Goal: Information Seeking & Learning: Check status

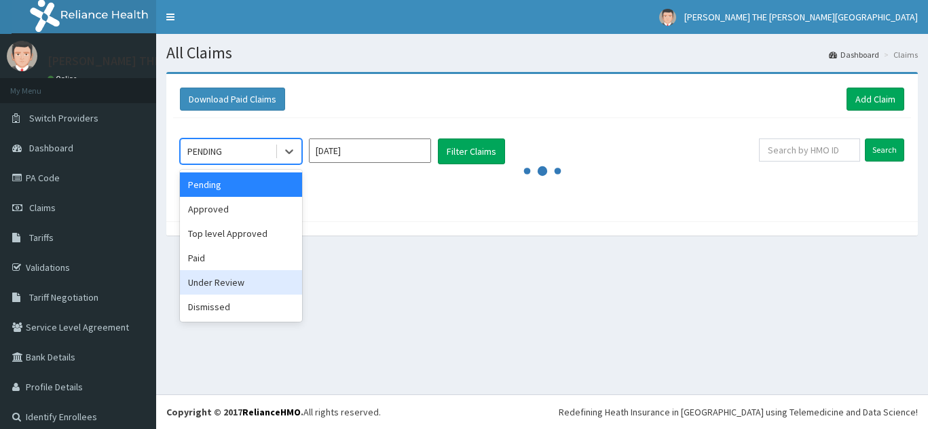
click at [253, 292] on div "Under Review" at bounding box center [241, 282] width 122 height 24
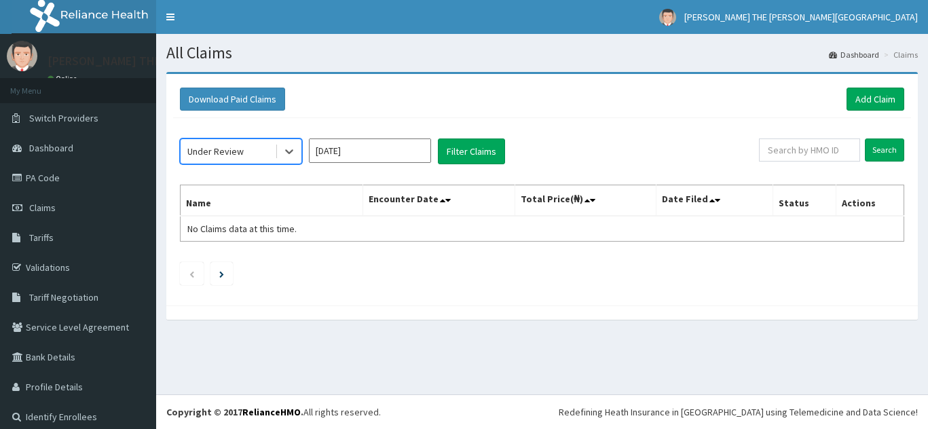
click at [363, 160] on input "[DATE]" at bounding box center [370, 151] width 122 height 24
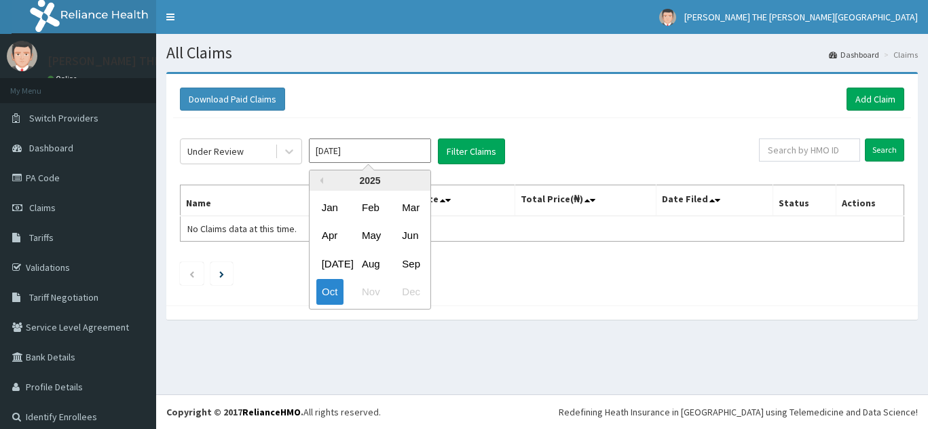
click at [323, 181] on button "Previous Year" at bounding box center [320, 180] width 7 height 7
click at [334, 202] on div "Jan" at bounding box center [330, 207] width 27 height 25
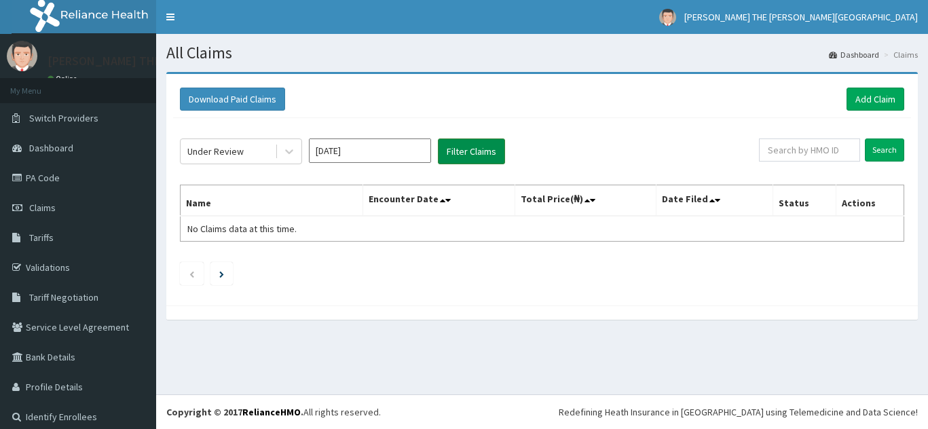
click at [481, 145] on button "Filter Claims" at bounding box center [471, 152] width 67 height 26
click at [291, 151] on icon at bounding box center [290, 152] width 14 height 14
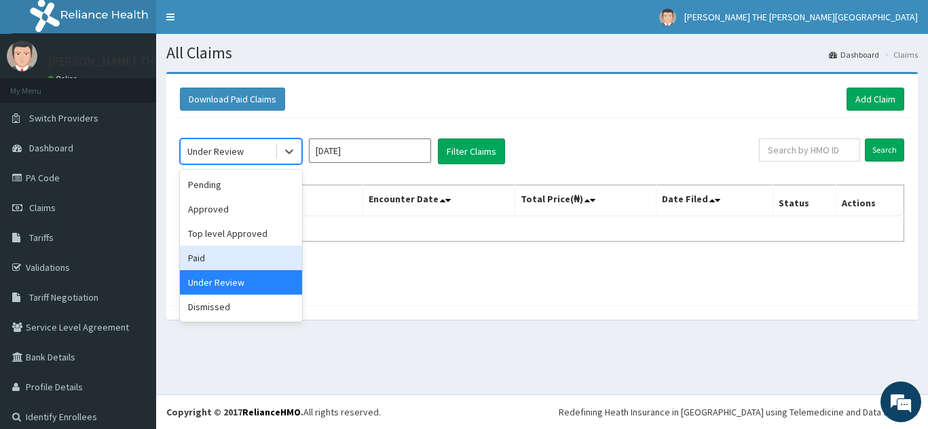
click at [251, 264] on div "Paid" at bounding box center [241, 258] width 122 height 24
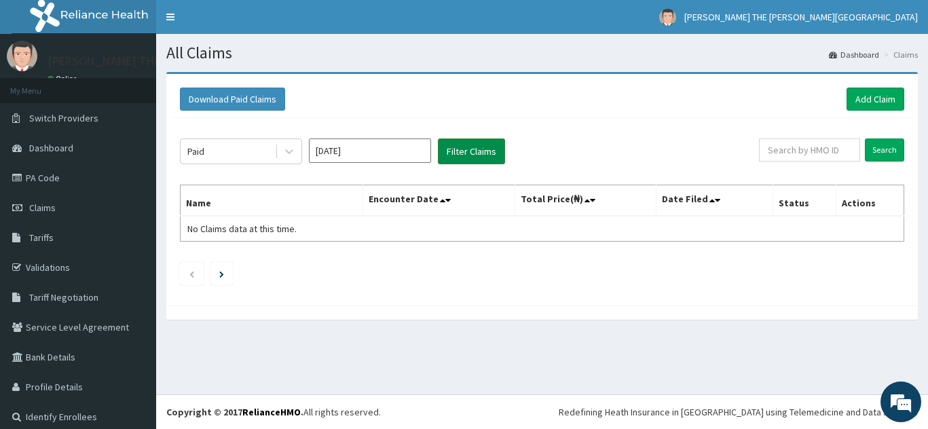
click at [468, 147] on button "Filter Claims" at bounding box center [471, 152] width 67 height 26
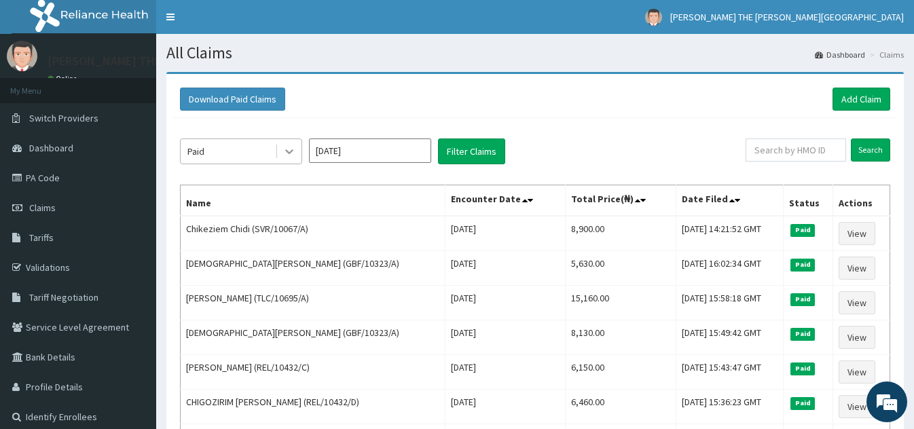
click at [289, 150] on icon at bounding box center [290, 152] width 14 height 14
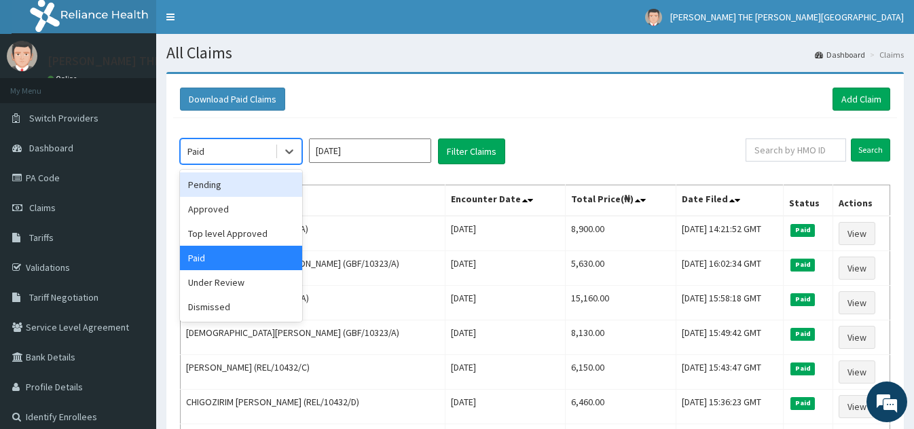
click at [248, 184] on div "Pending" at bounding box center [241, 185] width 122 height 24
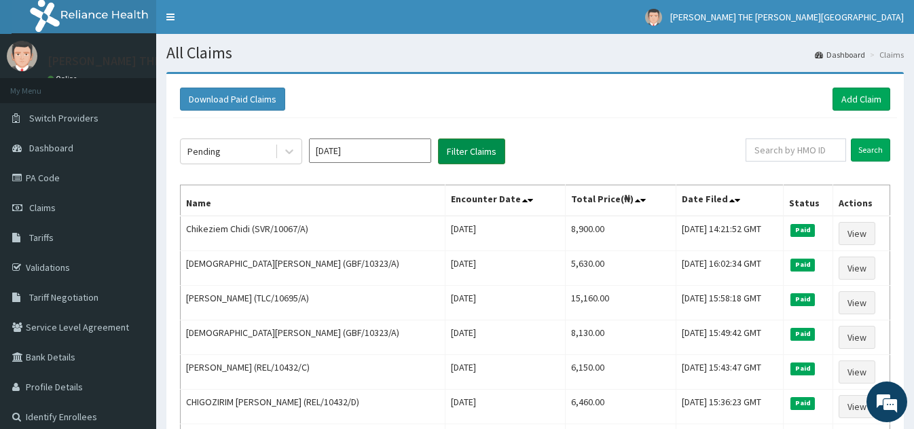
click at [477, 143] on button "Filter Claims" at bounding box center [471, 152] width 67 height 26
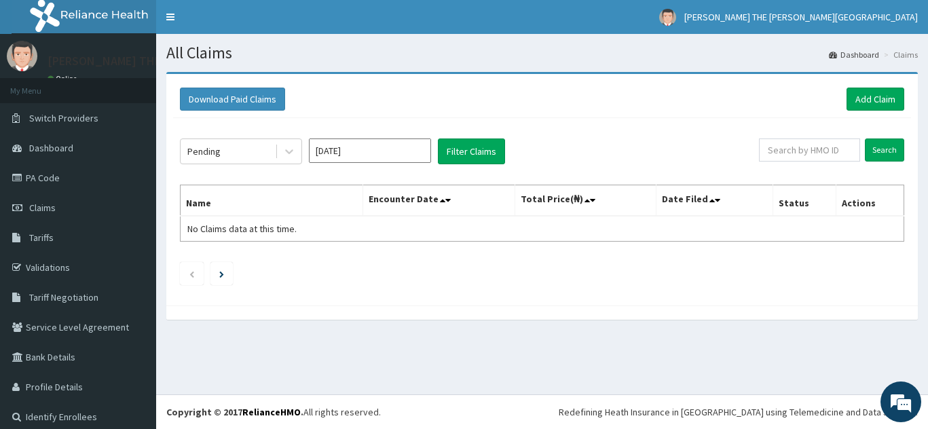
click at [360, 151] on input "Jan 2023" at bounding box center [370, 151] width 122 height 24
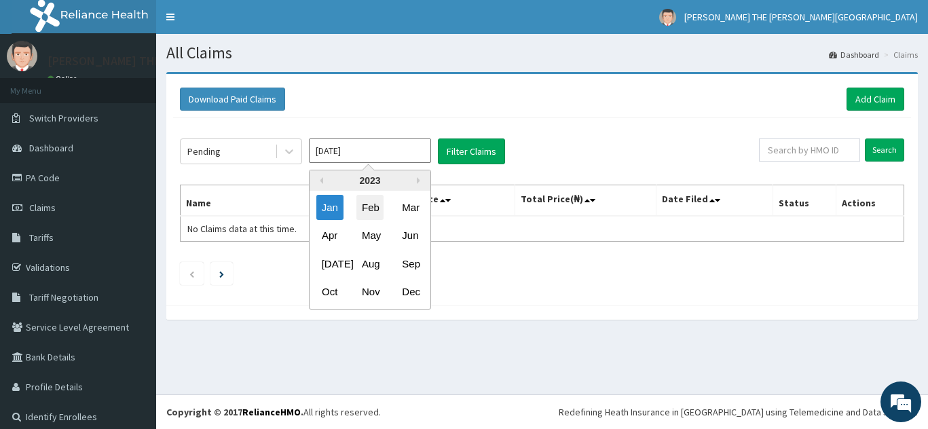
click at [369, 201] on div "Feb" at bounding box center [370, 207] width 27 height 25
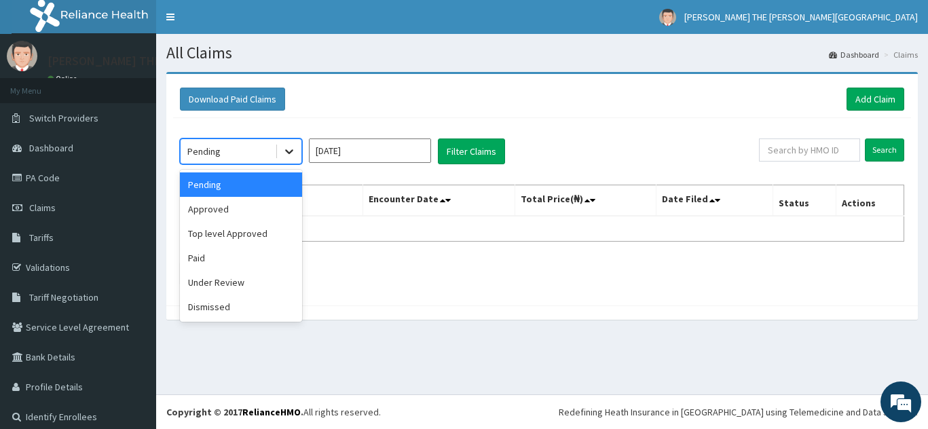
click at [281, 148] on div at bounding box center [289, 151] width 24 height 24
click at [261, 211] on div "Approved" at bounding box center [241, 209] width 122 height 24
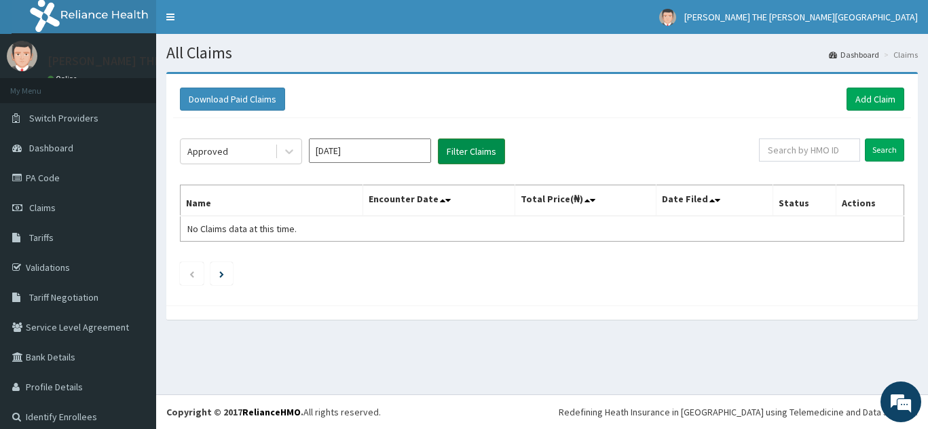
click at [468, 146] on button "Filter Claims" at bounding box center [471, 152] width 67 height 26
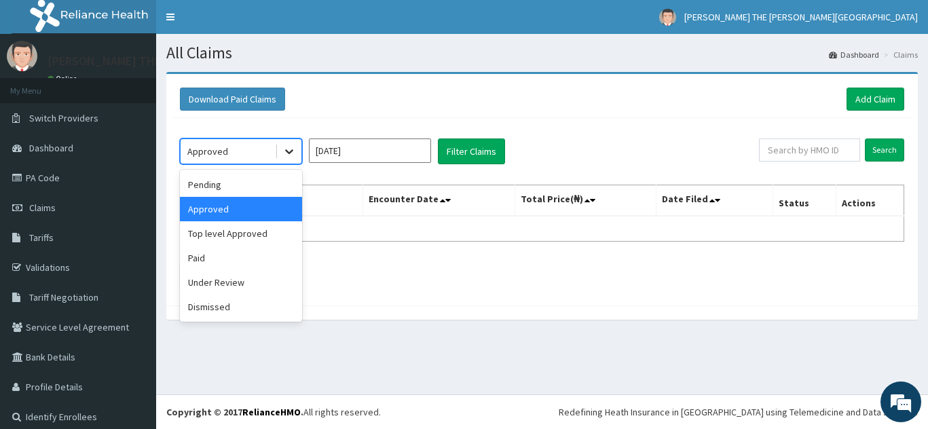
click at [287, 152] on icon at bounding box center [289, 152] width 8 height 5
click at [253, 258] on div "Paid" at bounding box center [241, 258] width 122 height 24
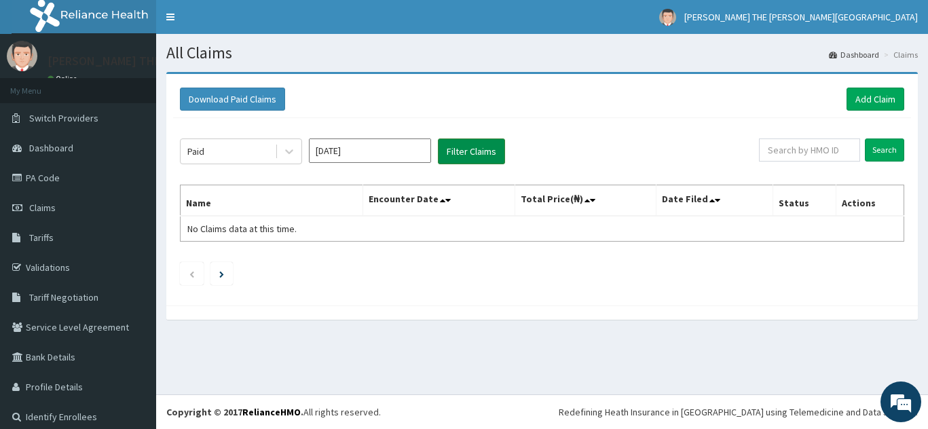
click at [472, 149] on button "Filter Claims" at bounding box center [471, 152] width 67 height 26
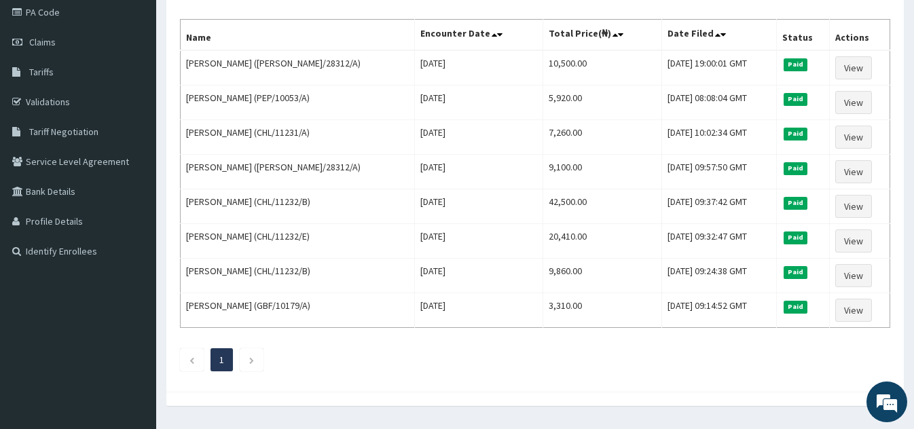
scroll to position [201, 0]
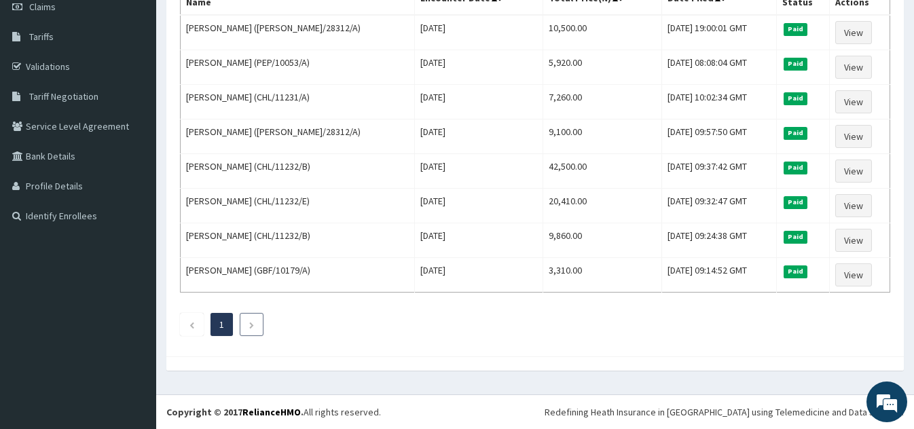
click at [259, 323] on li at bounding box center [252, 324] width 24 height 23
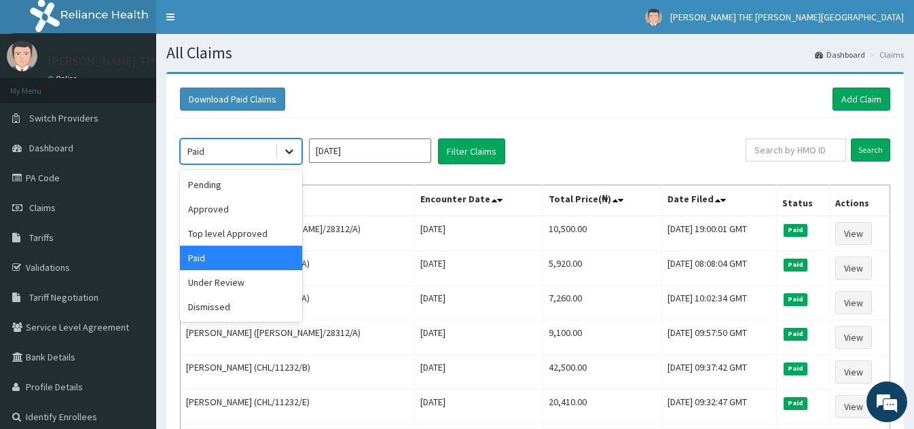
click at [289, 150] on icon at bounding box center [290, 152] width 14 height 14
click at [261, 284] on div "Under Review" at bounding box center [241, 282] width 122 height 24
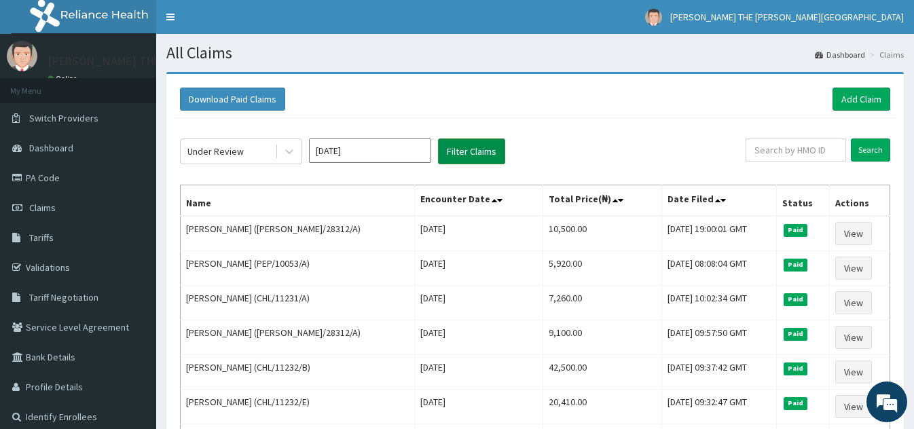
click at [475, 145] on button "Filter Claims" at bounding box center [471, 152] width 67 height 26
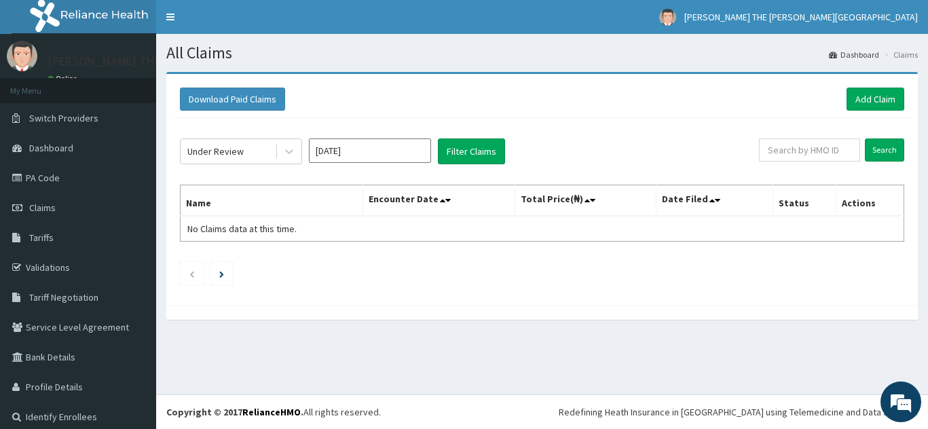
click at [391, 149] on input "Feb 2023" at bounding box center [370, 151] width 122 height 24
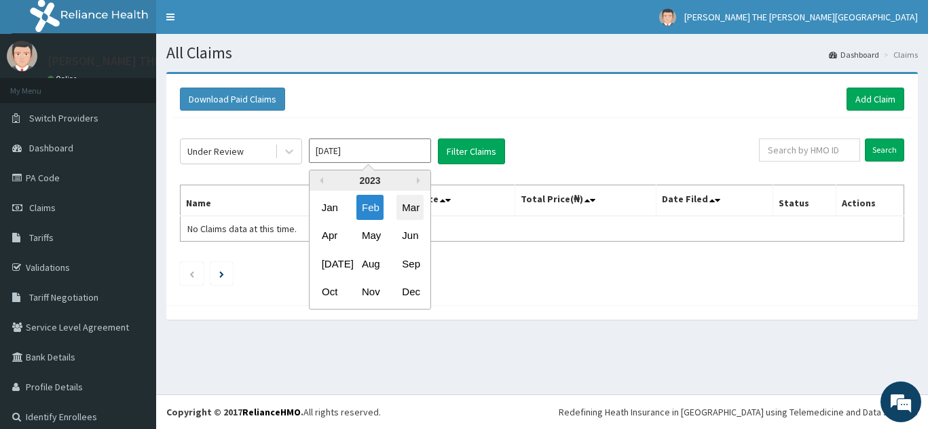
click at [414, 211] on div "Mar" at bounding box center [410, 207] width 27 height 25
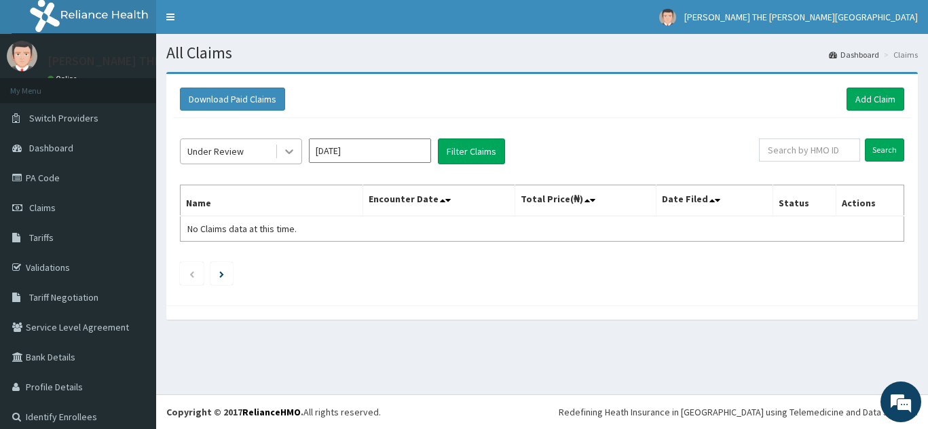
click at [293, 149] on icon at bounding box center [290, 152] width 14 height 14
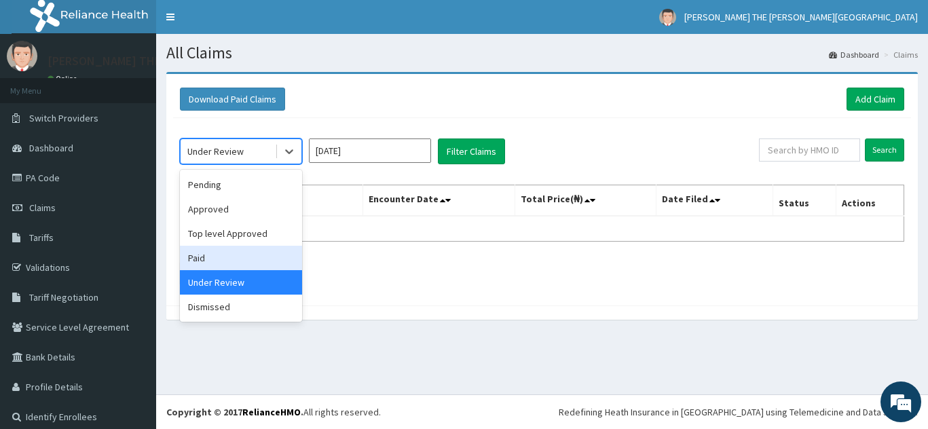
click at [248, 254] on div "Paid" at bounding box center [241, 258] width 122 height 24
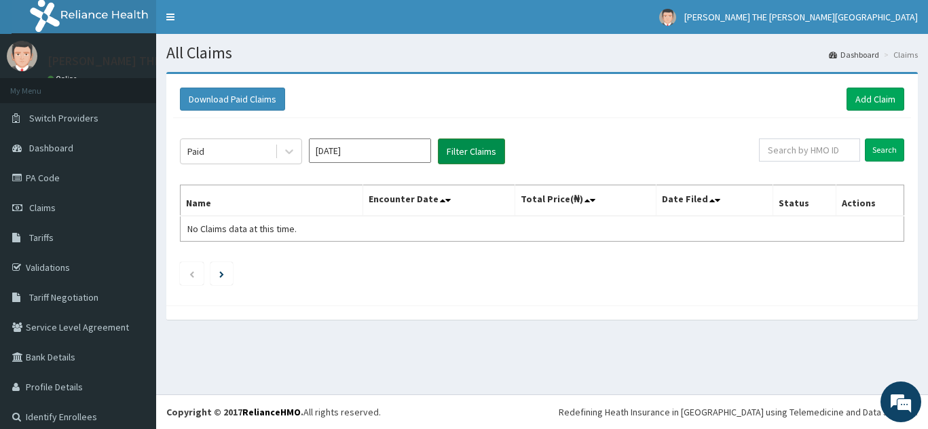
click at [472, 148] on button "Filter Claims" at bounding box center [471, 152] width 67 height 26
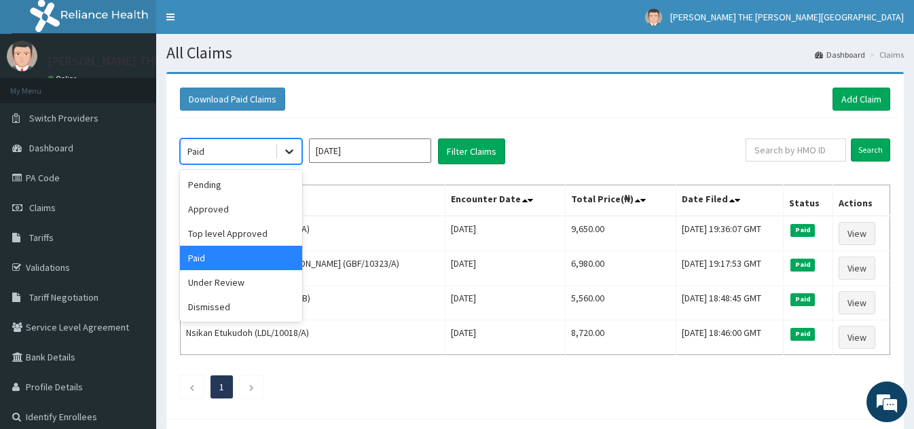
click at [288, 149] on icon at bounding box center [290, 152] width 14 height 14
click at [257, 185] on div "Pending" at bounding box center [241, 185] width 122 height 24
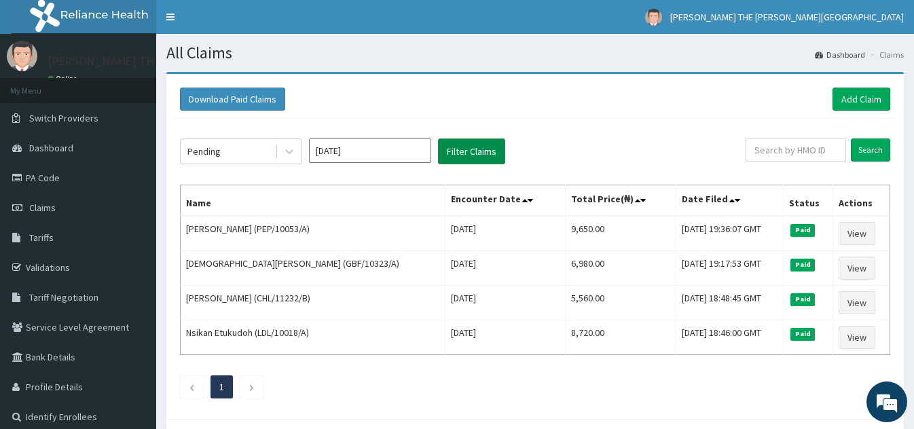
click at [463, 145] on button "Filter Claims" at bounding box center [471, 152] width 67 height 26
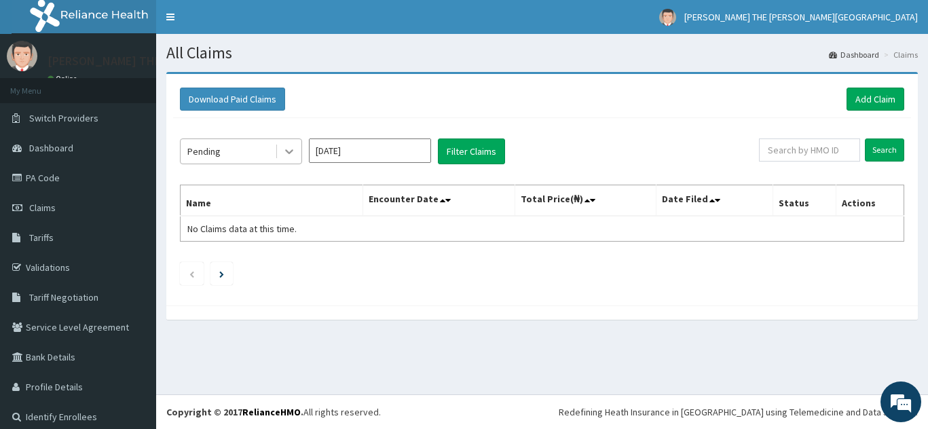
click at [288, 149] on icon at bounding box center [290, 152] width 14 height 14
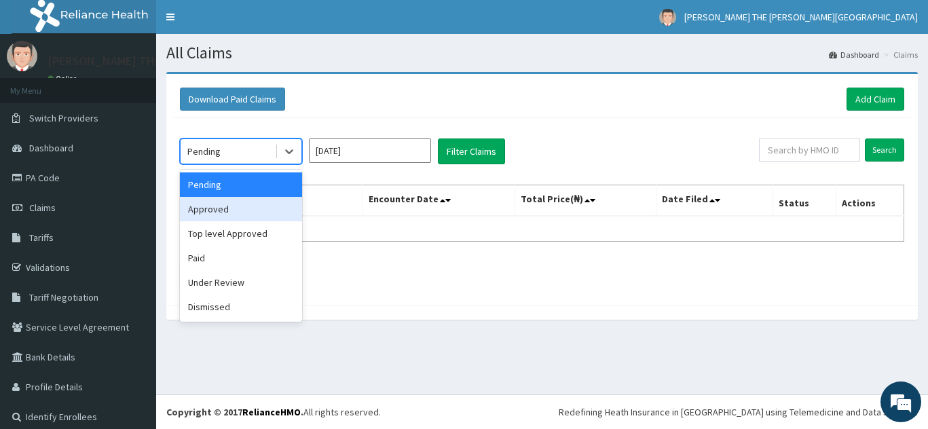
click at [267, 216] on div "Approved" at bounding box center [241, 209] width 122 height 24
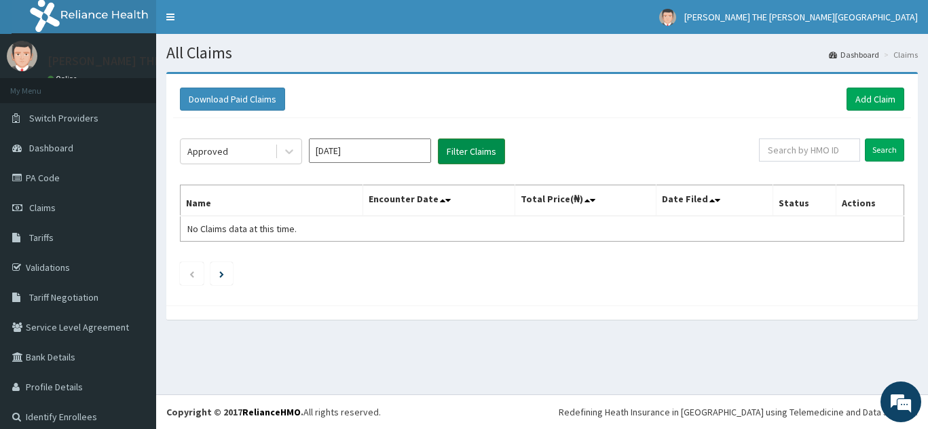
click at [477, 145] on button "Filter Claims" at bounding box center [471, 152] width 67 height 26
click at [368, 154] on input "Mar 2023" at bounding box center [370, 151] width 122 height 24
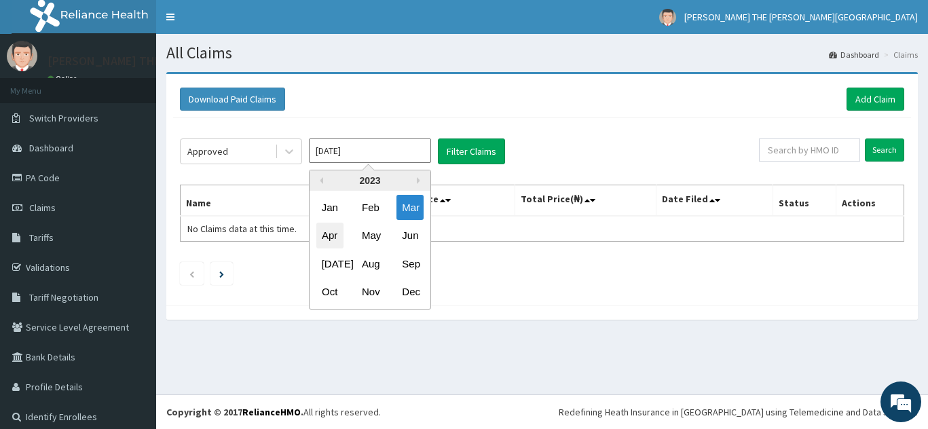
click at [327, 239] on div "Apr" at bounding box center [330, 235] width 27 height 25
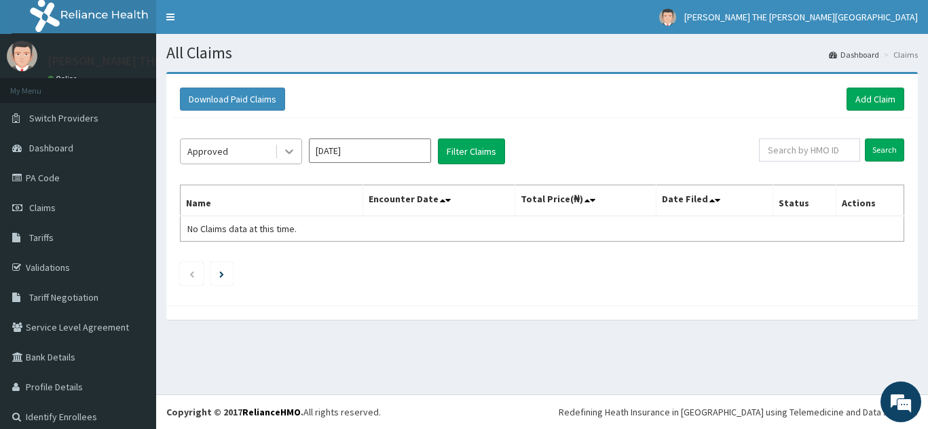
click at [289, 152] on icon at bounding box center [290, 152] width 14 height 14
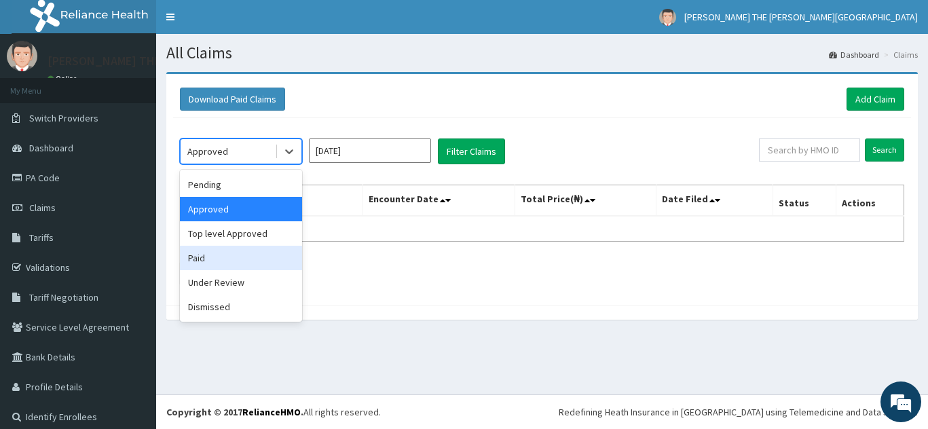
click at [250, 257] on div "Paid" at bounding box center [241, 258] width 122 height 24
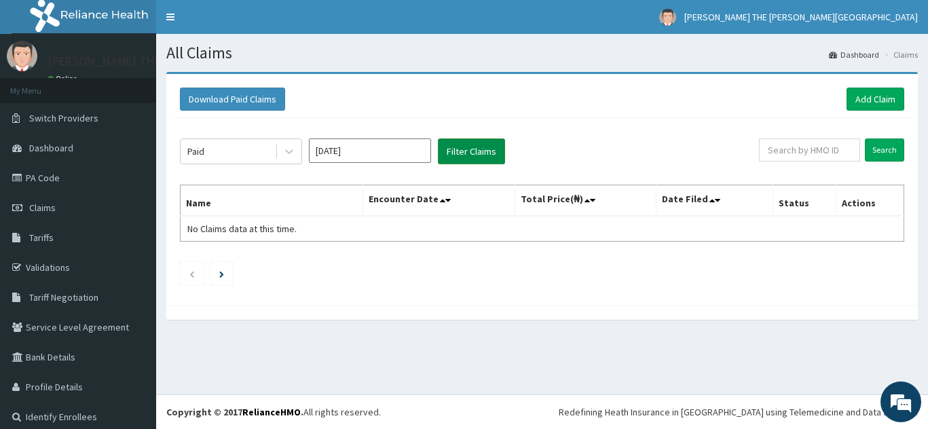
click at [475, 144] on button "Filter Claims" at bounding box center [471, 152] width 67 height 26
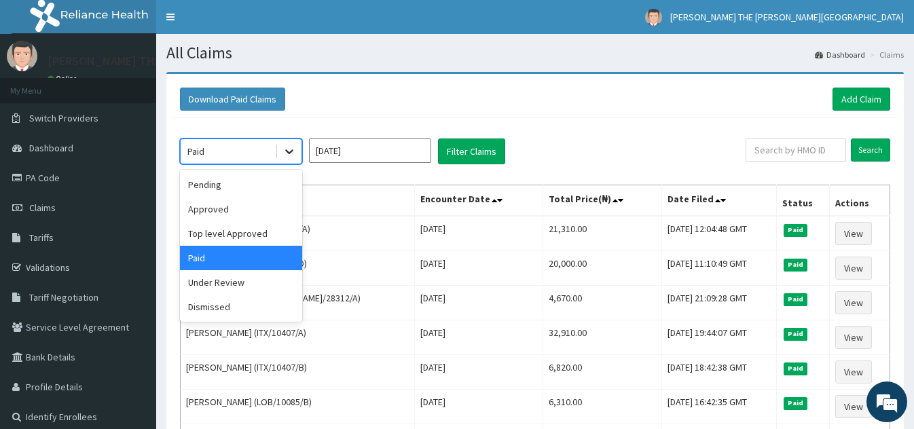
click at [289, 151] on icon at bounding box center [290, 152] width 14 height 14
click at [275, 213] on div "Approved" at bounding box center [241, 209] width 122 height 24
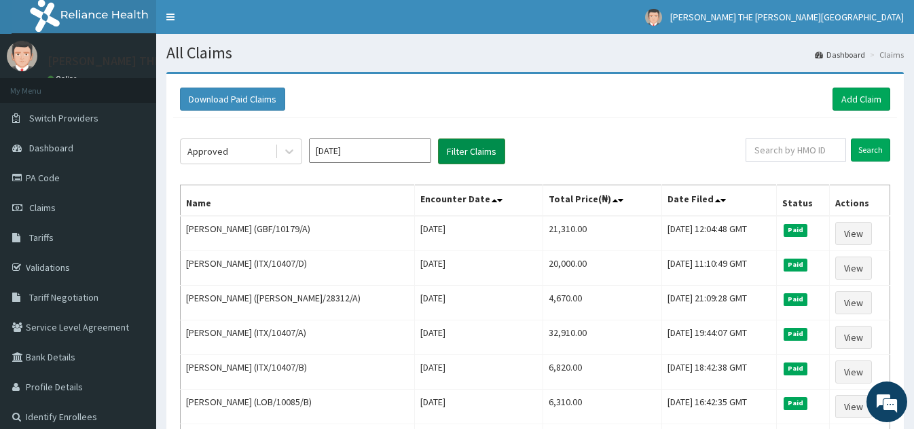
click at [469, 144] on button "Filter Claims" at bounding box center [471, 152] width 67 height 26
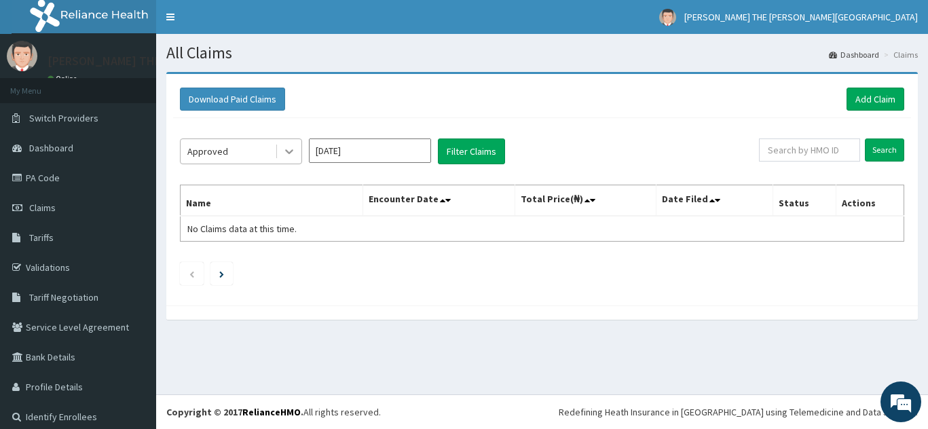
click at [289, 151] on icon at bounding box center [290, 152] width 14 height 14
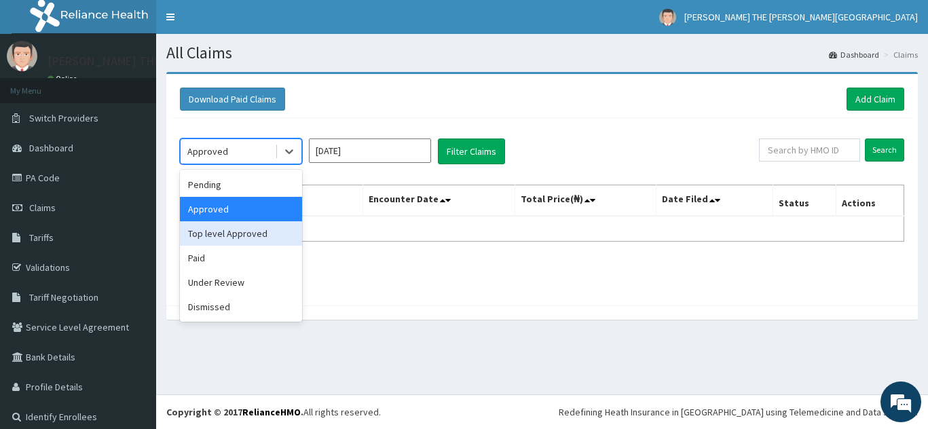
click at [245, 238] on div "Top level Approved" at bounding box center [241, 233] width 122 height 24
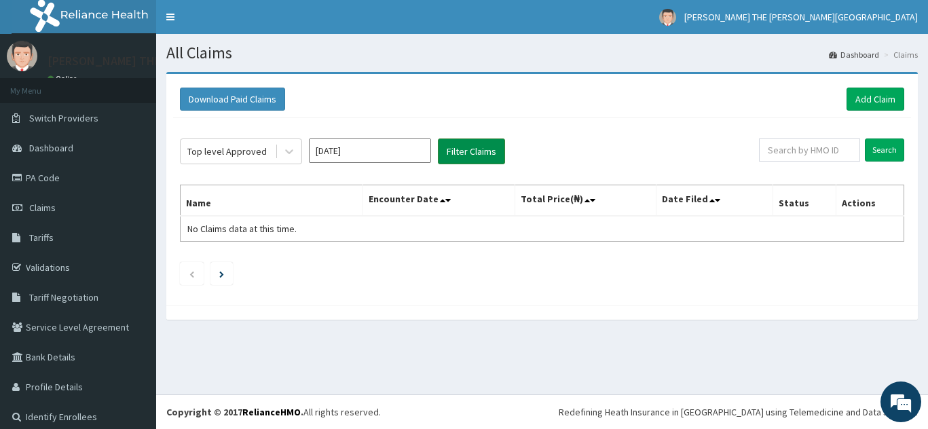
click at [460, 149] on button "Filter Claims" at bounding box center [471, 152] width 67 height 26
click at [352, 153] on input "Apr 2023" at bounding box center [370, 151] width 122 height 24
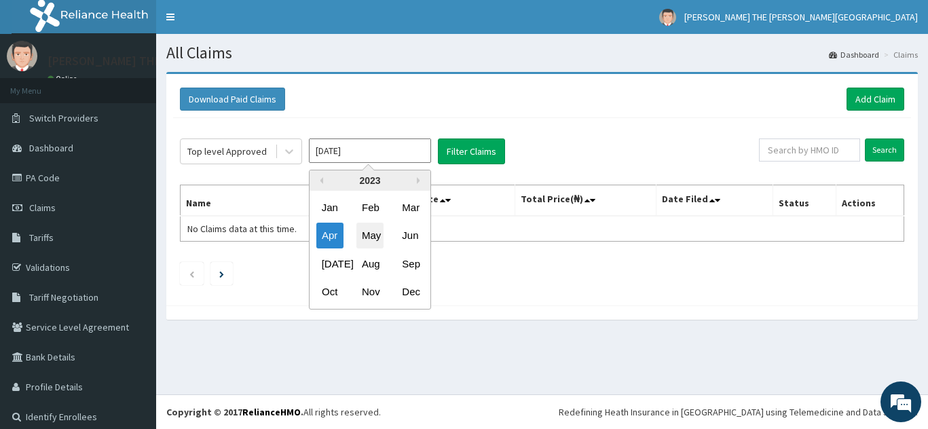
click at [370, 225] on div "May" at bounding box center [370, 235] width 27 height 25
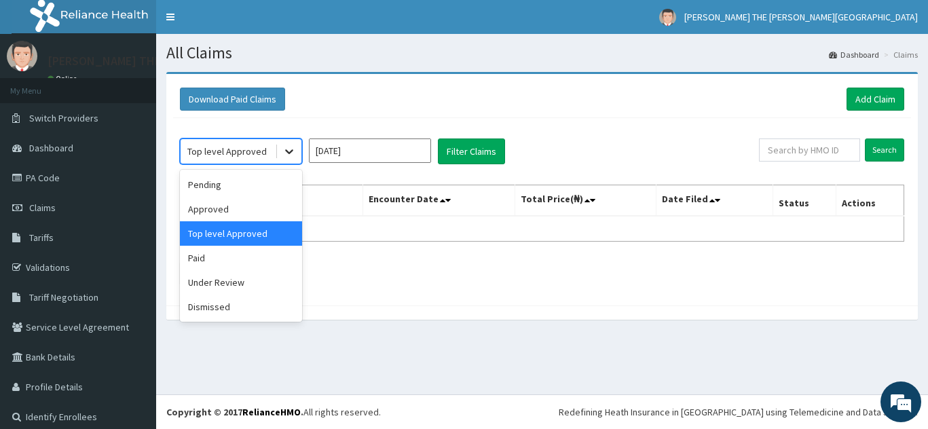
click at [292, 147] on icon at bounding box center [290, 152] width 14 height 14
click at [236, 262] on div "Paid" at bounding box center [241, 258] width 122 height 24
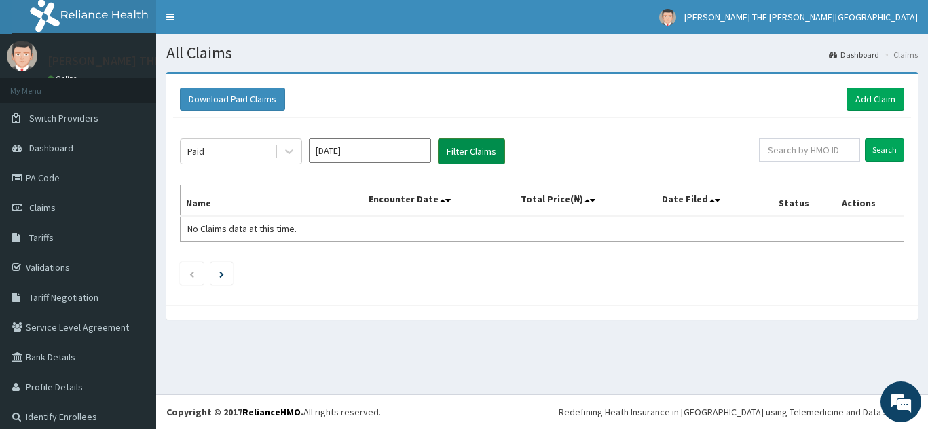
click at [463, 149] on button "Filter Claims" at bounding box center [471, 152] width 67 height 26
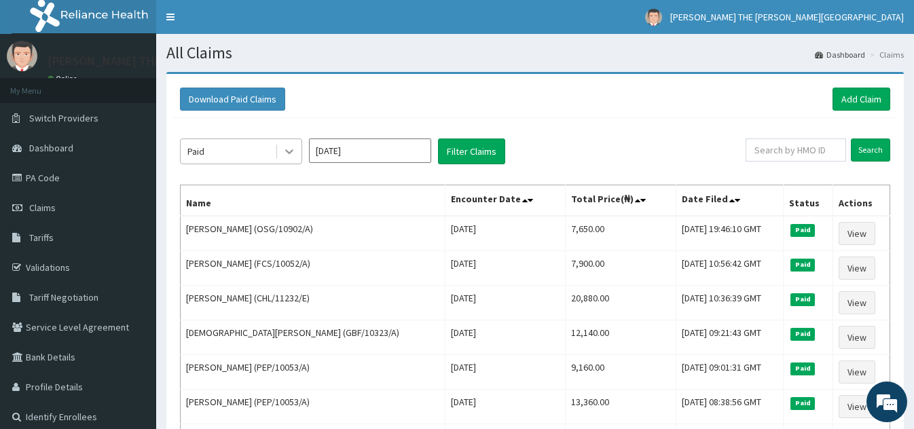
click at [289, 149] on icon at bounding box center [290, 152] width 14 height 14
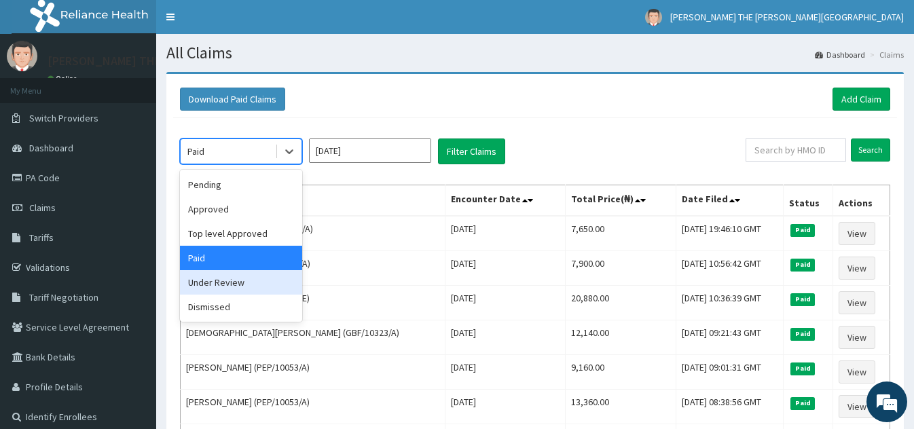
click at [257, 286] on div "Under Review" at bounding box center [241, 282] width 122 height 24
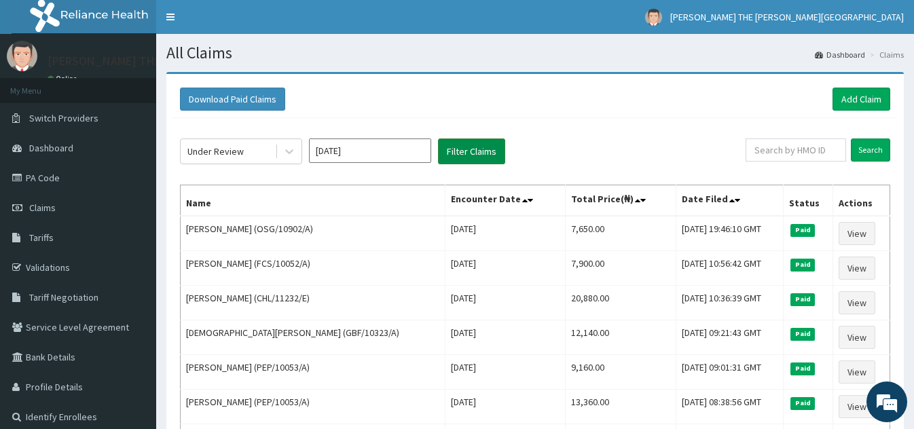
click at [465, 149] on button "Filter Claims" at bounding box center [471, 152] width 67 height 26
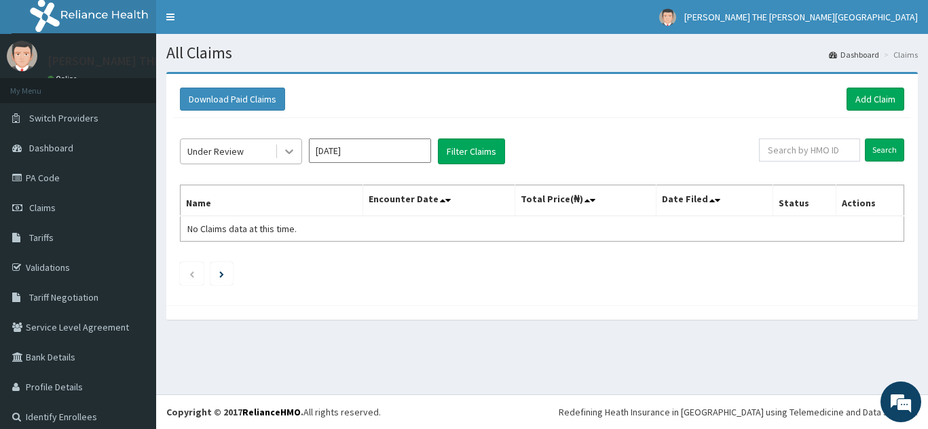
click at [288, 151] on icon at bounding box center [290, 152] width 14 height 14
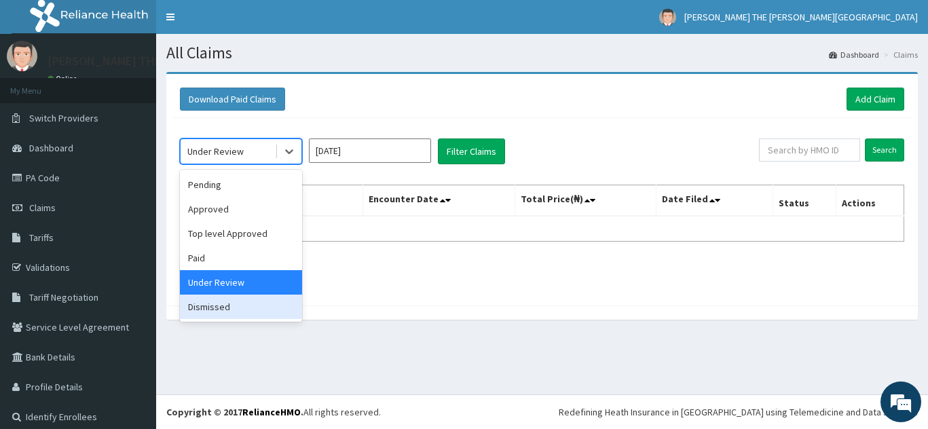
click at [249, 306] on div "Dismissed" at bounding box center [241, 307] width 122 height 24
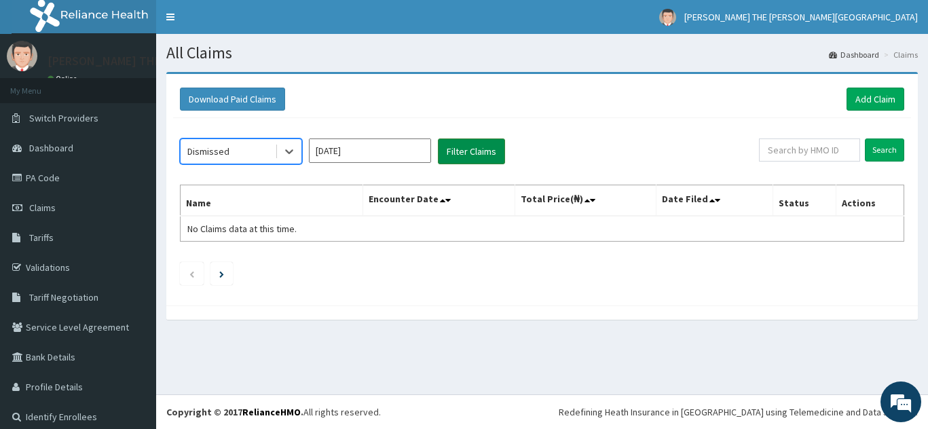
click at [480, 145] on button "Filter Claims" at bounding box center [471, 152] width 67 height 26
click at [286, 148] on icon at bounding box center [290, 152] width 14 height 14
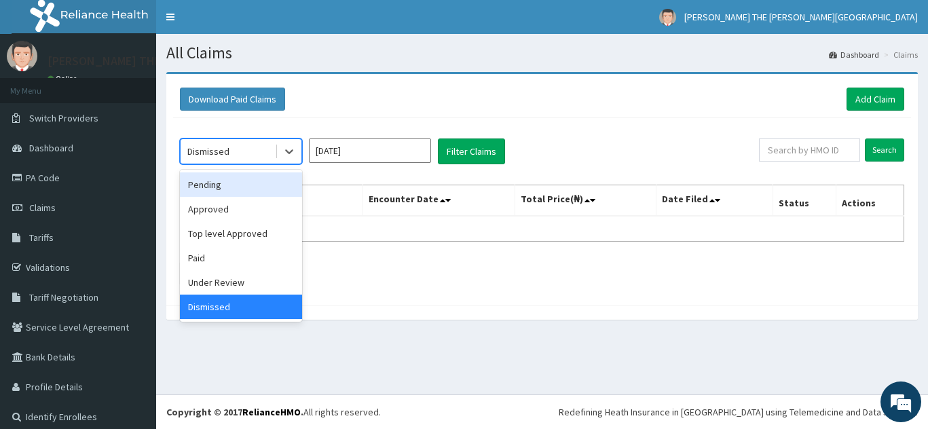
click at [254, 175] on div "Pending" at bounding box center [241, 185] width 122 height 24
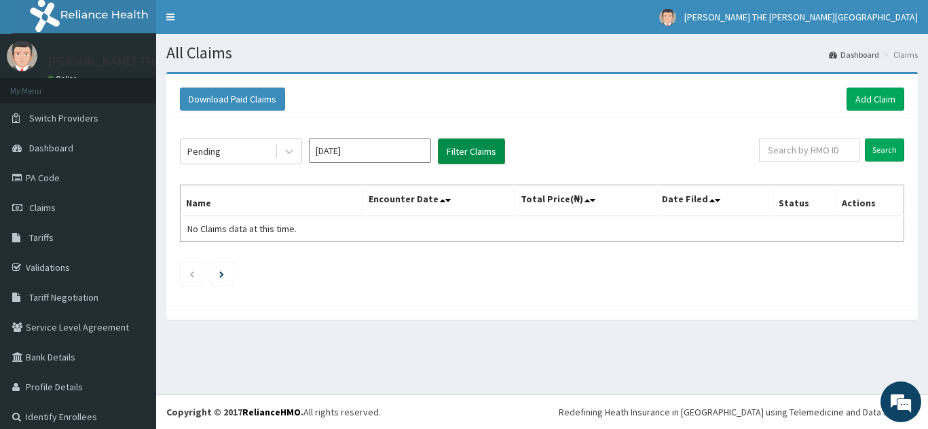
click at [474, 146] on button "Filter Claims" at bounding box center [471, 152] width 67 height 26
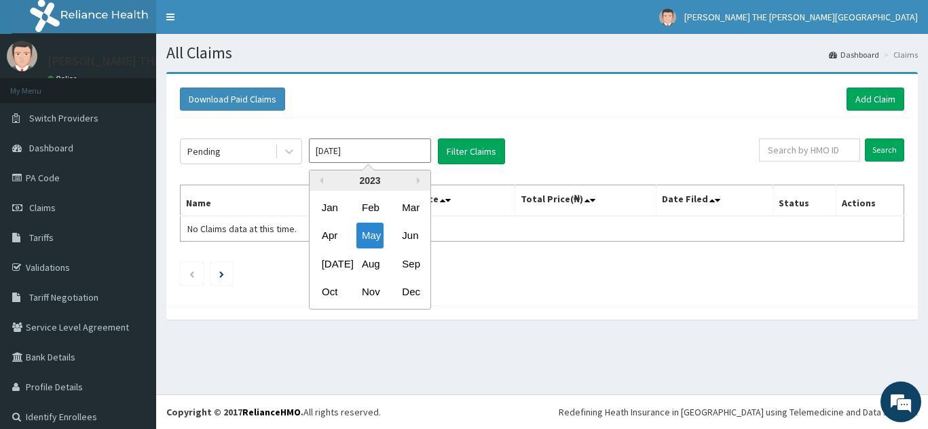
click at [370, 149] on input "May 2023" at bounding box center [370, 151] width 122 height 24
click at [416, 226] on div "Jun" at bounding box center [410, 235] width 27 height 25
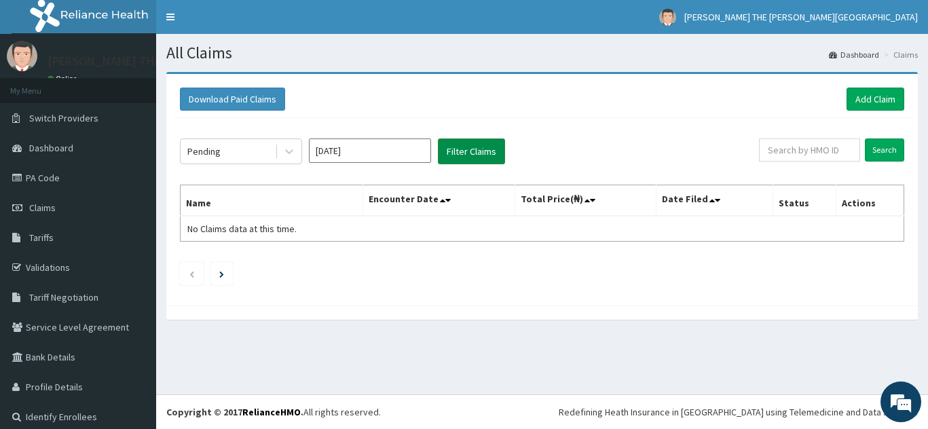
click at [473, 147] on button "Filter Claims" at bounding box center [471, 152] width 67 height 26
click at [287, 149] on icon at bounding box center [290, 152] width 14 height 14
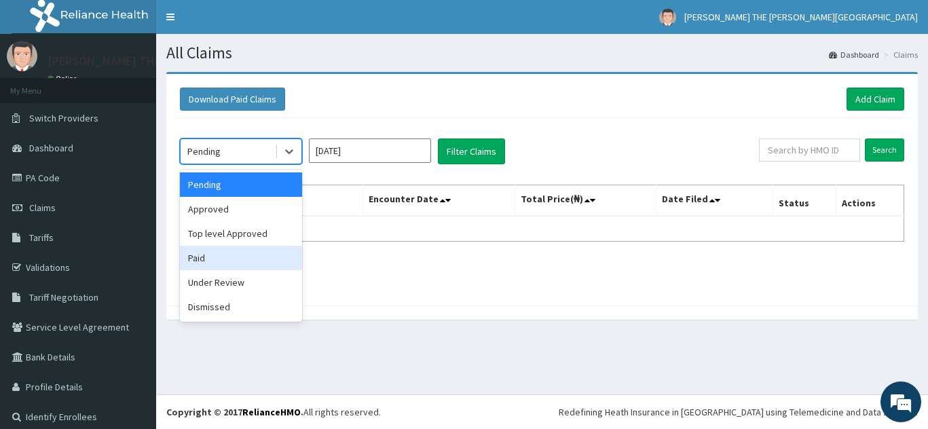
click at [251, 258] on div "Paid" at bounding box center [241, 258] width 122 height 24
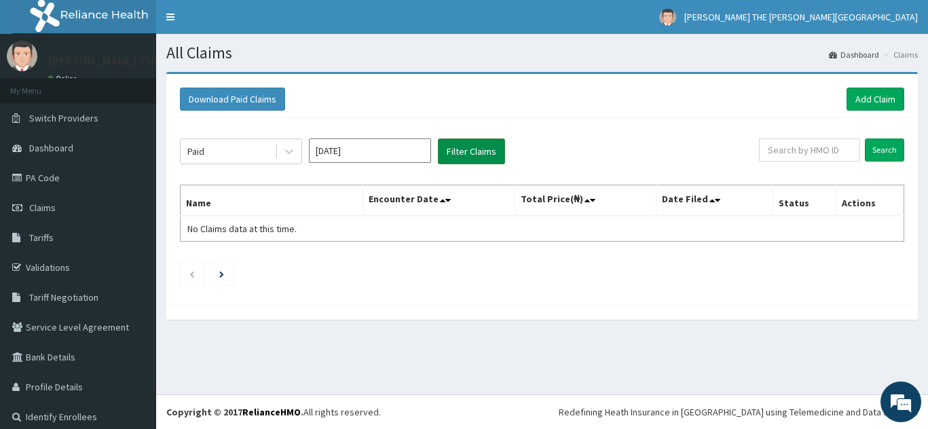
click at [477, 145] on button "Filter Claims" at bounding box center [471, 152] width 67 height 26
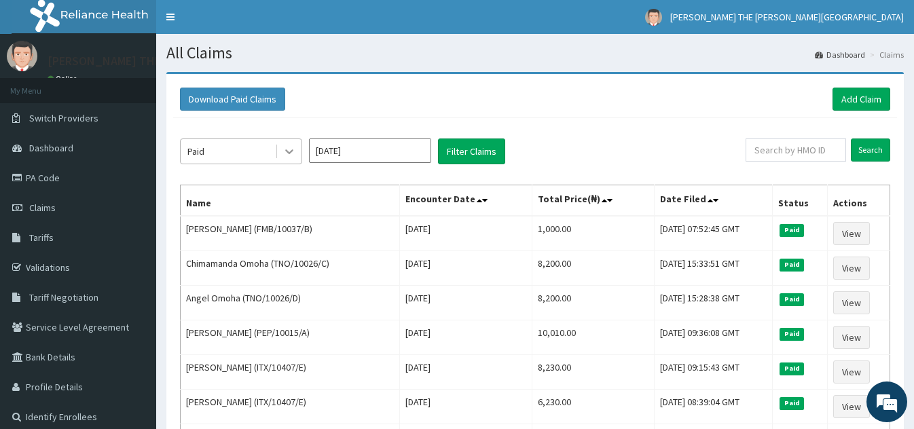
click at [288, 147] on icon at bounding box center [290, 152] width 14 height 14
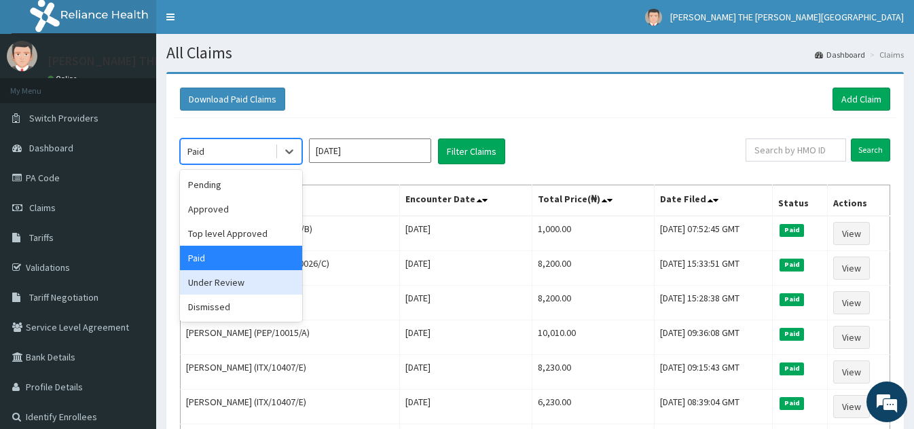
click at [250, 286] on div "Under Review" at bounding box center [241, 282] width 122 height 24
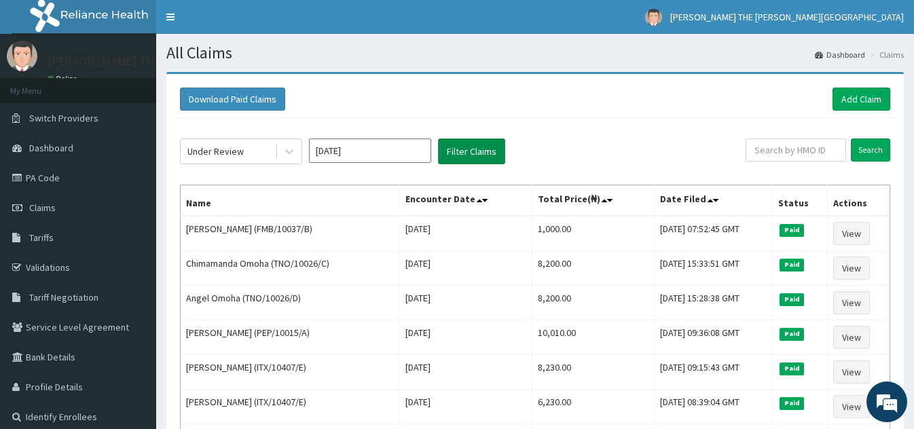
click at [474, 150] on button "Filter Claims" at bounding box center [471, 152] width 67 height 26
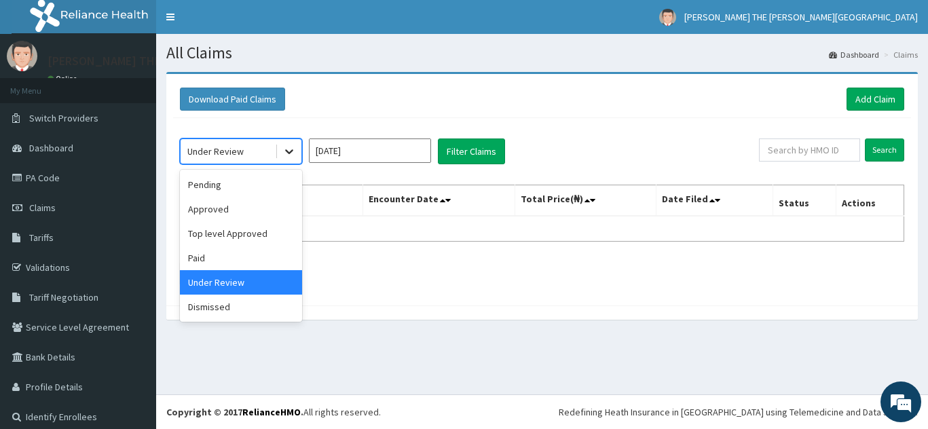
click at [290, 149] on icon at bounding box center [290, 152] width 14 height 14
click at [262, 234] on div "Top level Approved" at bounding box center [241, 233] width 122 height 24
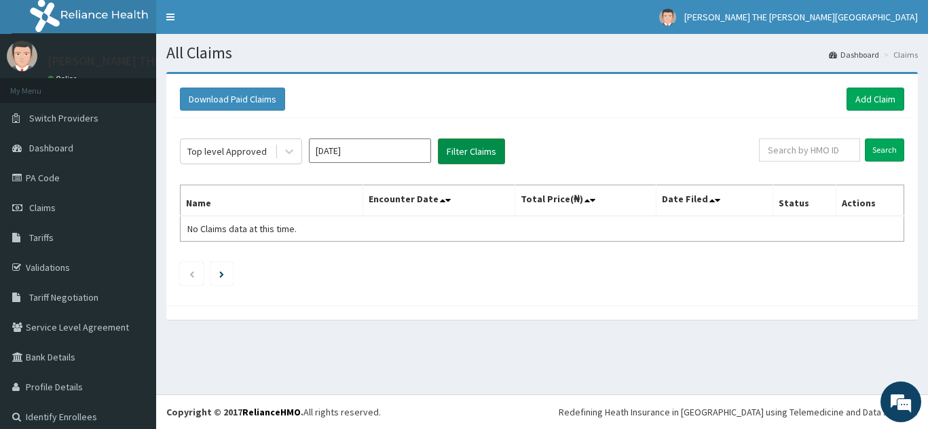
click at [463, 149] on button "Filter Claims" at bounding box center [471, 152] width 67 height 26
click at [365, 160] on input "Jun 2023" at bounding box center [370, 151] width 122 height 24
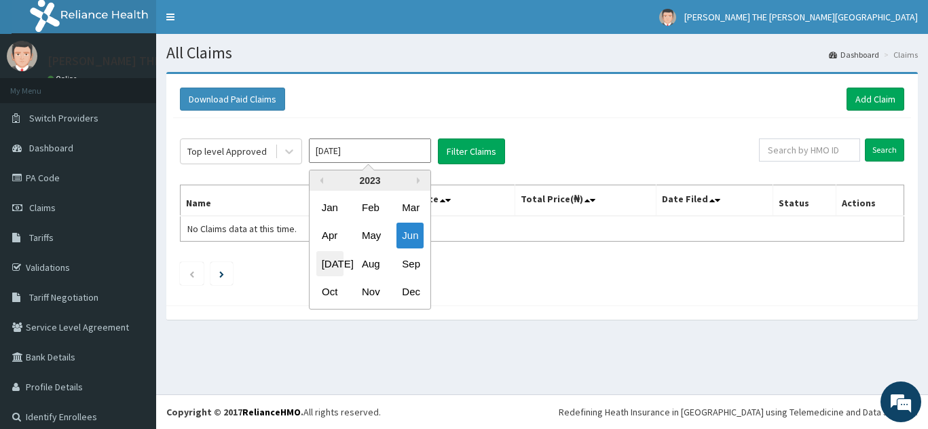
click at [329, 263] on div "[DATE]" at bounding box center [330, 263] width 27 height 25
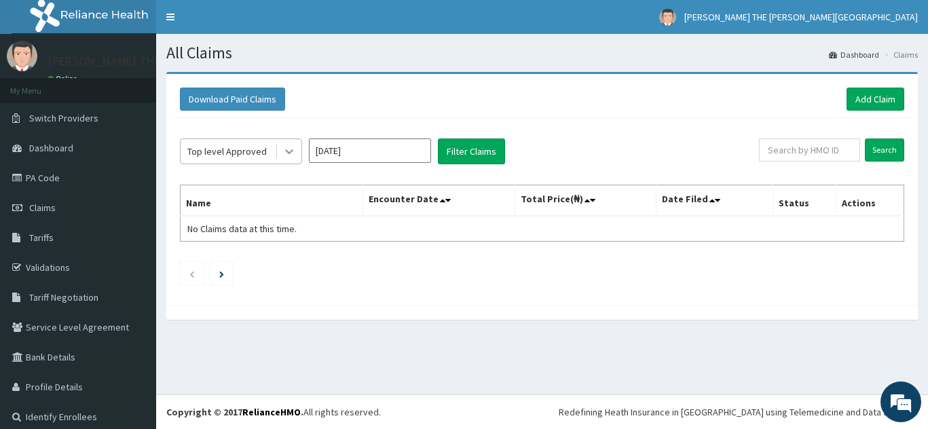
click at [292, 145] on icon at bounding box center [290, 152] width 14 height 14
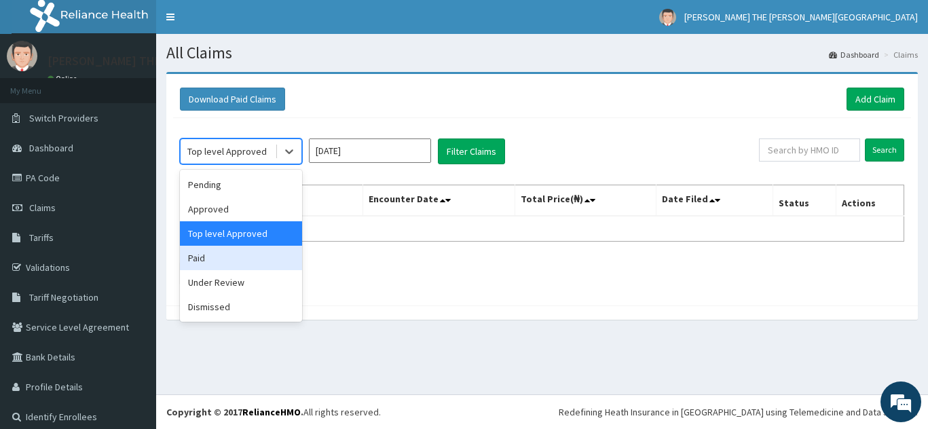
click at [253, 260] on div "Paid" at bounding box center [241, 258] width 122 height 24
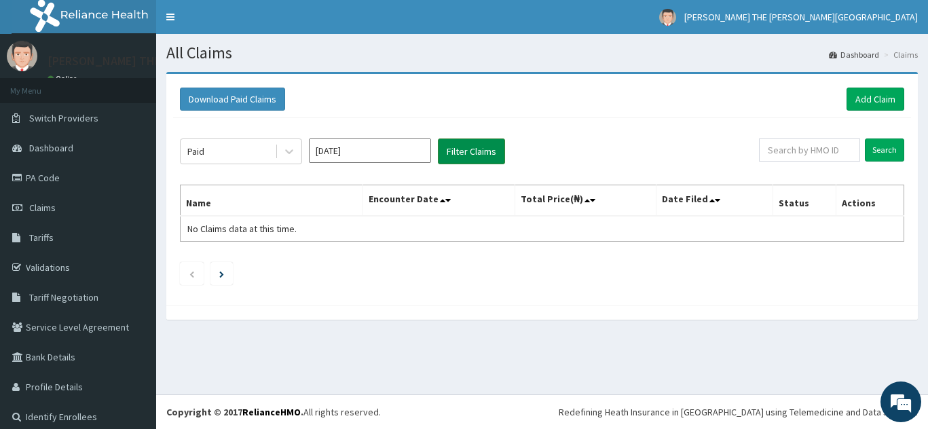
click at [483, 145] on button "Filter Claims" at bounding box center [471, 152] width 67 height 26
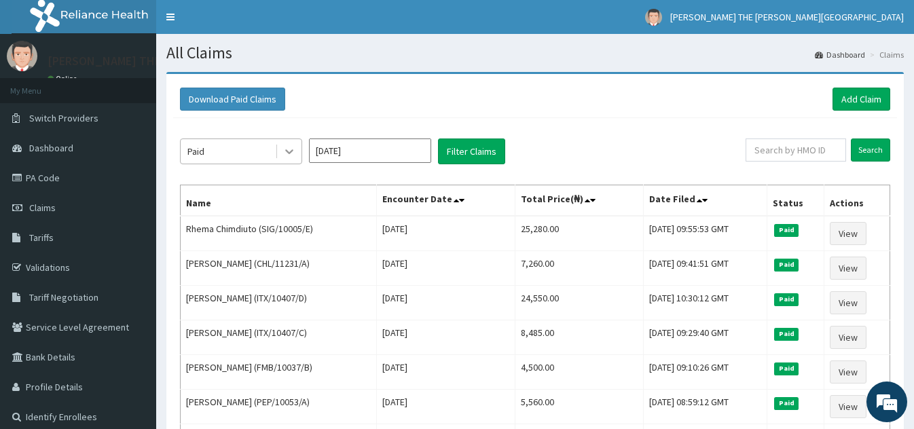
click at [285, 155] on icon at bounding box center [290, 152] width 14 height 14
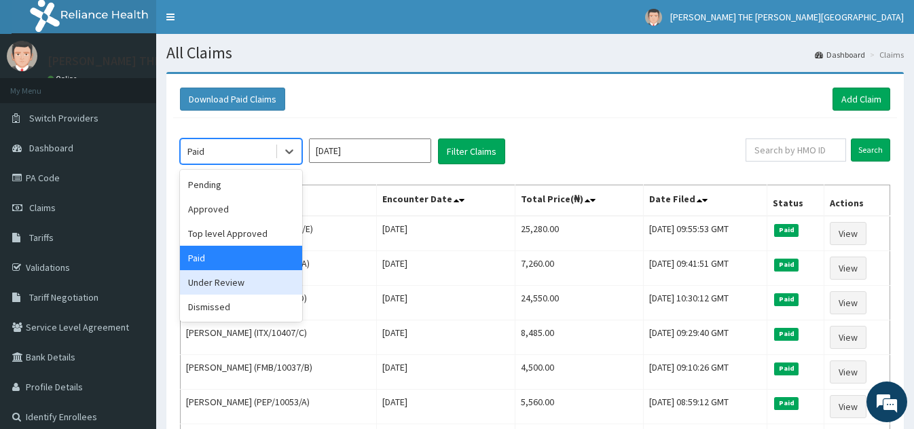
click at [249, 289] on div "Under Review" at bounding box center [241, 282] width 122 height 24
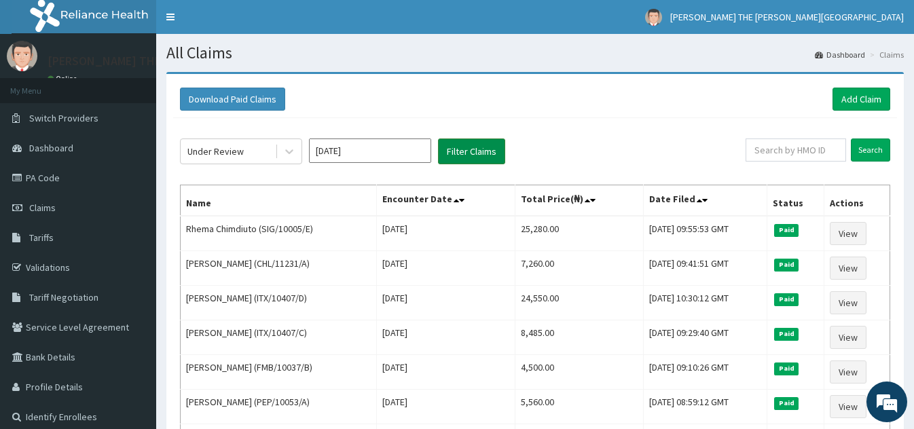
click at [477, 147] on button "Filter Claims" at bounding box center [471, 152] width 67 height 26
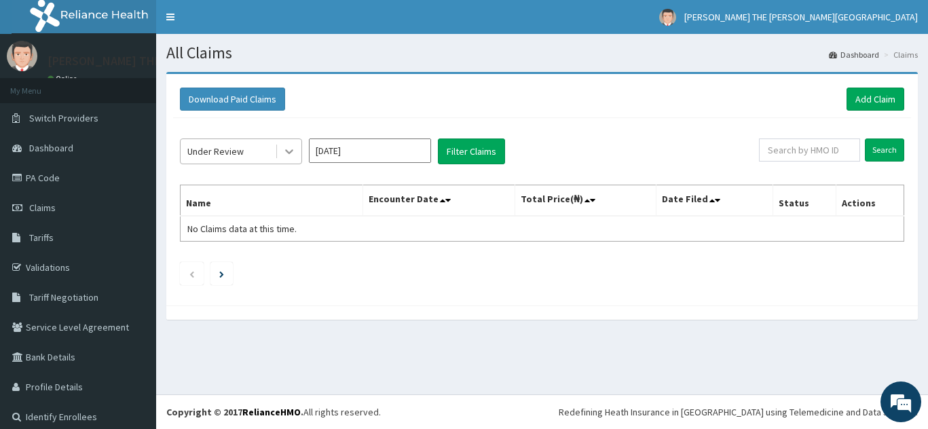
click at [291, 148] on icon at bounding box center [290, 152] width 14 height 14
click at [291, 144] on div at bounding box center [289, 151] width 24 height 24
click at [291, 151] on icon at bounding box center [290, 152] width 14 height 14
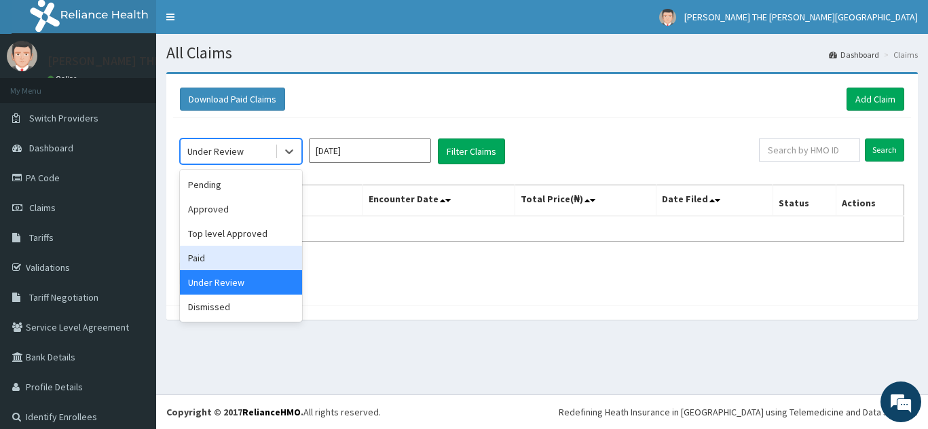
click at [251, 257] on div "Paid" at bounding box center [241, 258] width 122 height 24
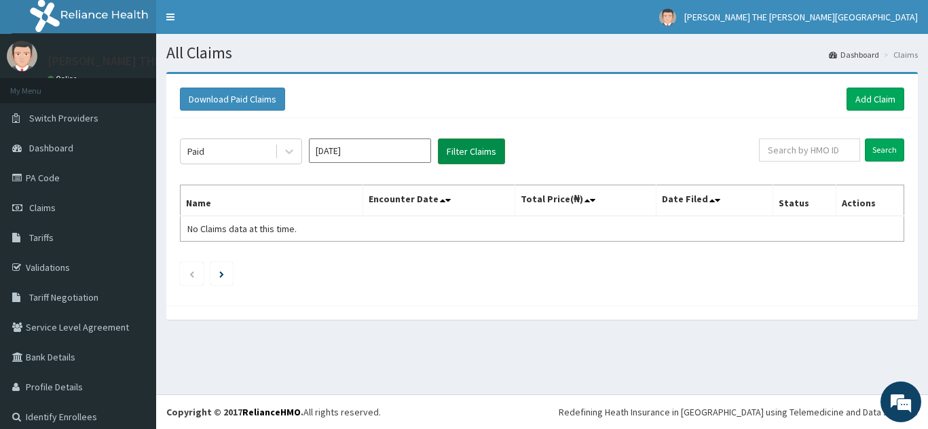
click at [476, 147] on button "Filter Claims" at bounding box center [471, 152] width 67 height 26
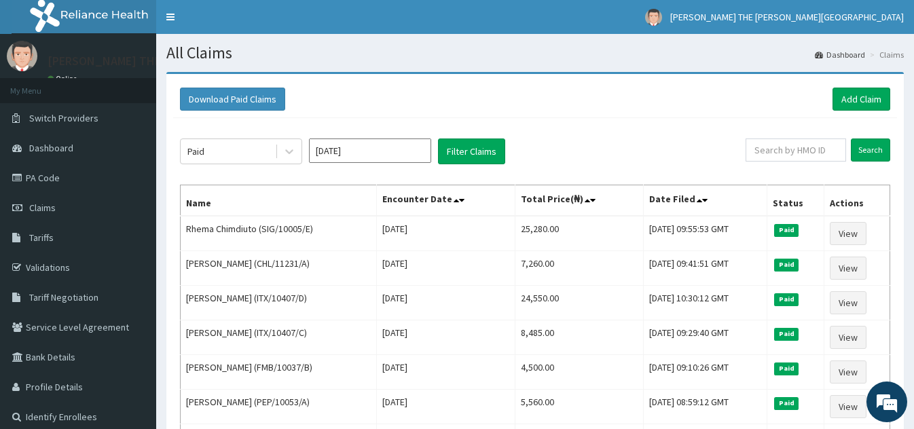
click at [331, 153] on input "Jul 2023" at bounding box center [370, 151] width 122 height 24
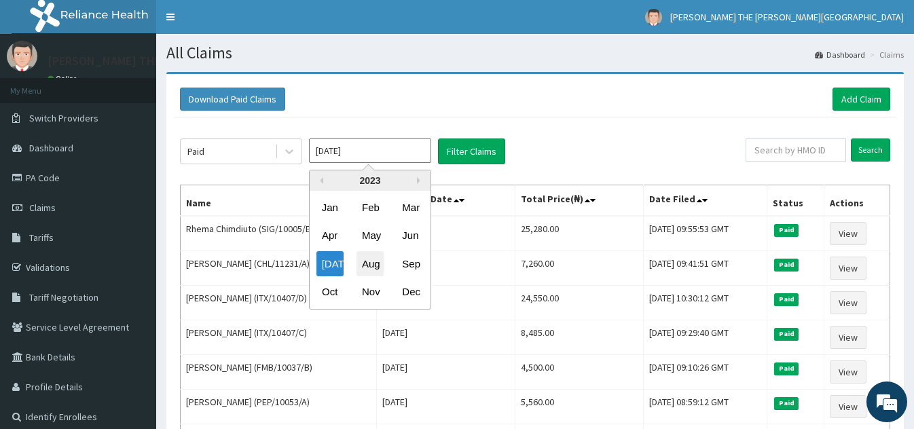
click at [370, 262] on div "Aug" at bounding box center [370, 263] width 27 height 25
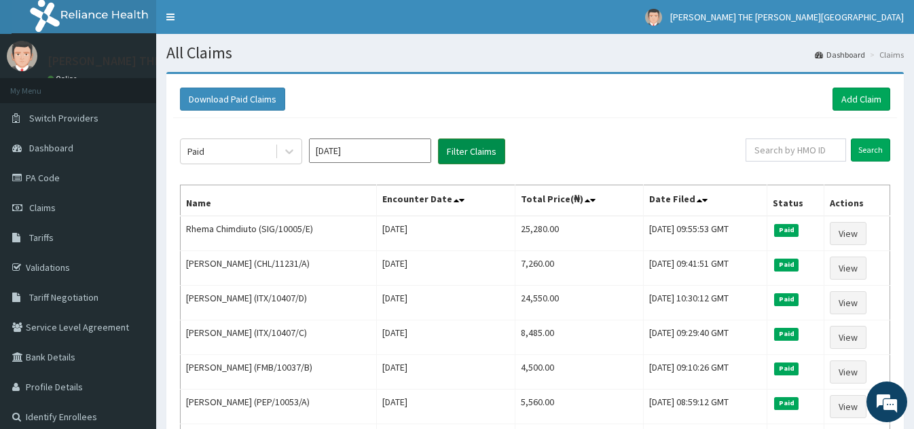
click at [471, 143] on button "Filter Claims" at bounding box center [471, 152] width 67 height 26
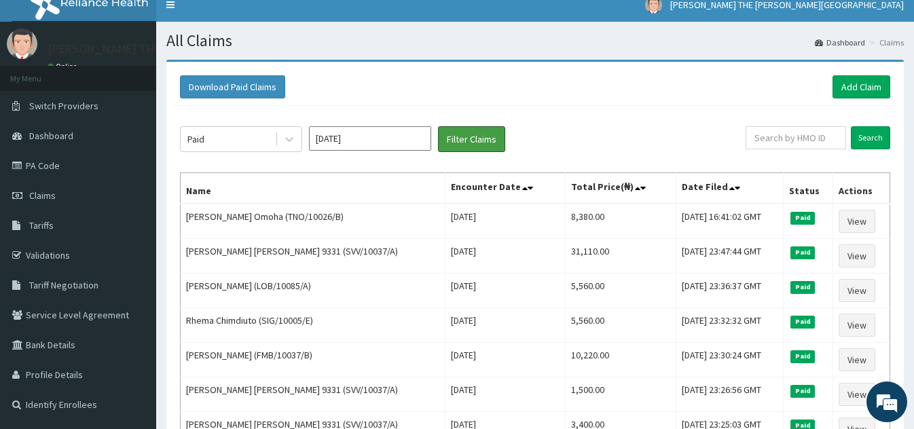
scroll to position [18, 0]
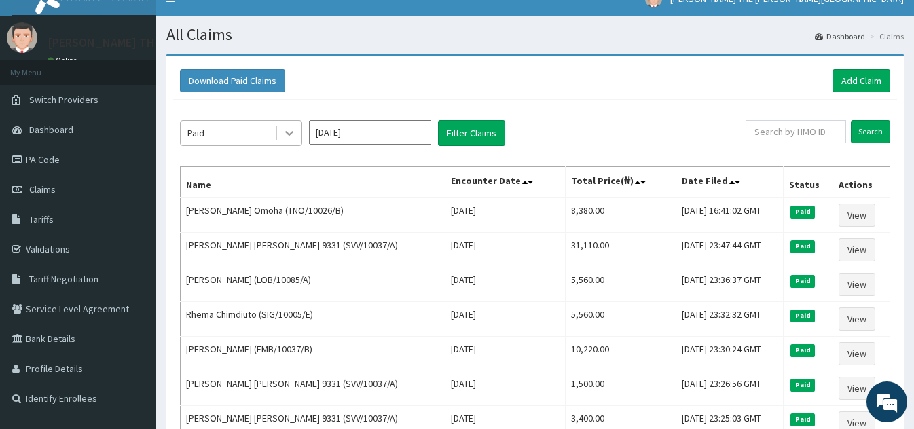
click at [291, 132] on icon at bounding box center [289, 134] width 8 height 5
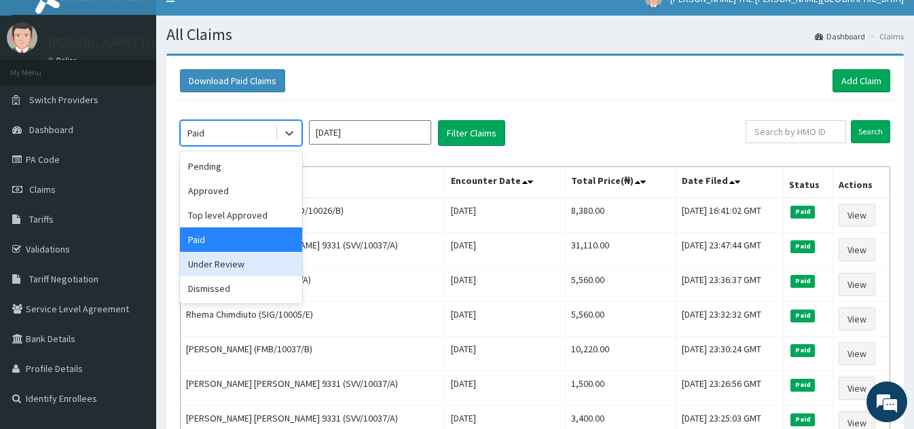
click at [271, 267] on div "Under Review" at bounding box center [241, 264] width 122 height 24
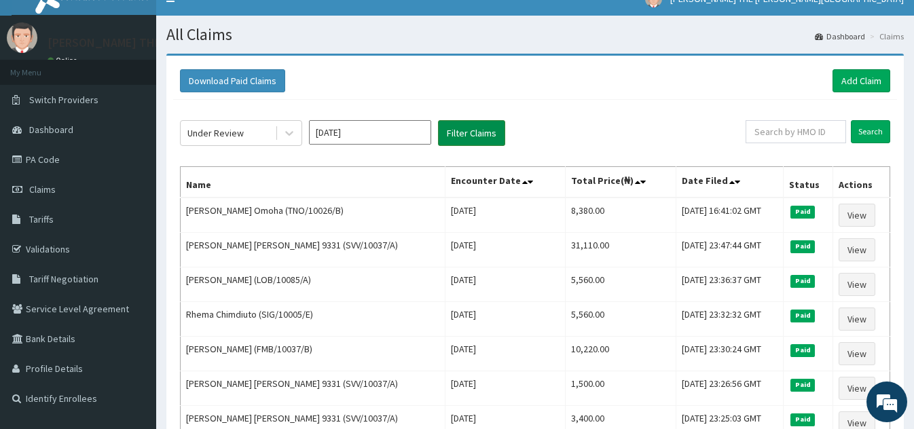
click at [471, 133] on button "Filter Claims" at bounding box center [471, 133] width 67 height 26
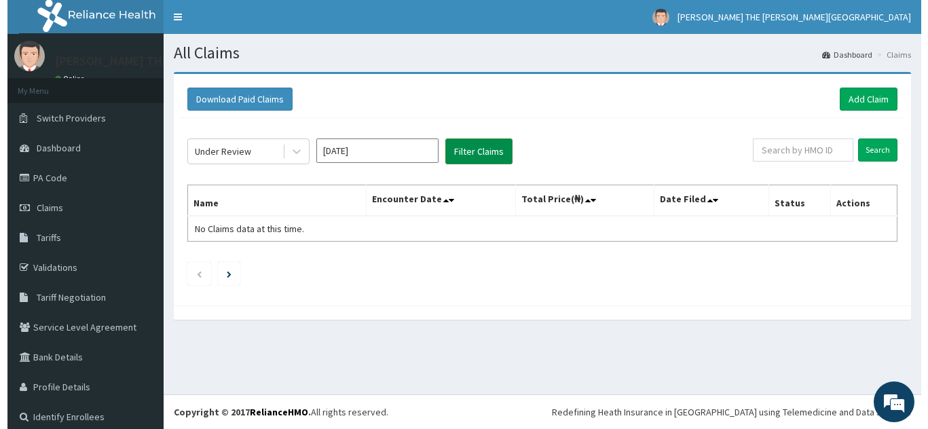
scroll to position [0, 0]
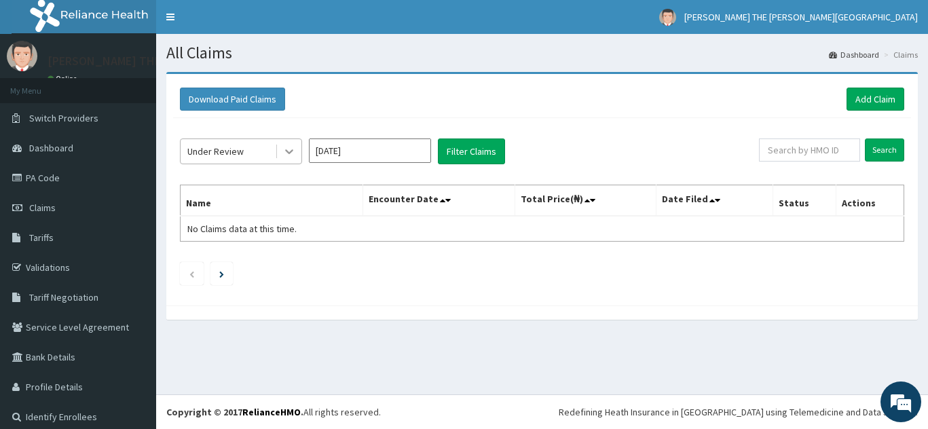
click at [294, 152] on icon at bounding box center [290, 152] width 14 height 14
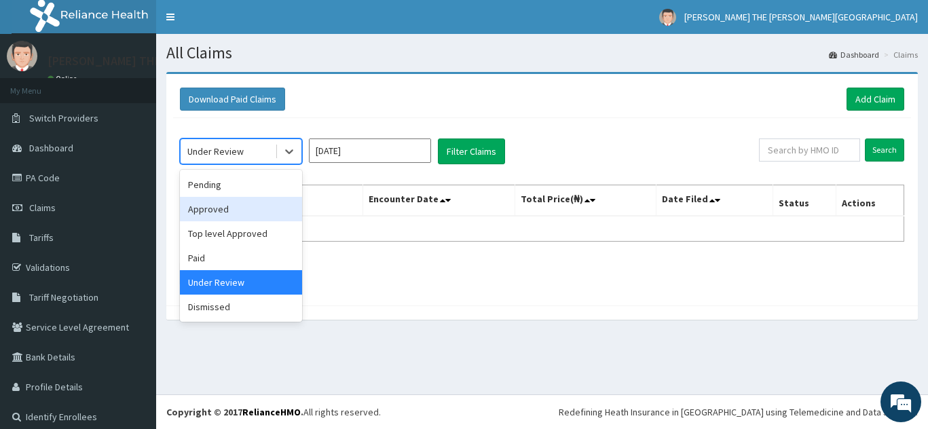
click at [251, 211] on div "Approved" at bounding box center [241, 209] width 122 height 24
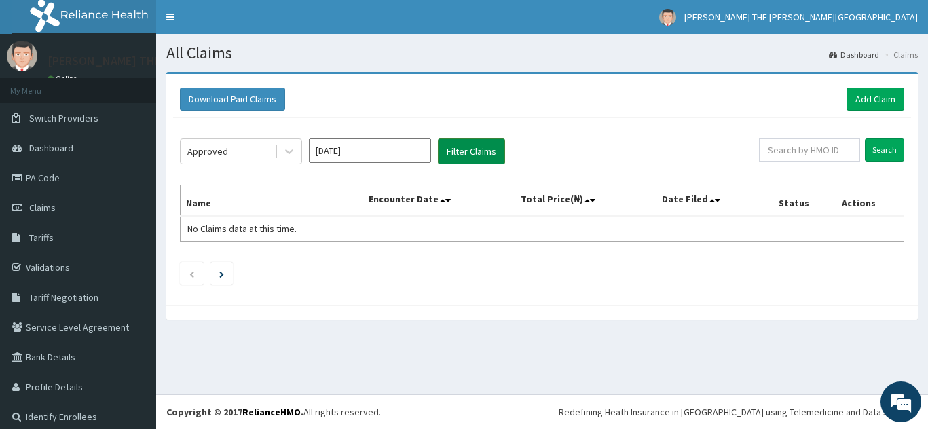
click at [469, 145] on button "Filter Claims" at bounding box center [471, 152] width 67 height 26
click at [289, 146] on icon at bounding box center [290, 152] width 14 height 14
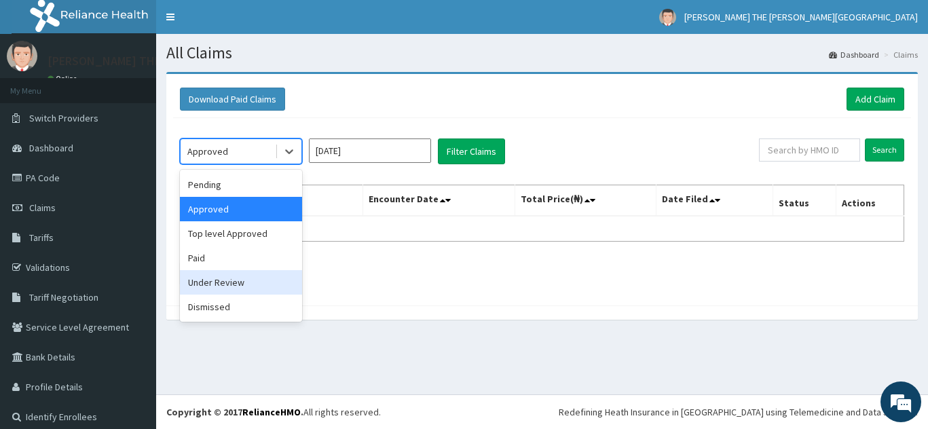
click at [266, 282] on div "Under Review" at bounding box center [241, 282] width 122 height 24
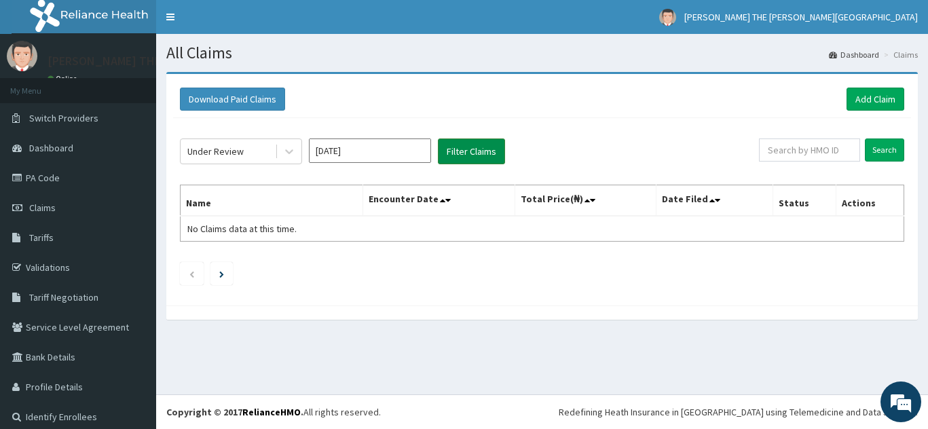
click at [471, 148] on button "Filter Claims" at bounding box center [471, 152] width 67 height 26
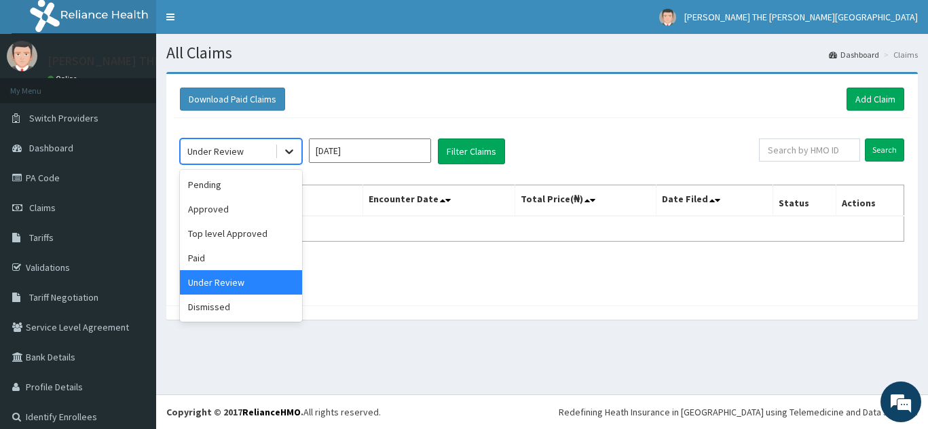
click at [290, 152] on icon at bounding box center [289, 152] width 8 height 5
click at [261, 309] on div "Dismissed" at bounding box center [241, 307] width 122 height 24
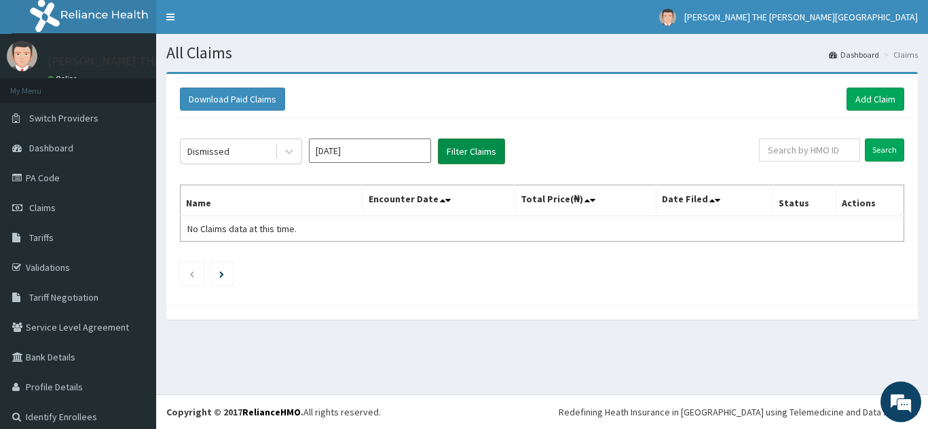
click at [467, 148] on button "Filter Claims" at bounding box center [471, 152] width 67 height 26
click at [355, 158] on input "Aug 2023" at bounding box center [370, 151] width 122 height 24
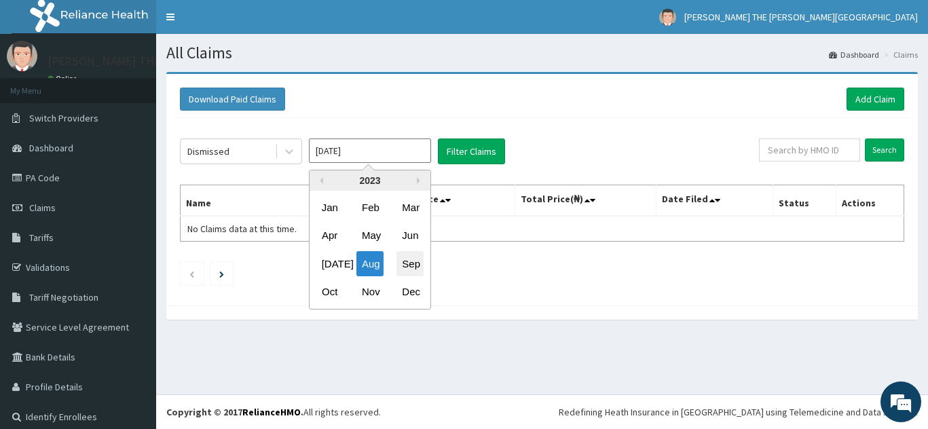
click at [406, 252] on div "Sep" at bounding box center [410, 263] width 27 height 25
type input "Sep 2023"
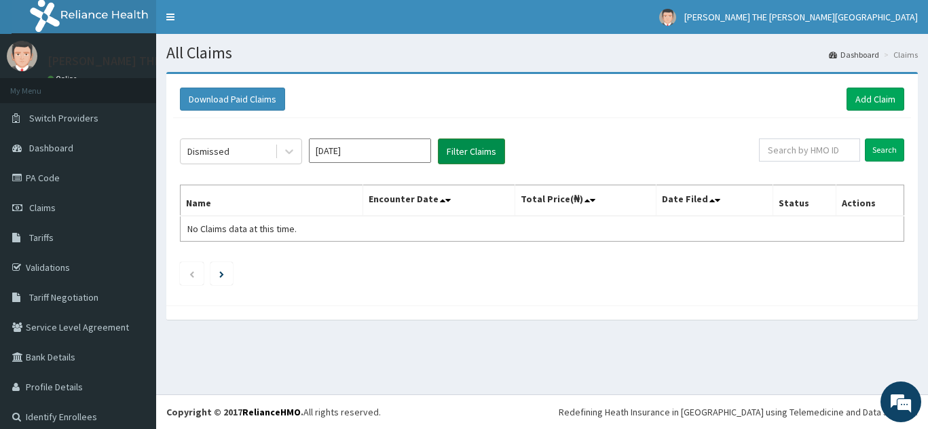
click at [478, 149] on button "Filter Claims" at bounding box center [471, 152] width 67 height 26
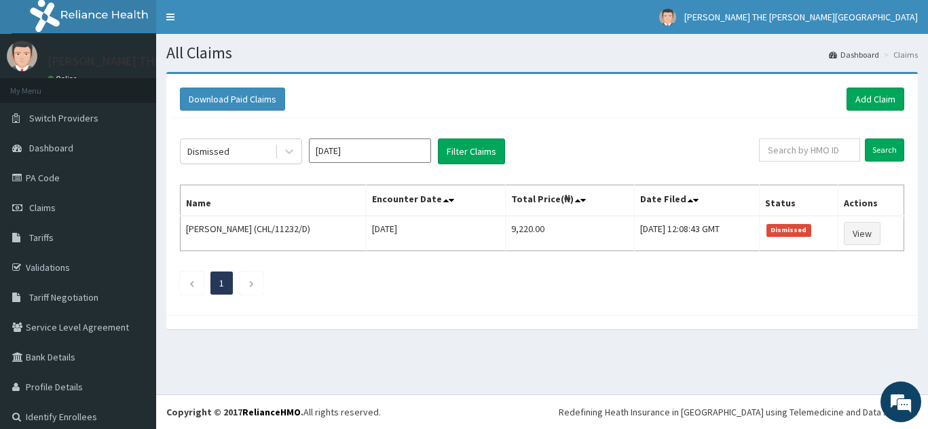
click at [398, 184] on div "Dismissed Sep 2023 Filter Claims Search Name Encounter Date Total Price(₦) Date…" at bounding box center [542, 213] width 738 height 190
drag, startPoint x: 398, startPoint y: 184, endPoint x: 571, endPoint y: 60, distance: 212.6
click at [571, 60] on h1 "All Claims" at bounding box center [542, 53] width 752 height 18
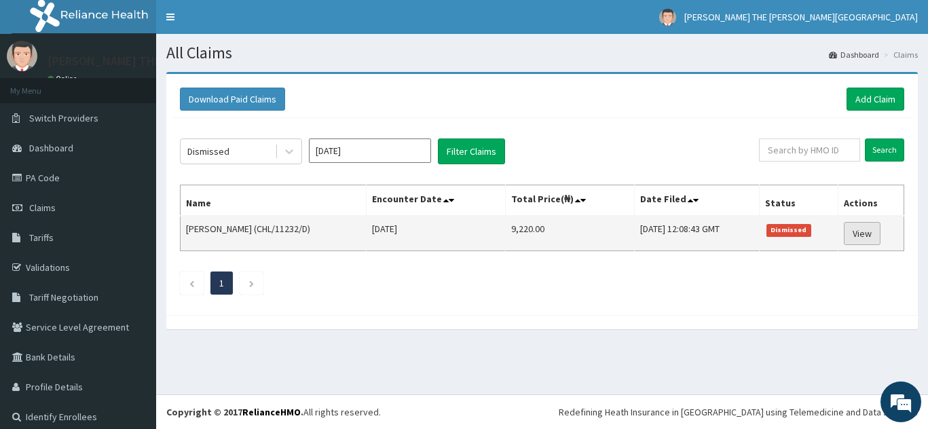
click at [854, 234] on link "View" at bounding box center [862, 233] width 37 height 23
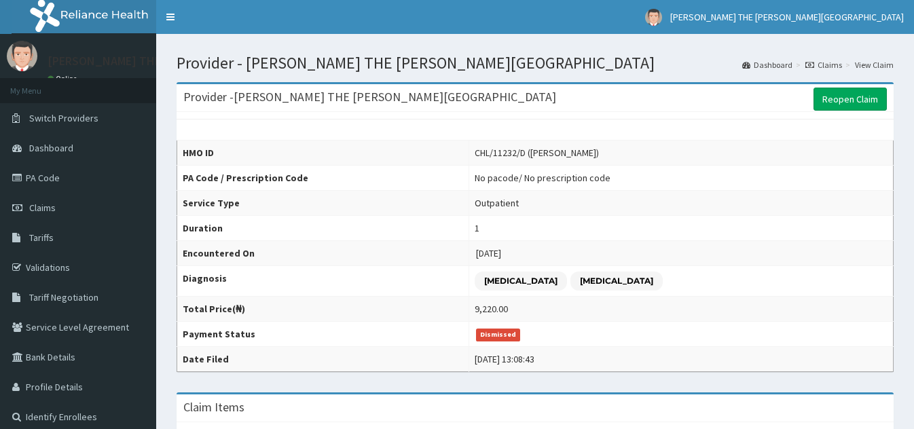
drag, startPoint x: 0, startPoint y: 0, endPoint x: 854, endPoint y: 234, distance: 885.3
click at [854, 234] on td "1" at bounding box center [681, 228] width 424 height 25
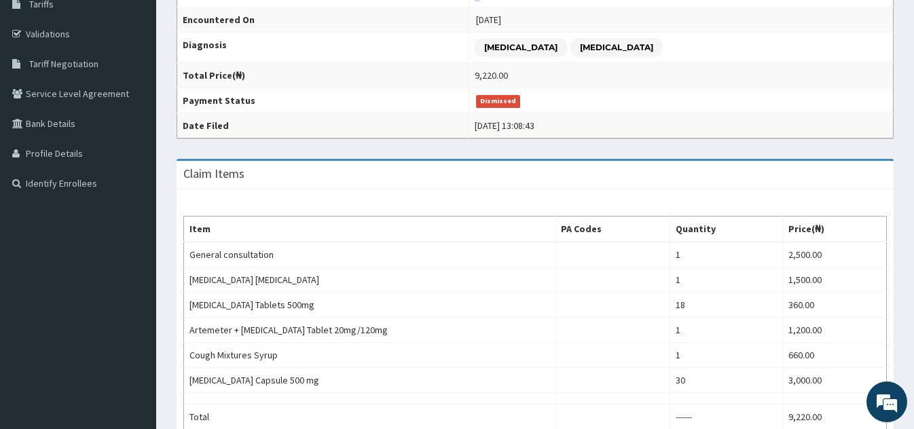
scroll to position [498, 0]
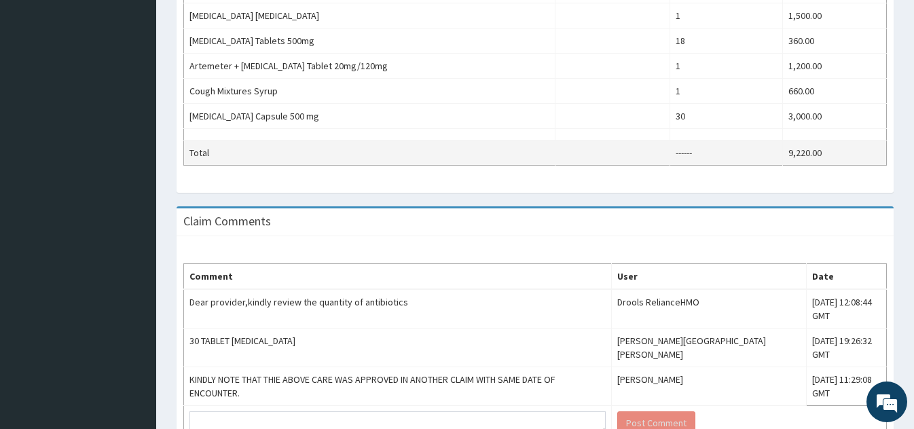
drag, startPoint x: 927, startPoint y: 306, endPoint x: 614, endPoint y: 153, distance: 348.4
click at [614, 153] on td at bounding box center [613, 152] width 114 height 25
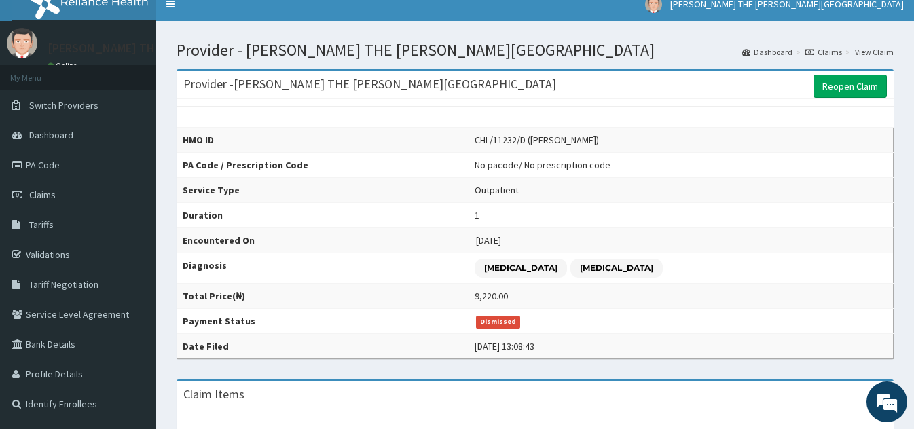
scroll to position [0, 0]
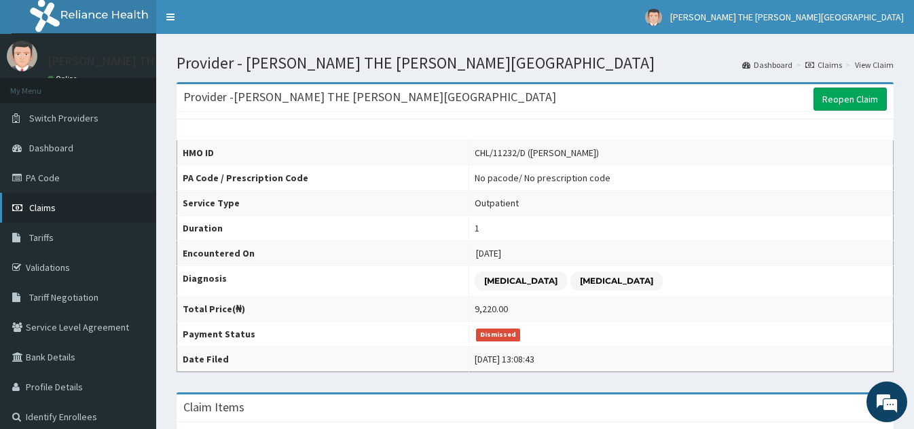
click at [58, 206] on link "Claims" at bounding box center [78, 208] width 156 height 30
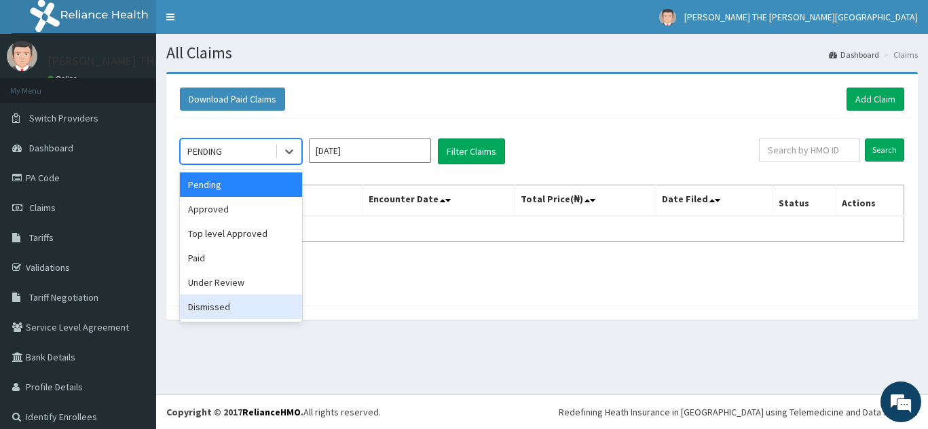
click at [230, 311] on div "Dismissed" at bounding box center [241, 307] width 122 height 24
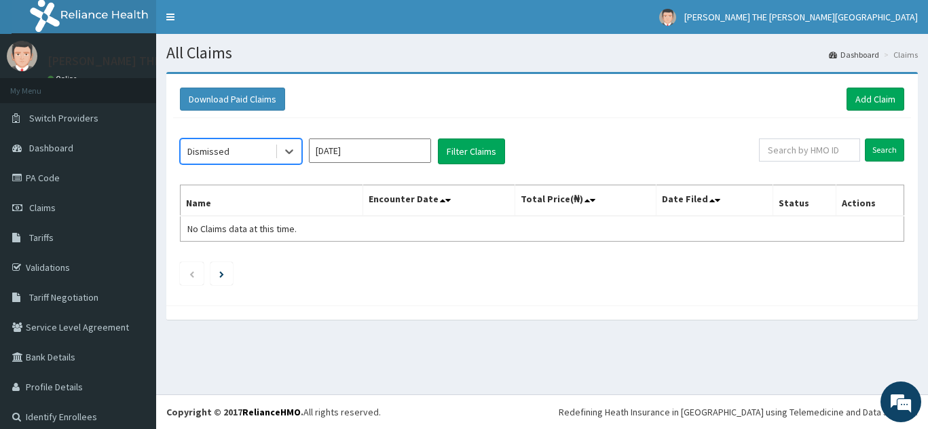
click at [357, 153] on input "[DATE]" at bounding box center [370, 151] width 122 height 24
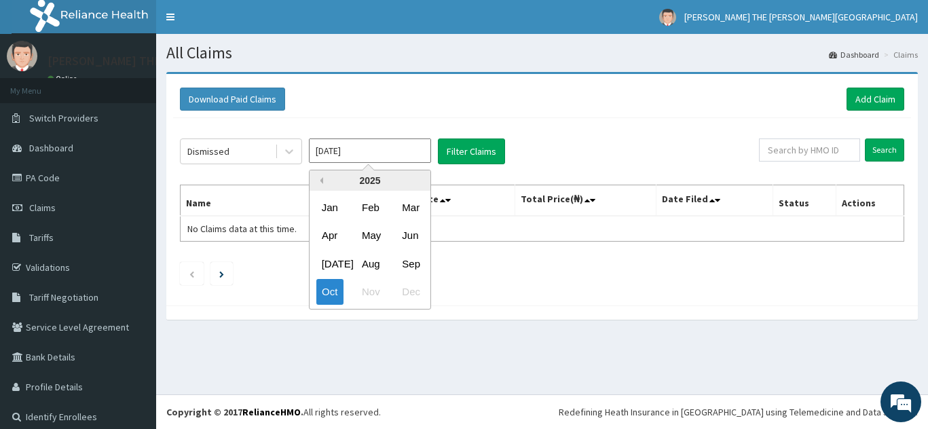
click at [321, 183] on button "Previous Year" at bounding box center [320, 180] width 7 height 7
click at [320, 183] on button "Previous Year" at bounding box center [320, 180] width 7 height 7
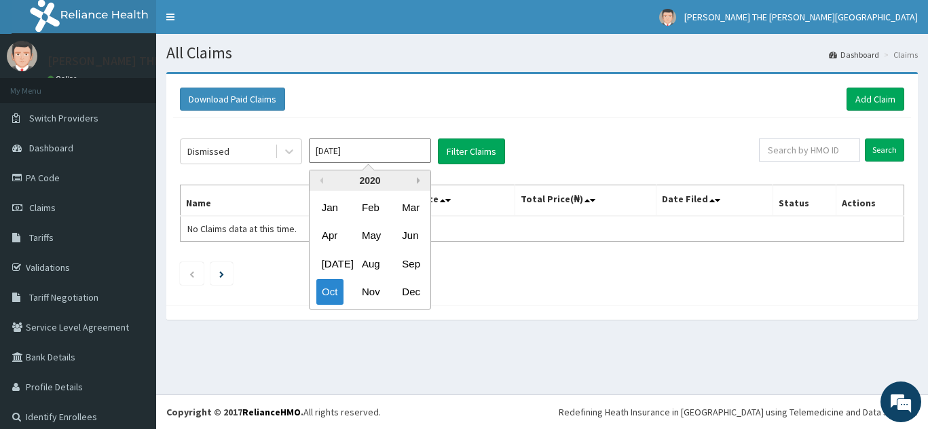
click at [418, 180] on button "Next Year" at bounding box center [420, 180] width 7 height 7
click at [320, 179] on button "Previous Year" at bounding box center [320, 180] width 7 height 7
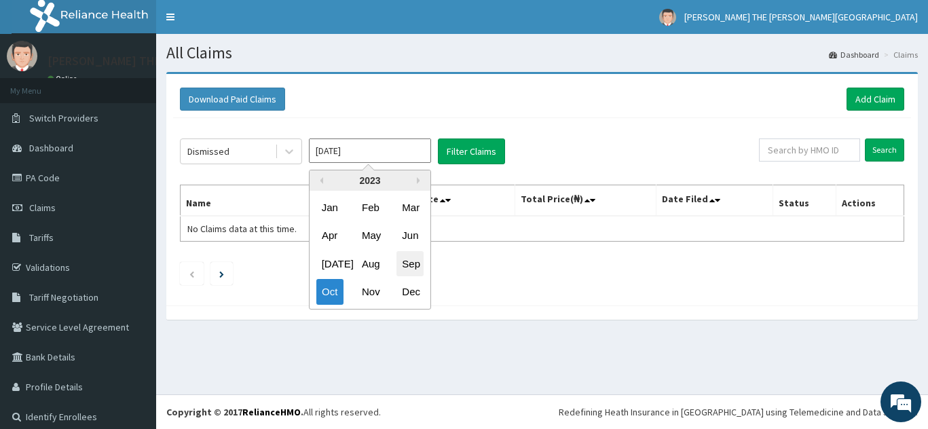
click at [408, 262] on div "Sep" at bounding box center [410, 263] width 27 height 25
type input "[DATE]"
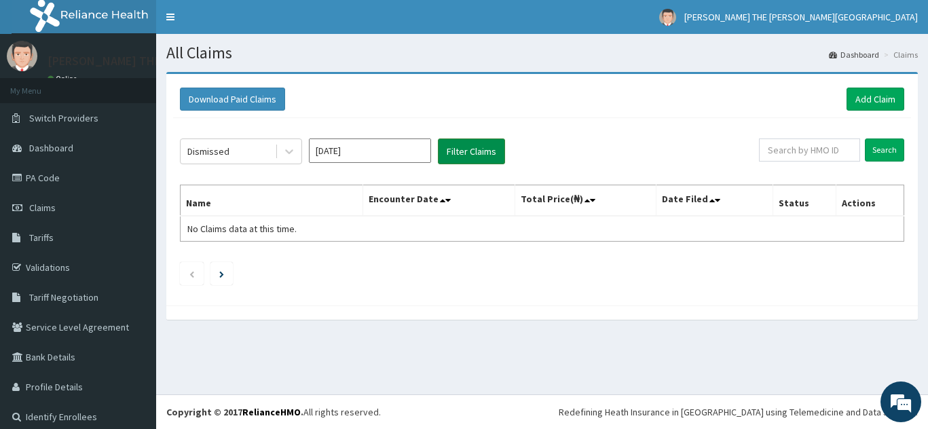
click at [471, 155] on button "Filter Claims" at bounding box center [471, 152] width 67 height 26
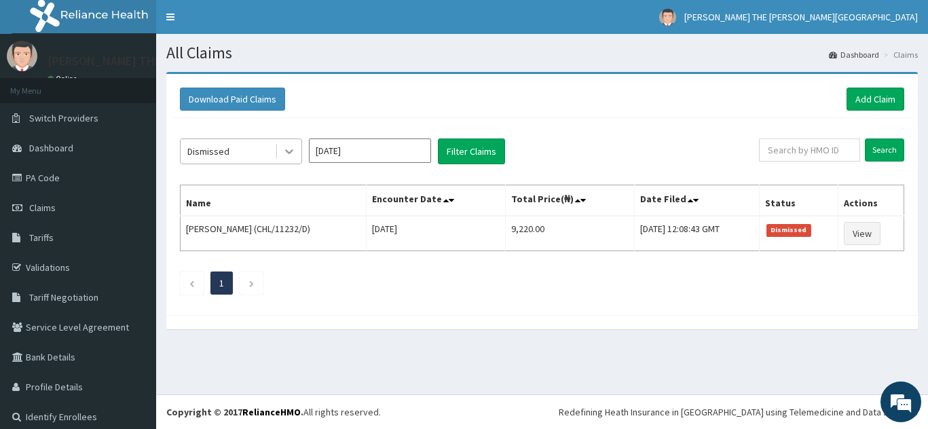
click at [293, 150] on icon at bounding box center [289, 152] width 8 height 5
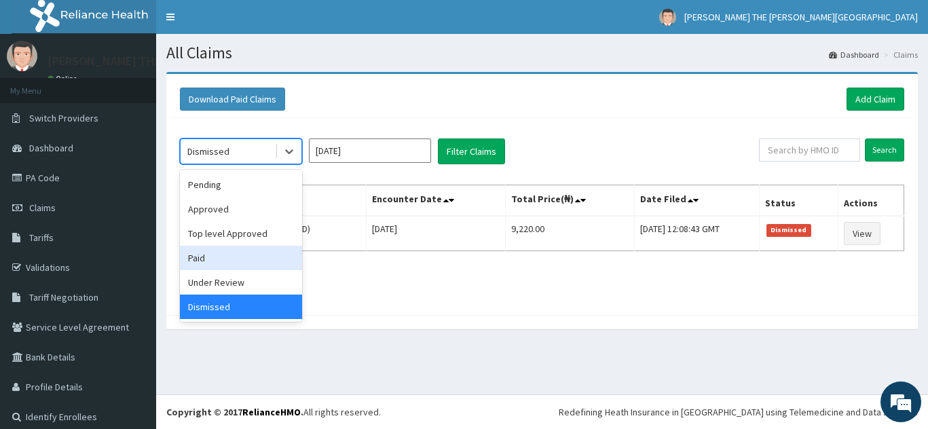
click at [250, 255] on div "Paid" at bounding box center [241, 258] width 122 height 24
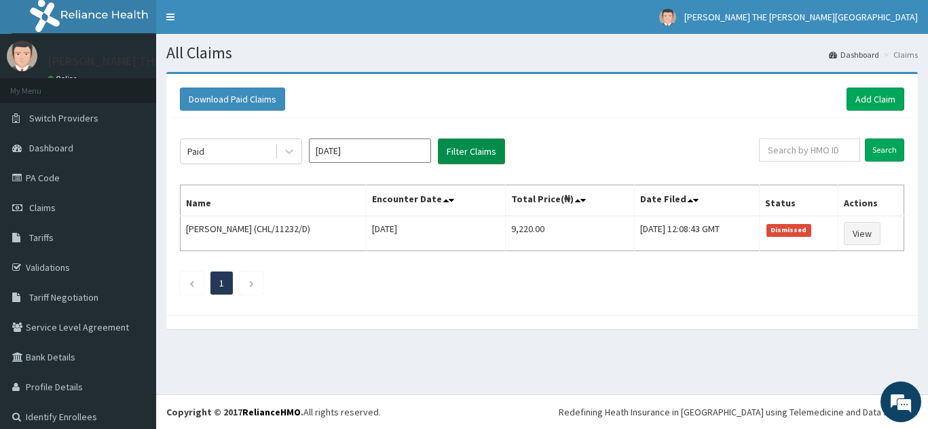
click at [484, 147] on button "Filter Claims" at bounding box center [471, 152] width 67 height 26
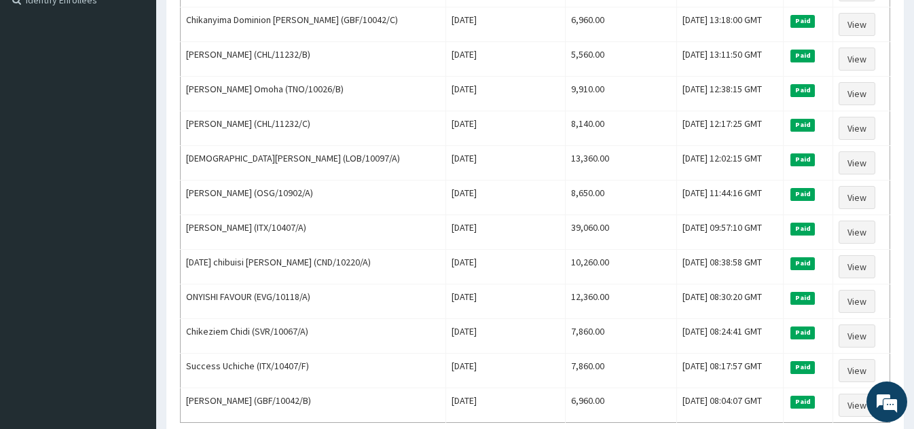
scroll to position [412, 0]
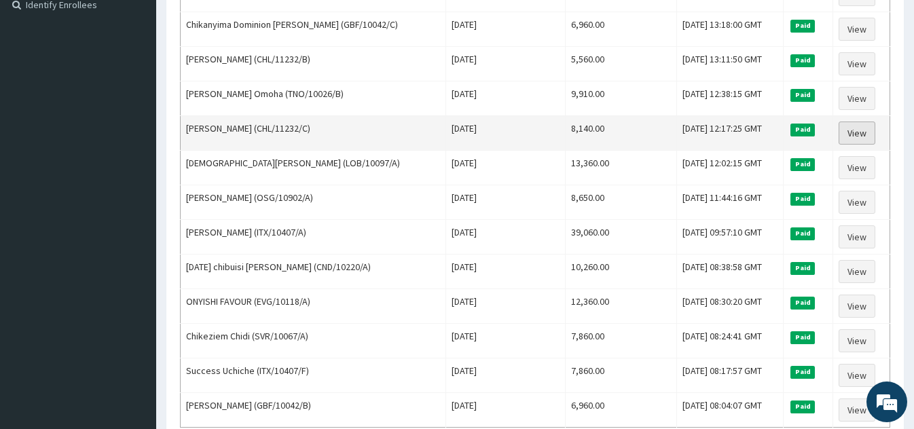
click at [861, 132] on link "View" at bounding box center [857, 133] width 37 height 23
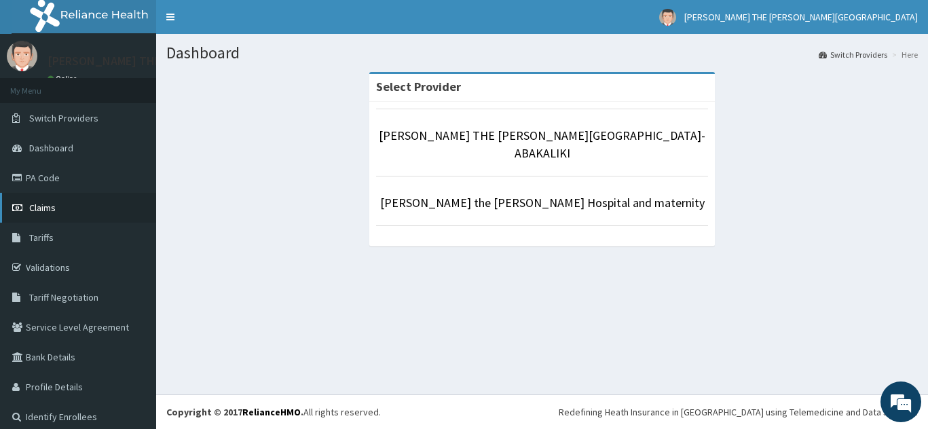
click at [41, 202] on span "Claims" at bounding box center [42, 208] width 26 height 12
click at [47, 202] on span "Claims" at bounding box center [42, 208] width 26 height 12
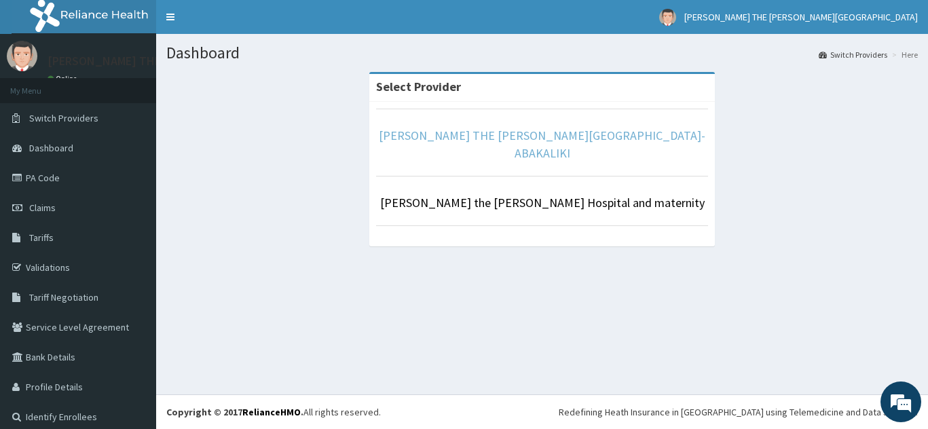
click at [528, 132] on link "CHRIST THE KING HOSPITAL- ABAKALIKI" at bounding box center [542, 144] width 327 height 33
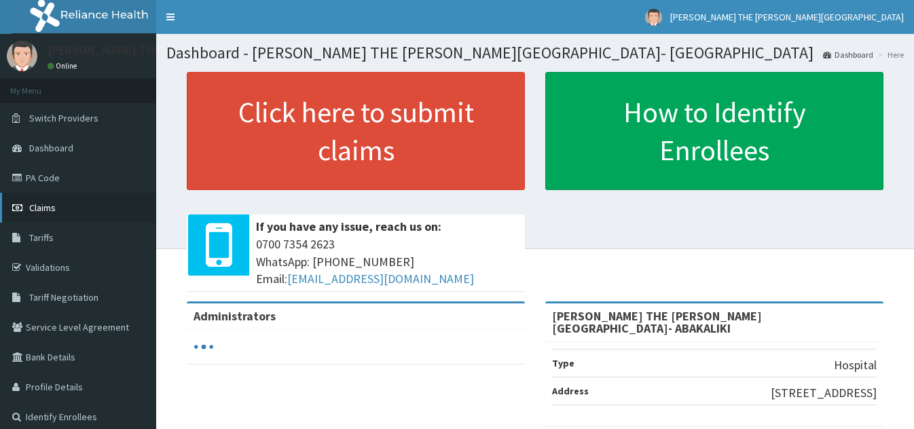
click at [48, 204] on span "Claims" at bounding box center [42, 208] width 26 height 12
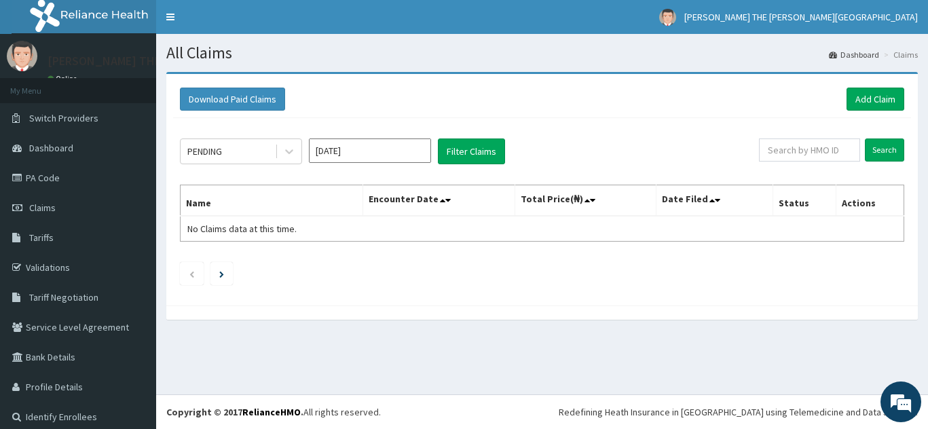
click at [405, 151] on input "[DATE]" at bounding box center [370, 151] width 122 height 24
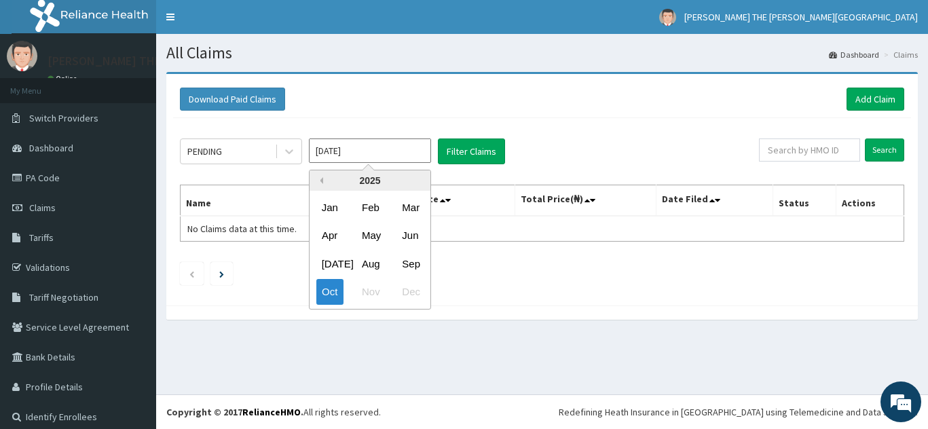
click at [321, 181] on button "Previous Year" at bounding box center [320, 180] width 7 height 7
click at [410, 268] on div "Sep" at bounding box center [410, 263] width 27 height 25
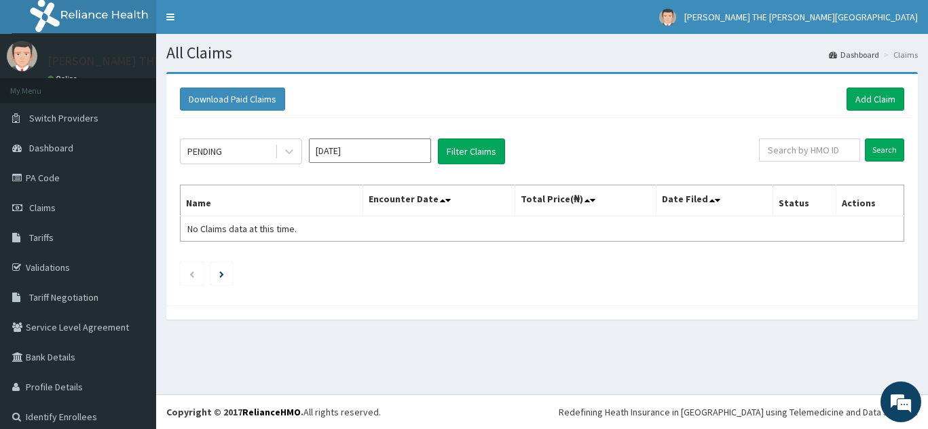
type input "[DATE]"
click at [285, 149] on icon at bounding box center [290, 152] width 14 height 14
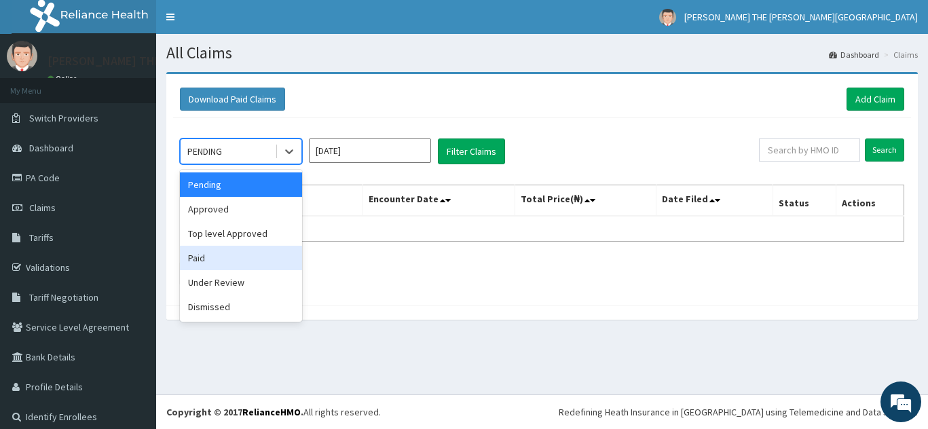
click at [246, 262] on div "Paid" at bounding box center [241, 258] width 122 height 24
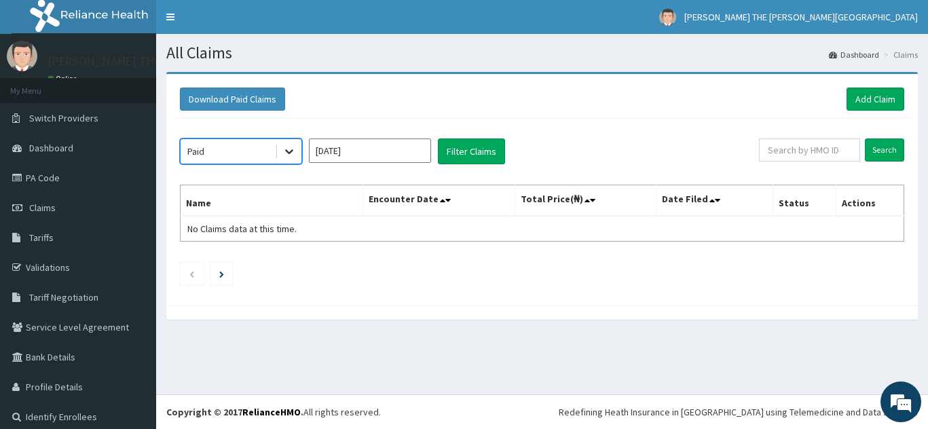
click at [293, 149] on icon at bounding box center [290, 152] width 14 height 14
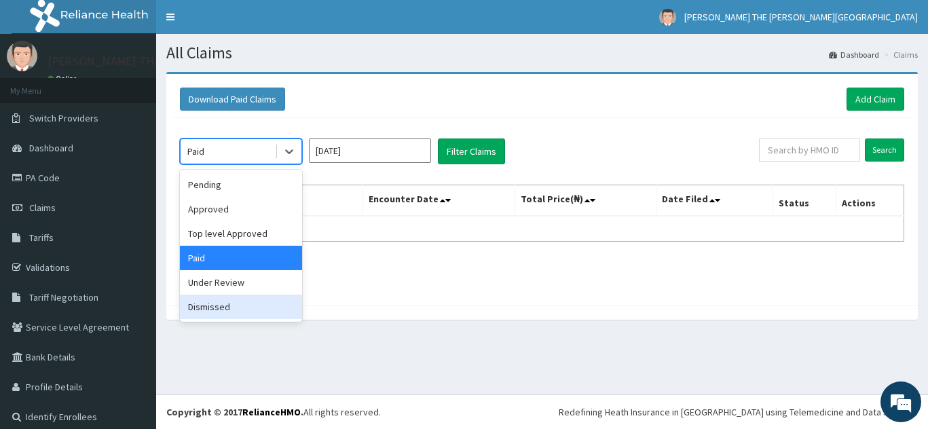
click at [231, 310] on div "Dismissed" at bounding box center [241, 307] width 122 height 24
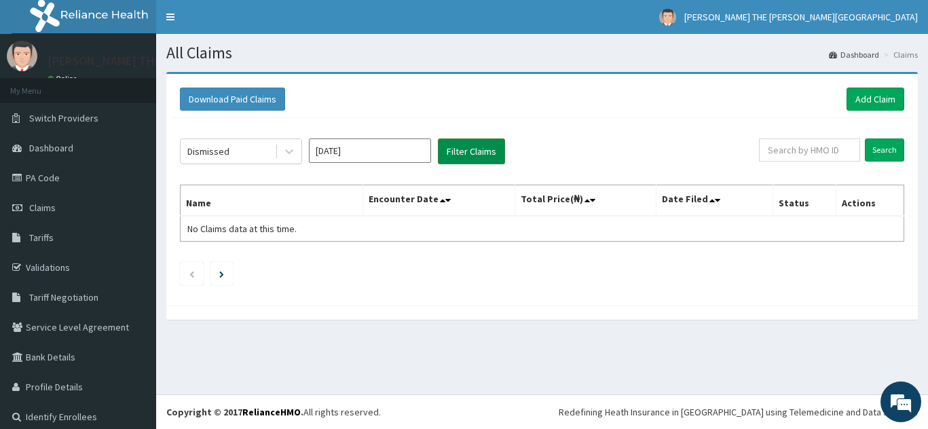
click at [469, 146] on button "Filter Claims" at bounding box center [471, 152] width 67 height 26
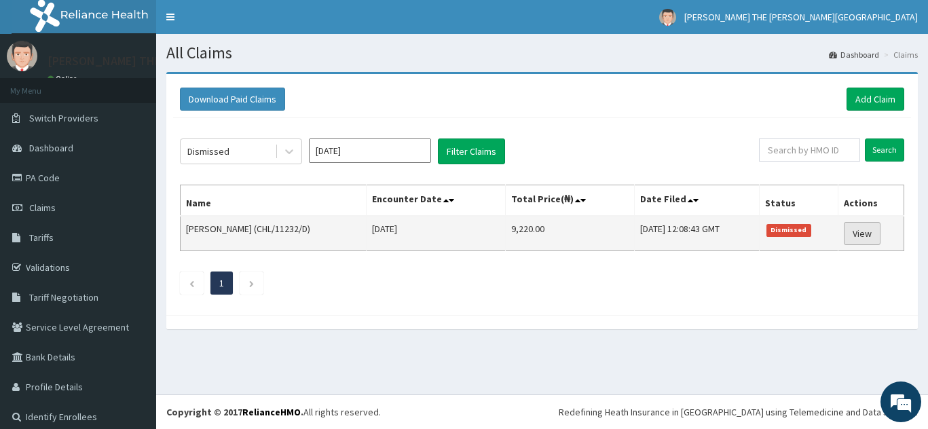
click at [856, 232] on link "View" at bounding box center [862, 233] width 37 height 23
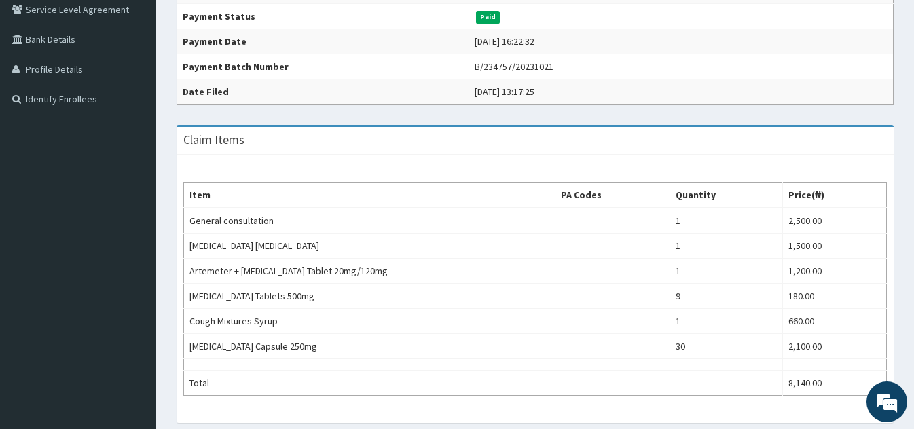
scroll to position [54, 0]
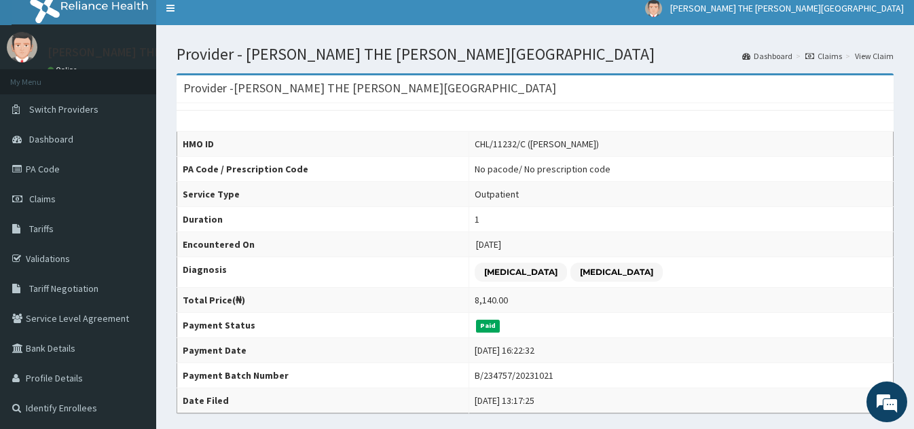
scroll to position [0, 0]
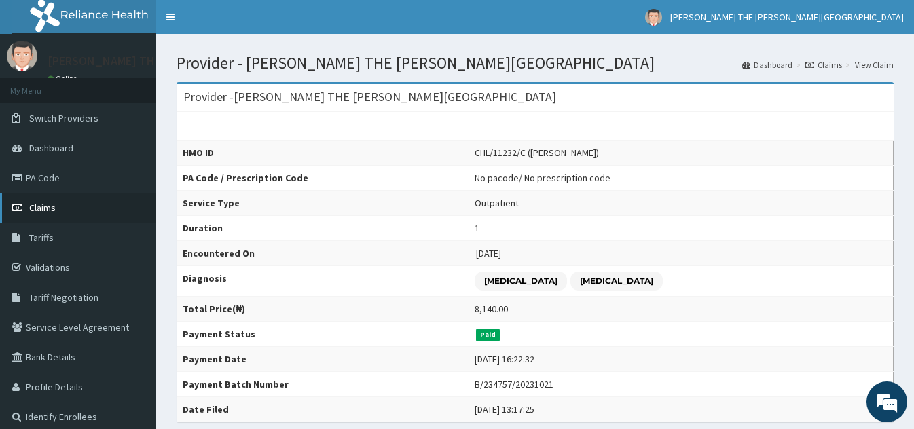
click at [48, 202] on span "Claims" at bounding box center [42, 208] width 26 height 12
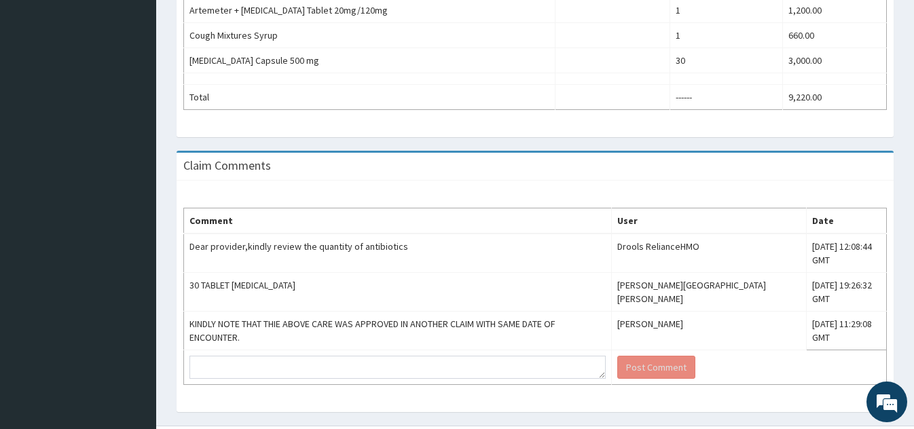
scroll to position [3, 0]
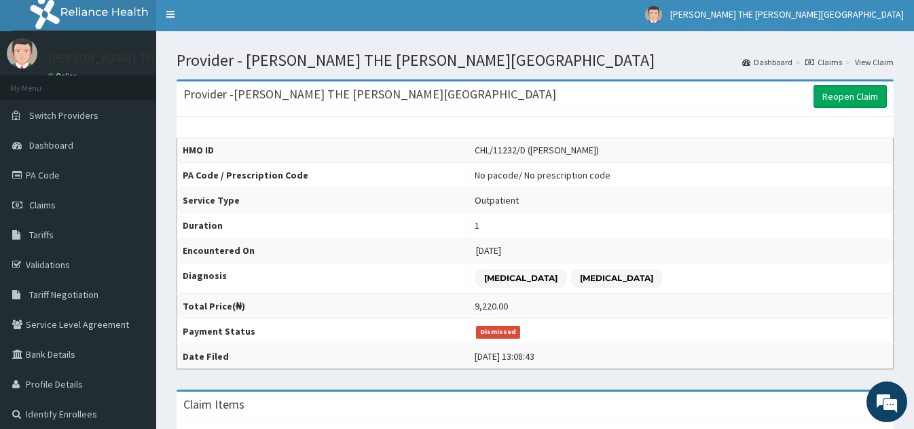
click at [640, 210] on td "Outpatient" at bounding box center [681, 200] width 424 height 25
drag, startPoint x: 640, startPoint y: 210, endPoint x: 490, endPoint y: 54, distance: 215.7
click at [490, 54] on h1 "Provider - CHRIST THE KING HOSPITAL" at bounding box center [535, 61] width 717 height 18
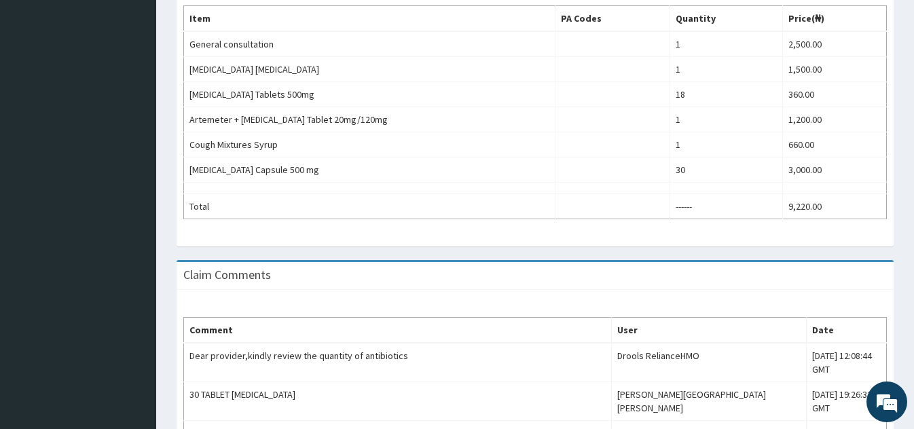
scroll to position [0, 0]
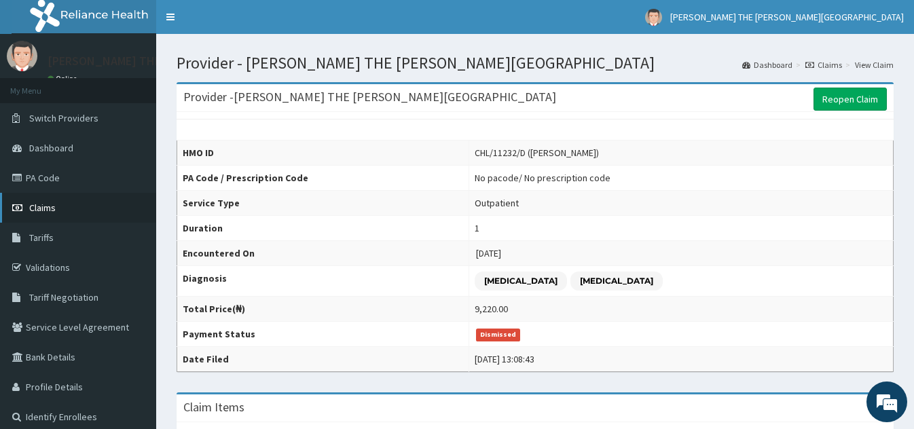
click at [52, 205] on span "Claims" at bounding box center [42, 208] width 26 height 12
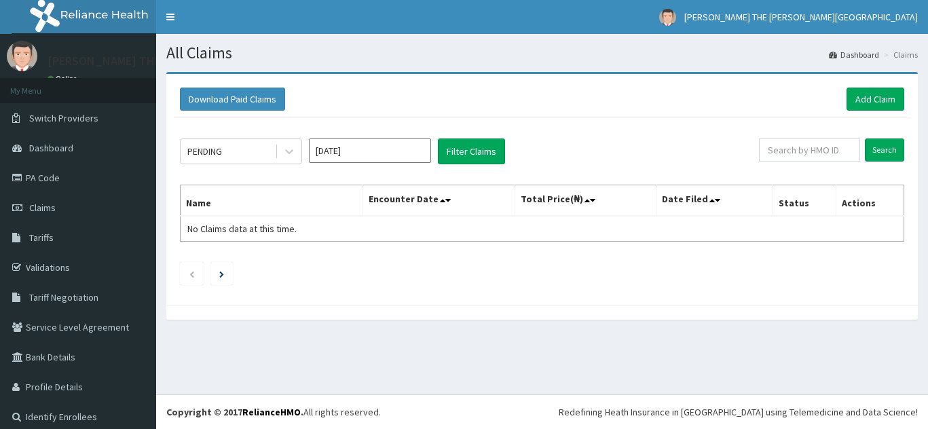
click at [346, 153] on input "[DATE]" at bounding box center [370, 151] width 122 height 24
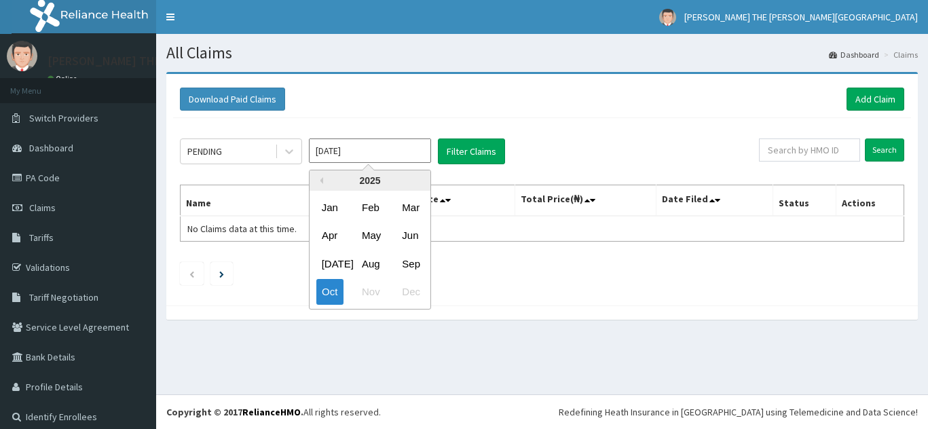
click at [370, 287] on div "Oct Nov Dec" at bounding box center [370, 292] width 121 height 28
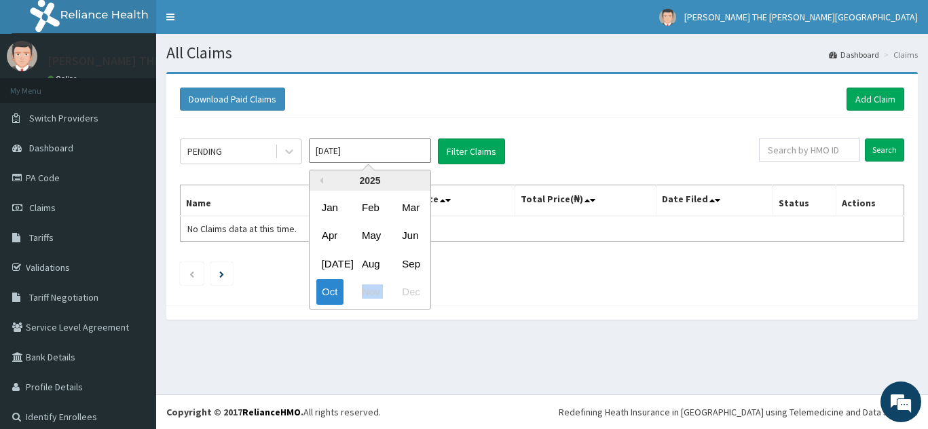
click at [370, 287] on div "Oct Nov Dec" at bounding box center [370, 292] width 121 height 28
click at [410, 291] on div "Oct Nov Dec" at bounding box center [370, 292] width 121 height 28
click at [321, 179] on button "Previous Year" at bounding box center [320, 180] width 7 height 7
click at [331, 289] on div "Oct" at bounding box center [330, 292] width 27 height 25
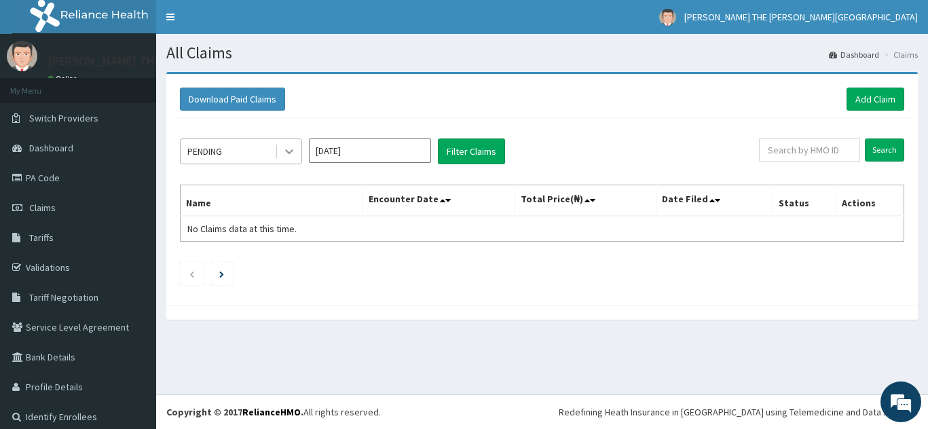
click at [288, 150] on icon at bounding box center [290, 152] width 14 height 14
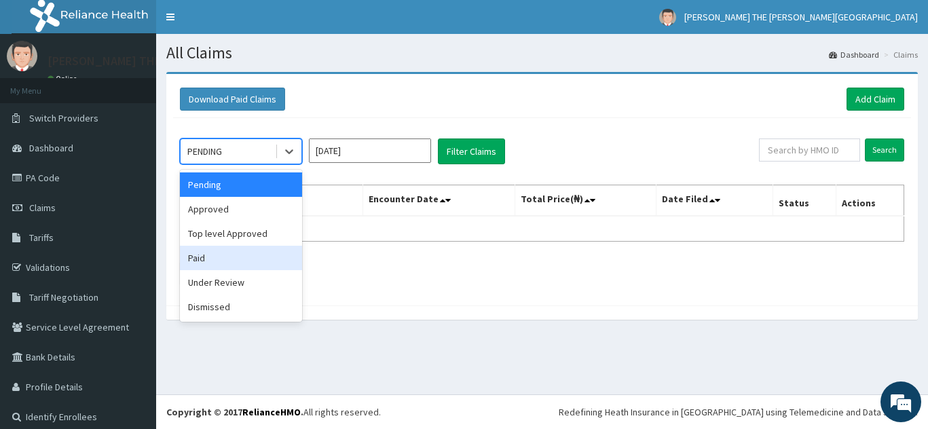
click at [251, 254] on div "Paid" at bounding box center [241, 258] width 122 height 24
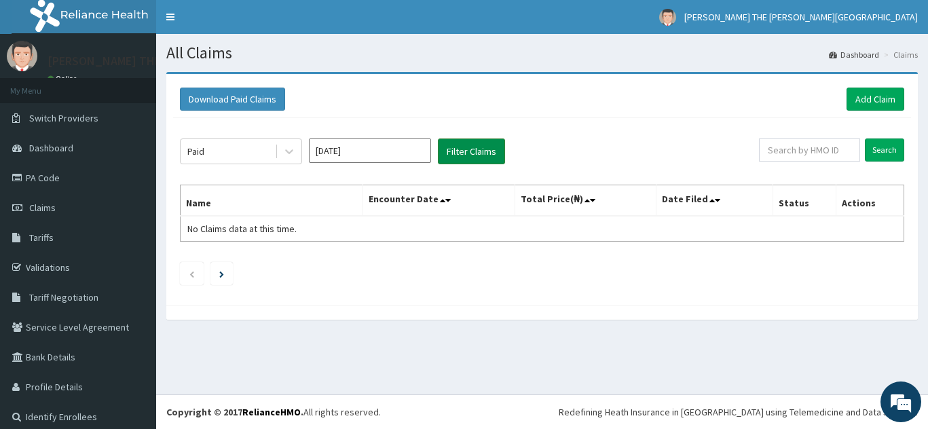
click at [465, 151] on button "Filter Claims" at bounding box center [471, 152] width 67 height 26
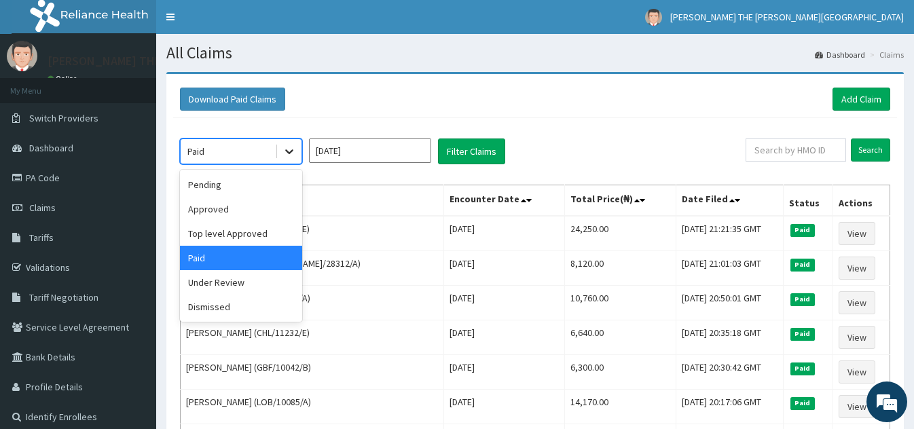
click at [291, 151] on icon at bounding box center [289, 152] width 8 height 5
click at [256, 291] on div "Under Review" at bounding box center [241, 282] width 122 height 24
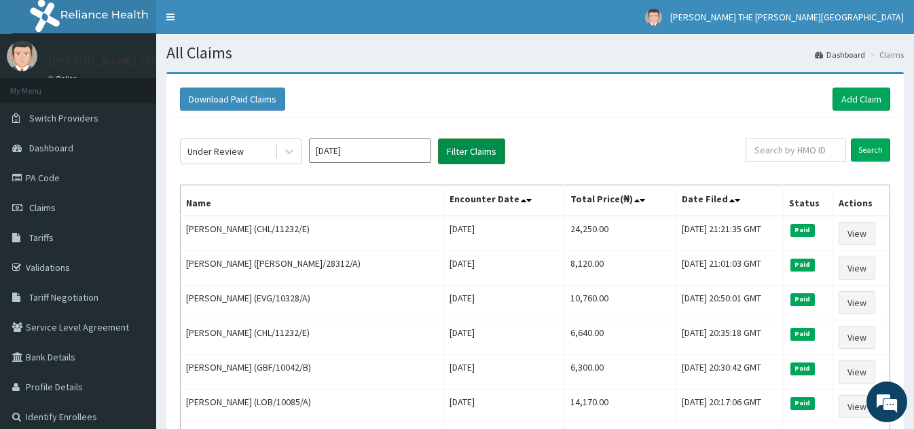
click at [472, 143] on button "Filter Claims" at bounding box center [471, 152] width 67 height 26
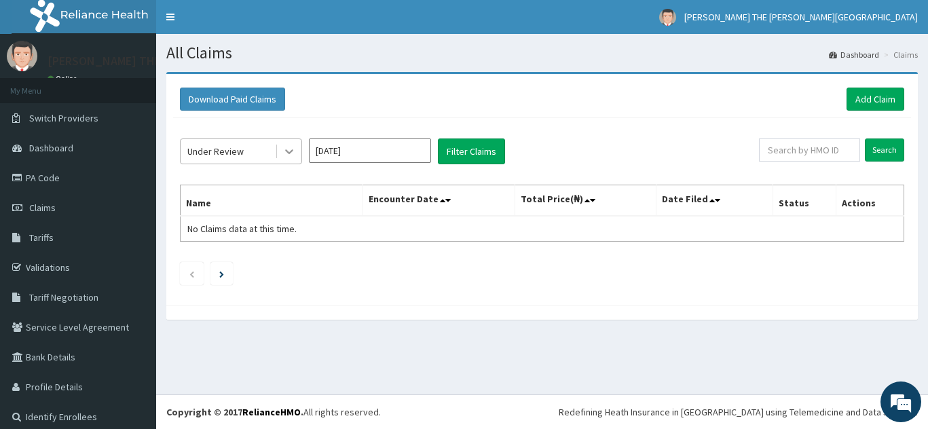
click at [287, 149] on icon at bounding box center [290, 152] width 14 height 14
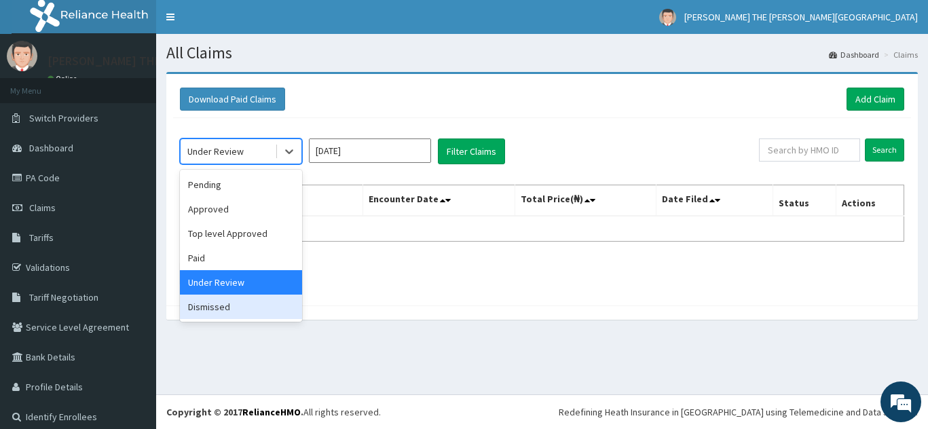
click at [259, 308] on div "Dismissed" at bounding box center [241, 307] width 122 height 24
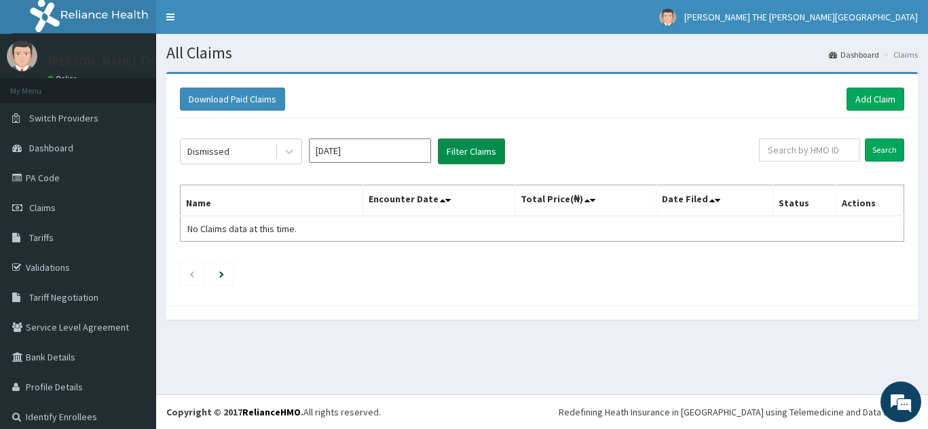
click at [471, 145] on button "Filter Claims" at bounding box center [471, 152] width 67 height 26
click at [288, 150] on icon at bounding box center [290, 152] width 14 height 14
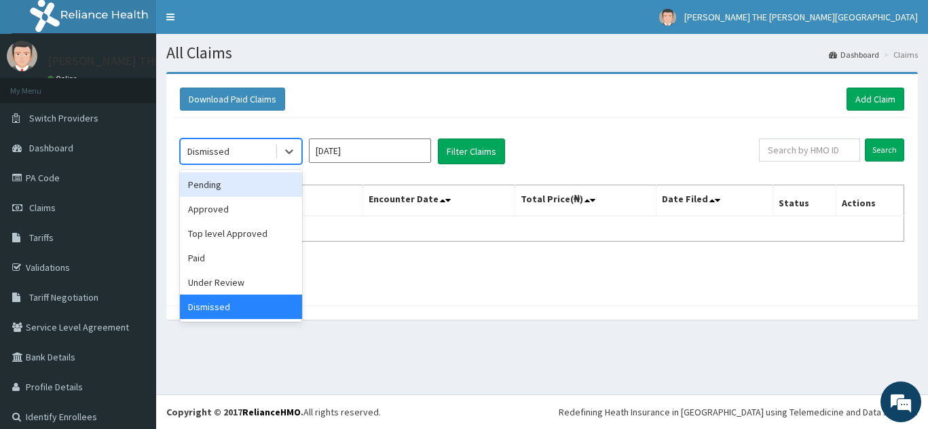
click at [249, 193] on div "Pending" at bounding box center [241, 185] width 122 height 24
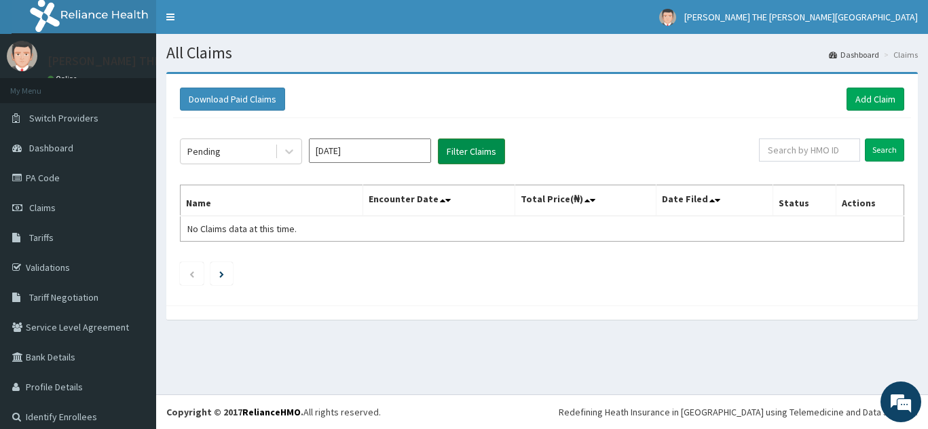
click at [477, 150] on button "Filter Claims" at bounding box center [471, 152] width 67 height 26
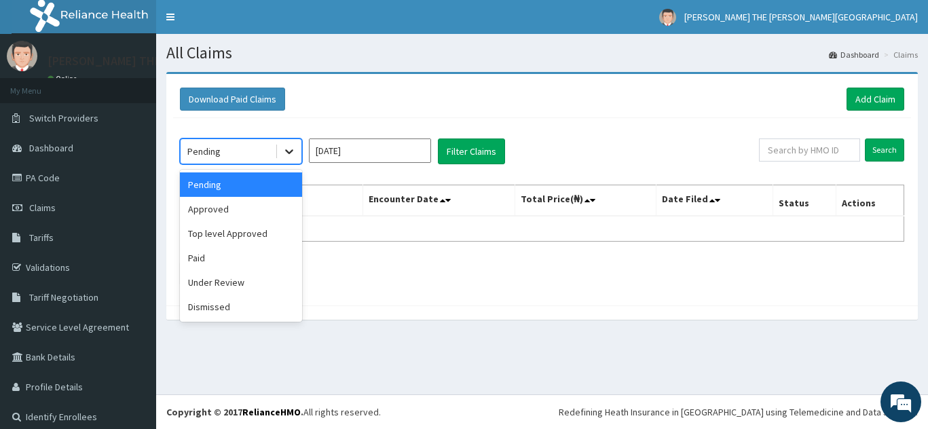
click at [289, 152] on icon at bounding box center [290, 152] width 14 height 14
click at [246, 208] on div "Approved" at bounding box center [241, 209] width 122 height 24
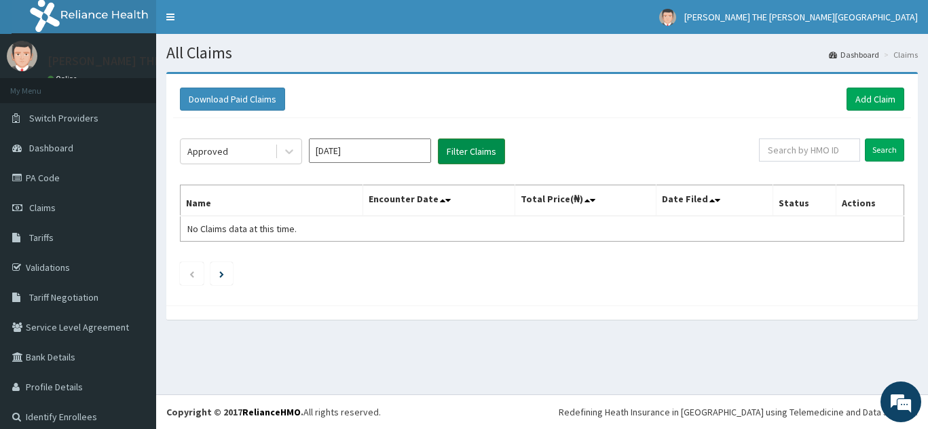
click at [474, 145] on button "Filter Claims" at bounding box center [471, 152] width 67 height 26
click at [384, 150] on input "Oct 2023" at bounding box center [370, 151] width 122 height 24
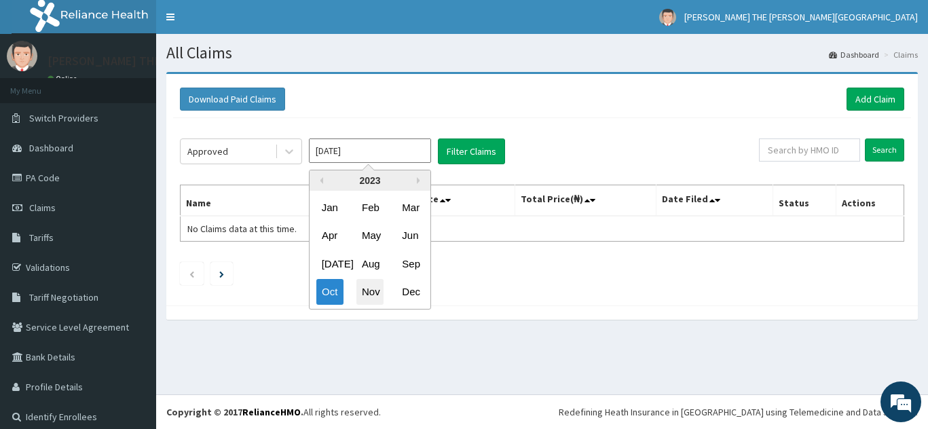
click at [376, 291] on div "Nov" at bounding box center [370, 292] width 27 height 25
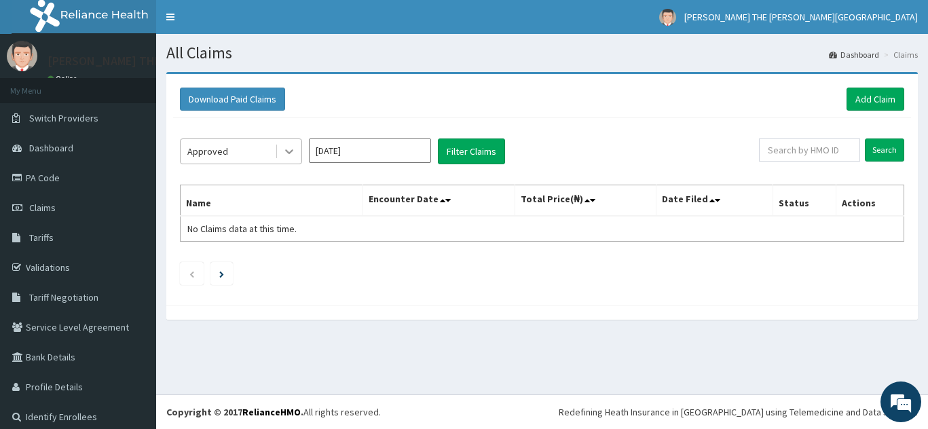
click at [285, 153] on icon at bounding box center [290, 152] width 14 height 14
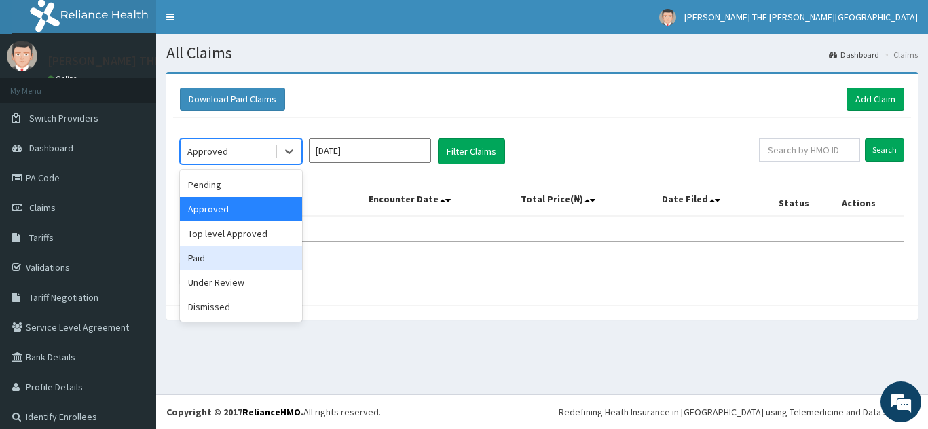
click at [249, 262] on div "Paid" at bounding box center [241, 258] width 122 height 24
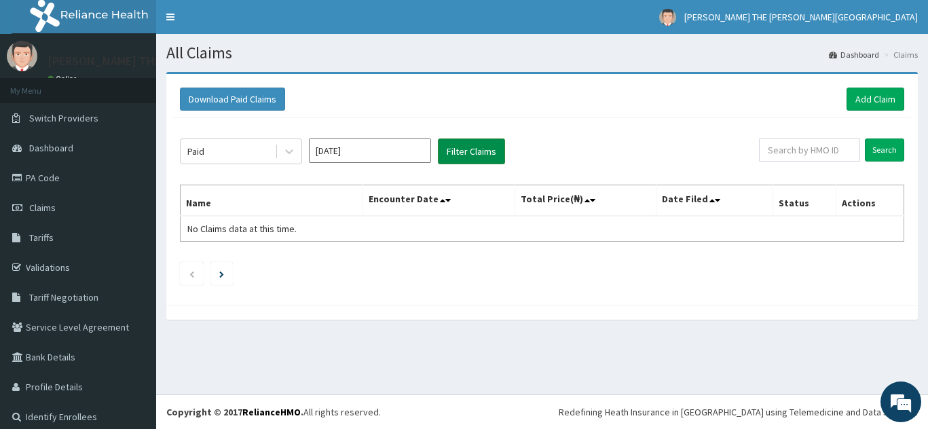
click at [467, 147] on button "Filter Claims" at bounding box center [471, 152] width 67 height 26
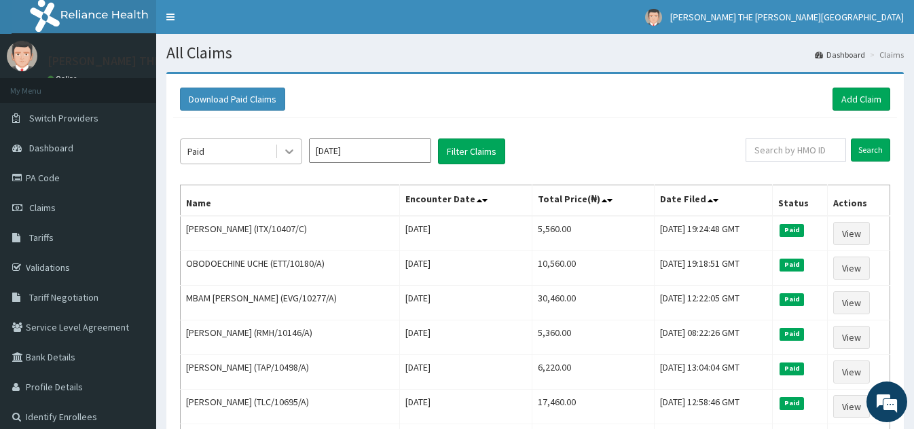
click at [288, 149] on icon at bounding box center [290, 152] width 14 height 14
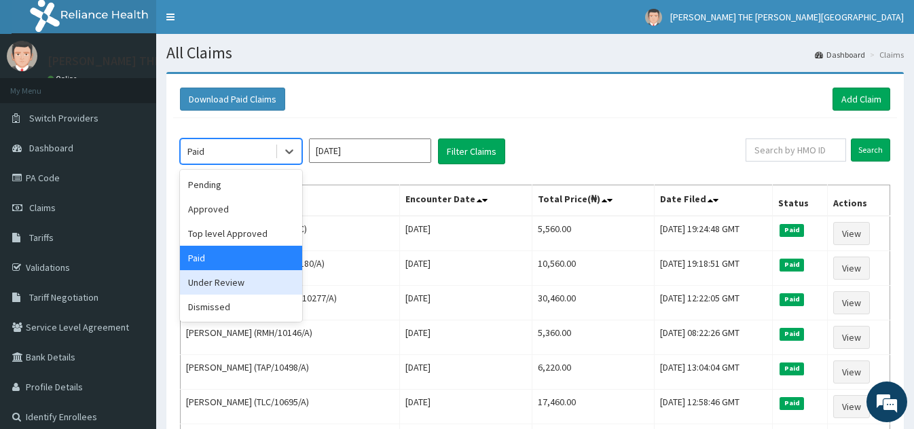
click at [242, 285] on div "Under Review" at bounding box center [241, 282] width 122 height 24
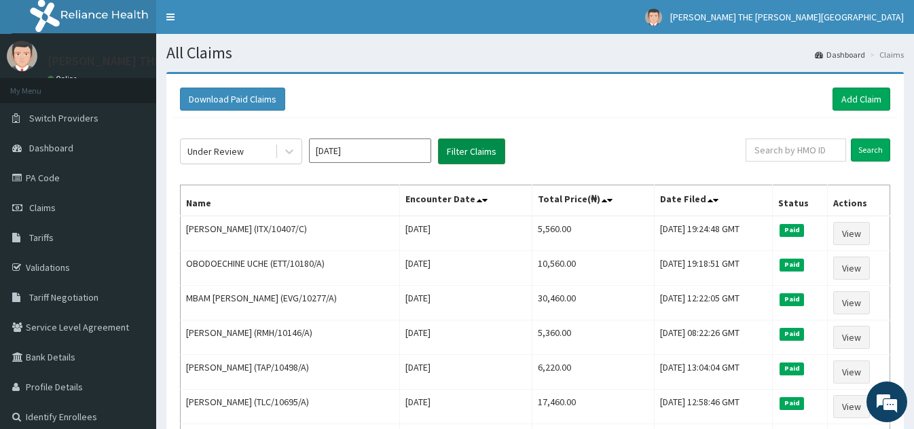
click at [463, 149] on button "Filter Claims" at bounding box center [471, 152] width 67 height 26
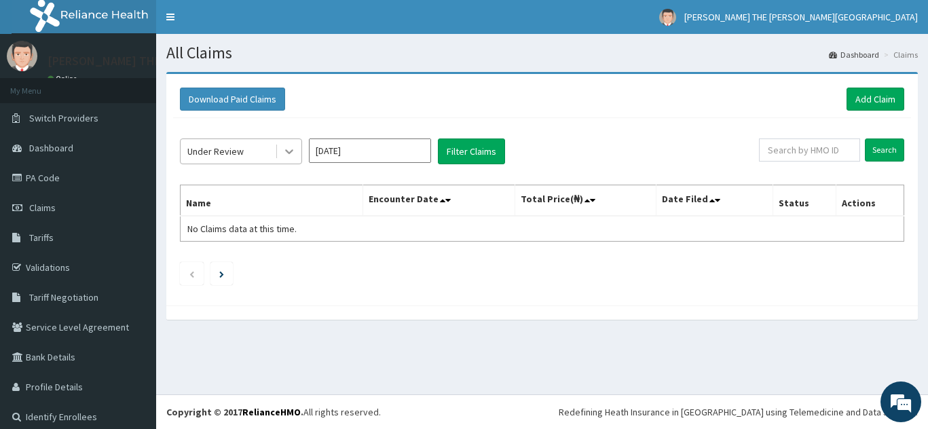
click at [291, 151] on icon at bounding box center [289, 152] width 8 height 5
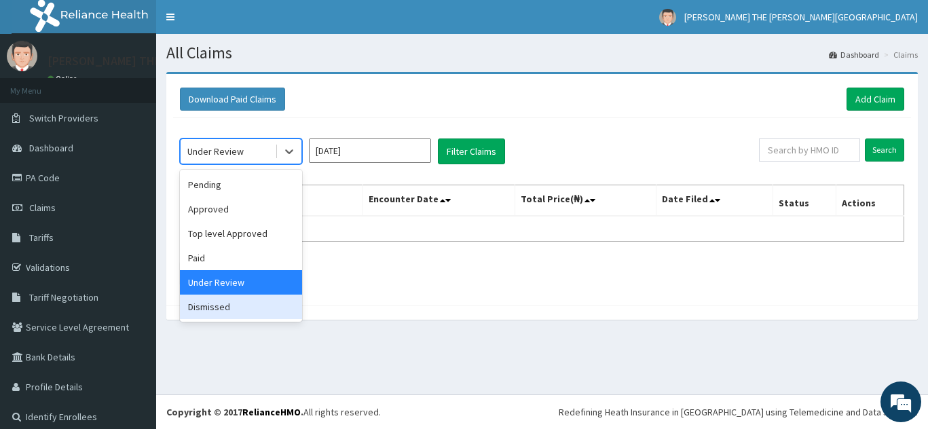
click at [247, 307] on div "Dismissed" at bounding box center [241, 307] width 122 height 24
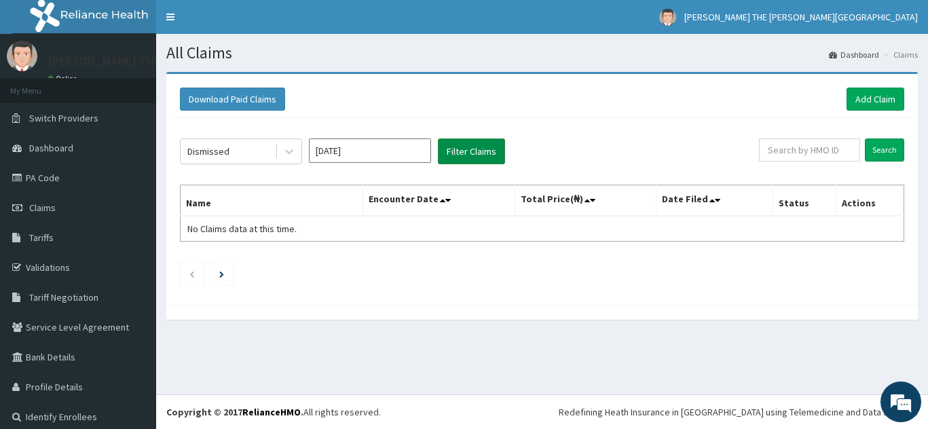
click at [467, 147] on button "Filter Claims" at bounding box center [471, 152] width 67 height 26
click at [369, 158] on input "Nov 2023" at bounding box center [370, 151] width 122 height 24
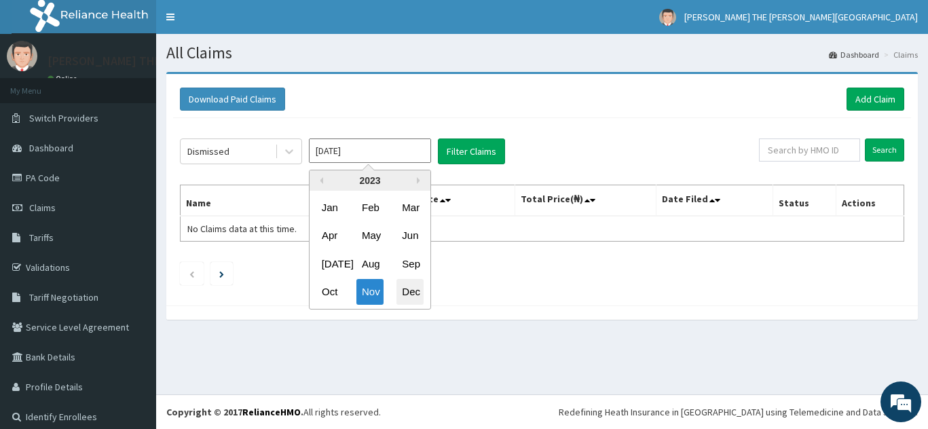
click at [418, 289] on div "Dec" at bounding box center [410, 292] width 27 height 25
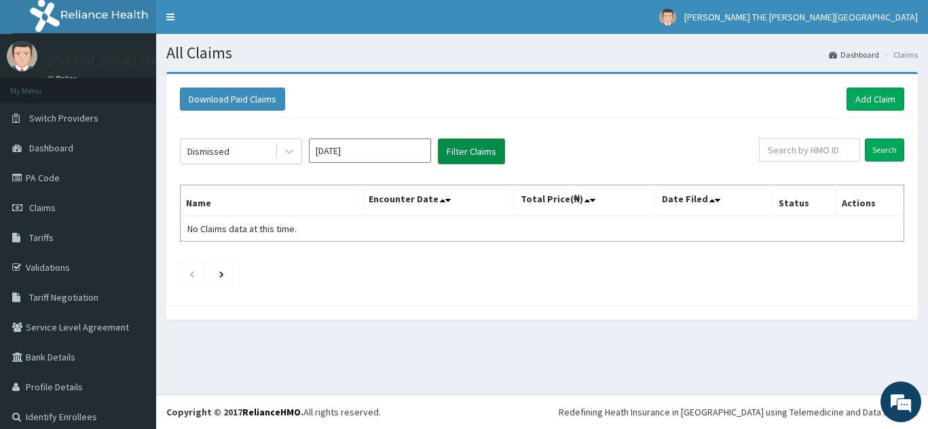
click at [475, 144] on button "Filter Claims" at bounding box center [471, 152] width 67 height 26
click at [474, 145] on button "Filter Claims" at bounding box center [471, 152] width 67 height 26
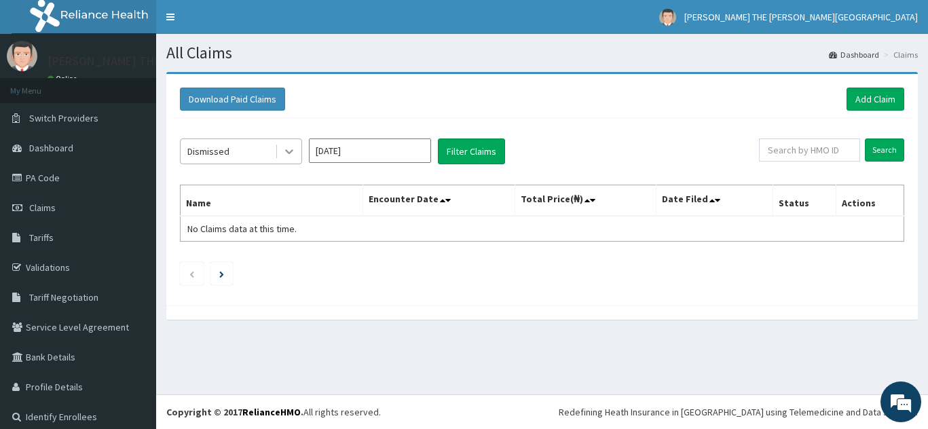
click at [287, 149] on icon at bounding box center [290, 152] width 14 height 14
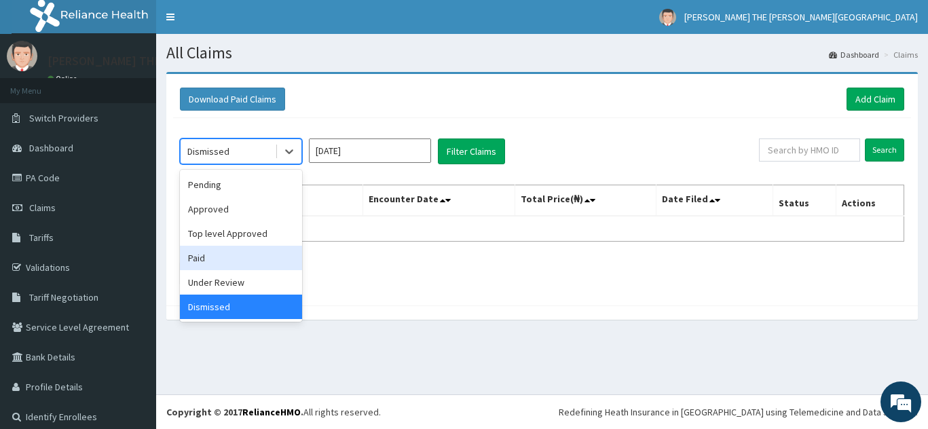
click at [234, 261] on div "Paid" at bounding box center [241, 258] width 122 height 24
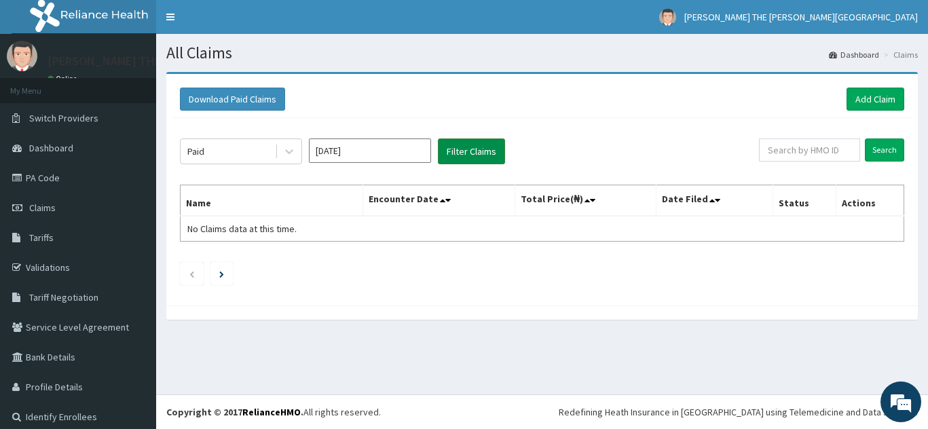
click at [480, 148] on button "Filter Claims" at bounding box center [471, 152] width 67 height 26
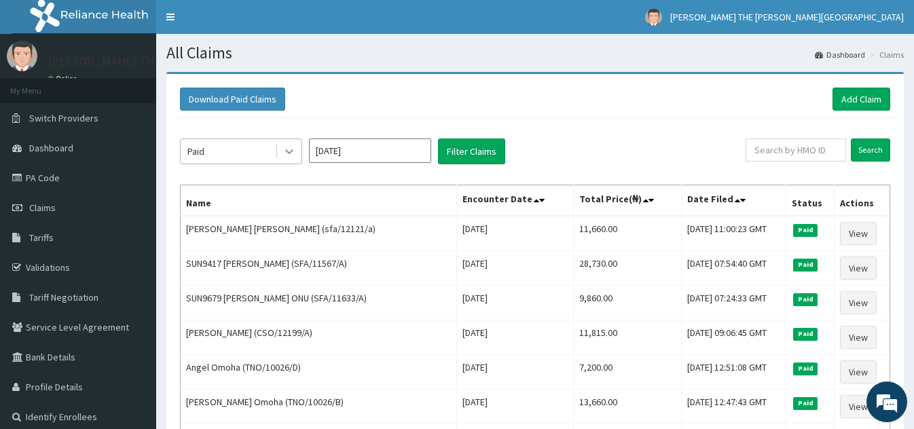
click at [288, 150] on icon at bounding box center [290, 152] width 14 height 14
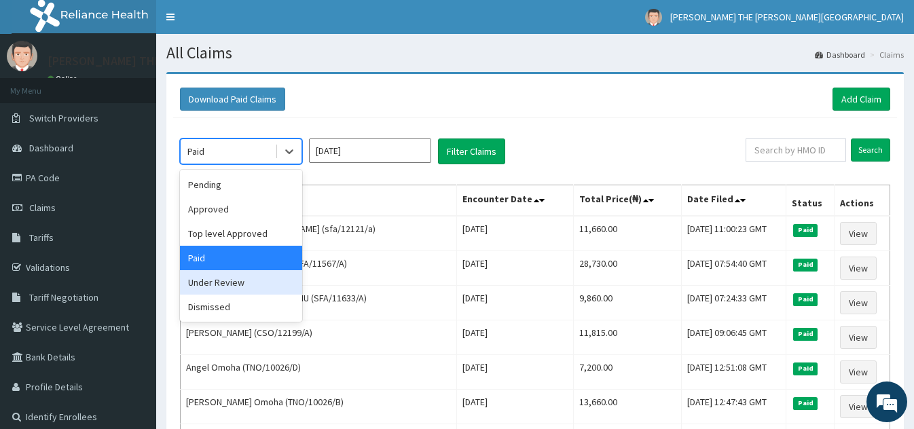
click at [235, 281] on div "Under Review" at bounding box center [241, 282] width 122 height 24
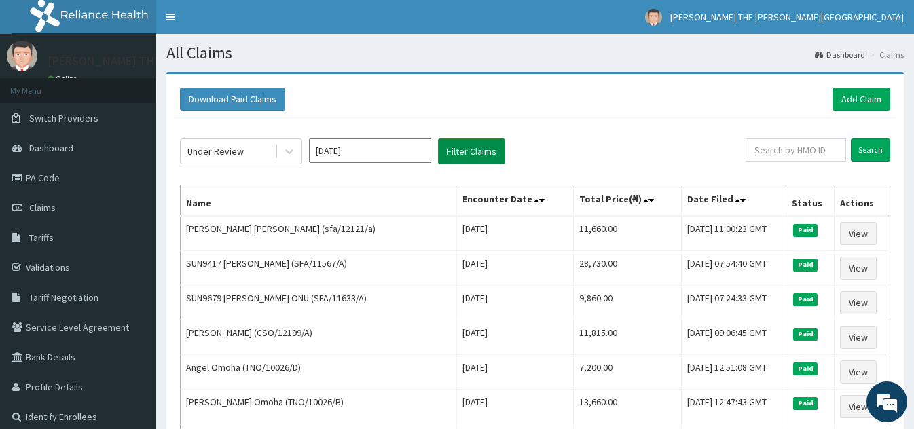
click at [467, 149] on button "Filter Claims" at bounding box center [471, 152] width 67 height 26
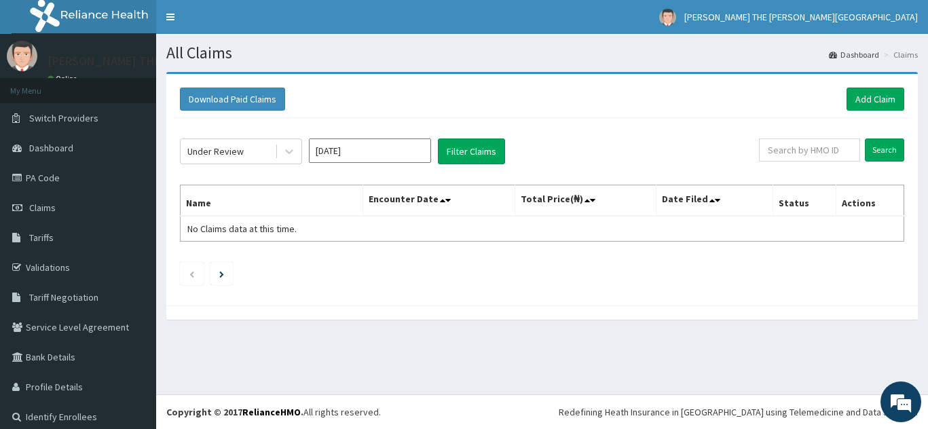
click at [399, 151] on input "Dec 2023" at bounding box center [370, 151] width 122 height 24
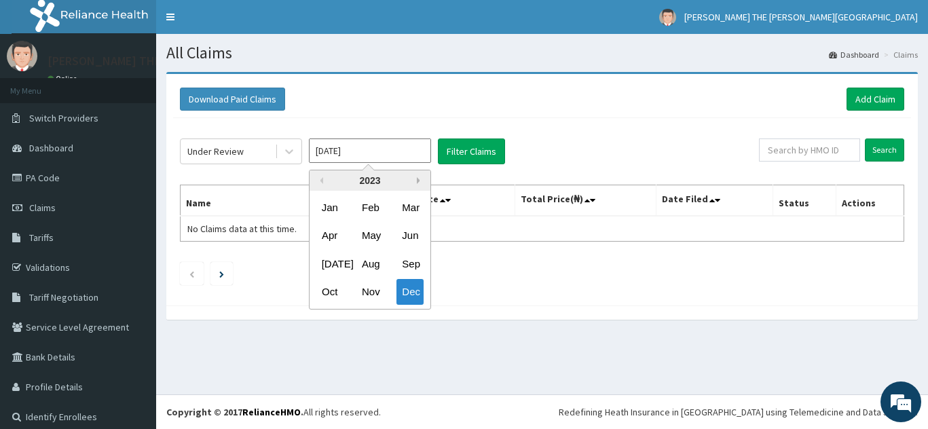
click at [418, 178] on button "Next Year" at bounding box center [420, 180] width 7 height 7
click at [412, 288] on div "Dec" at bounding box center [410, 292] width 27 height 25
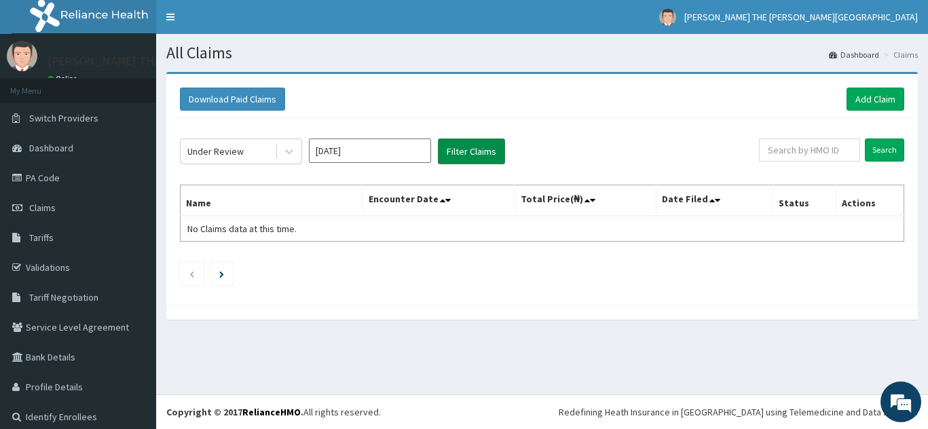
click at [470, 149] on button "Filter Claims" at bounding box center [471, 152] width 67 height 26
click at [287, 150] on icon at bounding box center [289, 152] width 8 height 5
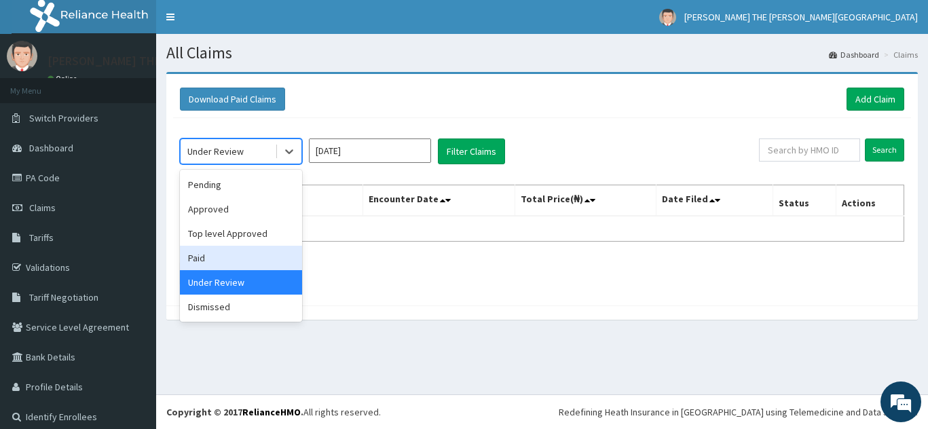
click at [242, 253] on div "Paid" at bounding box center [241, 258] width 122 height 24
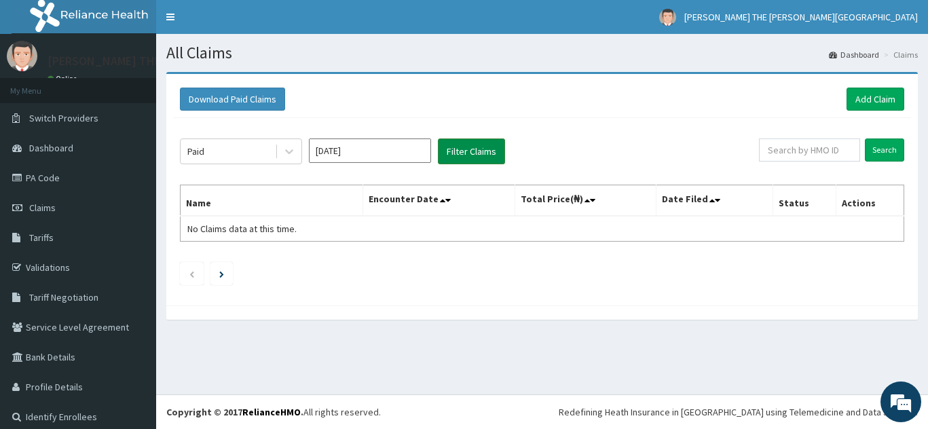
click at [467, 146] on button "Filter Claims" at bounding box center [471, 152] width 67 height 26
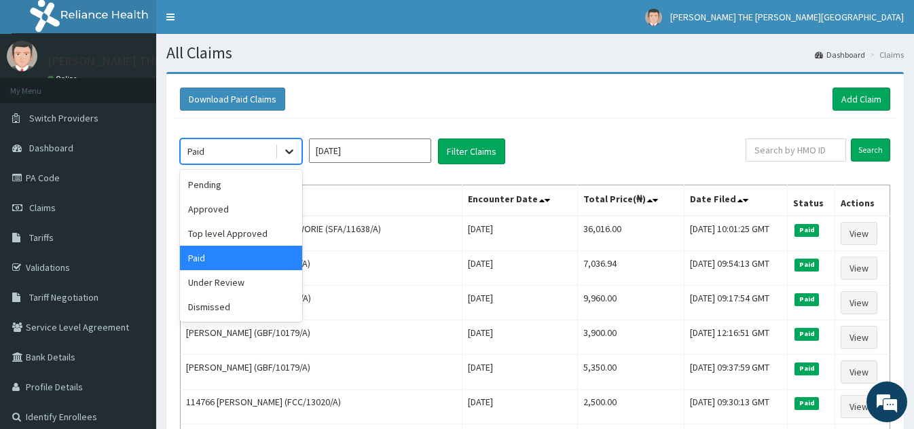
click at [291, 150] on icon at bounding box center [290, 152] width 14 height 14
click at [225, 284] on div "Under Review" at bounding box center [241, 282] width 122 height 24
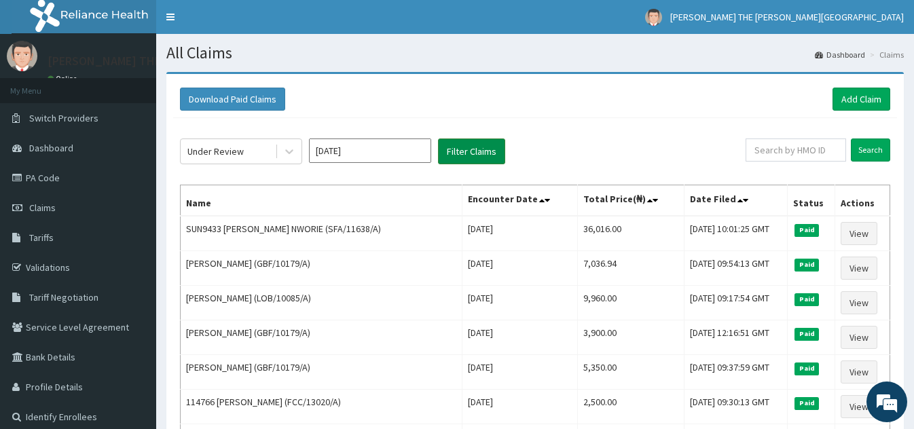
click at [480, 148] on button "Filter Claims" at bounding box center [471, 152] width 67 height 26
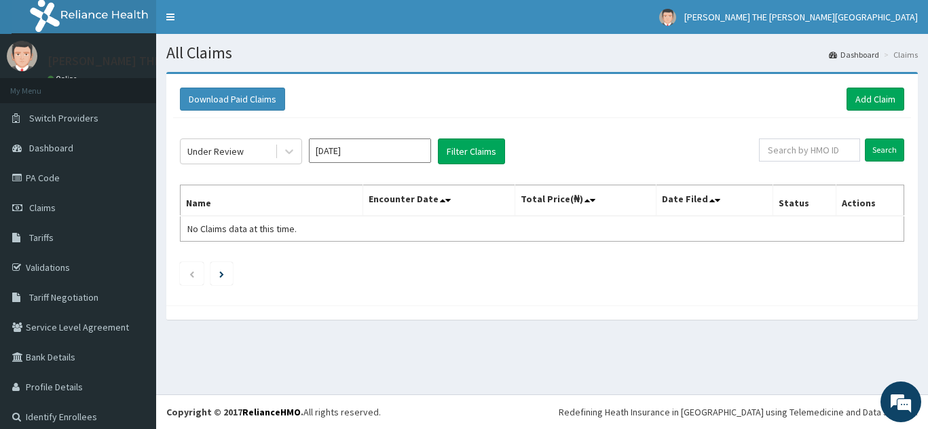
click at [384, 153] on input "Dec 2024" at bounding box center [370, 151] width 122 height 24
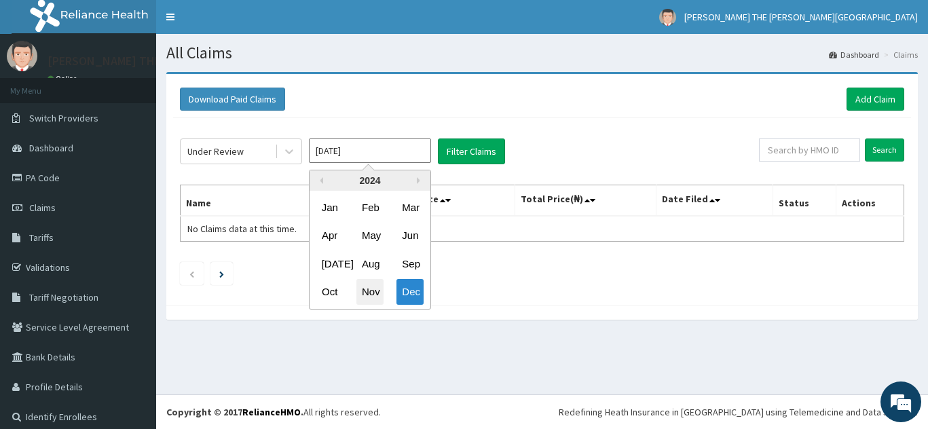
click at [369, 287] on div "Nov" at bounding box center [370, 292] width 27 height 25
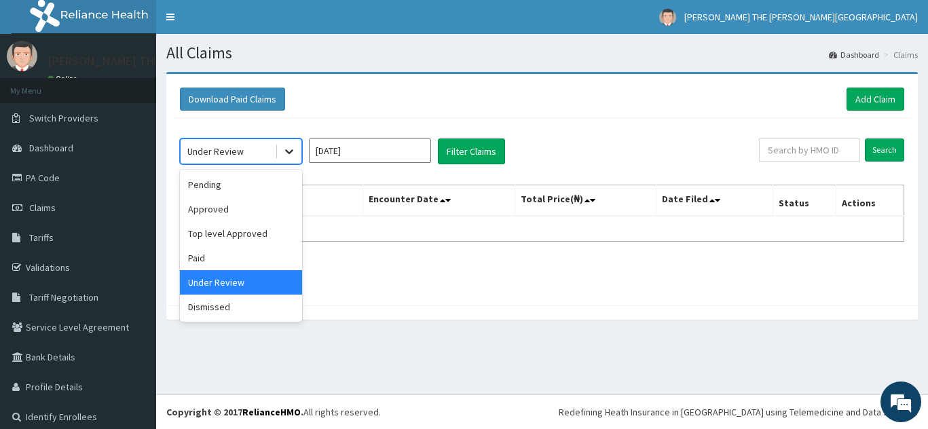
click at [290, 153] on icon at bounding box center [289, 152] width 8 height 5
click at [242, 250] on div "Paid" at bounding box center [241, 258] width 122 height 24
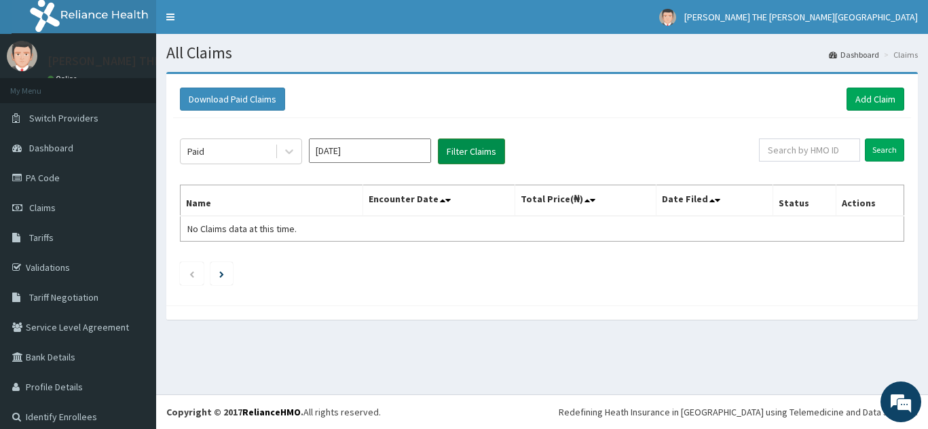
click at [458, 144] on button "Filter Claims" at bounding box center [471, 152] width 67 height 26
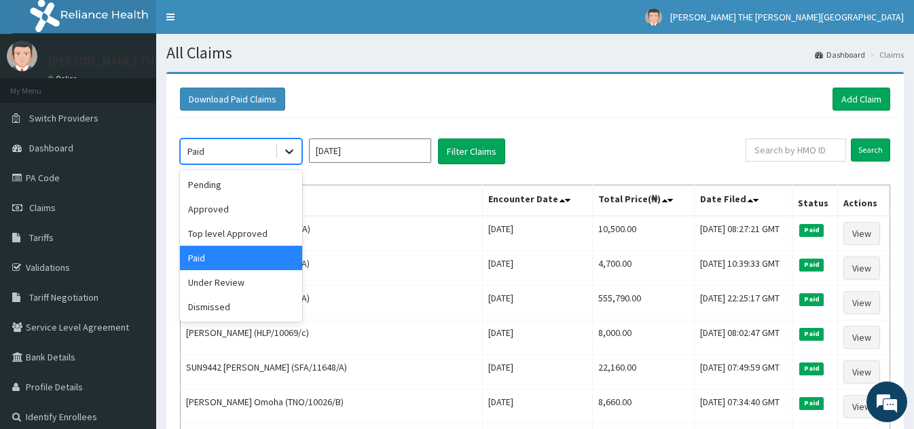
click at [287, 149] on icon at bounding box center [290, 152] width 14 height 14
click at [247, 287] on div "Under Review" at bounding box center [241, 282] width 122 height 24
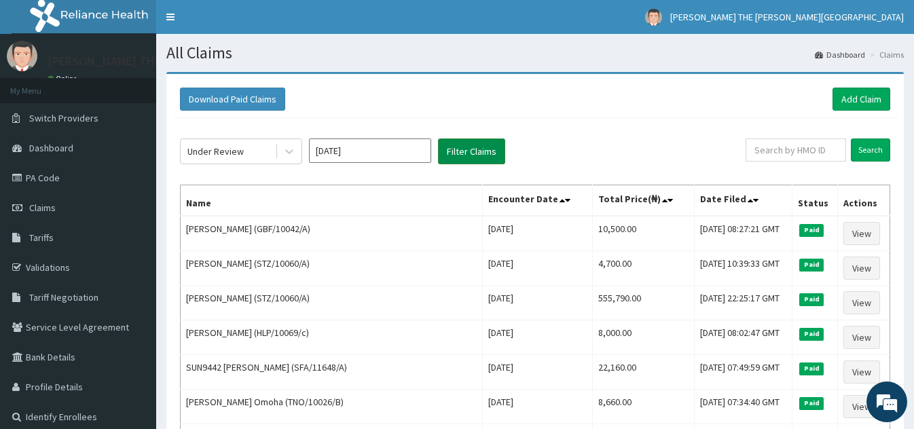
click at [470, 149] on button "Filter Claims" at bounding box center [471, 152] width 67 height 26
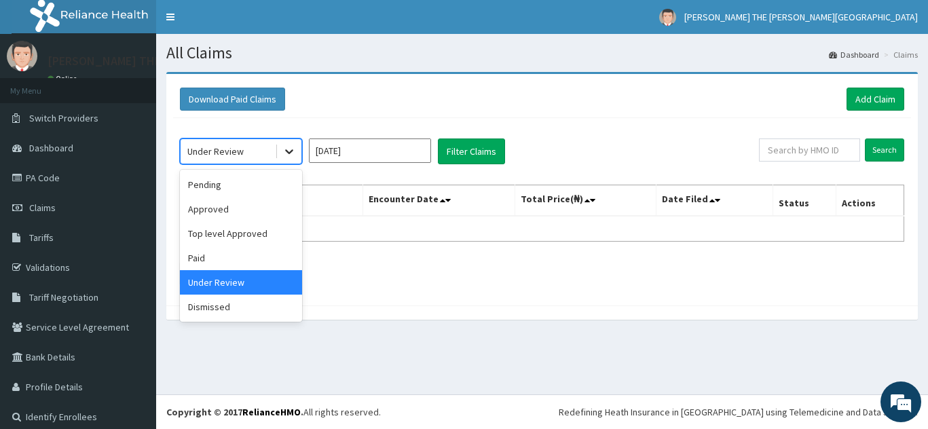
click at [289, 148] on icon at bounding box center [290, 152] width 14 height 14
click at [243, 309] on div "Dismissed" at bounding box center [241, 307] width 122 height 24
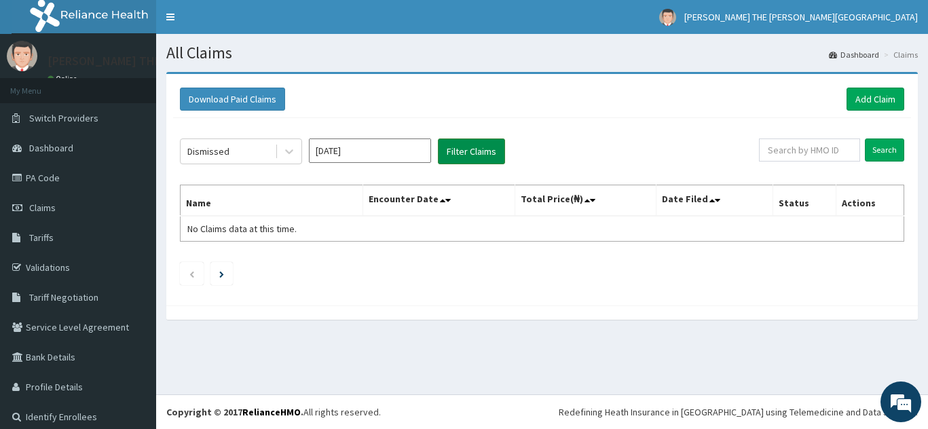
click at [475, 144] on button "Filter Claims" at bounding box center [471, 152] width 67 height 26
click at [389, 145] on input "Nov 2024" at bounding box center [370, 151] width 122 height 24
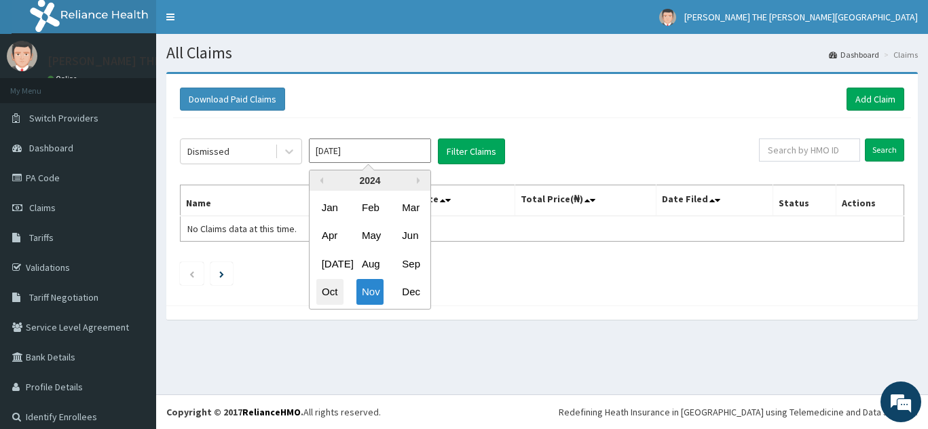
click at [330, 297] on div "Oct" at bounding box center [330, 292] width 27 height 25
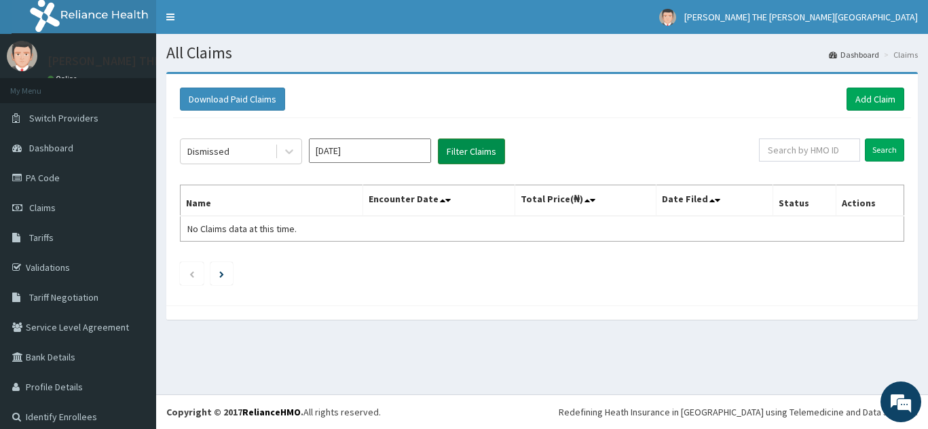
click at [480, 143] on button "Filter Claims" at bounding box center [471, 152] width 67 height 26
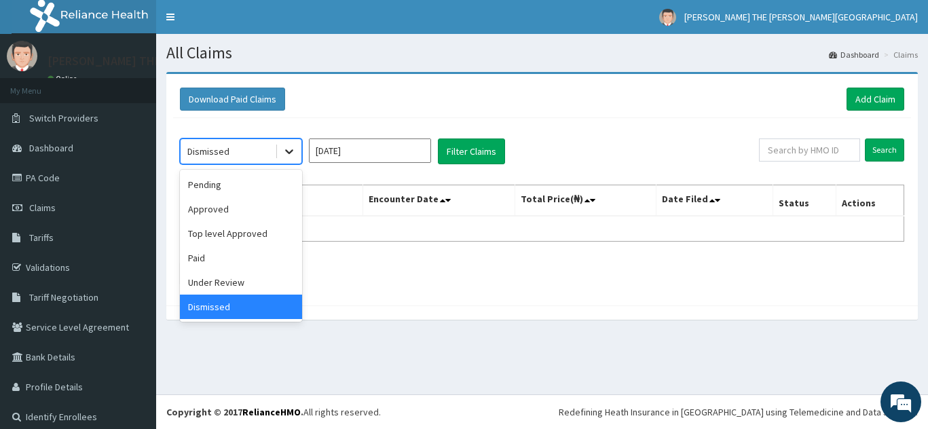
click at [290, 150] on icon at bounding box center [290, 152] width 14 height 14
click at [241, 283] on div "Under Review" at bounding box center [241, 282] width 122 height 24
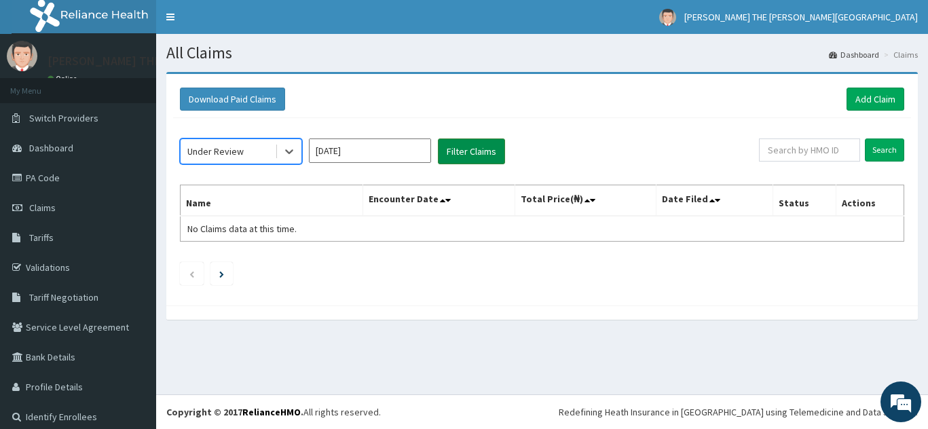
click at [469, 147] on button "Filter Claims" at bounding box center [471, 152] width 67 height 26
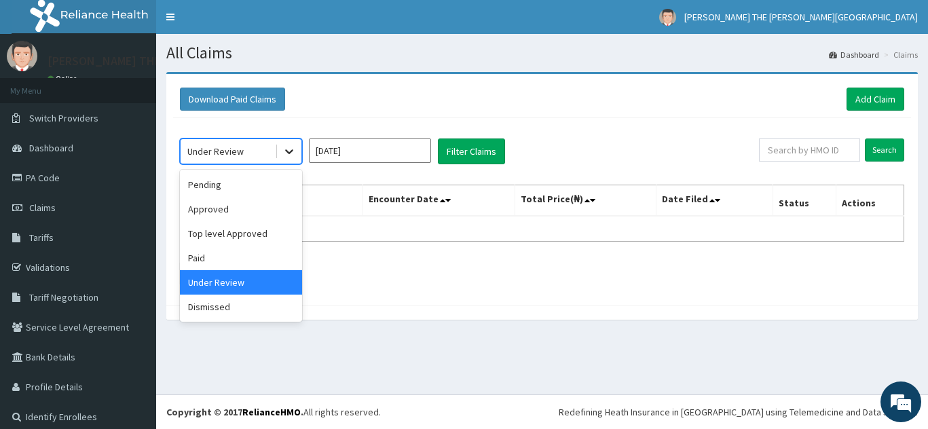
click at [291, 149] on icon at bounding box center [290, 152] width 14 height 14
click at [210, 251] on div "Paid" at bounding box center [241, 258] width 122 height 24
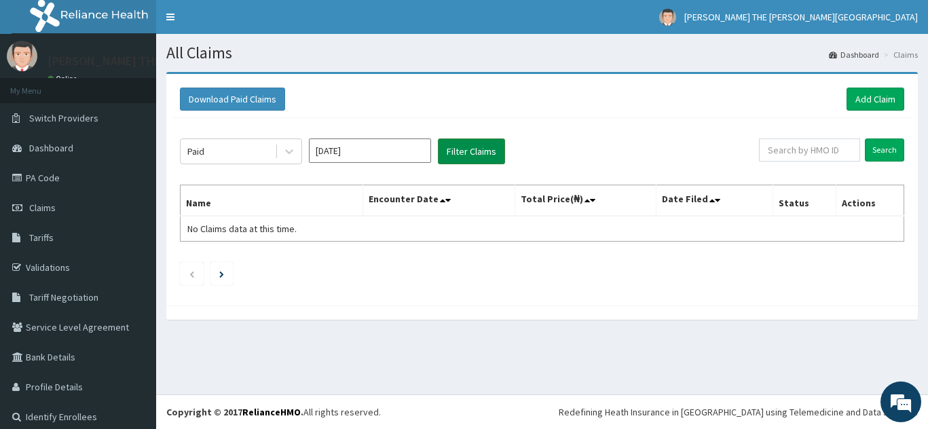
click at [473, 147] on button "Filter Claims" at bounding box center [471, 152] width 67 height 26
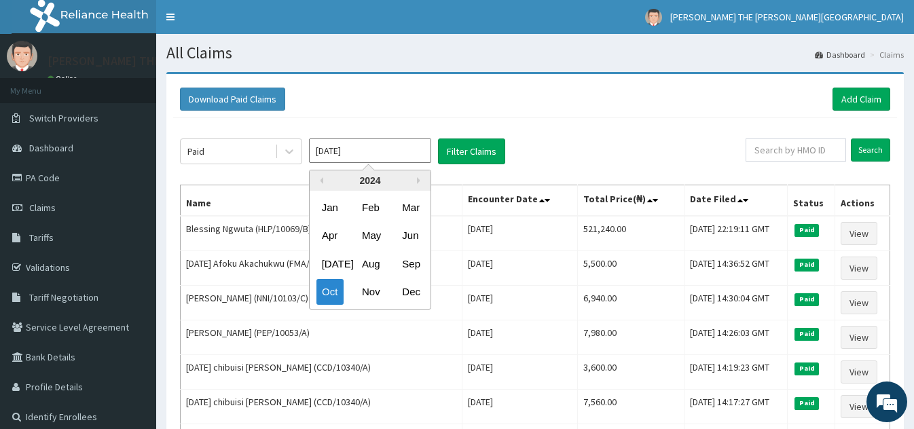
click at [350, 154] on input "[DATE]" at bounding box center [370, 151] width 122 height 24
click at [411, 263] on div "Sep" at bounding box center [410, 263] width 27 height 25
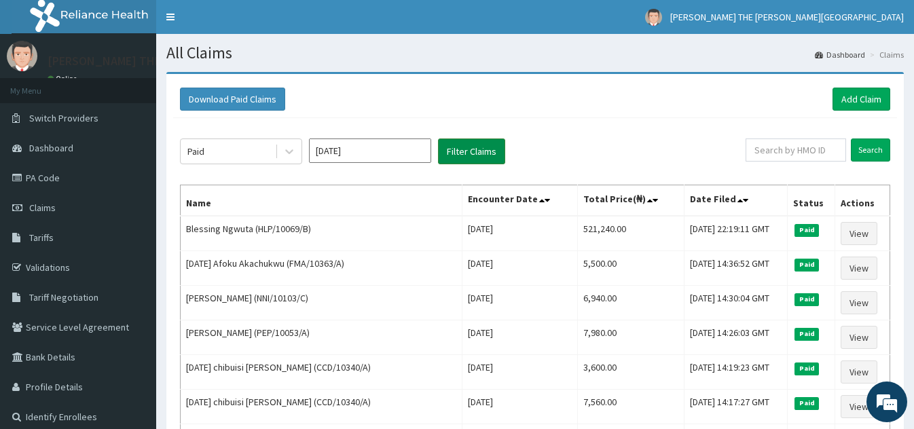
click at [464, 147] on button "Filter Claims" at bounding box center [471, 152] width 67 height 26
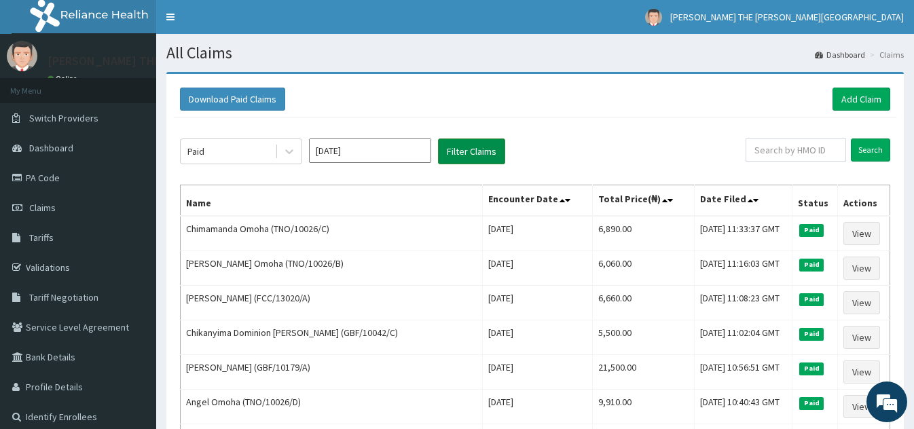
click at [464, 147] on button "Filter Claims" at bounding box center [471, 152] width 67 height 26
click at [372, 157] on input "Sep 2024" at bounding box center [370, 151] width 122 height 24
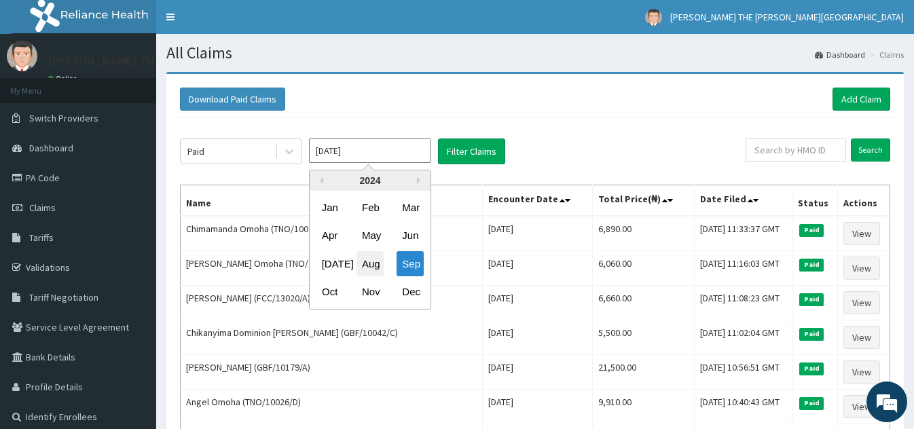
click at [369, 257] on div "Aug" at bounding box center [370, 263] width 27 height 25
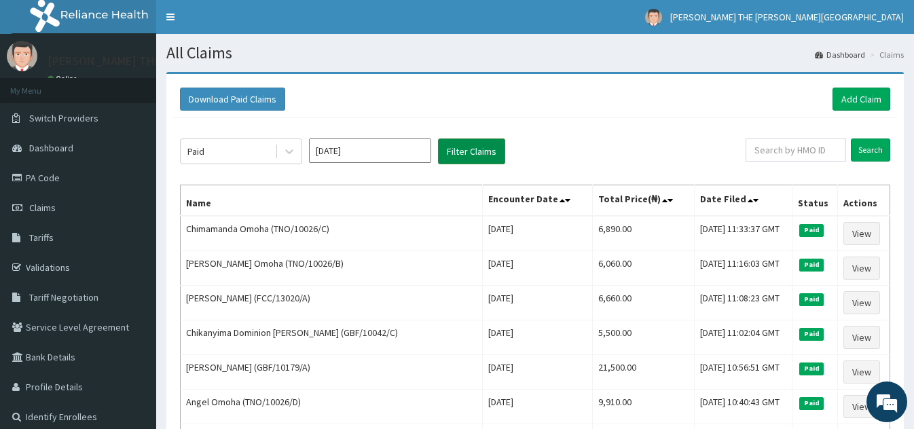
click at [484, 143] on button "Filter Claims" at bounding box center [471, 152] width 67 height 26
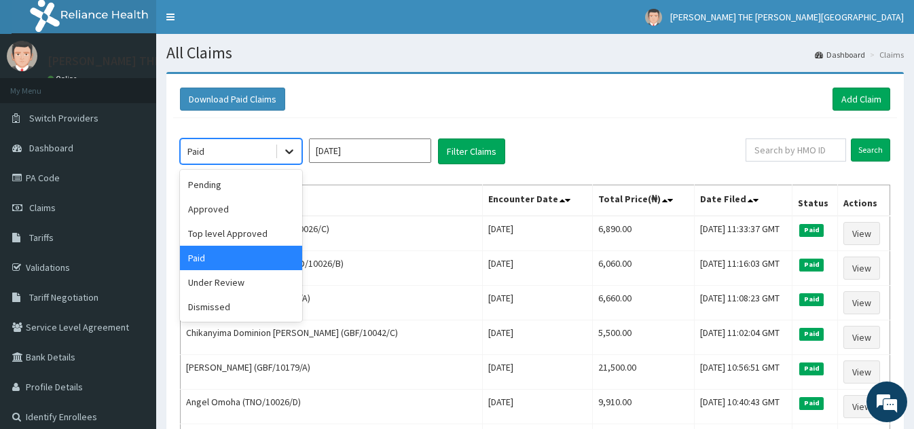
click at [285, 149] on icon at bounding box center [290, 152] width 14 height 14
click at [228, 281] on div "Under Review" at bounding box center [241, 282] width 122 height 24
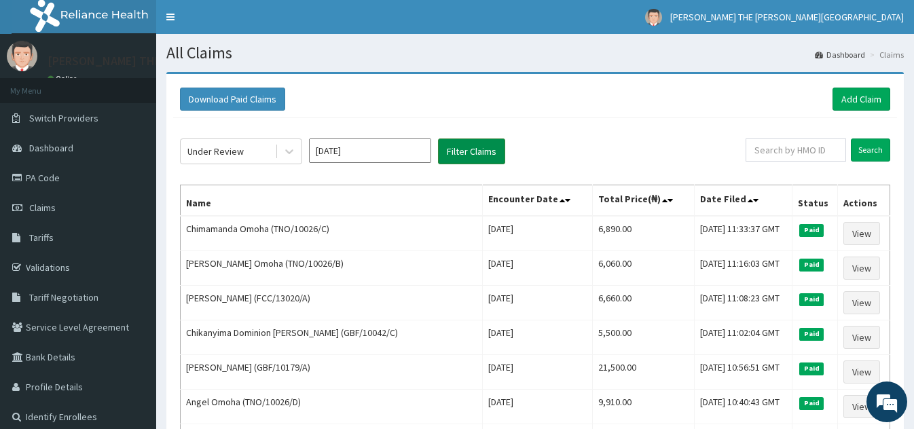
click at [483, 146] on button "Filter Claims" at bounding box center [471, 152] width 67 height 26
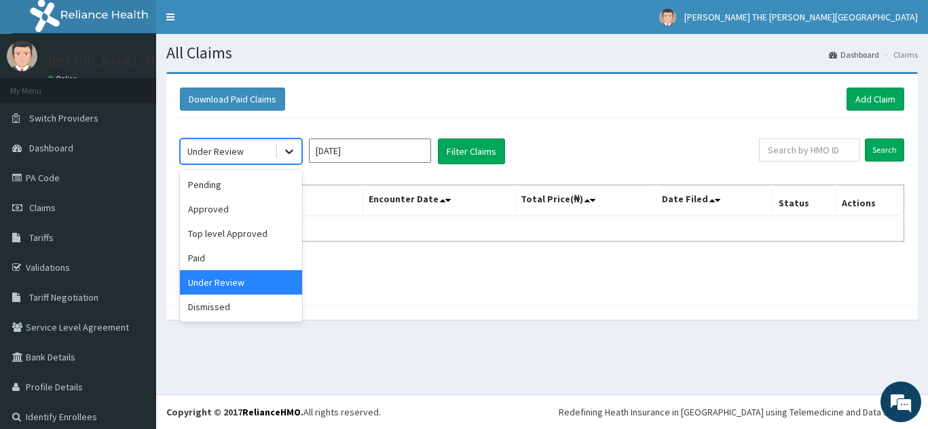
click at [289, 148] on icon at bounding box center [290, 152] width 14 height 14
click at [255, 306] on div "Dismissed" at bounding box center [241, 307] width 122 height 24
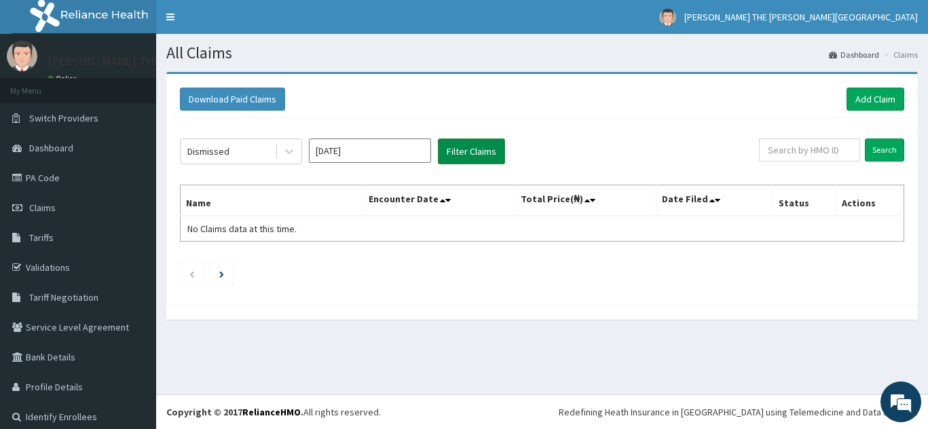
click at [469, 143] on button "Filter Claims" at bounding box center [471, 152] width 67 height 26
click at [357, 143] on input "Aug 2024" at bounding box center [370, 151] width 122 height 24
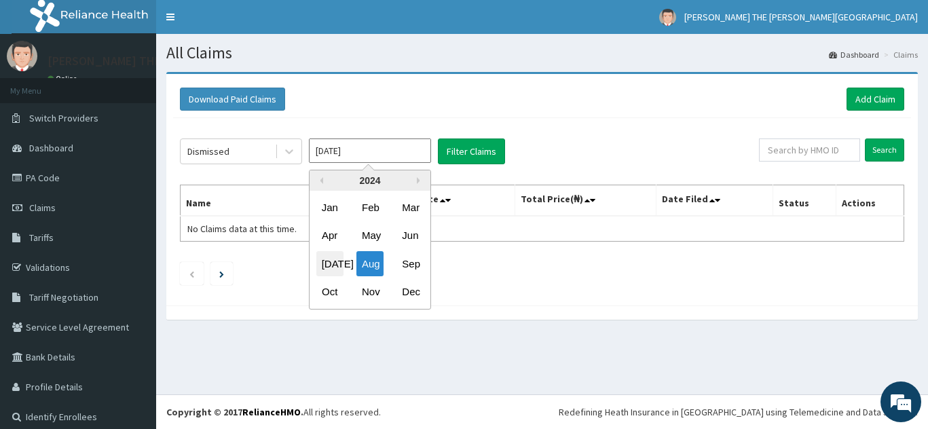
click at [326, 253] on div "[DATE]" at bounding box center [330, 263] width 27 height 25
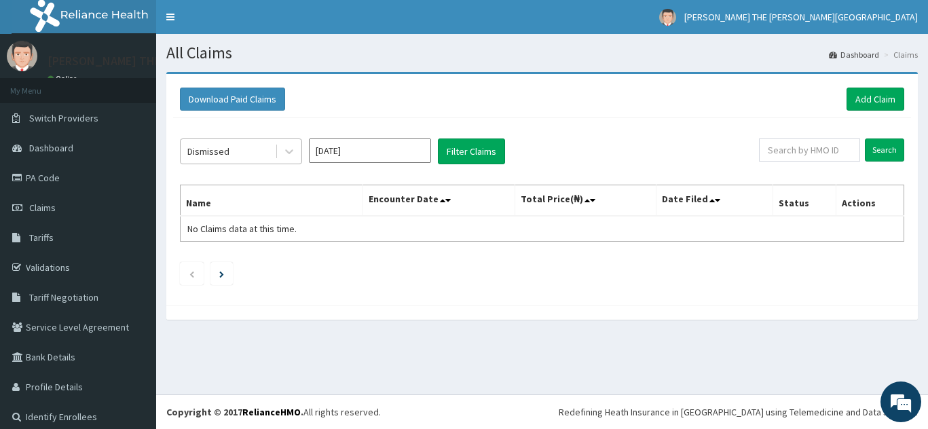
click at [257, 145] on div "Dismissed" at bounding box center [228, 152] width 94 height 22
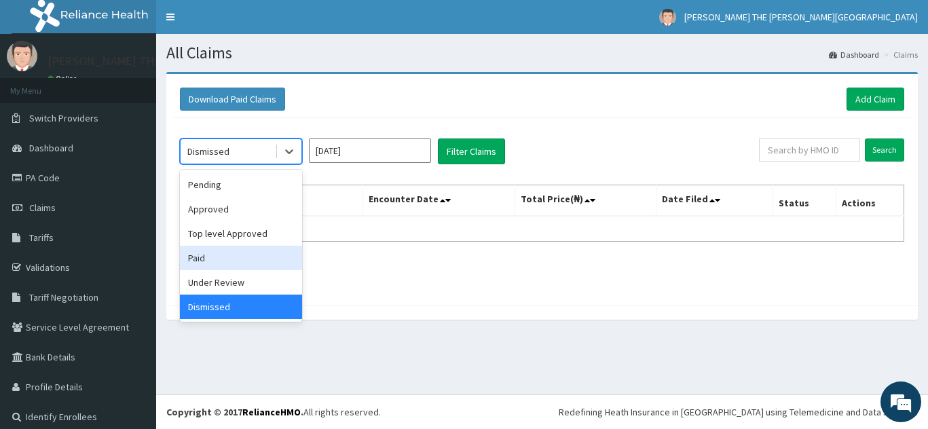
click at [216, 257] on div "Paid" at bounding box center [241, 258] width 122 height 24
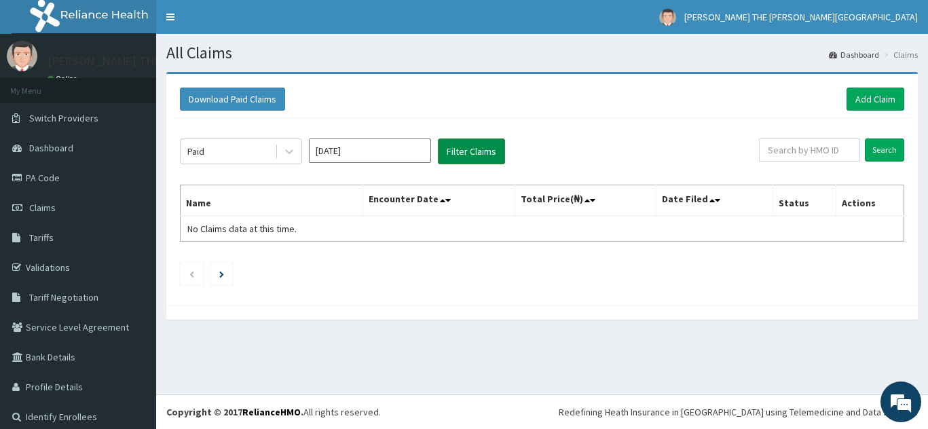
click at [477, 145] on button "Filter Claims" at bounding box center [471, 152] width 67 height 26
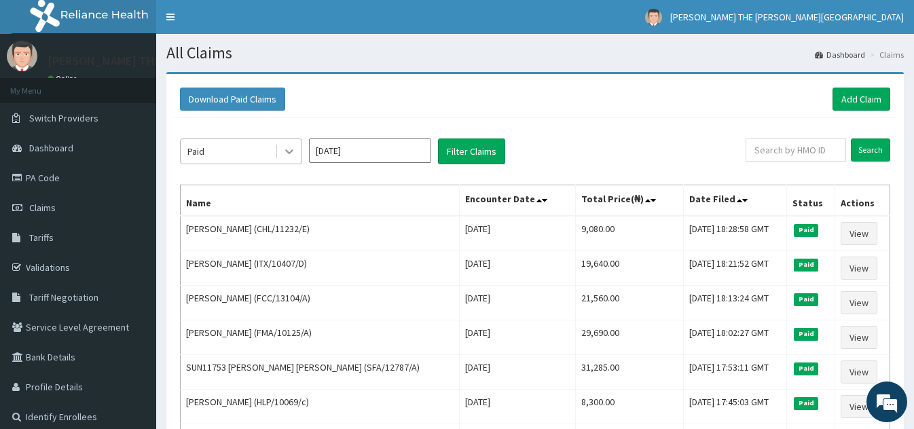
click at [287, 152] on icon at bounding box center [289, 152] width 8 height 5
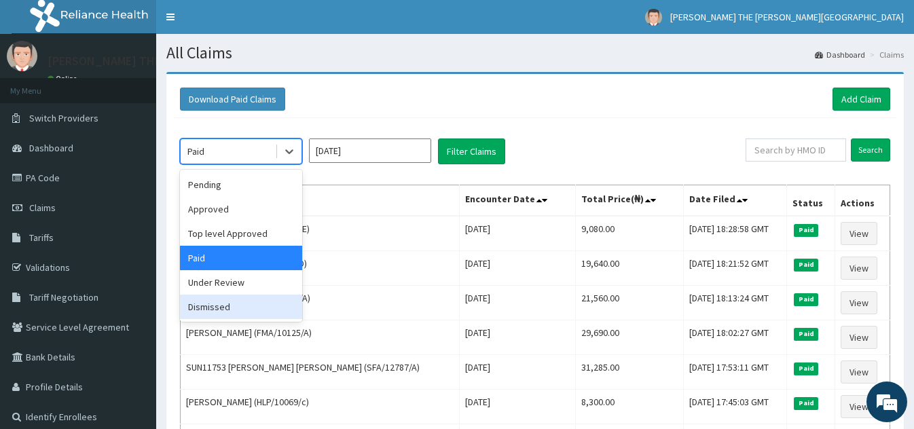
click at [244, 303] on div "Dismissed" at bounding box center [241, 307] width 122 height 24
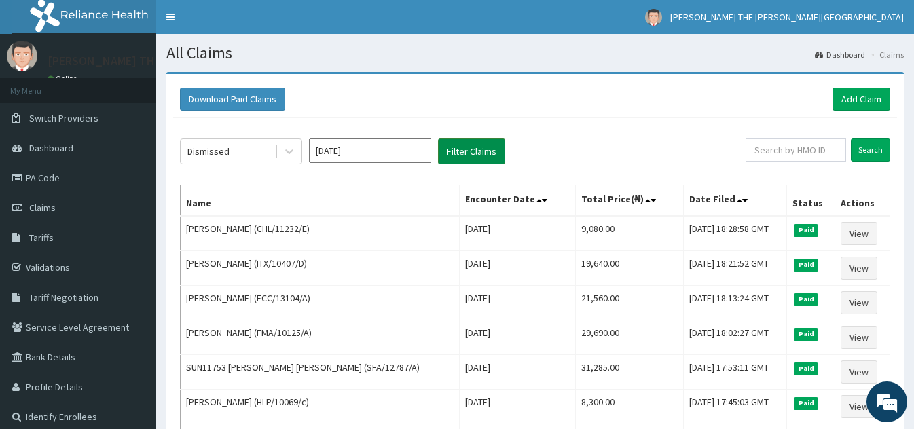
click at [484, 149] on button "Filter Claims" at bounding box center [471, 152] width 67 height 26
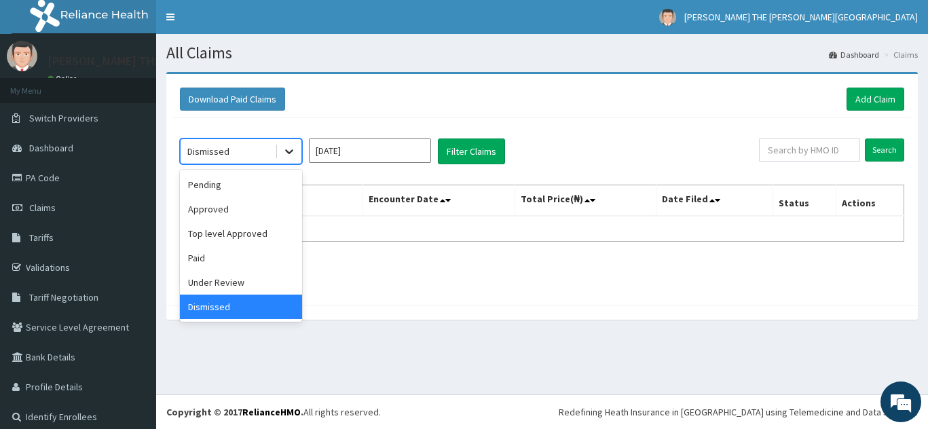
click at [294, 150] on icon at bounding box center [290, 152] width 14 height 14
click at [232, 274] on div "Under Review" at bounding box center [241, 282] width 122 height 24
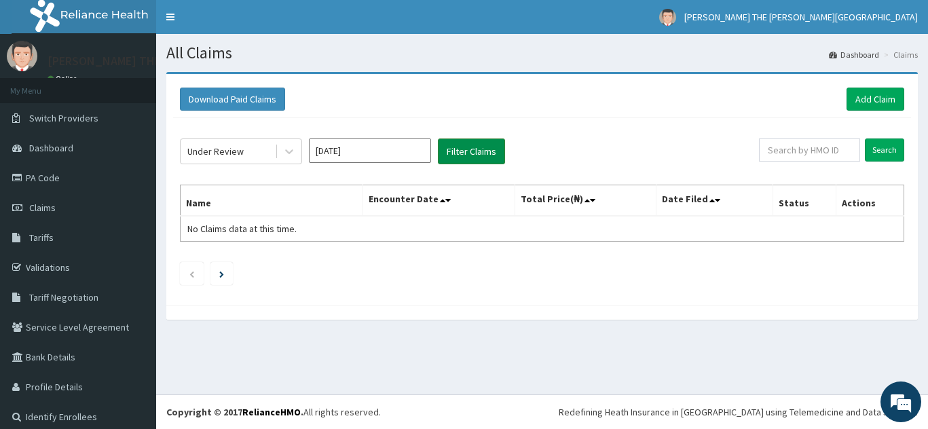
click at [484, 145] on button "Filter Claims" at bounding box center [471, 152] width 67 height 26
click at [388, 153] on input "Jul 2024" at bounding box center [370, 151] width 122 height 24
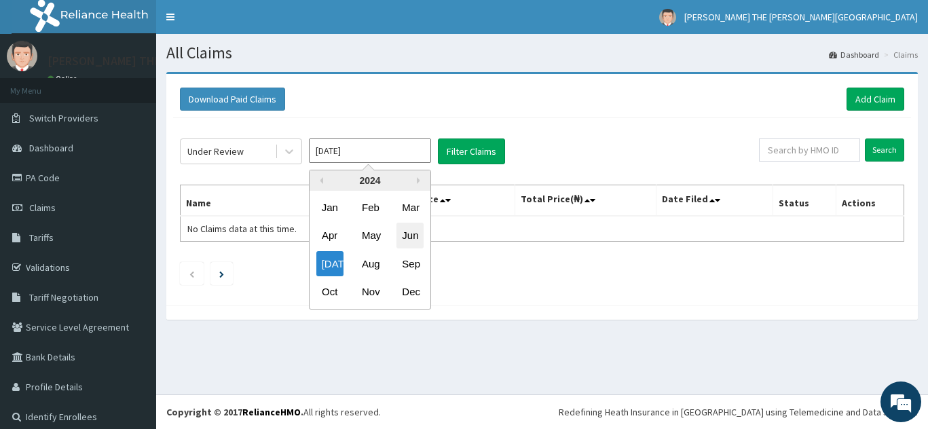
click at [410, 237] on div "Jun" at bounding box center [410, 235] width 27 height 25
type input "Jun 2024"
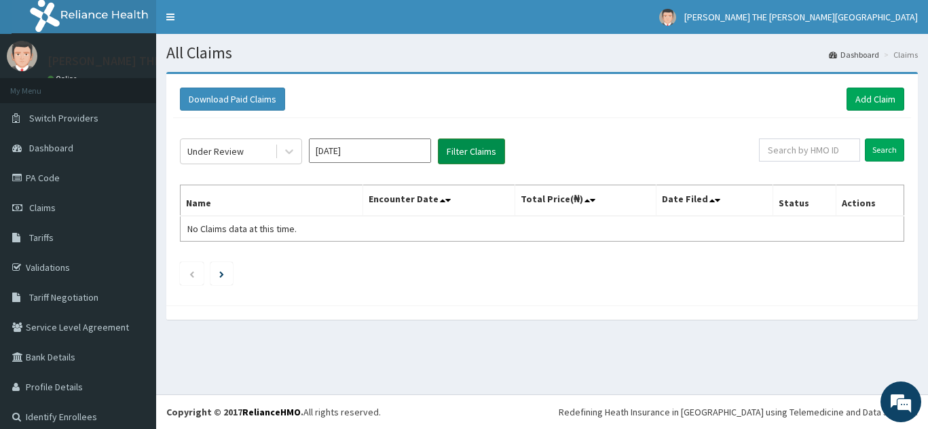
click at [475, 145] on button "Filter Claims" at bounding box center [471, 152] width 67 height 26
click at [290, 149] on icon at bounding box center [290, 152] width 14 height 14
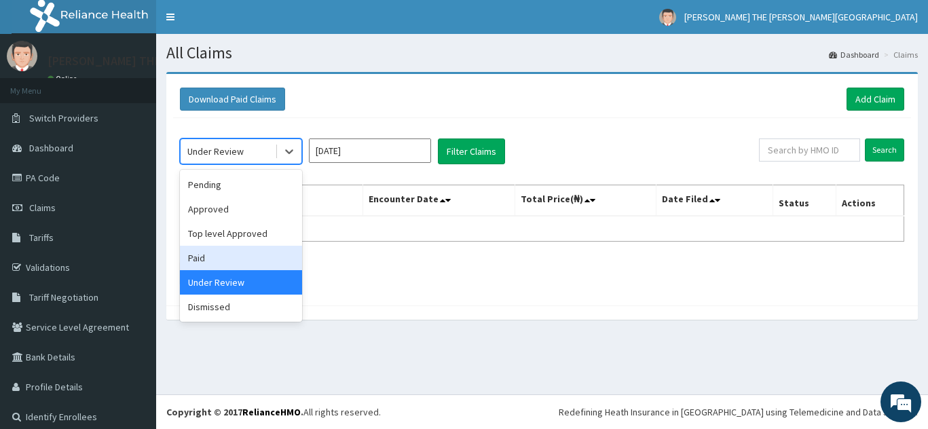
click at [259, 253] on div "Paid" at bounding box center [241, 258] width 122 height 24
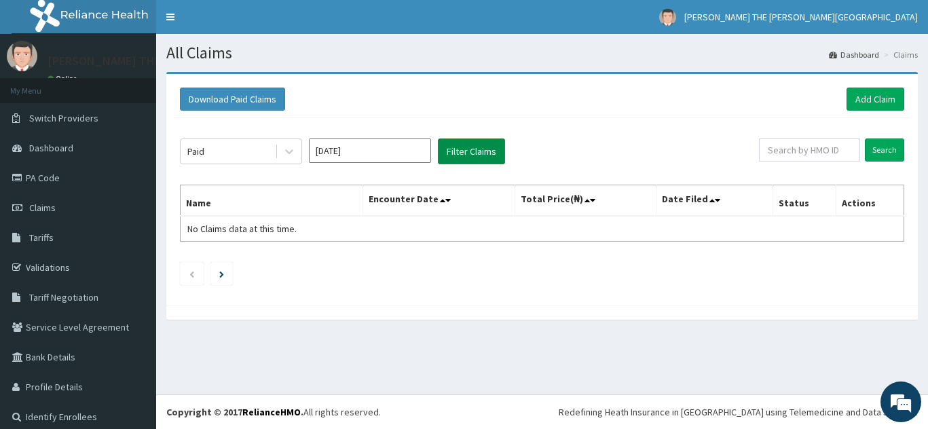
click at [473, 145] on button "Filter Claims" at bounding box center [471, 152] width 67 height 26
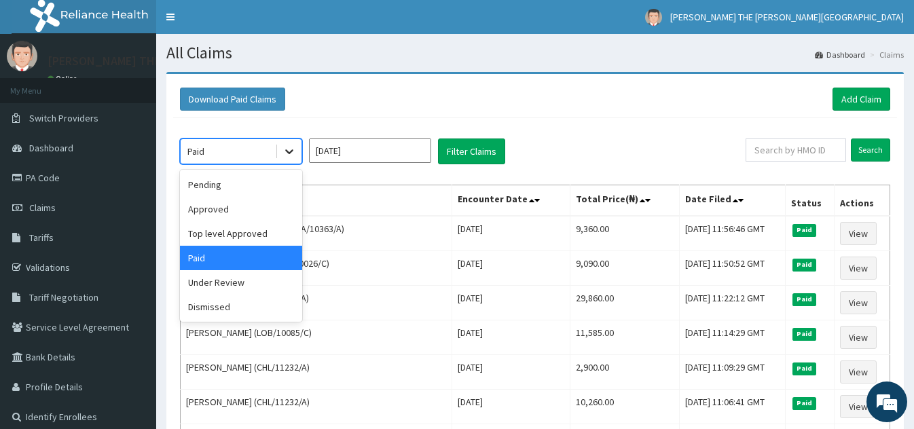
click at [291, 148] on icon at bounding box center [290, 152] width 14 height 14
click at [246, 285] on div "Under Review" at bounding box center [241, 282] width 122 height 24
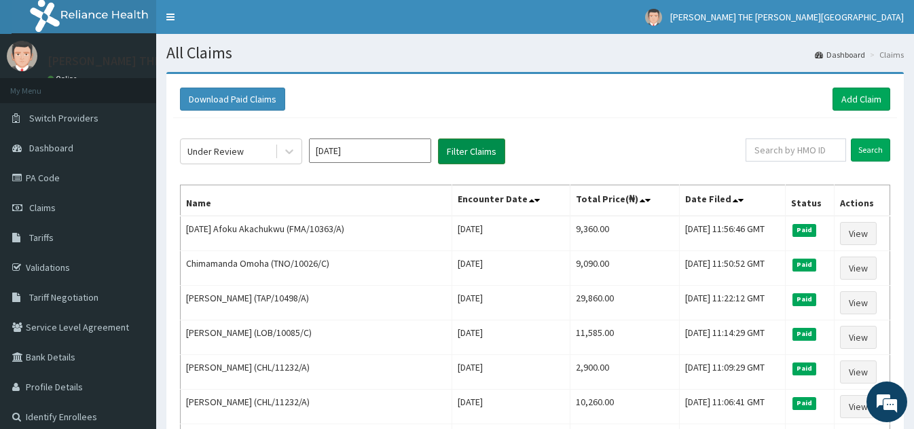
click at [480, 146] on button "Filter Claims" at bounding box center [471, 152] width 67 height 26
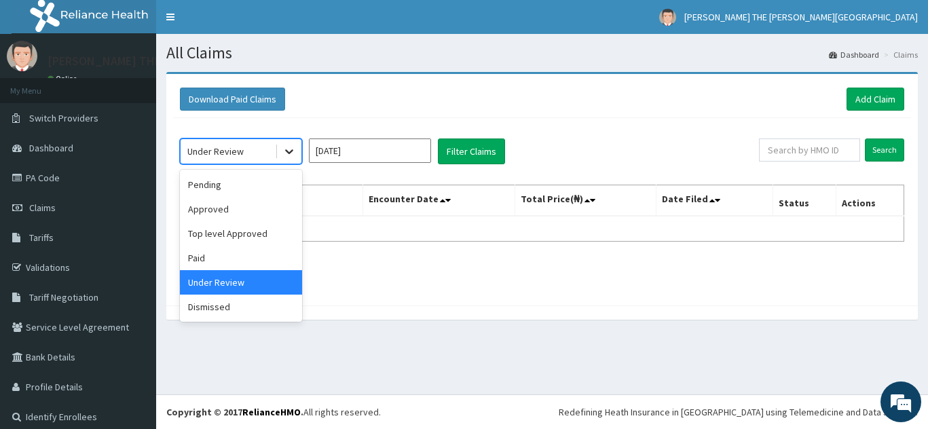
click at [296, 147] on div at bounding box center [289, 151] width 24 height 24
click at [232, 306] on div "Dismissed" at bounding box center [241, 307] width 122 height 24
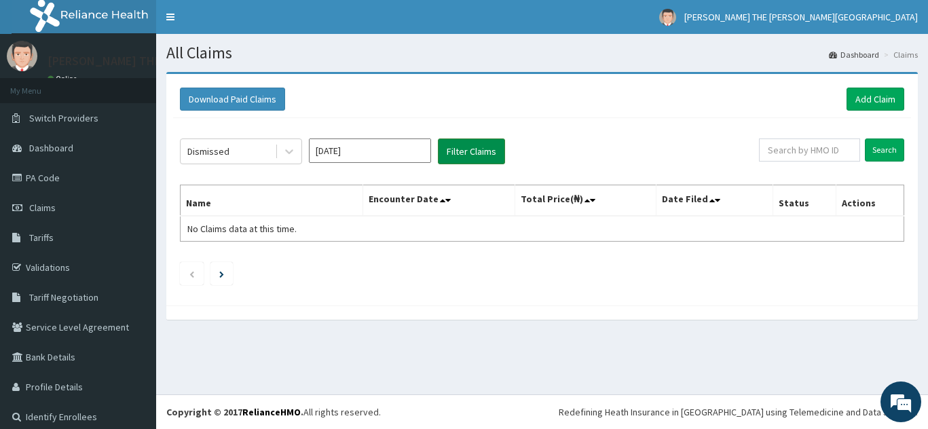
click at [470, 148] on button "Filter Claims" at bounding box center [471, 152] width 67 height 26
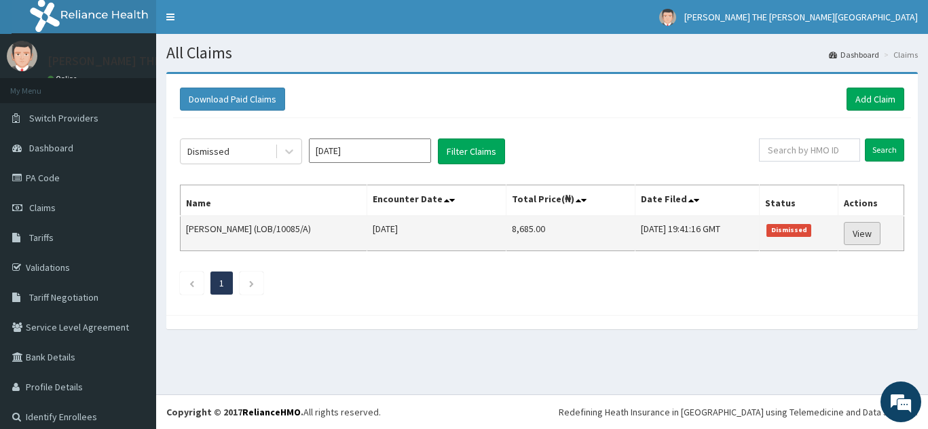
click at [856, 229] on link "View" at bounding box center [862, 233] width 37 height 23
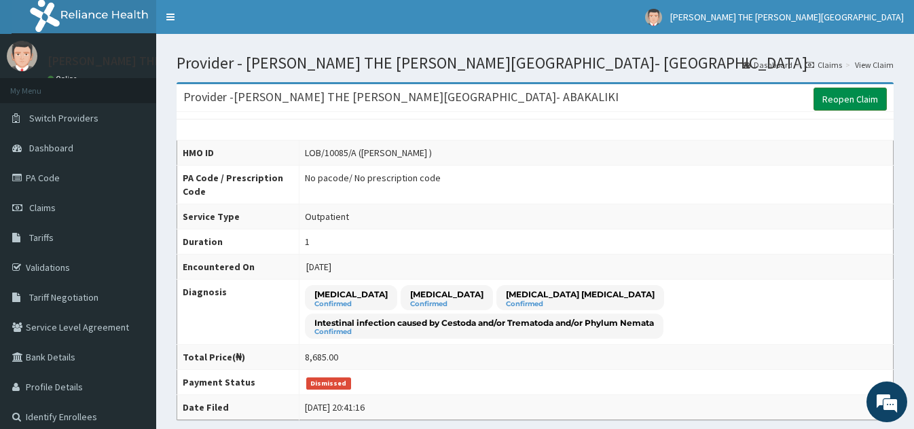
click at [848, 94] on link "Reopen Claim" at bounding box center [850, 99] width 73 height 23
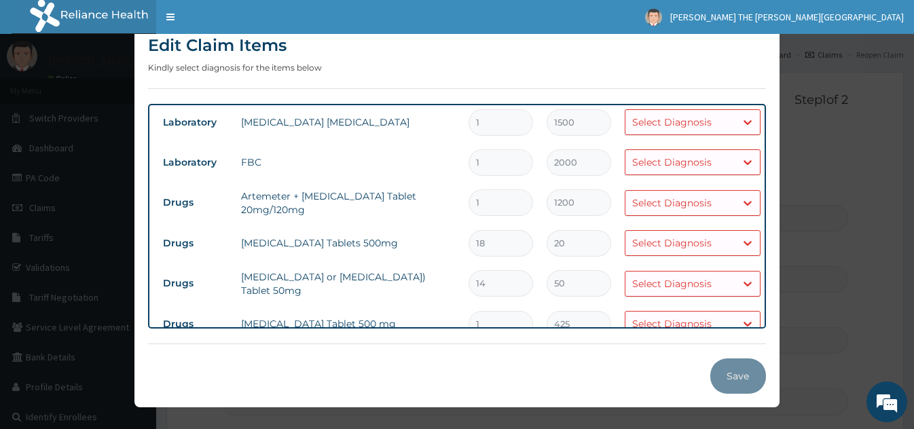
scroll to position [25, 0]
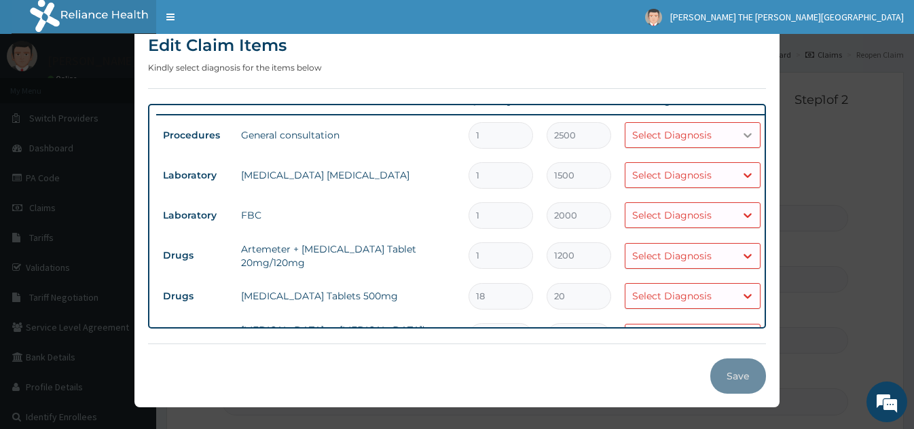
click at [743, 134] on icon at bounding box center [748, 135] width 14 height 14
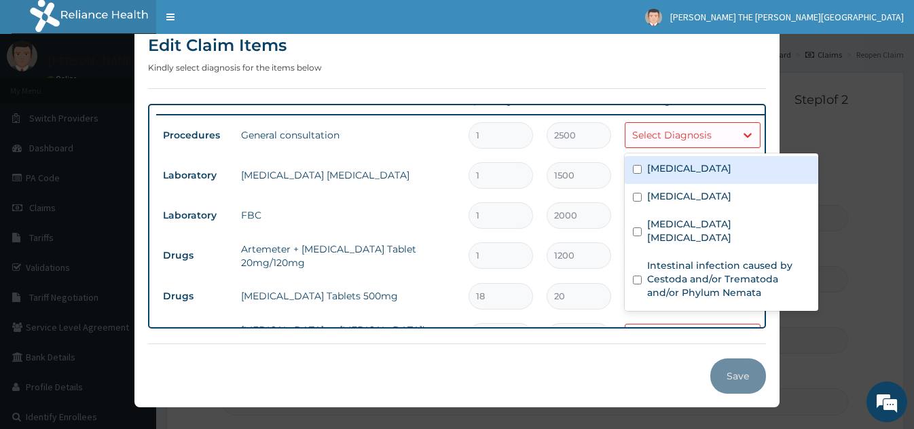
click at [715, 166] on div "Malaria" at bounding box center [722, 170] width 194 height 28
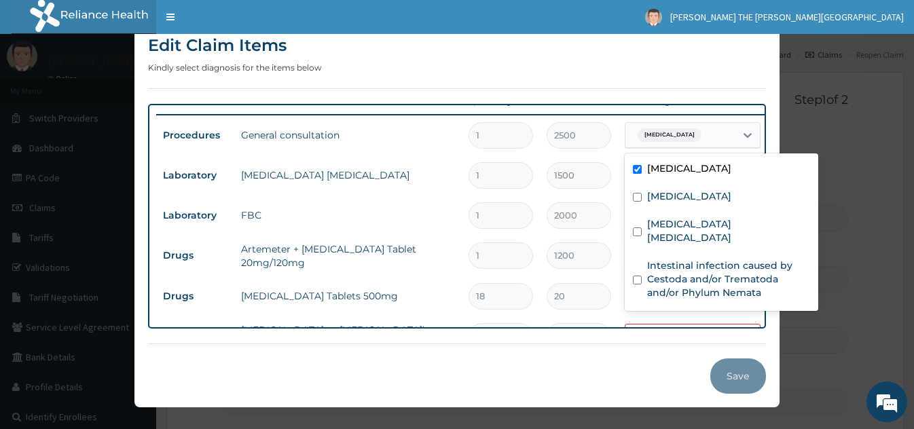
click at [715, 166] on div "Malaria" at bounding box center [722, 170] width 194 height 28
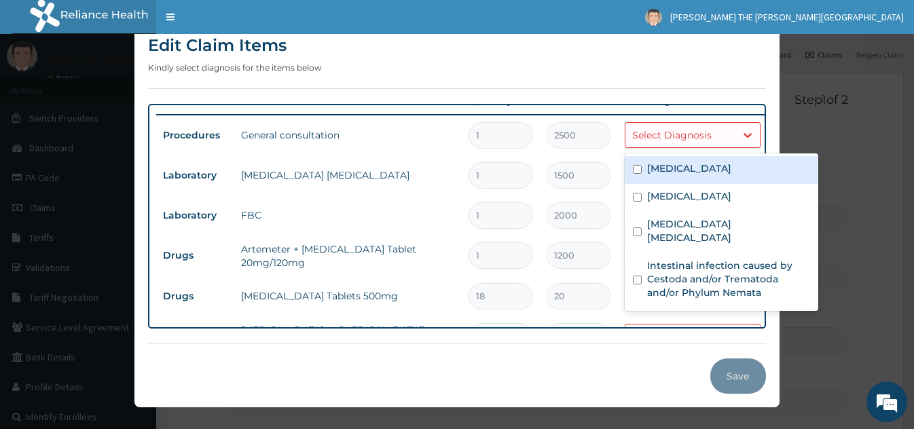
click at [715, 166] on div "Malaria" at bounding box center [722, 170] width 194 height 28
checkbox input "true"
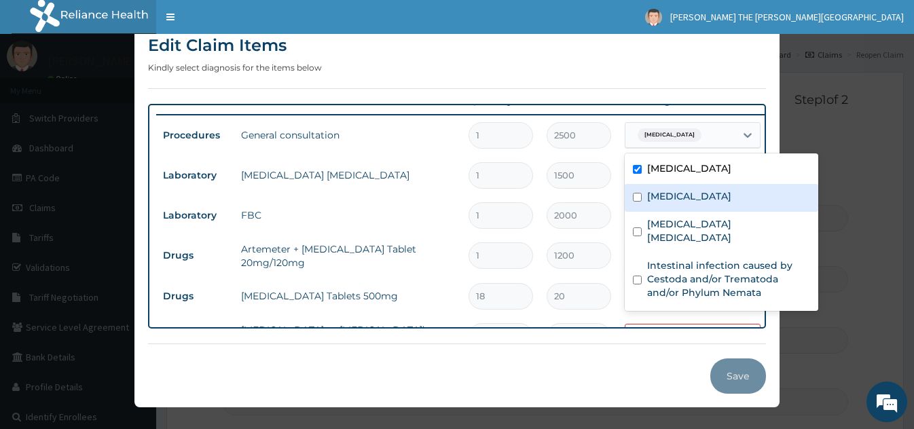
click at [474, 187] on div "1" at bounding box center [501, 175] width 65 height 26
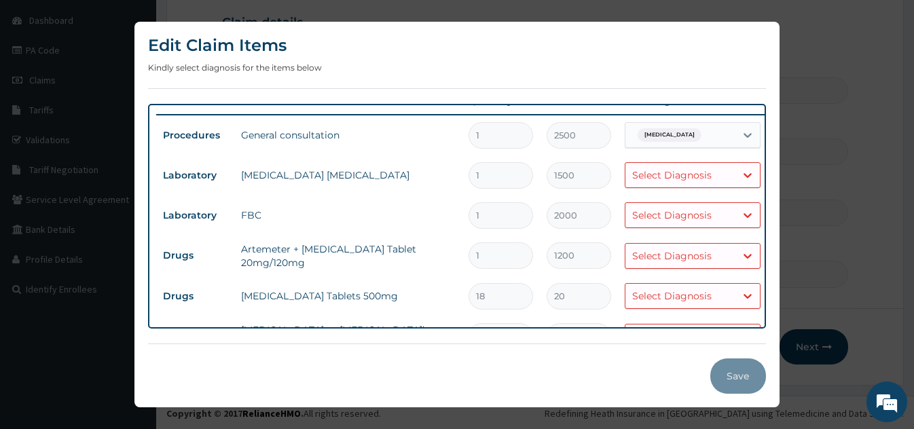
scroll to position [129, 0]
click at [852, 176] on div "Edit Claim Items Kindly select diagnosis for the items below Type Name Quantity…" at bounding box center [457, 214] width 914 height 429
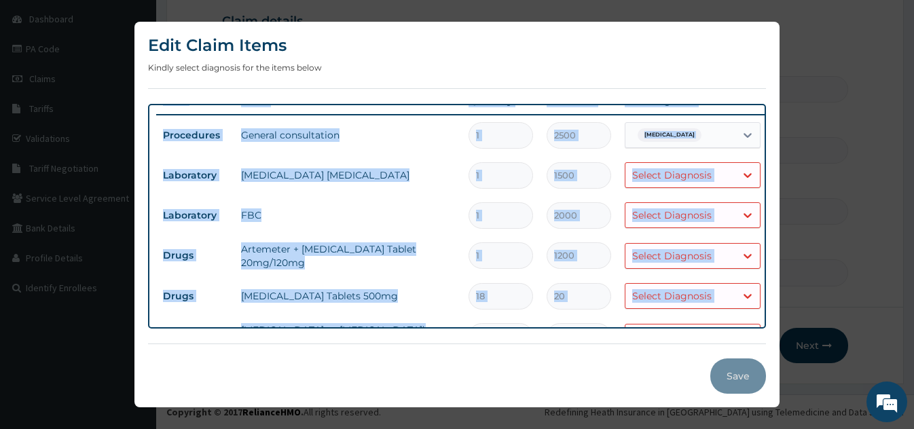
click at [852, 176] on div "Edit Claim Items Kindly select diagnosis for the items below Type Name Quantity…" at bounding box center [457, 214] width 914 height 429
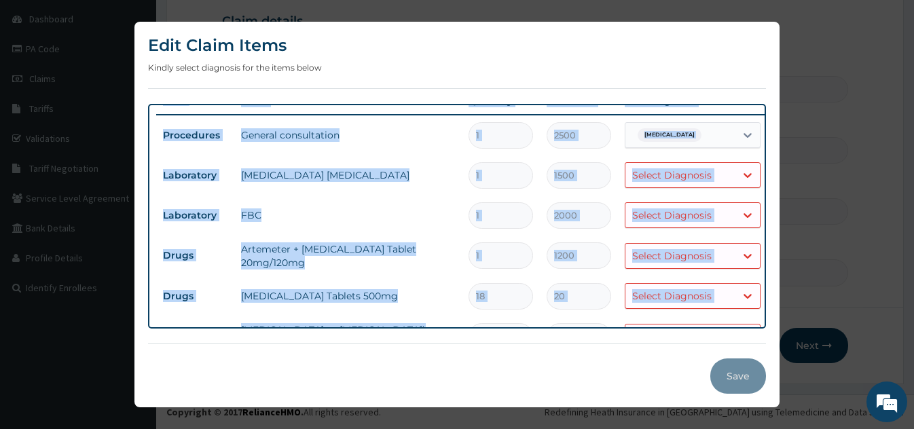
click at [852, 176] on div "Edit Claim Items Kindly select diagnosis for the items below Type Name Quantity…" at bounding box center [457, 214] width 914 height 429
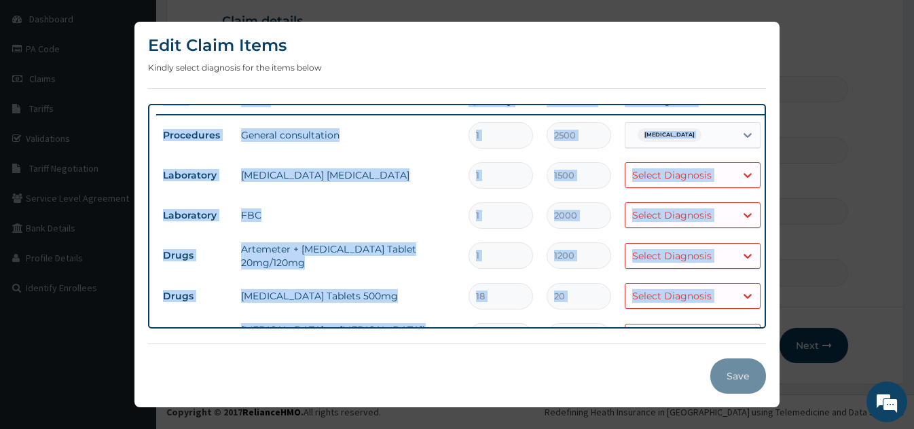
click at [852, 176] on div "Edit Claim Items Kindly select diagnosis for the items below Type Name Quantity…" at bounding box center [457, 214] width 914 height 429
click at [852, 179] on div "Edit Claim Items Kindly select diagnosis for the items below Type Name Quantity…" at bounding box center [457, 214] width 914 height 429
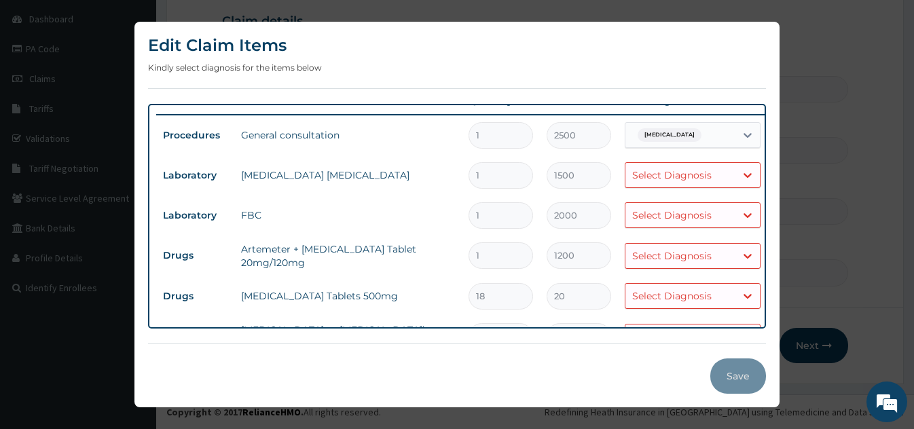
click at [852, 179] on div "Edit Claim Items Kindly select diagnosis for the items below Type Name Quantity…" at bounding box center [457, 214] width 914 height 429
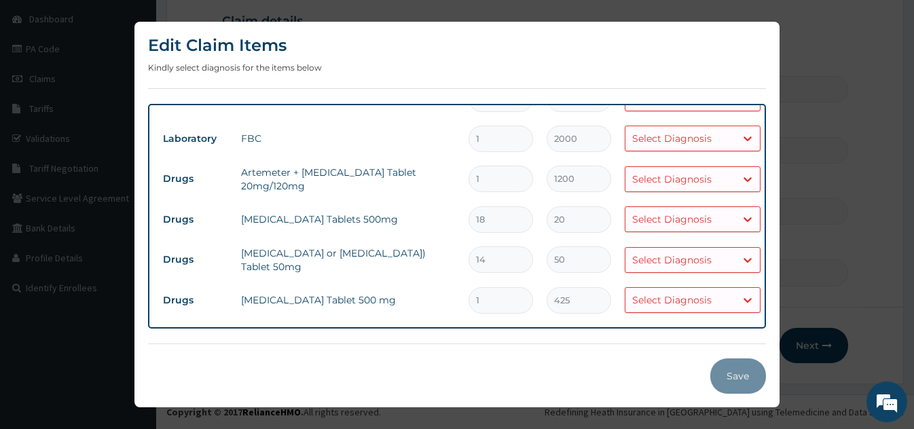
scroll to position [116, 24]
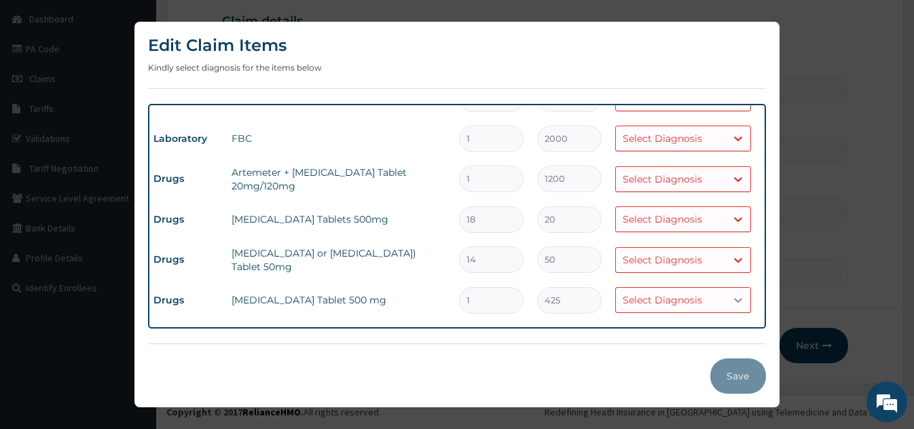
click at [731, 293] on icon at bounding box center [738, 300] width 14 height 14
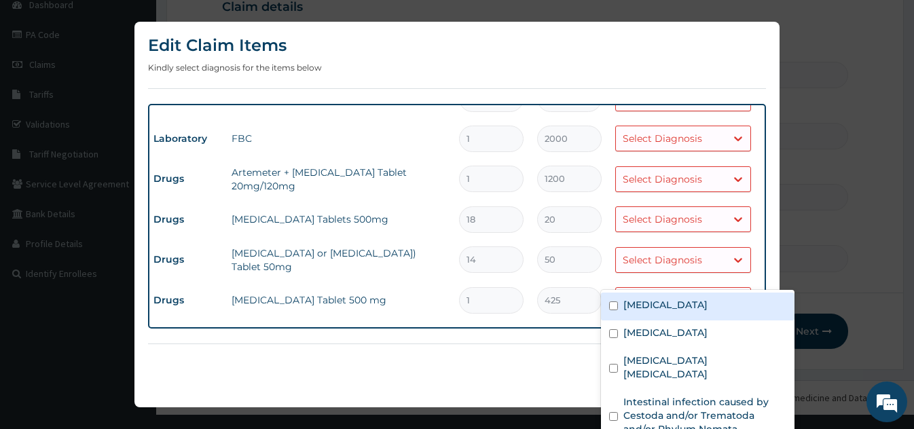
scroll to position [19, 0]
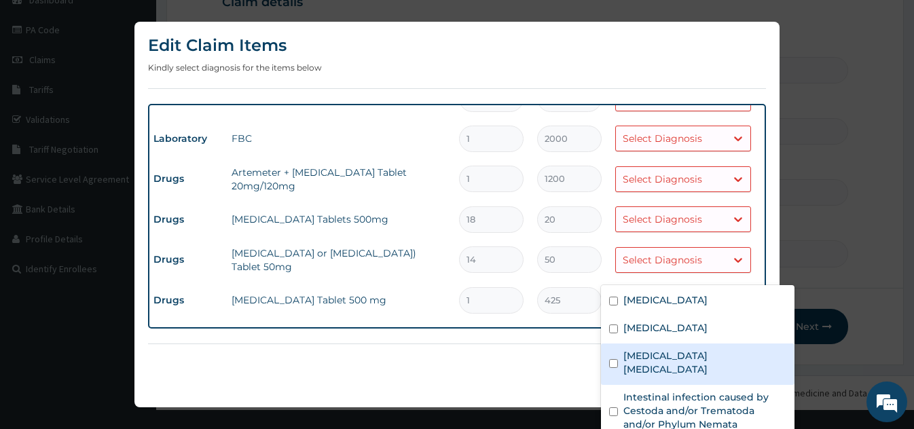
click at [706, 356] on div "Lumbar arthritis" at bounding box center [698, 364] width 194 height 41
checkbox input "true"
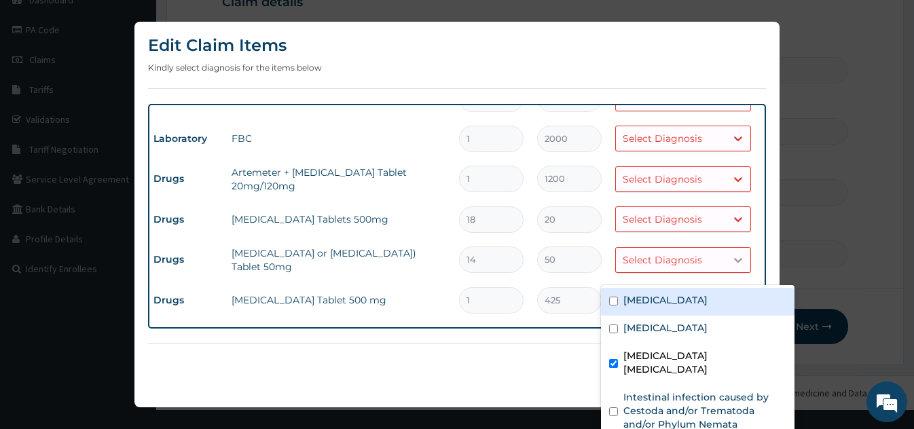
click at [731, 253] on icon at bounding box center [738, 260] width 14 height 14
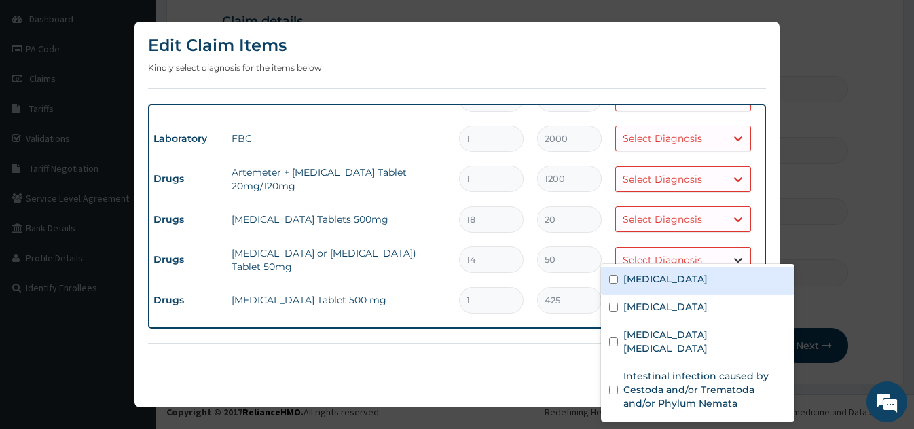
scroll to position [0, 0]
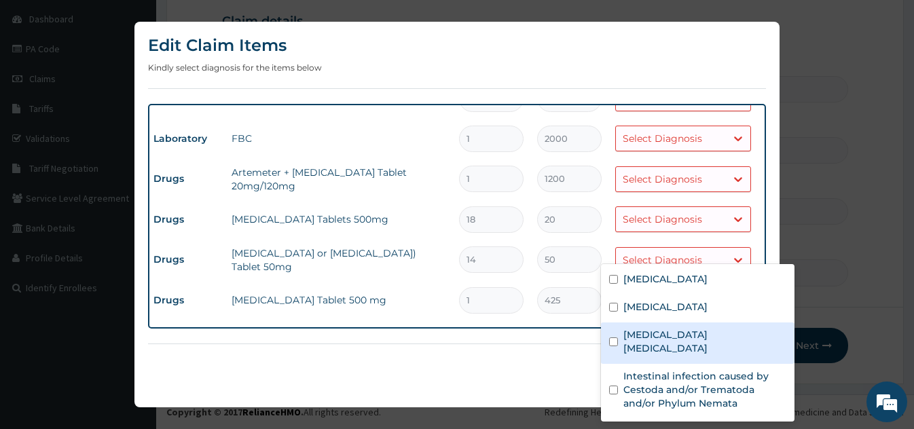
click at [681, 332] on label "Lumbar arthritis" at bounding box center [704, 341] width 163 height 27
checkbox input "true"
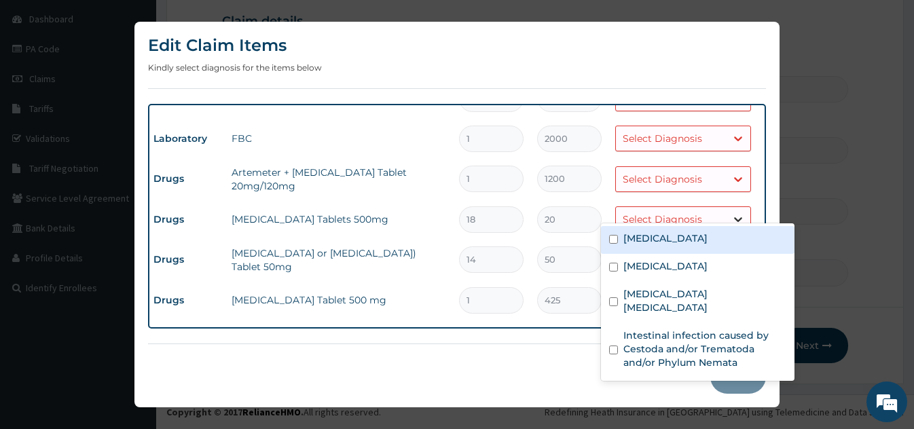
click at [734, 218] on icon at bounding box center [738, 220] width 8 height 5
click at [701, 247] on div "Malaria" at bounding box center [698, 240] width 194 height 28
checkbox input "true"
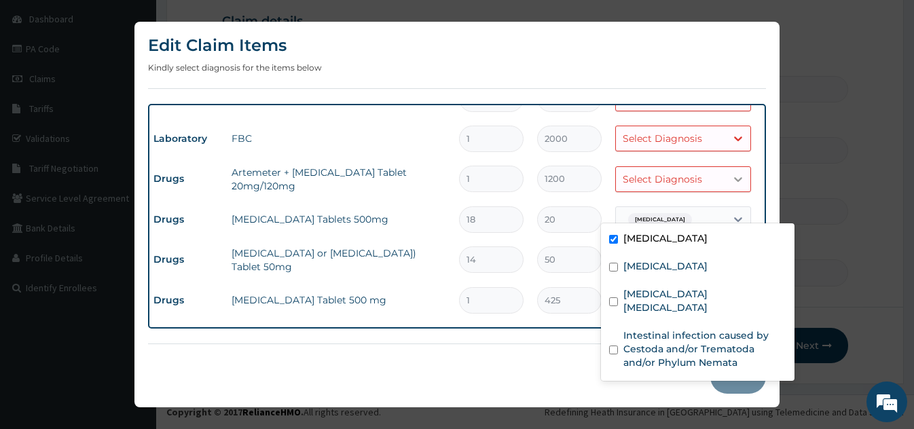
click at [731, 173] on icon at bounding box center [738, 180] width 14 height 14
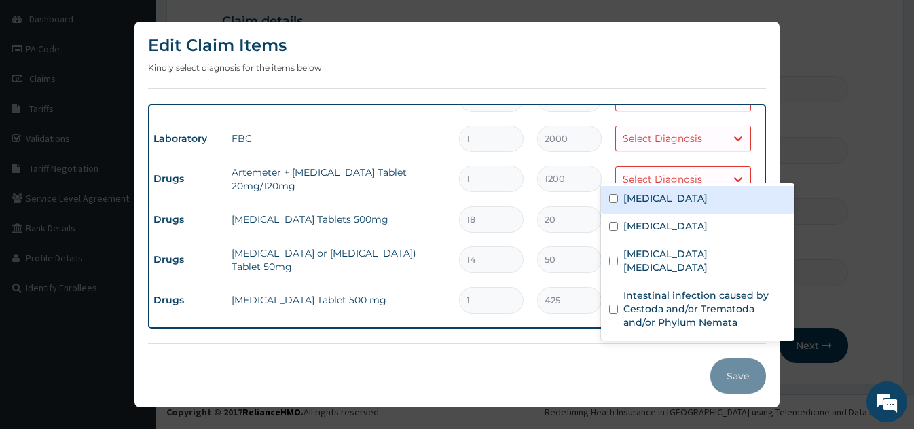
click at [613, 198] on input "checkbox" at bounding box center [613, 198] width 9 height 9
checkbox input "true"
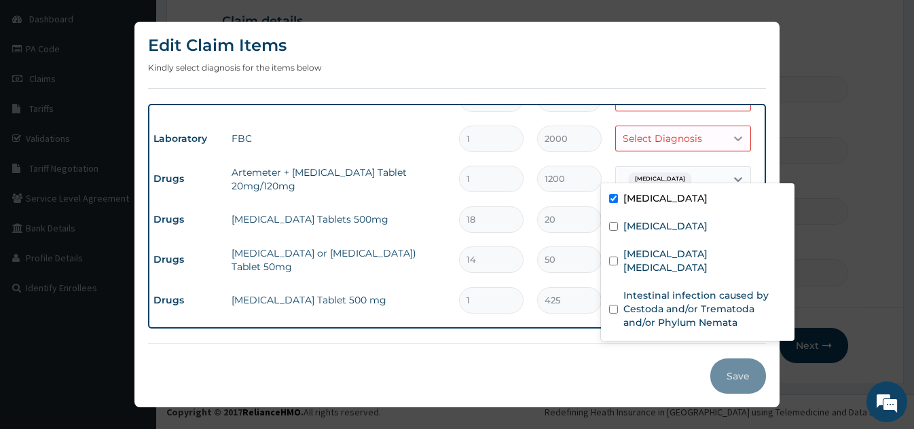
click at [731, 132] on icon at bounding box center [738, 139] width 14 height 14
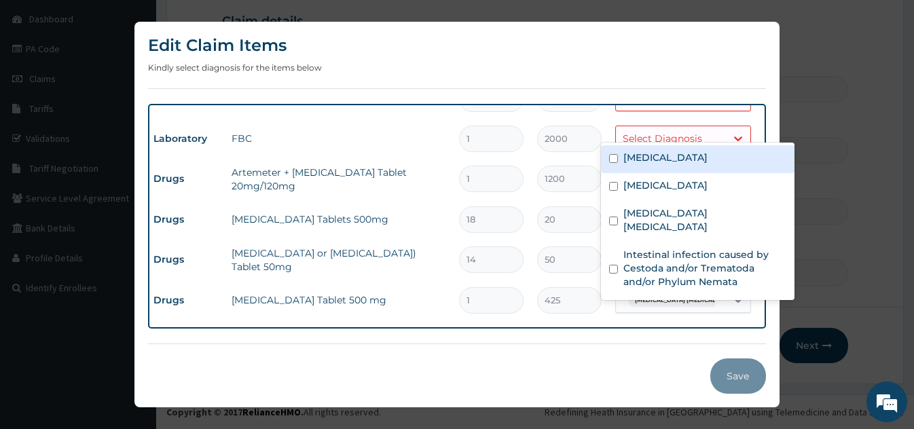
click at [635, 156] on label "Malaria" at bounding box center [665, 158] width 84 height 14
checkbox input "true"
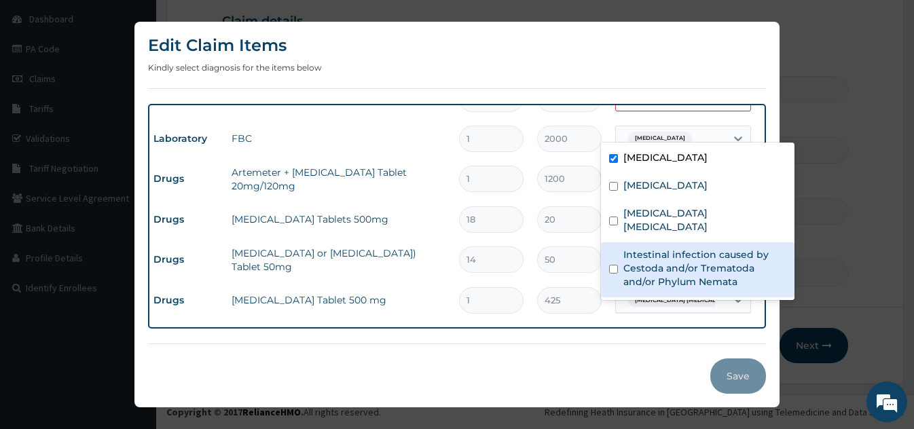
click at [596, 398] on div "Edit Claim Items Kindly select diagnosis for the items below Type Name Quantity…" at bounding box center [456, 215] width 645 height 386
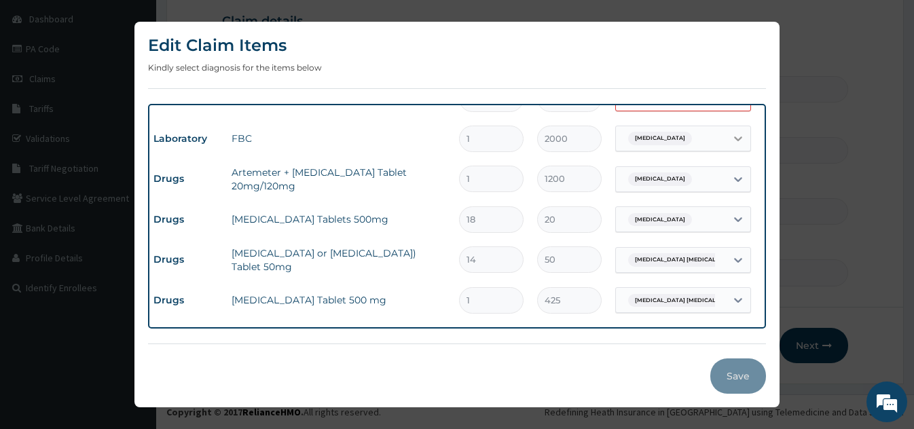
click at [731, 132] on icon at bounding box center [738, 139] width 14 height 14
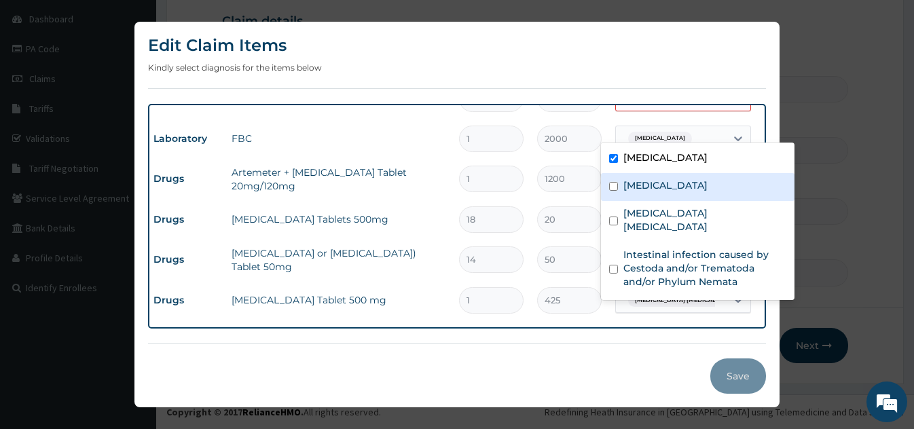
click at [616, 188] on input "checkbox" at bounding box center [613, 186] width 9 height 9
checkbox input "true"
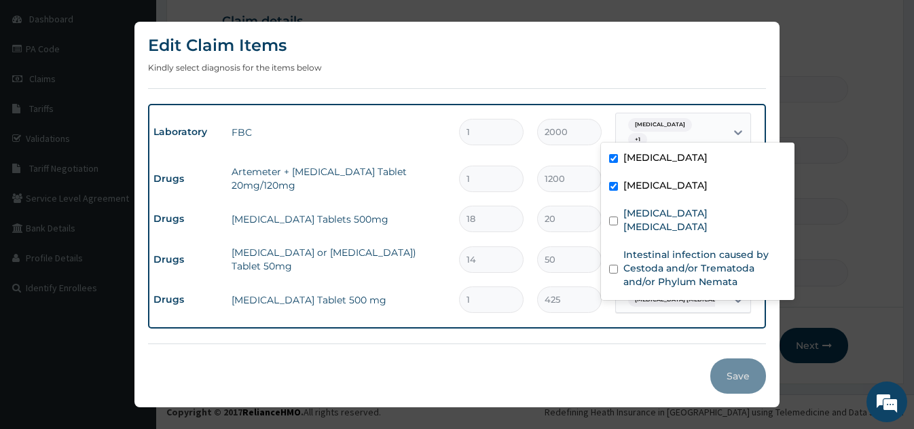
click at [614, 158] on input "checkbox" at bounding box center [613, 158] width 9 height 9
checkbox input "false"
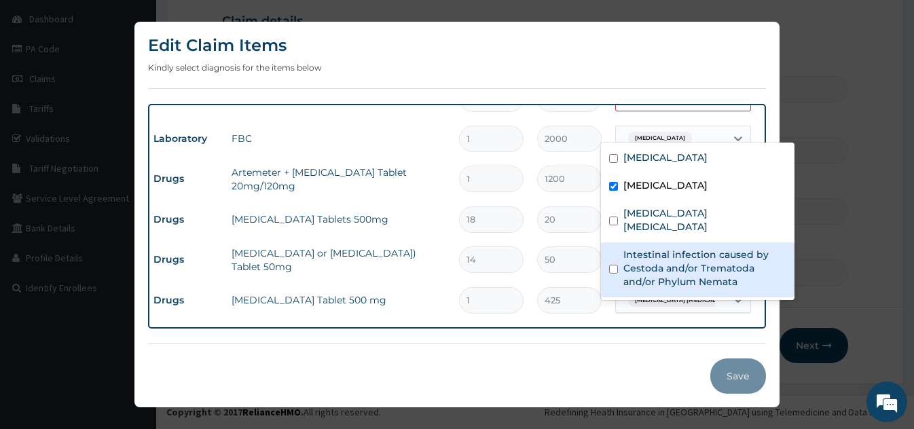
click at [837, 262] on div "Edit Claim Items Kindly select diagnosis for the items below Type Name Quantity…" at bounding box center [457, 214] width 914 height 429
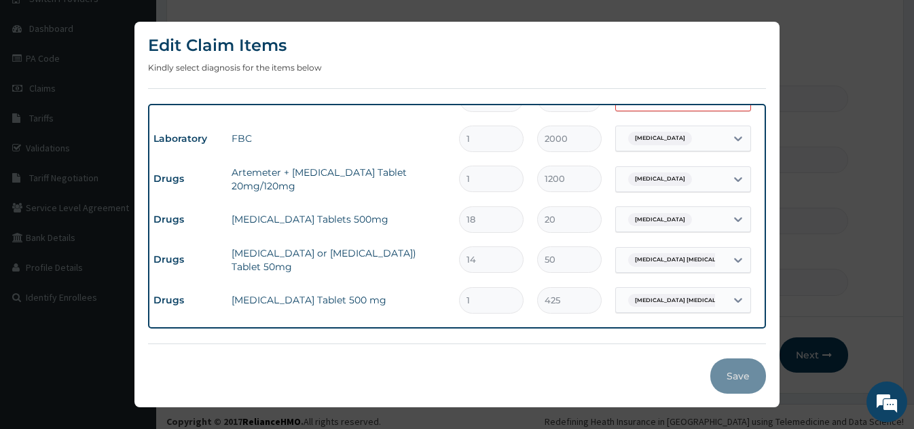
scroll to position [129, 0]
click at [37, 128] on div "Edit Claim Items Kindly select diagnosis for the items below Type Name Quantity…" at bounding box center [457, 214] width 914 height 429
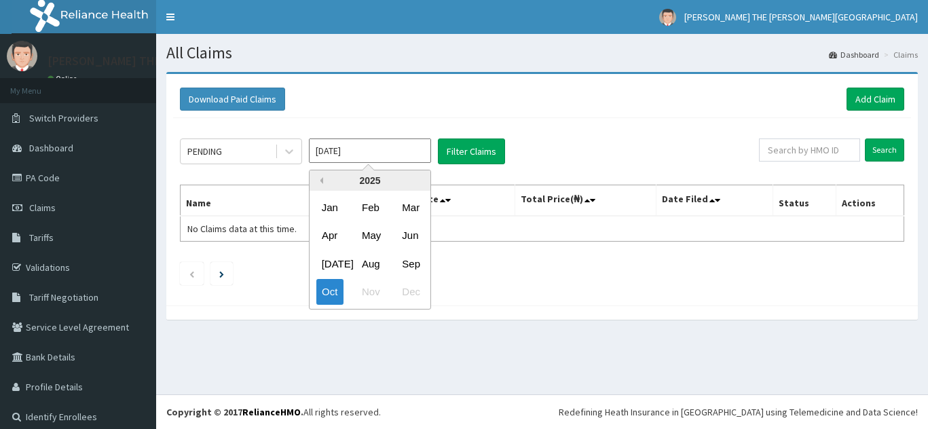
click at [321, 180] on button "Previous Year" at bounding box center [320, 180] width 7 height 7
click at [321, 181] on button "Previous Year" at bounding box center [320, 180] width 7 height 7
click at [417, 181] on button "Next Year" at bounding box center [420, 180] width 7 height 7
click at [331, 292] on div "Oct" at bounding box center [330, 292] width 27 height 25
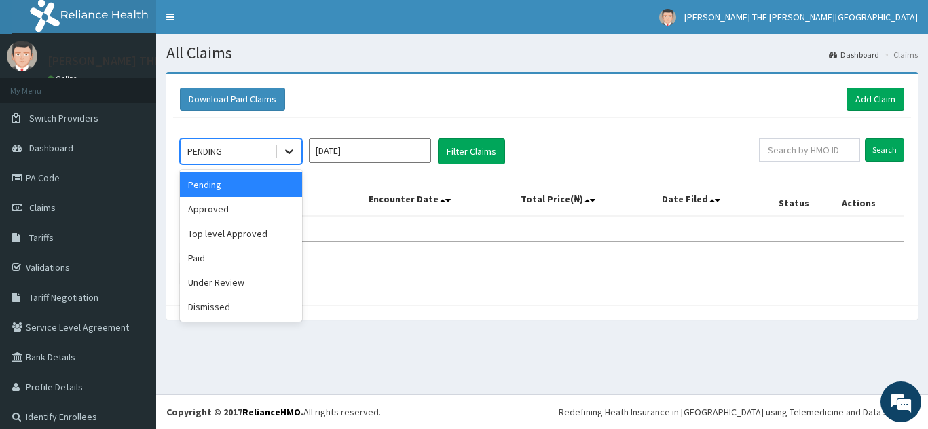
click at [288, 147] on icon at bounding box center [290, 152] width 14 height 14
click at [257, 255] on div "Paid" at bounding box center [241, 258] width 122 height 24
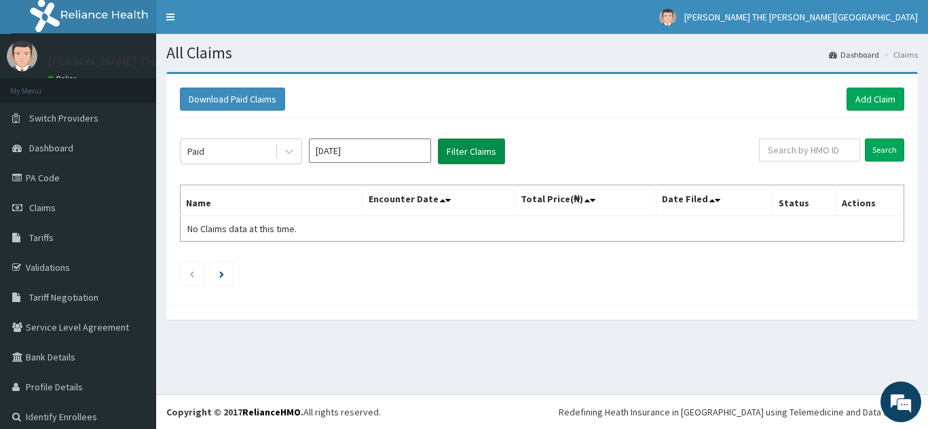
click at [474, 147] on button "Filter Claims" at bounding box center [471, 152] width 67 height 26
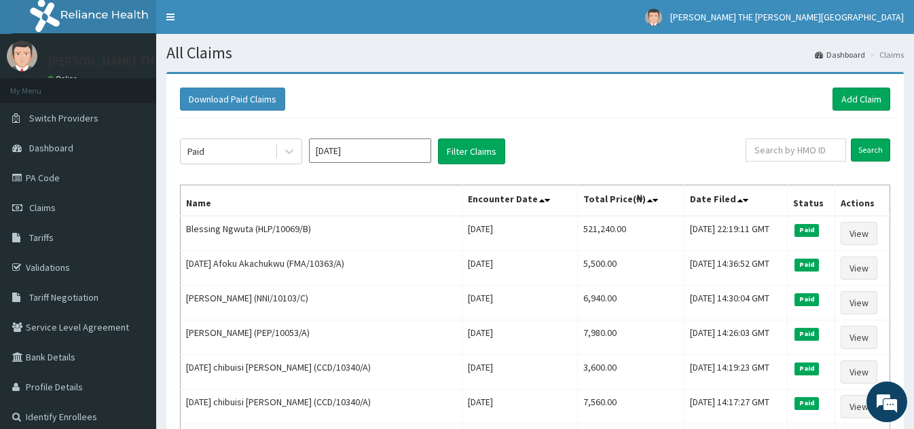
click at [399, 149] on input "[DATE]" at bounding box center [370, 151] width 122 height 24
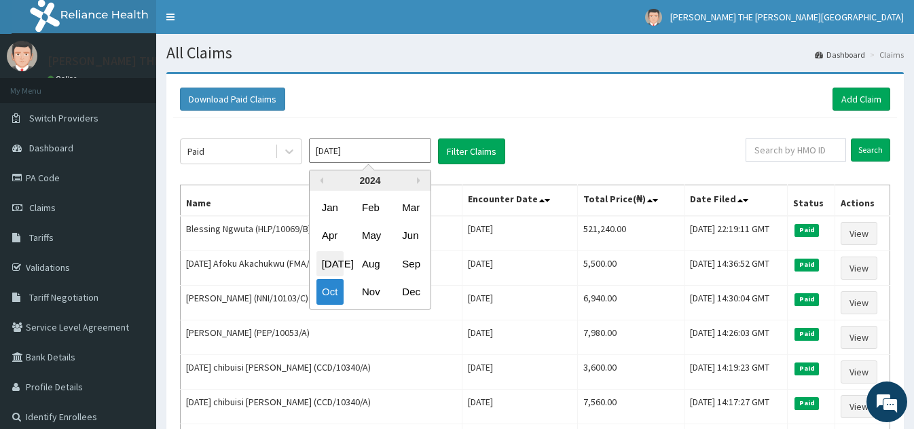
click at [333, 262] on div "[DATE]" at bounding box center [330, 263] width 27 height 25
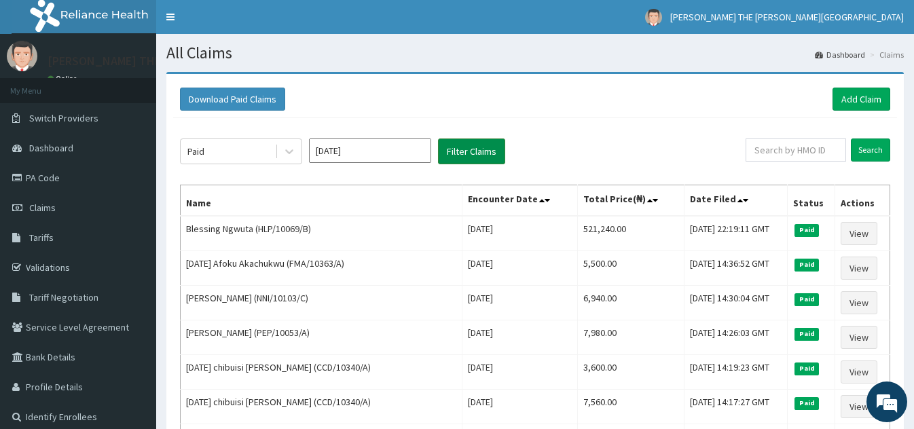
click at [475, 146] on button "Filter Claims" at bounding box center [471, 152] width 67 height 26
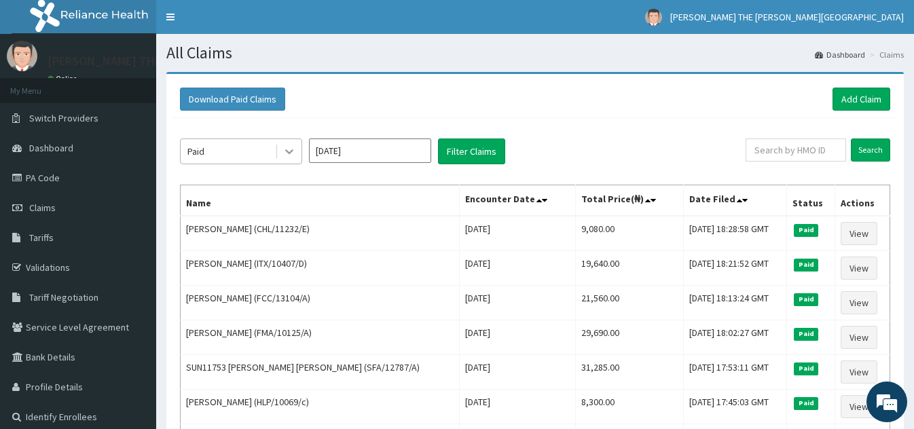
click at [287, 151] on icon at bounding box center [289, 152] width 8 height 5
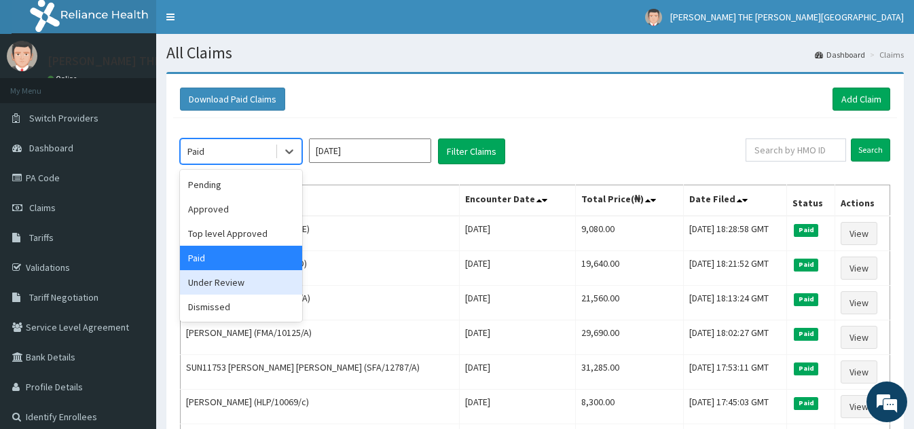
click at [257, 283] on div "Under Review" at bounding box center [241, 282] width 122 height 24
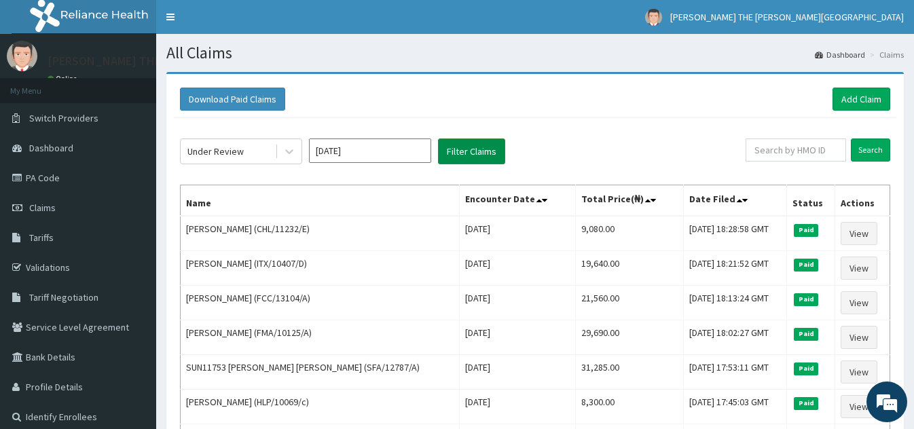
click at [475, 147] on button "Filter Claims" at bounding box center [471, 152] width 67 height 26
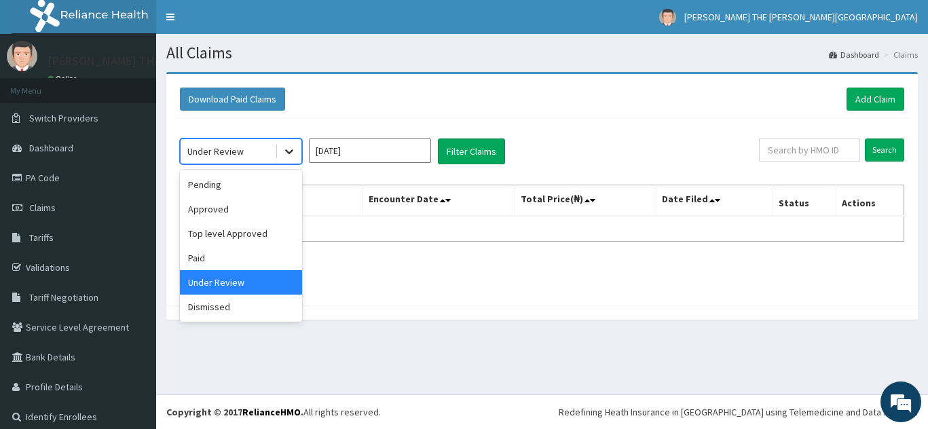
click at [289, 151] on icon at bounding box center [290, 152] width 14 height 14
click at [253, 309] on div "Dismissed" at bounding box center [241, 307] width 122 height 24
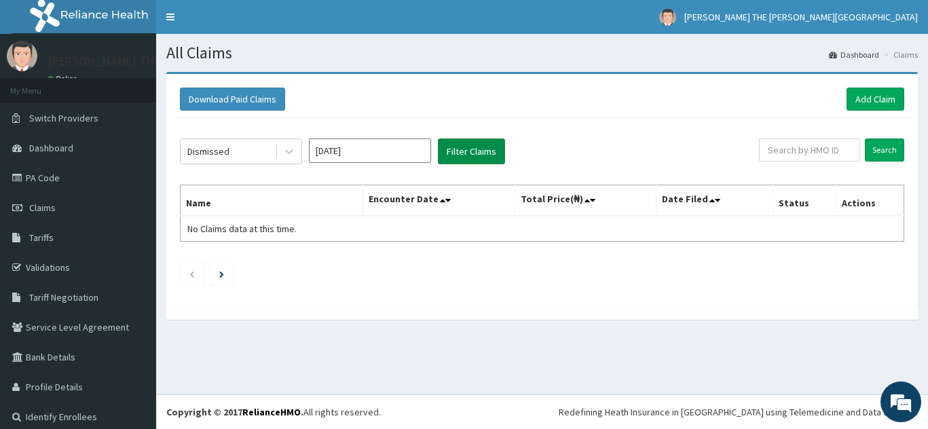
click at [480, 150] on button "Filter Claims" at bounding box center [471, 152] width 67 height 26
click at [388, 148] on input "[DATE]" at bounding box center [370, 151] width 122 height 24
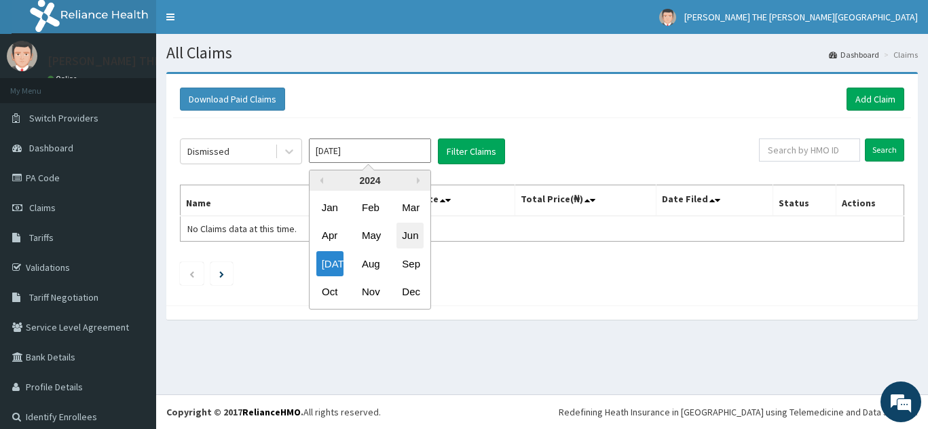
click at [410, 234] on div "Jun" at bounding box center [410, 235] width 27 height 25
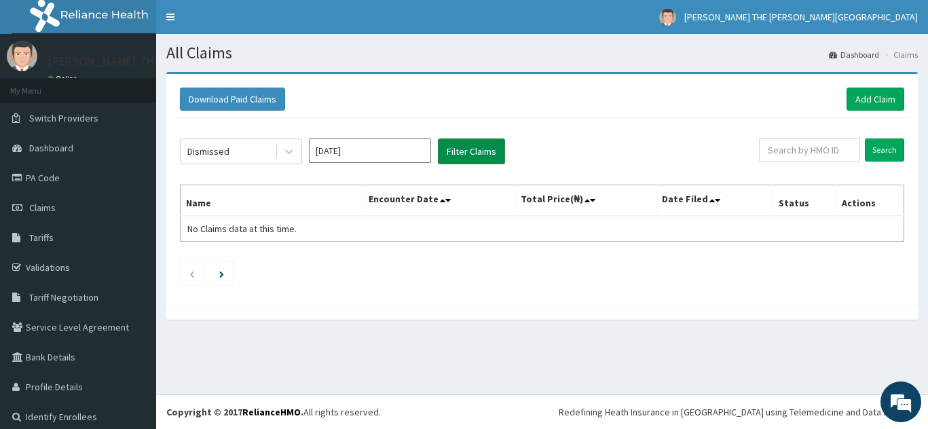
click at [477, 149] on button "Filter Claims" at bounding box center [471, 152] width 67 height 26
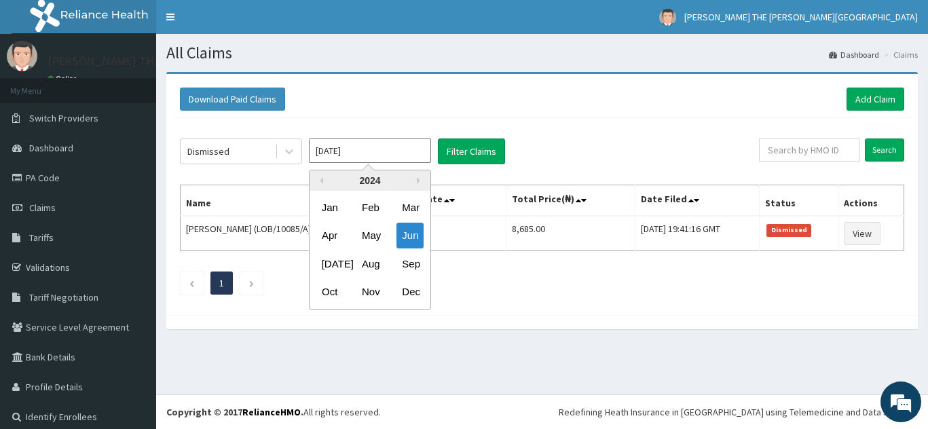
click at [369, 151] on input "[DATE]" at bounding box center [370, 151] width 122 height 24
click at [371, 239] on div "May" at bounding box center [370, 235] width 27 height 25
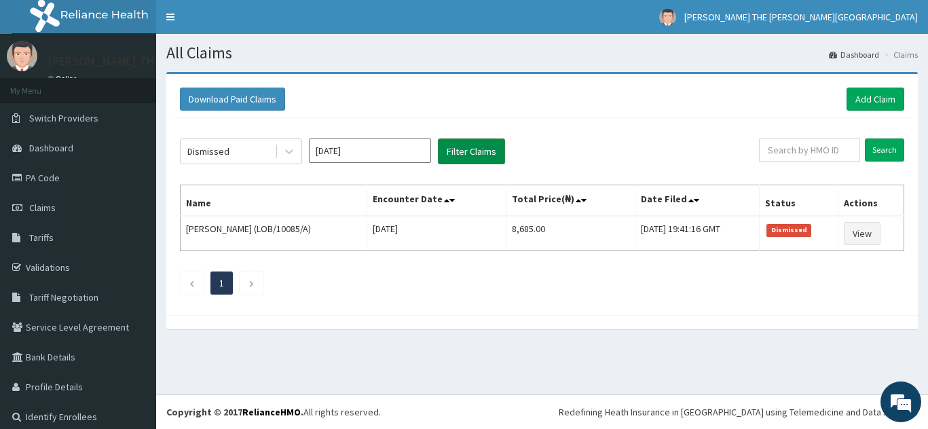
click at [483, 146] on button "Filter Claims" at bounding box center [471, 152] width 67 height 26
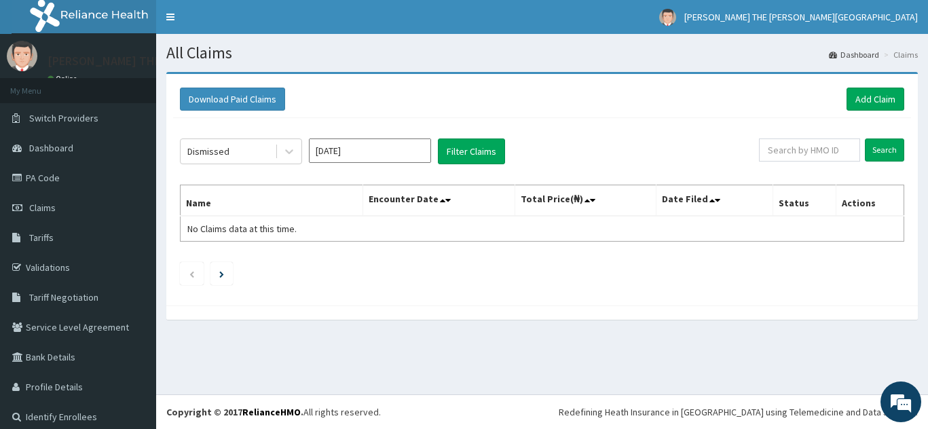
click at [364, 151] on input "[DATE]" at bounding box center [370, 151] width 122 height 24
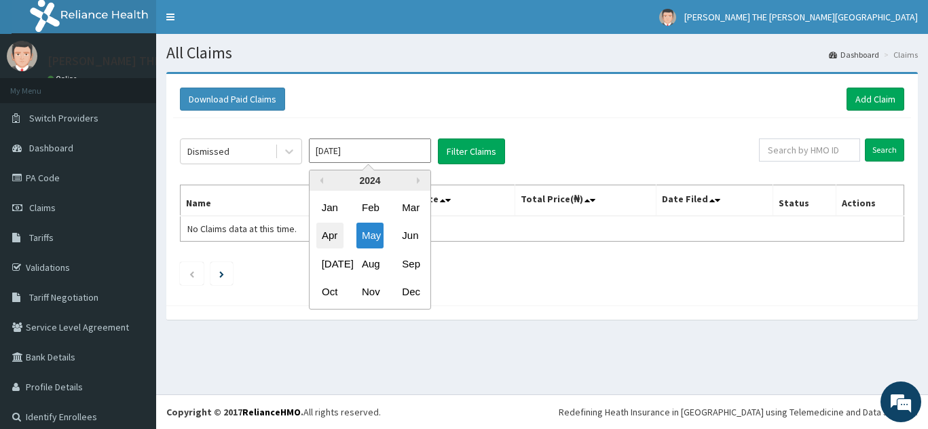
click at [329, 243] on div "Apr" at bounding box center [330, 235] width 27 height 25
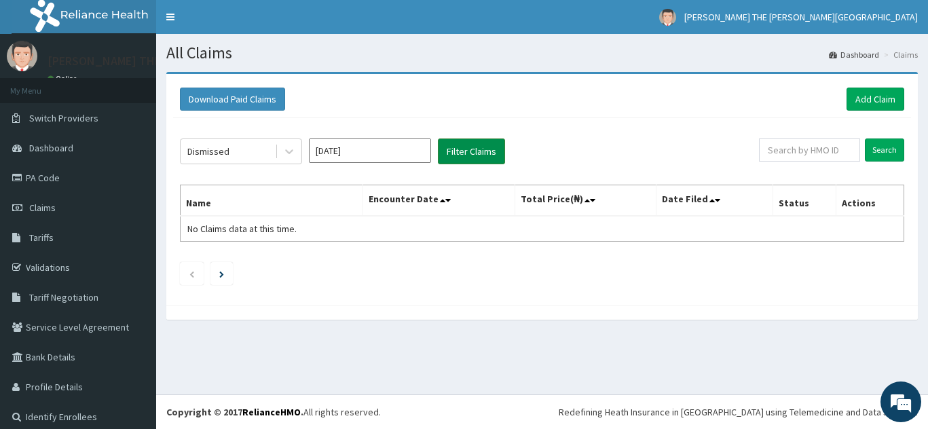
click at [479, 144] on button "Filter Claims" at bounding box center [471, 152] width 67 height 26
click at [400, 157] on input "[DATE]" at bounding box center [370, 151] width 122 height 24
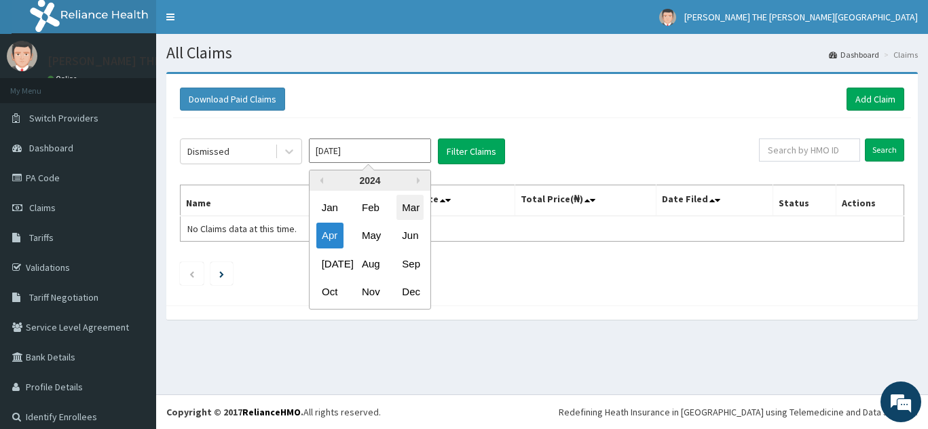
click at [407, 219] on div "Mar" at bounding box center [410, 207] width 27 height 25
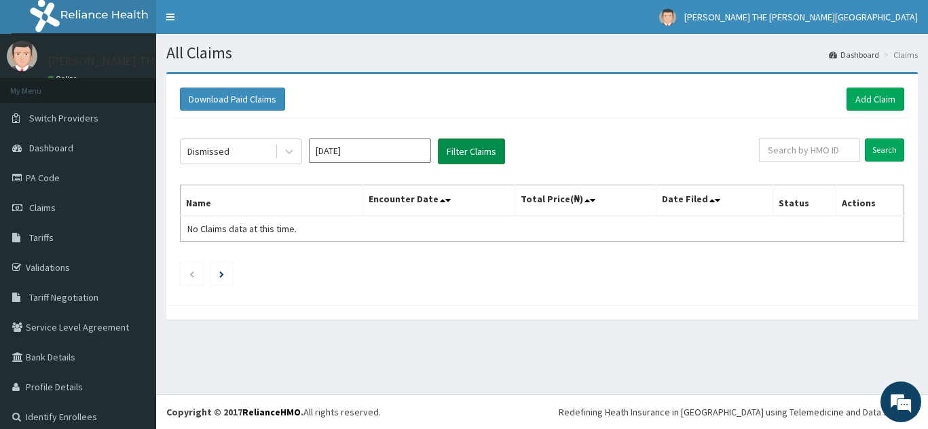
click at [475, 151] on button "Filter Claims" at bounding box center [471, 152] width 67 height 26
click at [388, 153] on input "[DATE]" at bounding box center [370, 151] width 122 height 24
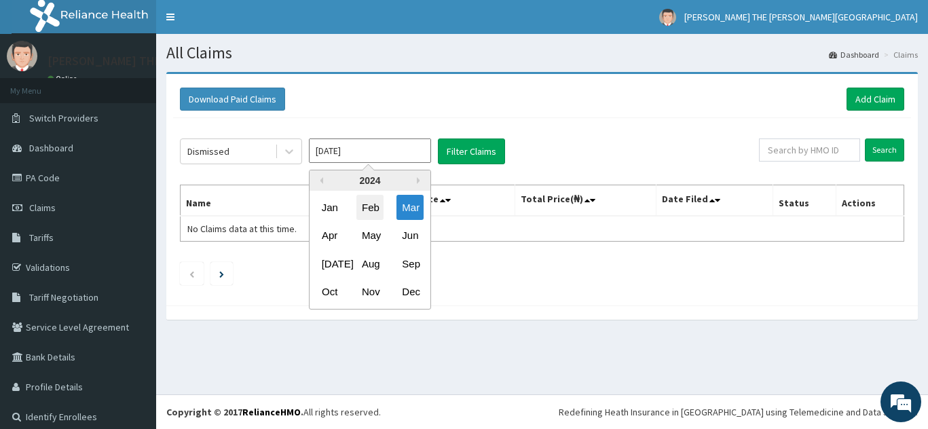
click at [376, 204] on div "Feb" at bounding box center [370, 207] width 27 height 25
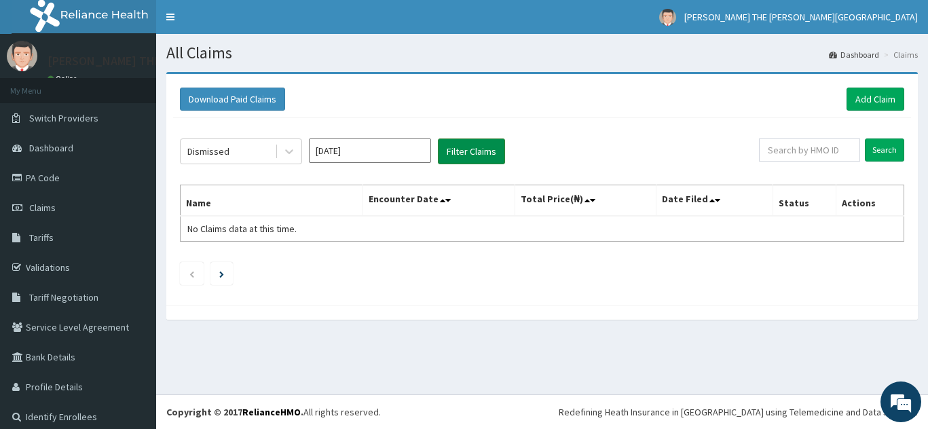
click at [469, 148] on button "Filter Claims" at bounding box center [471, 152] width 67 height 26
click at [291, 149] on icon at bounding box center [290, 152] width 14 height 14
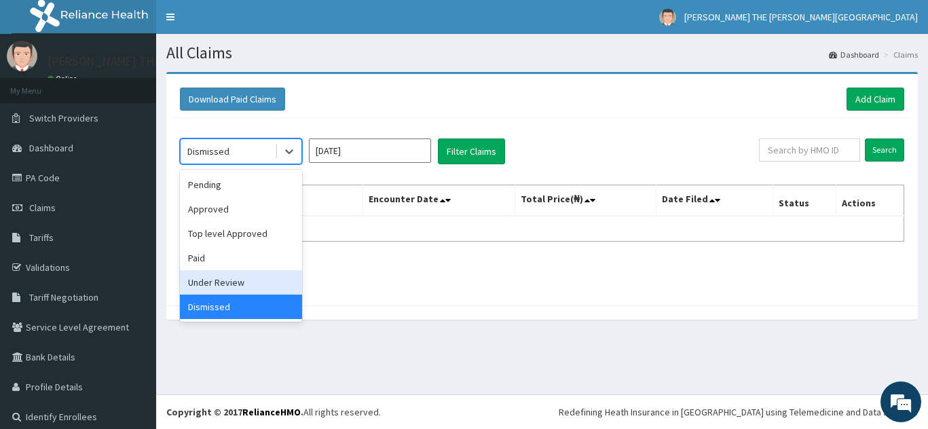
click at [252, 283] on div "Under Review" at bounding box center [241, 282] width 122 height 24
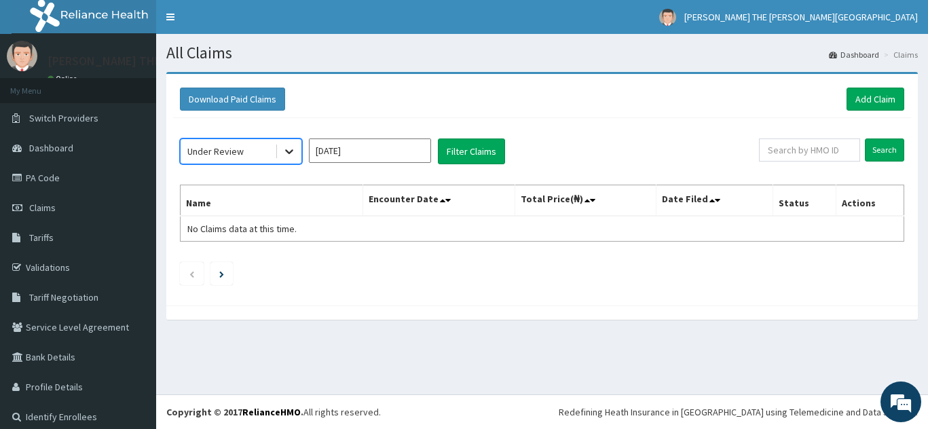
click at [284, 151] on icon at bounding box center [290, 152] width 14 height 14
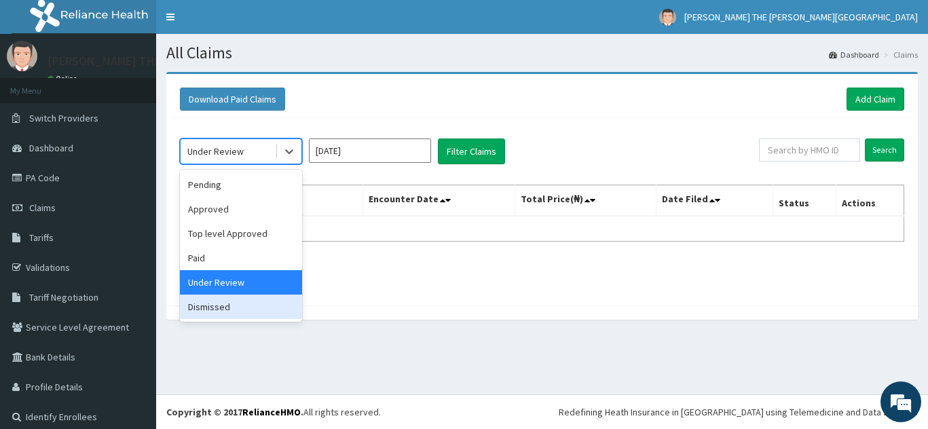
click at [272, 310] on div "Dismissed" at bounding box center [241, 307] width 122 height 24
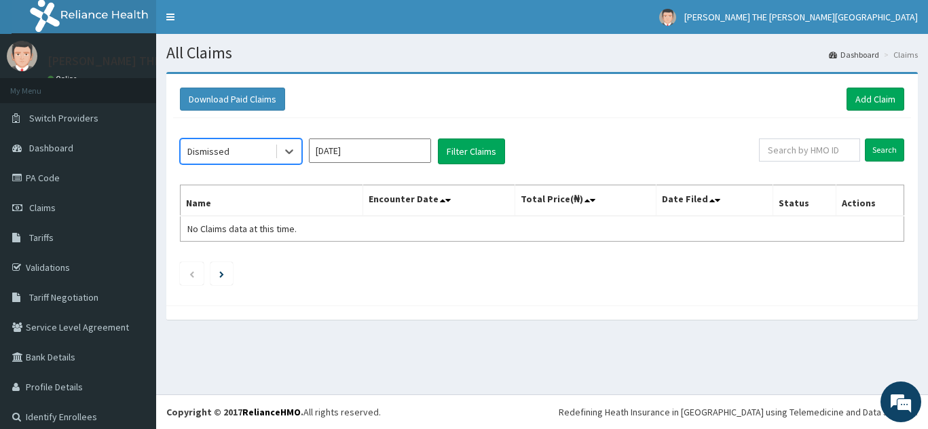
click at [390, 151] on input "[DATE]" at bounding box center [370, 151] width 122 height 24
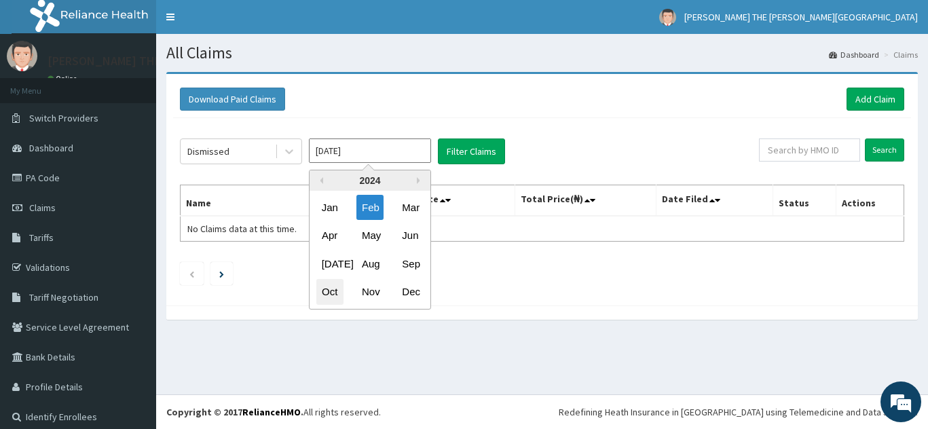
click at [318, 295] on div "Oct" at bounding box center [330, 292] width 27 height 25
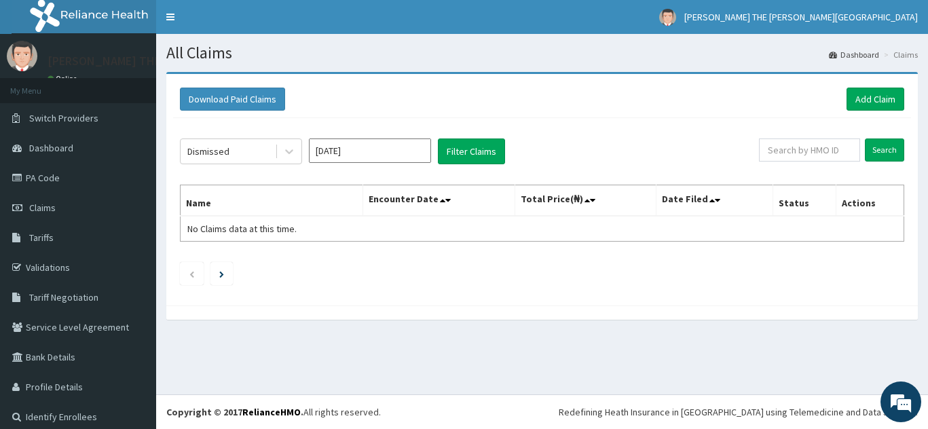
click at [348, 153] on input "[DATE]" at bounding box center [370, 151] width 122 height 24
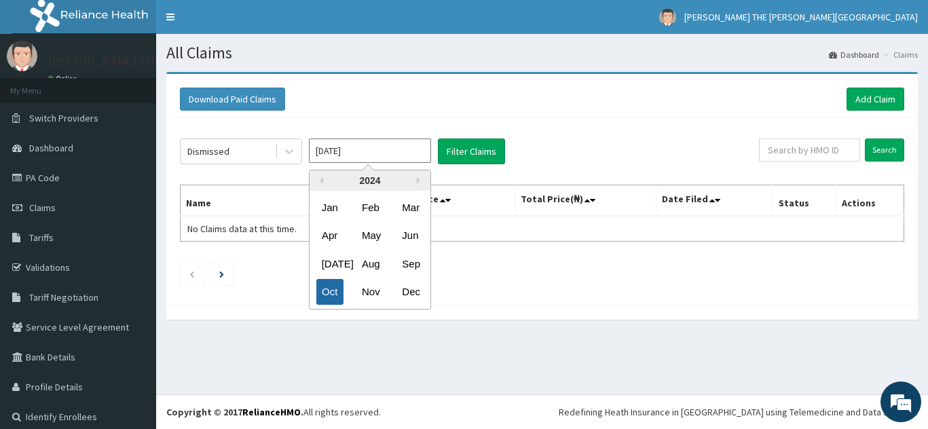
click at [330, 286] on div "Oct" at bounding box center [330, 292] width 27 height 25
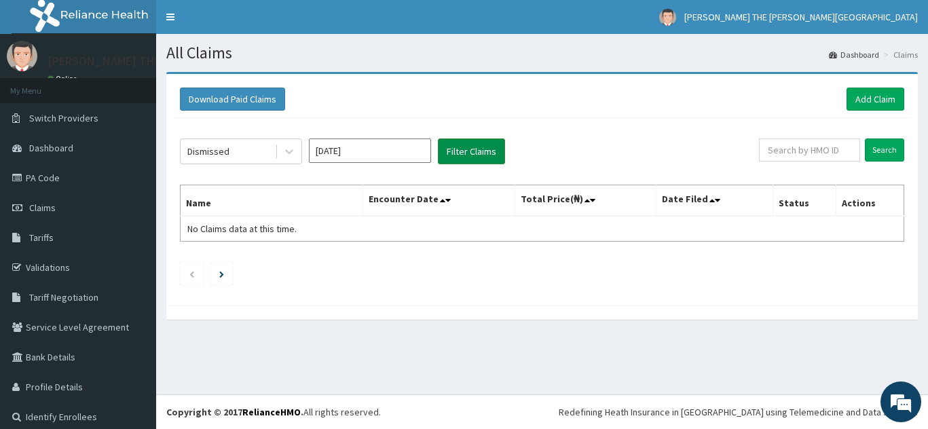
click at [485, 144] on button "Filter Claims" at bounding box center [471, 152] width 67 height 26
click at [287, 150] on icon at bounding box center [290, 152] width 14 height 14
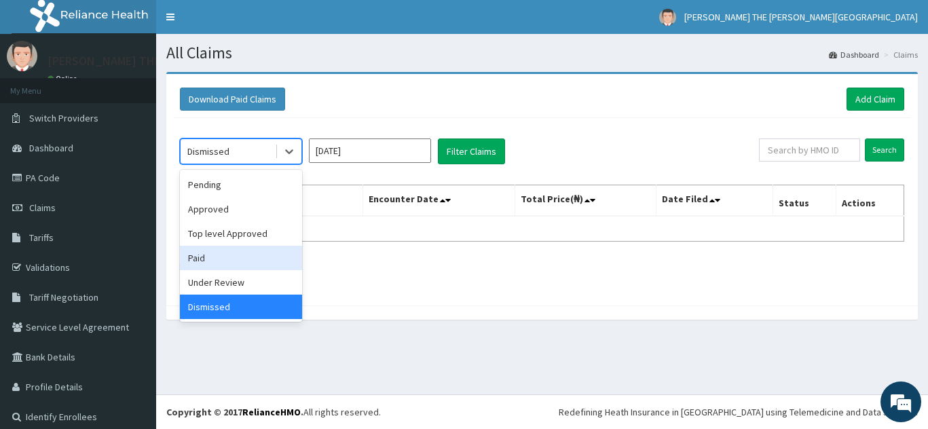
click at [268, 248] on div "Paid" at bounding box center [241, 258] width 122 height 24
click at [268, 248] on div "option Dismissed, selected. option Paid focused, 4 of 6. 6 results available. U…" at bounding box center [542, 208] width 738 height 181
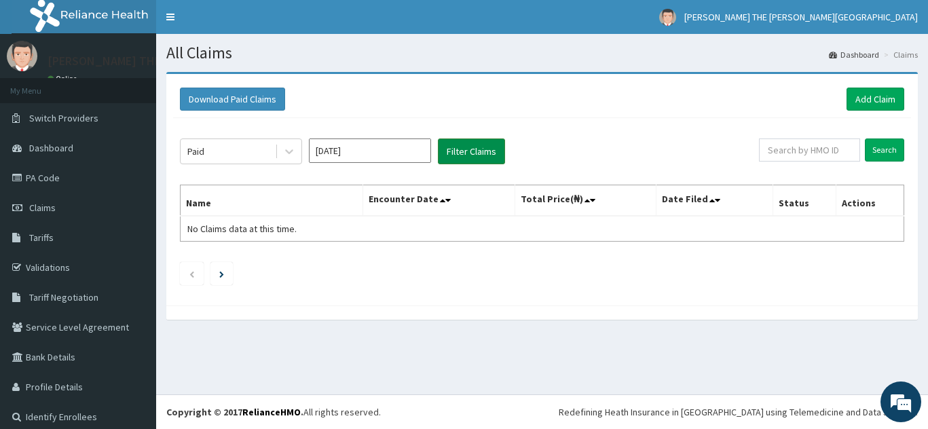
click at [461, 146] on button "Filter Claims" at bounding box center [471, 152] width 67 height 26
click at [462, 146] on button "Filter Claims" at bounding box center [471, 152] width 67 height 26
click at [460, 147] on button "Filter Claims" at bounding box center [471, 152] width 67 height 26
click at [469, 153] on button "Filter Claims" at bounding box center [471, 152] width 67 height 26
click at [465, 146] on button "Filter Claims" at bounding box center [471, 152] width 67 height 26
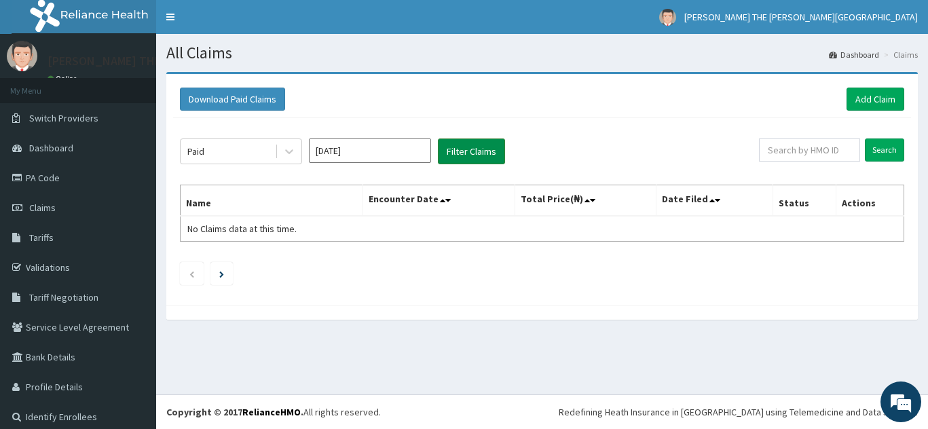
click at [467, 147] on button "Filter Claims" at bounding box center [471, 152] width 67 height 26
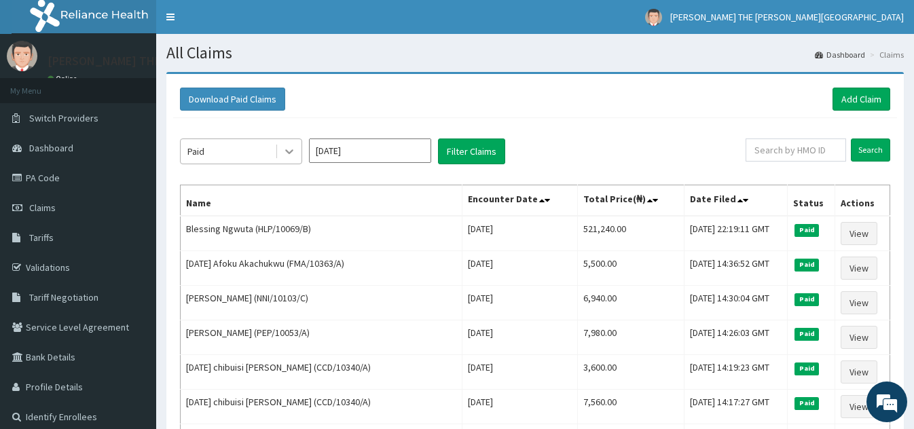
click at [289, 147] on icon at bounding box center [290, 152] width 14 height 14
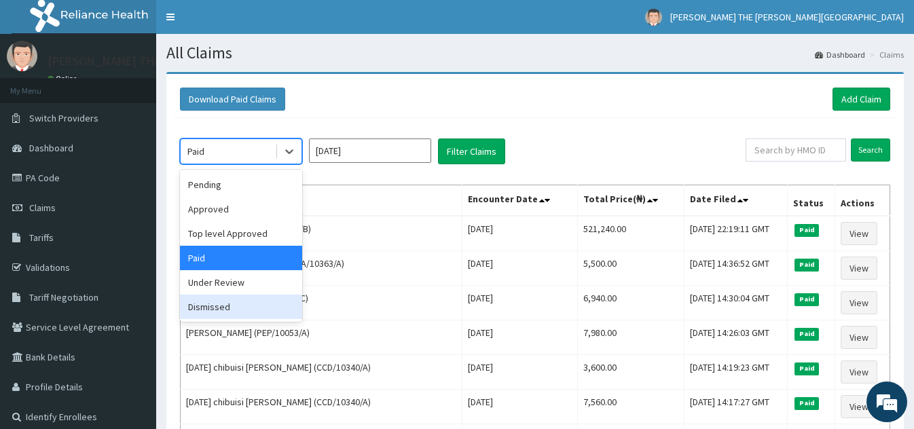
click at [254, 313] on div "Dismissed" at bounding box center [241, 307] width 122 height 24
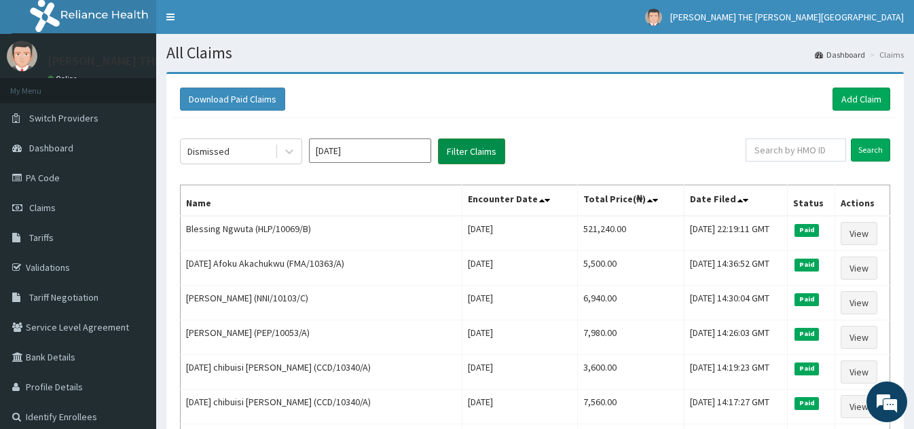
click at [465, 149] on button "Filter Claims" at bounding box center [471, 152] width 67 height 26
click at [287, 149] on icon at bounding box center [290, 152] width 14 height 14
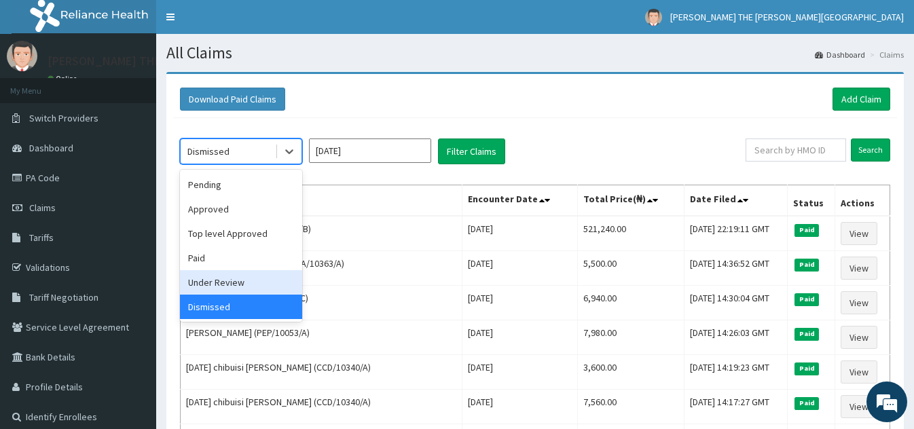
click at [249, 283] on div "Under Review" at bounding box center [241, 282] width 122 height 24
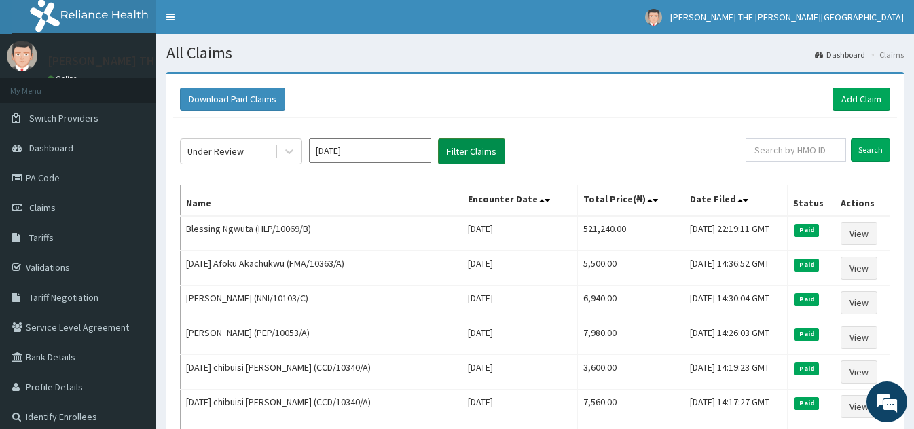
click at [474, 147] on button "Filter Claims" at bounding box center [471, 152] width 67 height 26
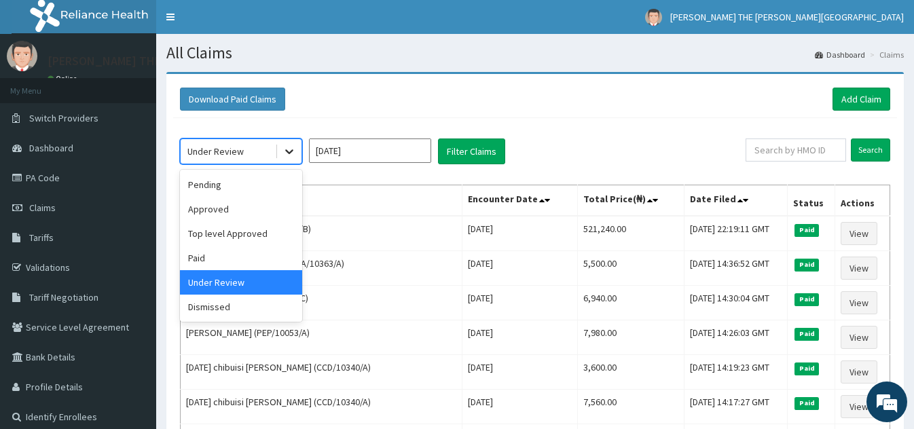
click at [293, 153] on icon at bounding box center [290, 152] width 14 height 14
click at [248, 308] on div "Dismissed" at bounding box center [241, 307] width 122 height 24
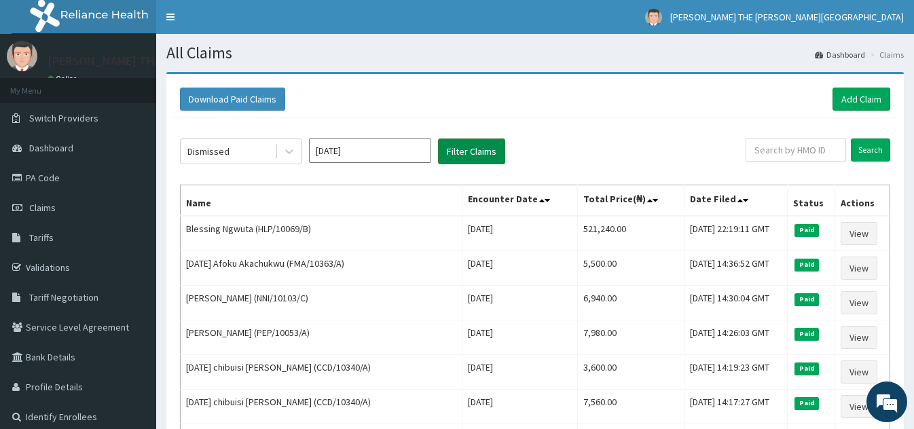
click at [475, 152] on button "Filter Claims" at bounding box center [471, 152] width 67 height 26
click at [404, 147] on input "[DATE]" at bounding box center [370, 151] width 122 height 24
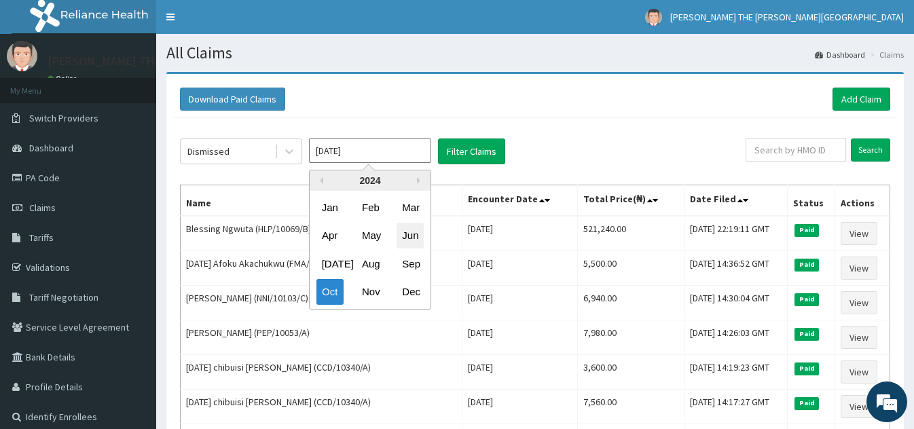
click at [415, 236] on div "Jun" at bounding box center [410, 235] width 27 height 25
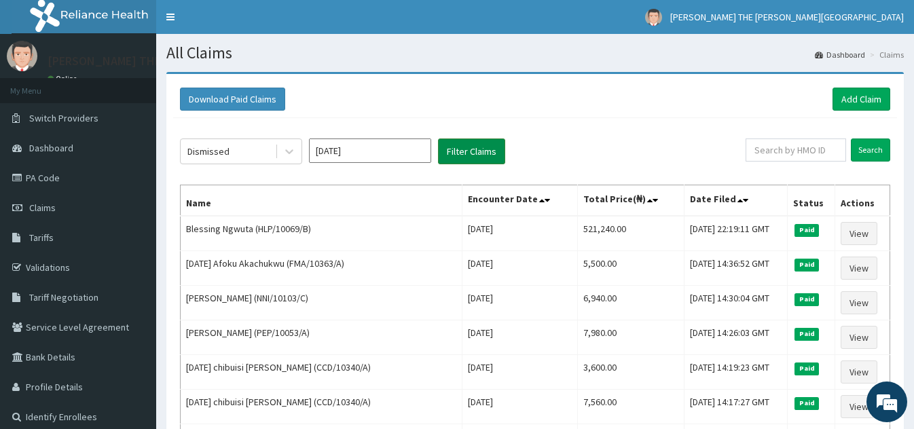
click at [482, 148] on button "Filter Claims" at bounding box center [471, 152] width 67 height 26
click at [348, 153] on input "[DATE]" at bounding box center [370, 151] width 122 height 24
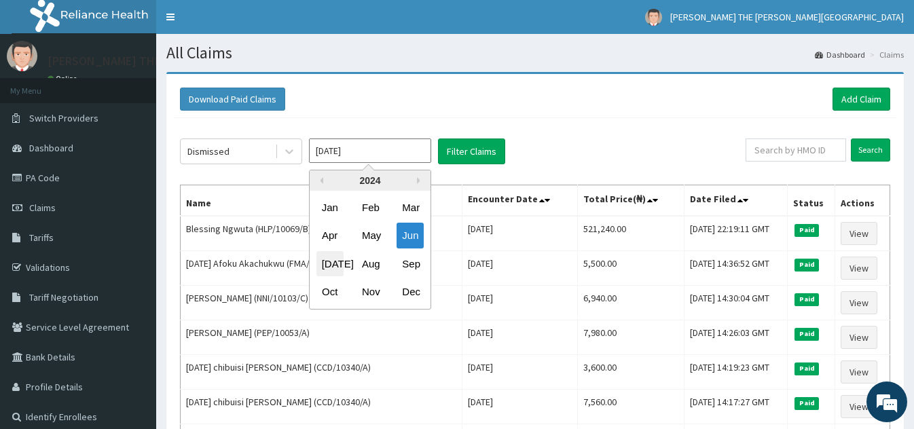
click at [333, 271] on div "[DATE]" at bounding box center [330, 263] width 27 height 25
type input "[DATE]"
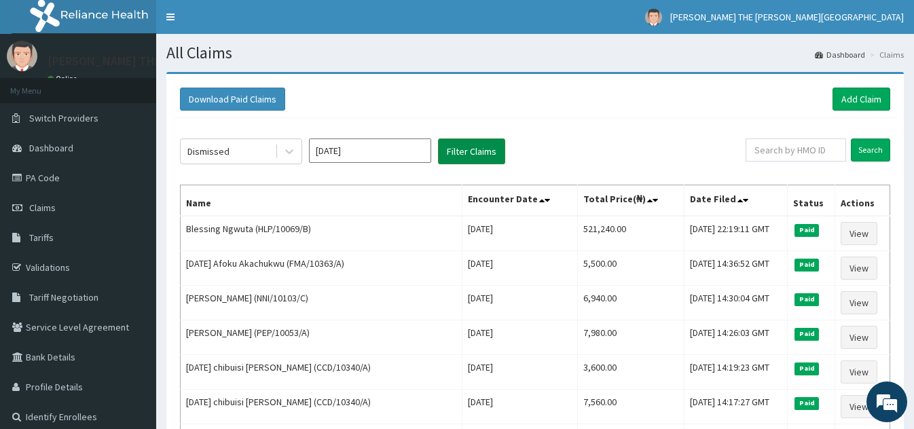
click at [469, 146] on button "Filter Claims" at bounding box center [471, 152] width 67 height 26
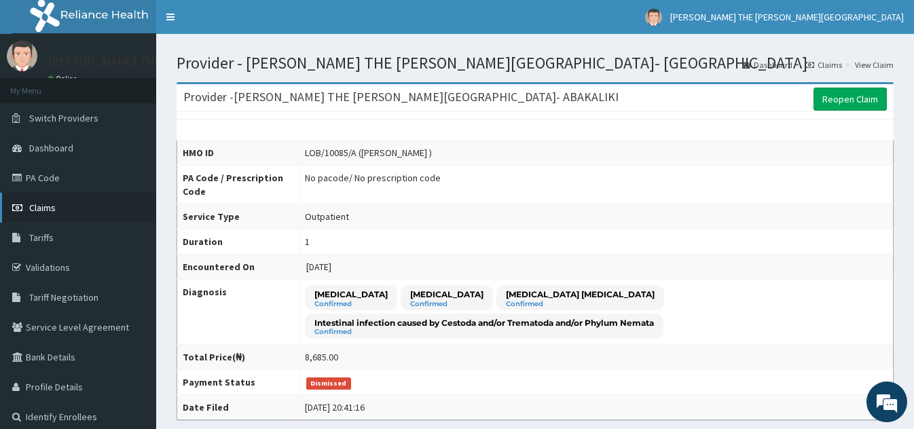
click at [52, 202] on span "Claims" at bounding box center [42, 208] width 26 height 12
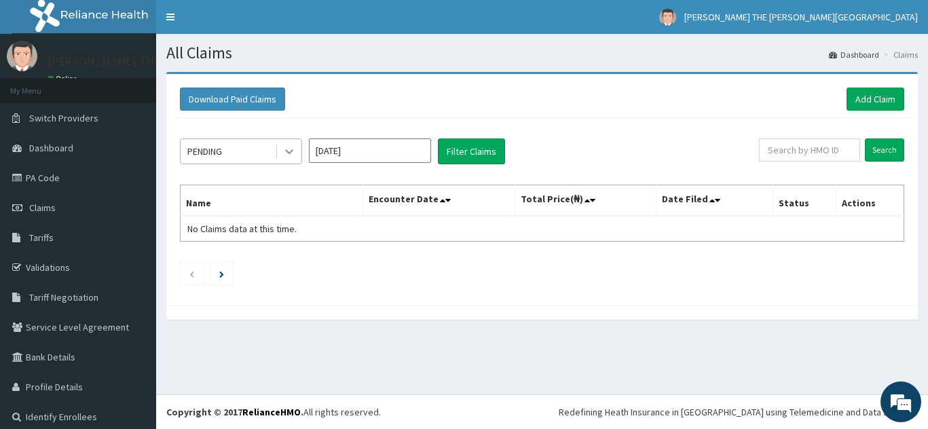
click at [287, 150] on icon at bounding box center [290, 152] width 14 height 14
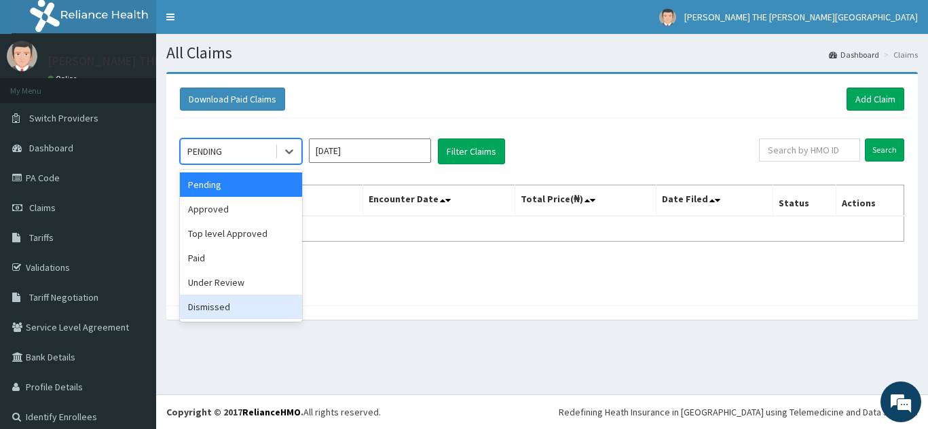
click at [257, 300] on div "Dismissed" at bounding box center [241, 307] width 122 height 24
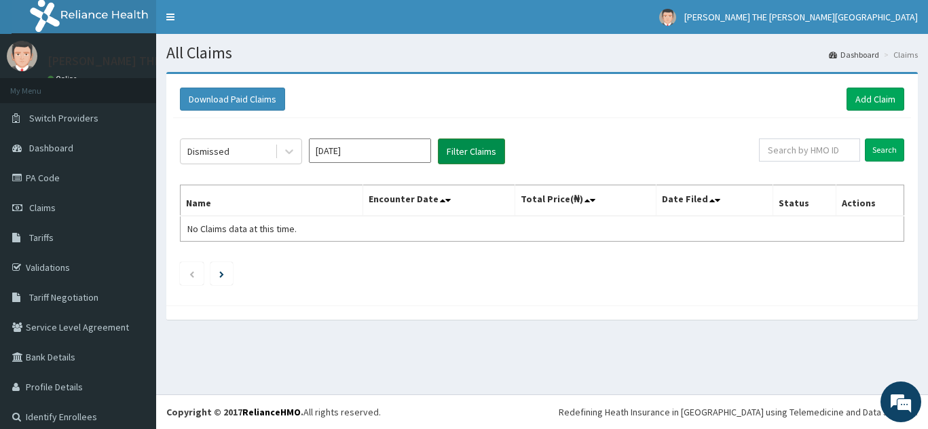
click at [468, 151] on button "Filter Claims" at bounding box center [471, 152] width 67 height 26
click at [385, 149] on input "Oct 2025" at bounding box center [370, 151] width 122 height 24
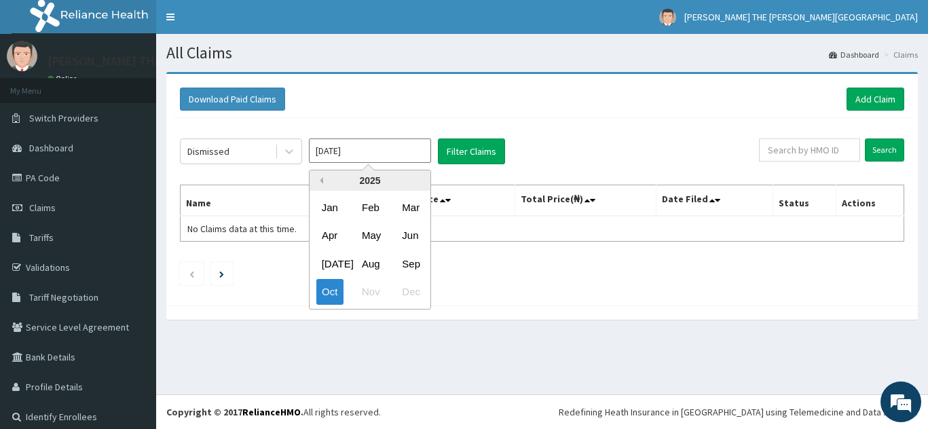
click at [321, 183] on button "Previous Year" at bounding box center [320, 180] width 7 height 7
click at [415, 237] on div "Jun" at bounding box center [410, 235] width 27 height 25
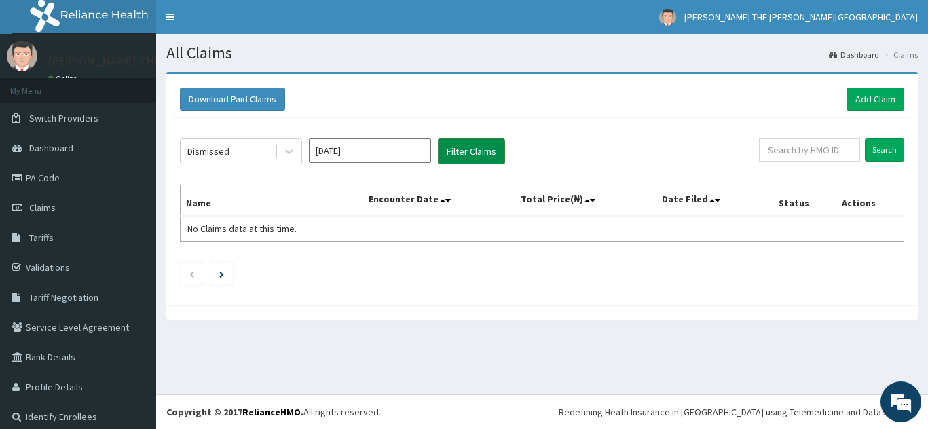
click at [473, 143] on button "Filter Claims" at bounding box center [471, 152] width 67 height 26
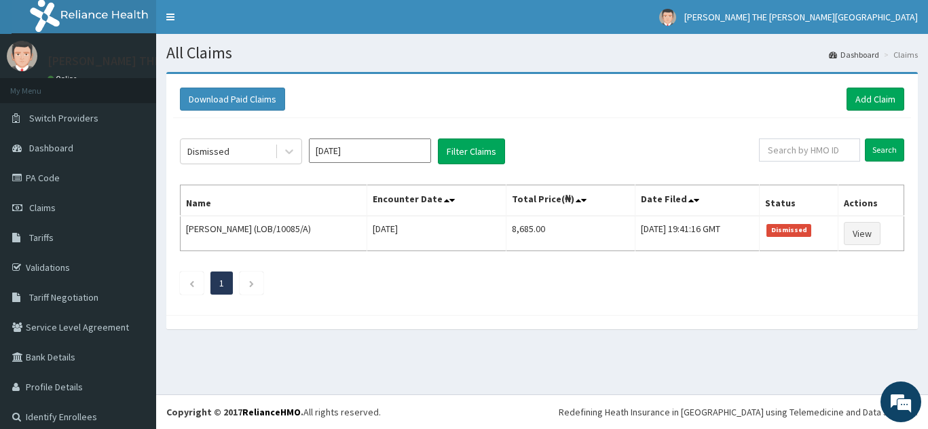
click at [374, 154] on input "Jun 2024" at bounding box center [370, 151] width 122 height 24
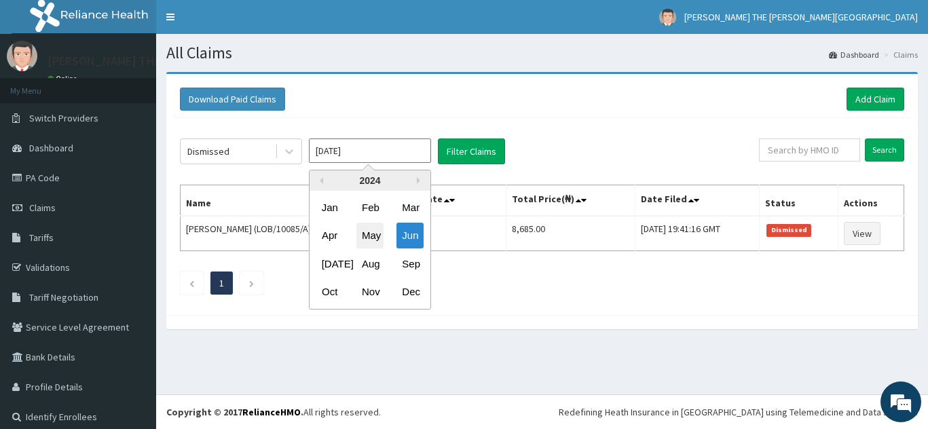
click at [371, 232] on div "May" at bounding box center [370, 235] width 27 height 25
type input "[DATE]"
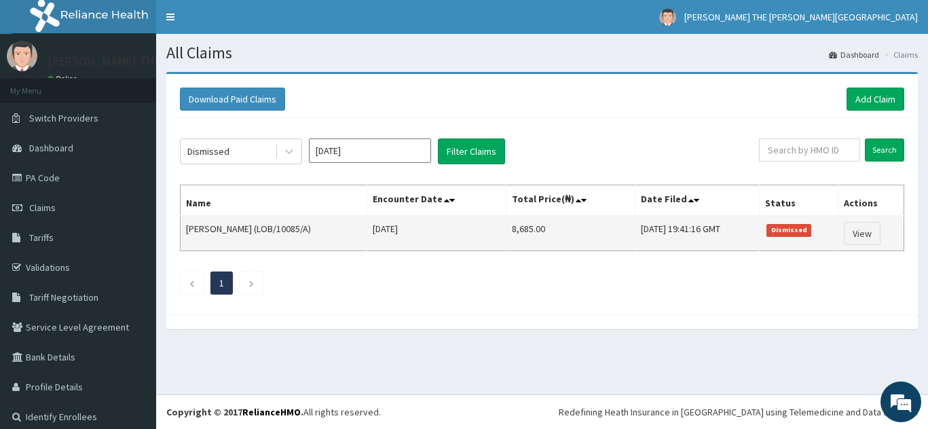
click at [710, 249] on td "Thu, 04 Jul 2024 19:41:16 GMT" at bounding box center [697, 233] width 124 height 35
click at [856, 232] on link "View" at bounding box center [862, 233] width 37 height 23
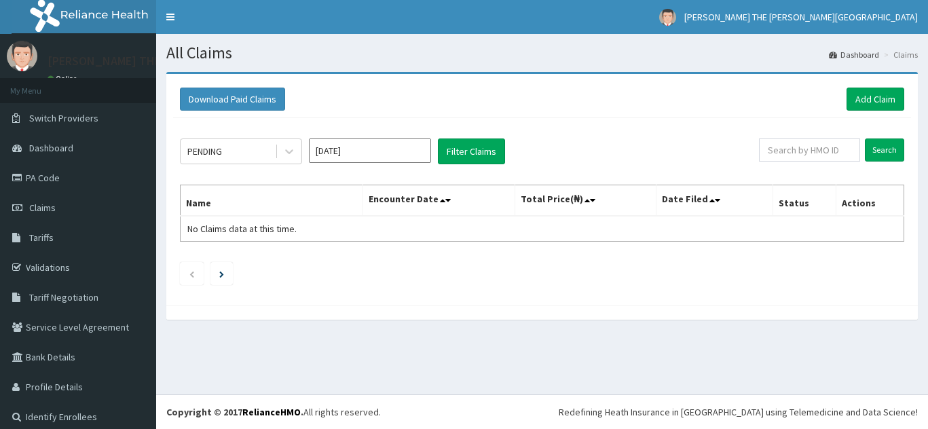
click at [346, 158] on input "[DATE]" at bounding box center [370, 151] width 122 height 24
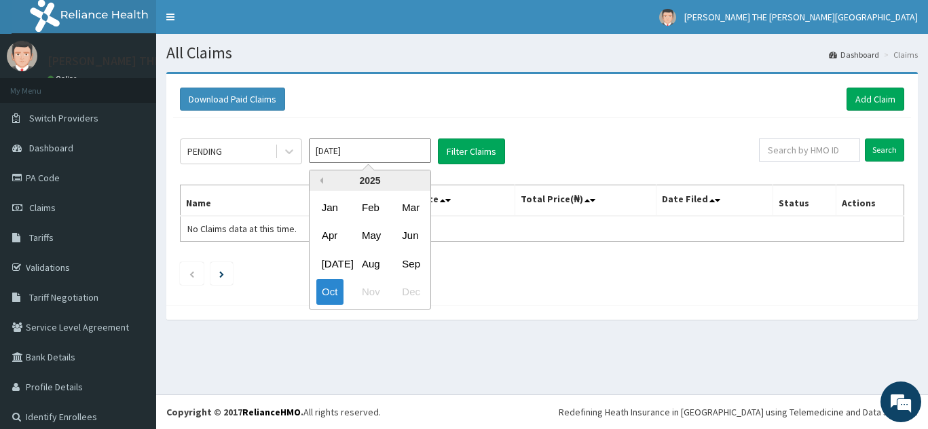
click at [322, 181] on button "Previous Year" at bounding box center [320, 180] width 7 height 7
click at [371, 232] on div "May" at bounding box center [370, 235] width 27 height 25
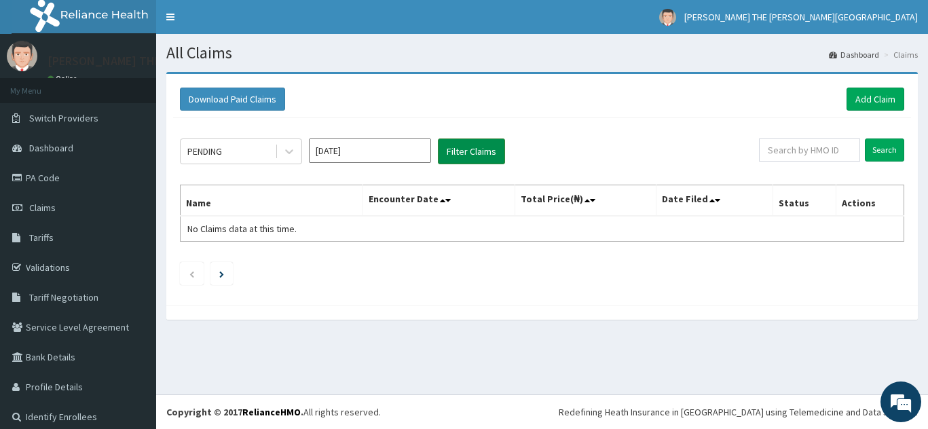
click at [473, 143] on button "Filter Claims" at bounding box center [471, 152] width 67 height 26
click at [289, 151] on icon at bounding box center [290, 152] width 14 height 14
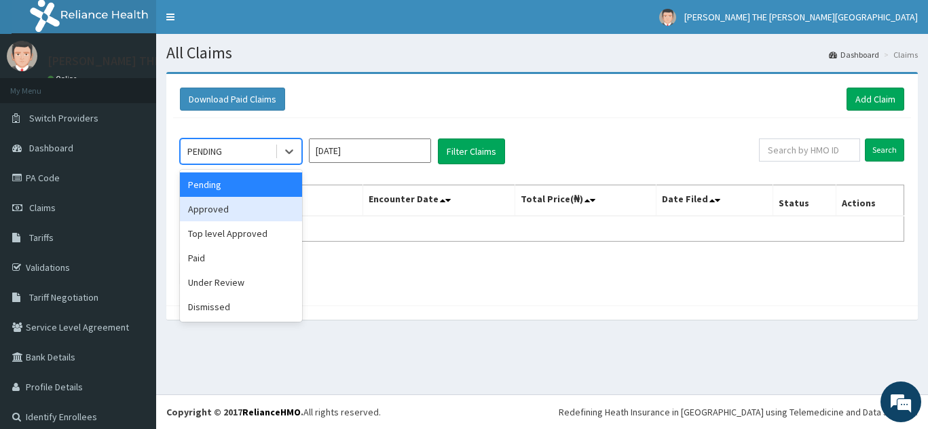
click at [274, 211] on div "Approved" at bounding box center [241, 209] width 122 height 24
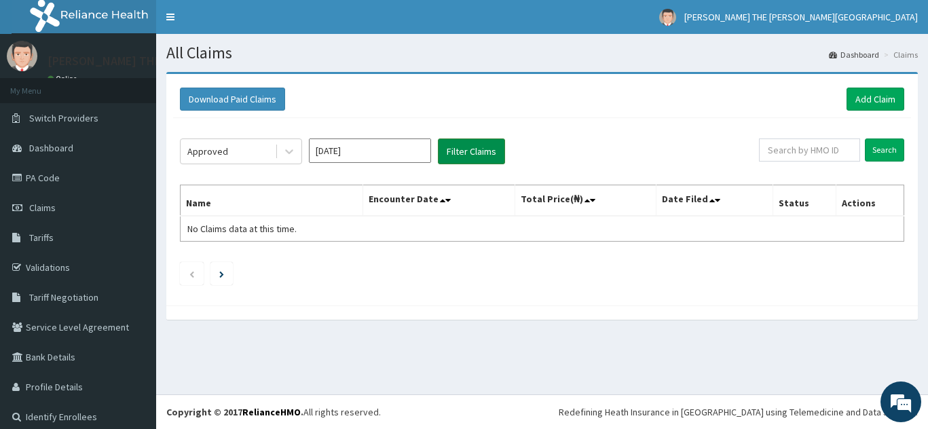
click at [467, 147] on button "Filter Claims" at bounding box center [471, 152] width 67 height 26
click at [292, 152] on icon at bounding box center [290, 152] width 14 height 14
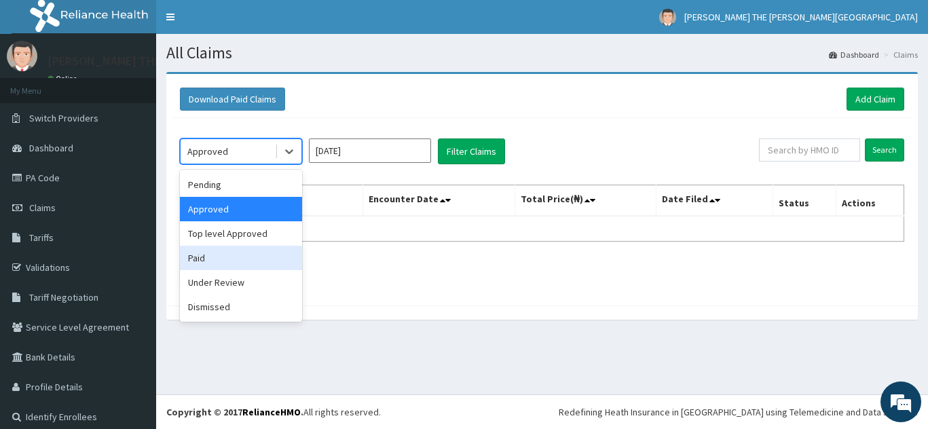
click at [255, 258] on div "Paid" at bounding box center [241, 258] width 122 height 24
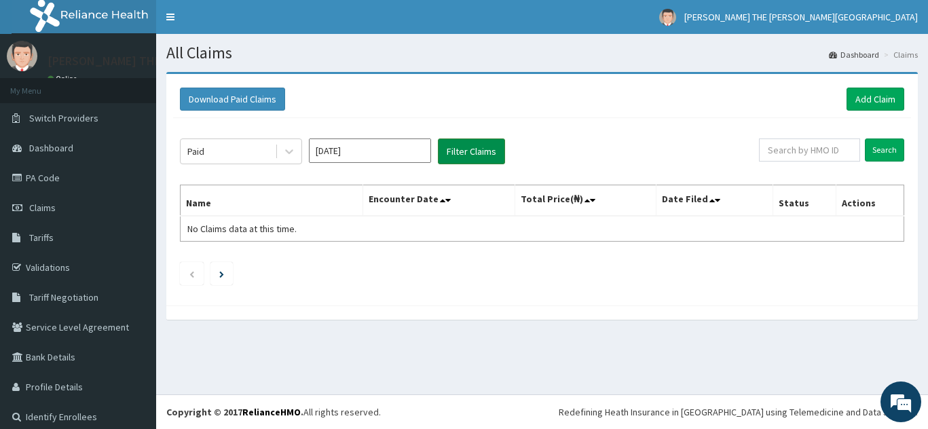
click at [475, 149] on button "Filter Claims" at bounding box center [471, 152] width 67 height 26
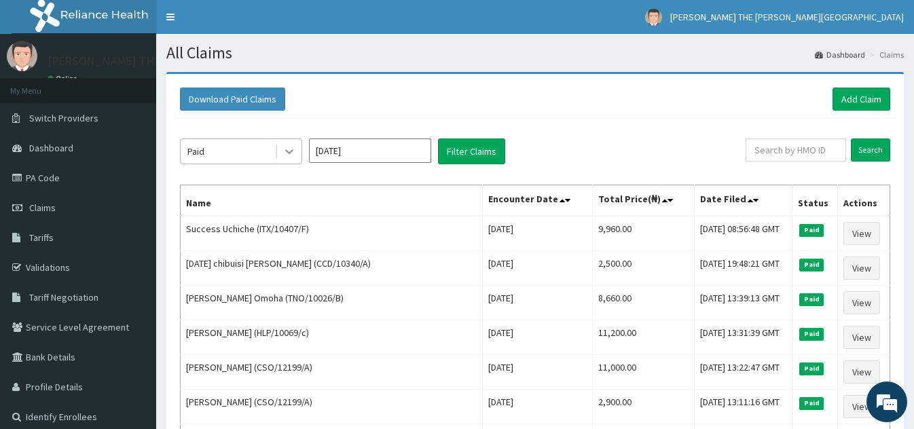
click at [288, 153] on icon at bounding box center [289, 152] width 8 height 5
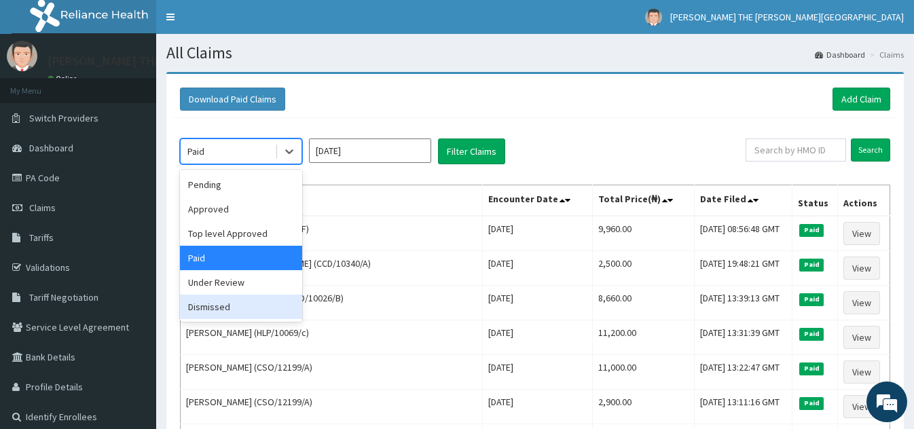
click at [259, 302] on div "Dismissed" at bounding box center [241, 307] width 122 height 24
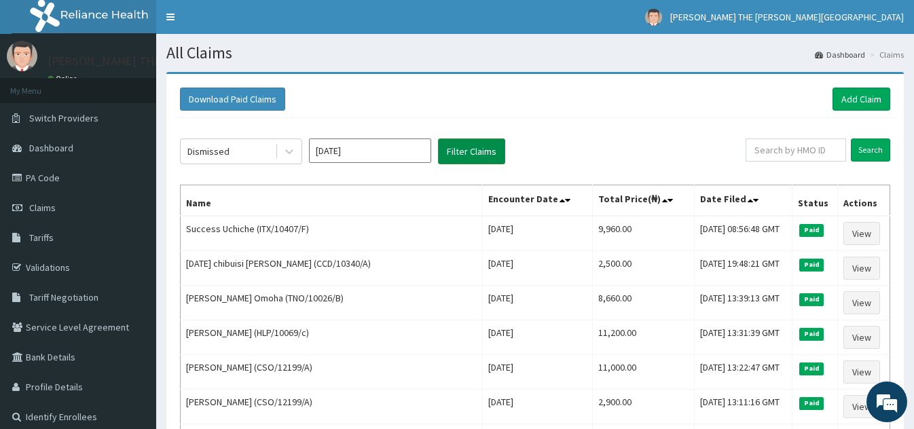
click at [478, 149] on button "Filter Claims" at bounding box center [471, 152] width 67 height 26
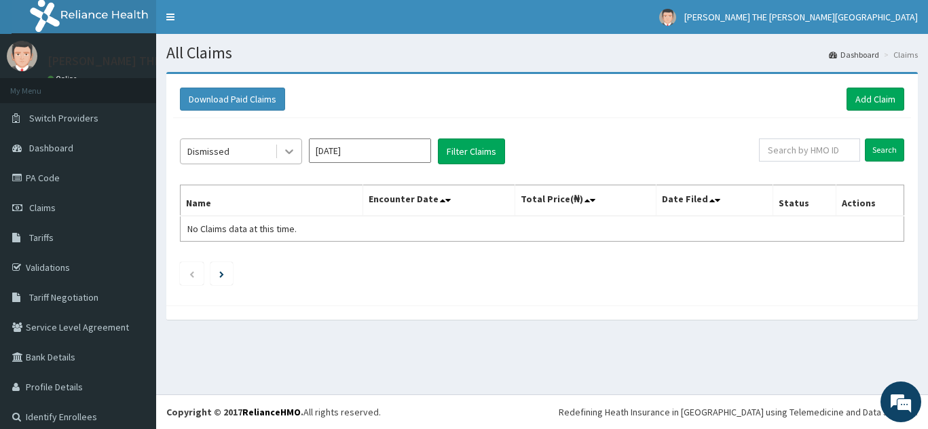
click at [292, 149] on icon at bounding box center [290, 152] width 14 height 14
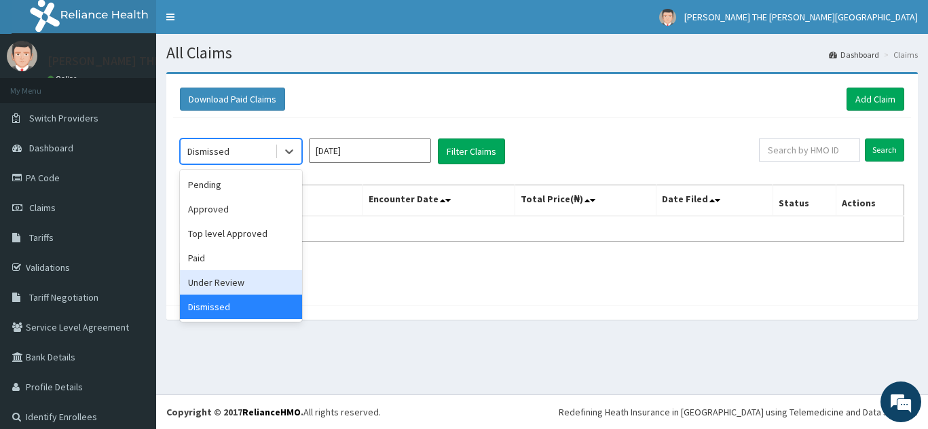
click at [266, 277] on div "Under Review" at bounding box center [241, 282] width 122 height 24
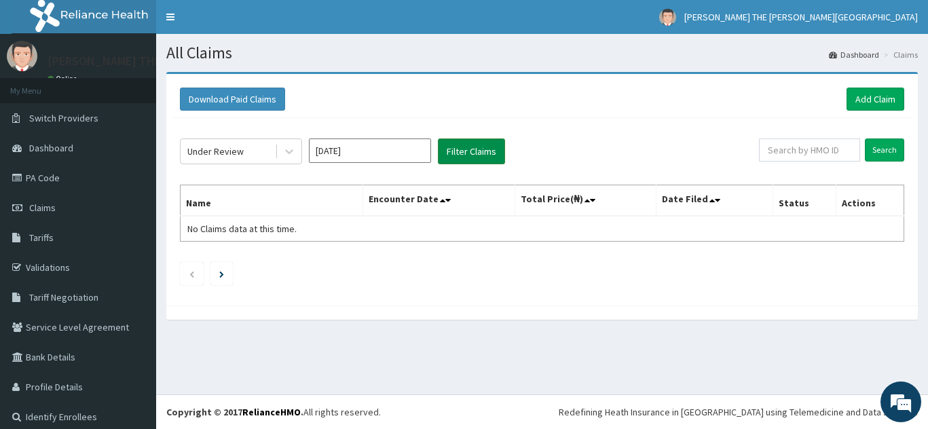
click at [469, 148] on button "Filter Claims" at bounding box center [471, 152] width 67 height 26
click at [394, 153] on input "[DATE]" at bounding box center [370, 151] width 122 height 24
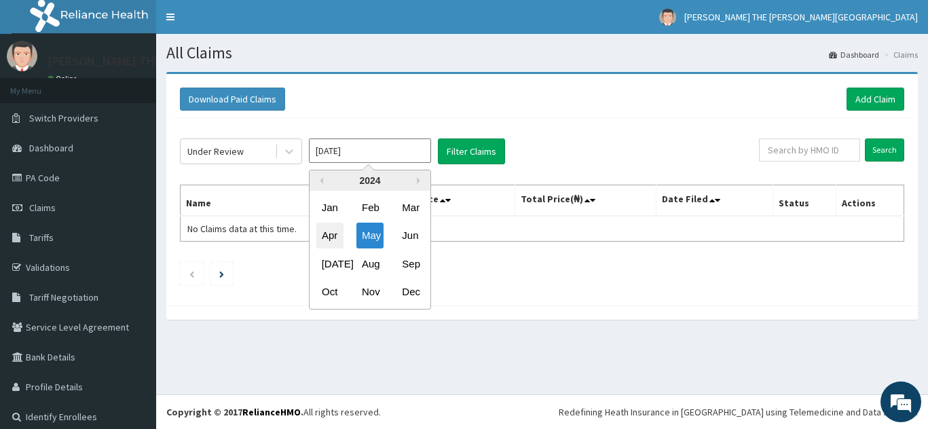
click at [327, 234] on div "Apr" at bounding box center [330, 235] width 27 height 25
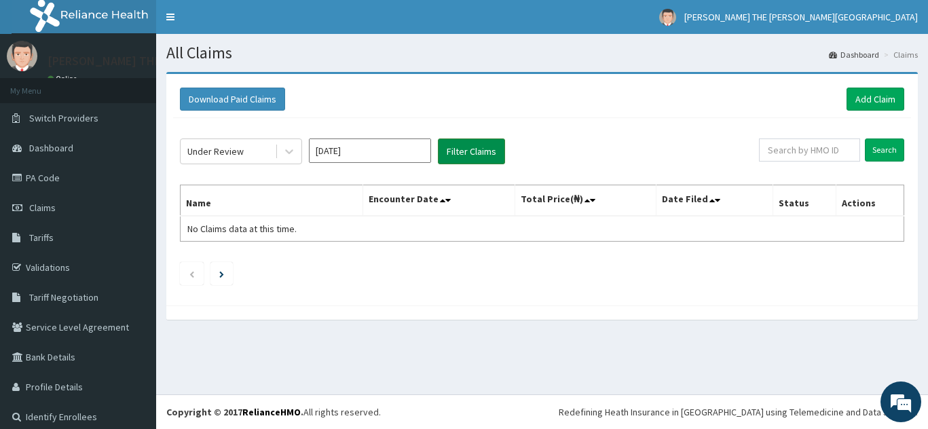
click at [477, 146] on button "Filter Claims" at bounding box center [471, 152] width 67 height 26
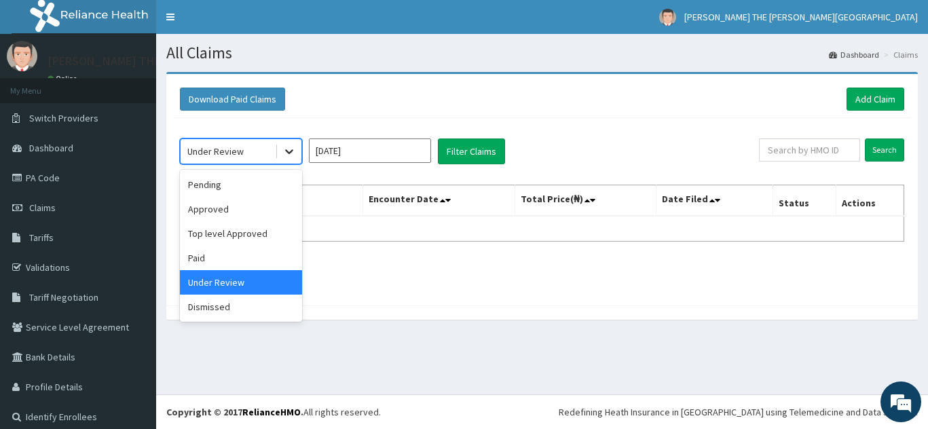
click at [285, 151] on icon at bounding box center [290, 152] width 14 height 14
drag, startPoint x: 256, startPoint y: 289, endPoint x: 241, endPoint y: 254, distance: 37.7
click at [241, 254] on div "Pending Approved Top level Approved Paid Under Review Dismissed" at bounding box center [241, 246] width 122 height 152
click at [241, 254] on div "Paid" at bounding box center [241, 258] width 122 height 24
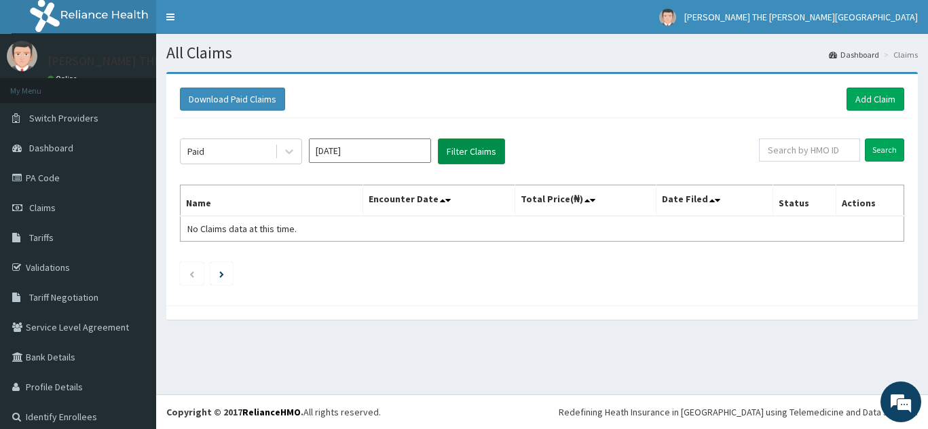
click at [468, 150] on button "Filter Claims" at bounding box center [471, 152] width 67 height 26
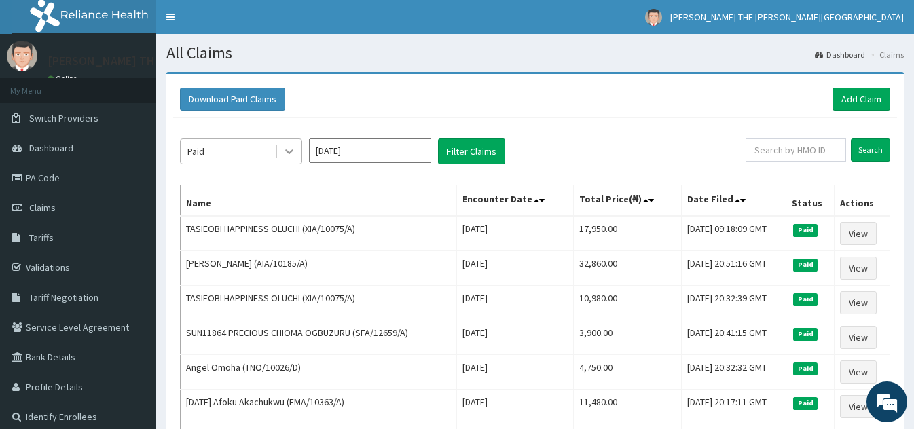
click at [286, 151] on icon at bounding box center [289, 152] width 8 height 5
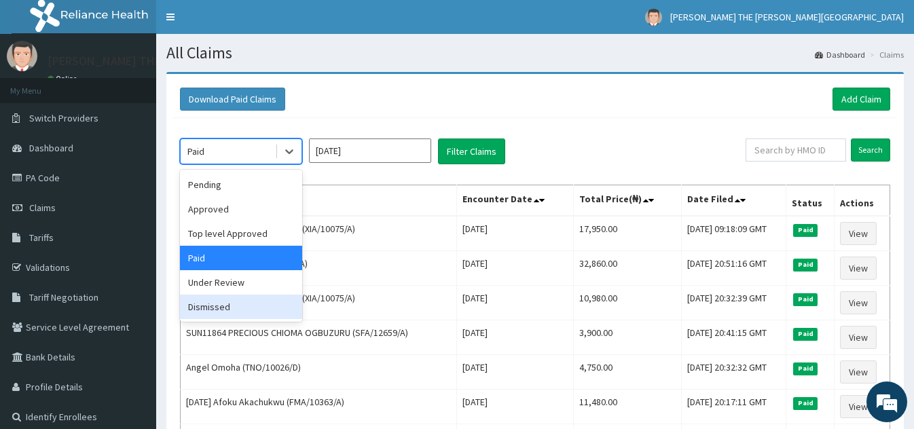
click at [244, 301] on div "Dismissed" at bounding box center [241, 307] width 122 height 24
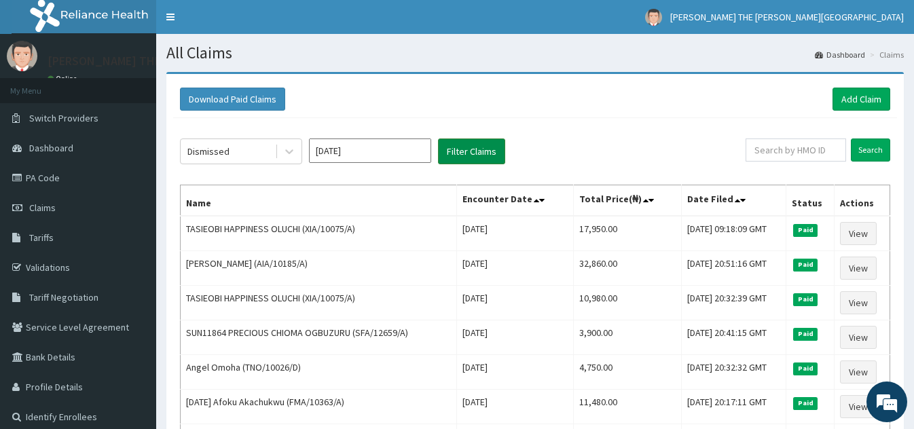
click at [475, 146] on button "Filter Claims" at bounding box center [471, 152] width 67 height 26
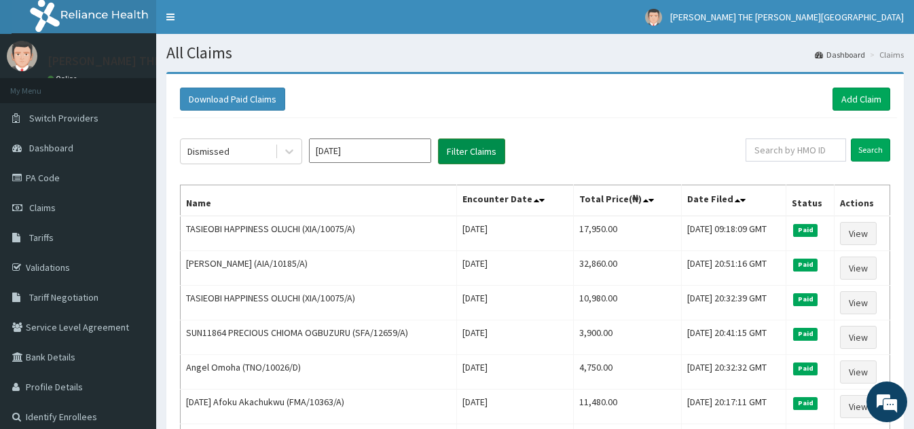
click at [475, 146] on button "Filter Claims" at bounding box center [471, 152] width 67 height 26
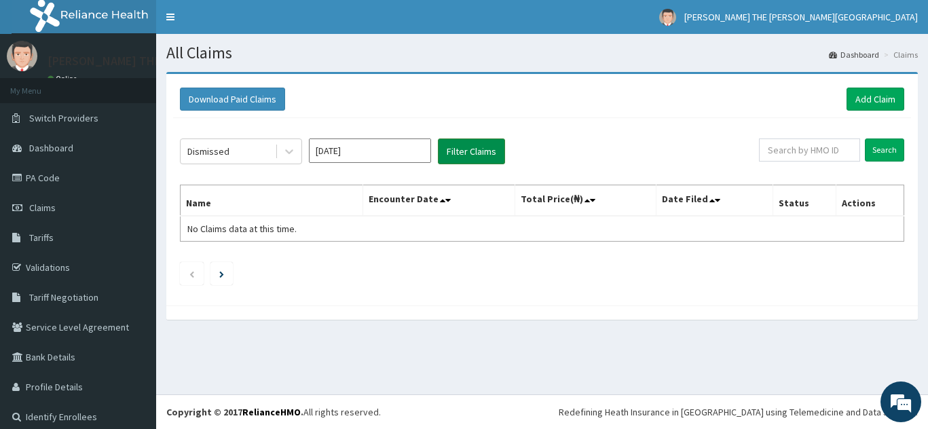
click at [475, 146] on button "Filter Claims" at bounding box center [471, 152] width 67 height 26
click at [414, 151] on input "[DATE]" at bounding box center [370, 151] width 122 height 24
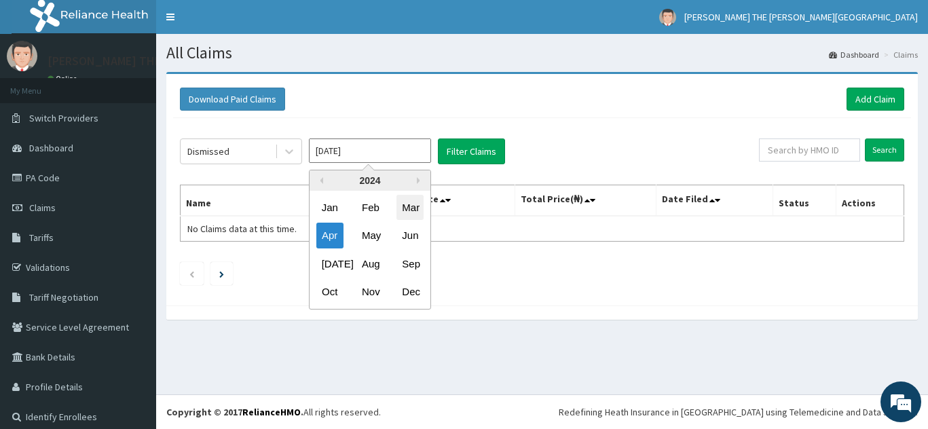
click at [417, 204] on div "Mar" at bounding box center [410, 207] width 27 height 25
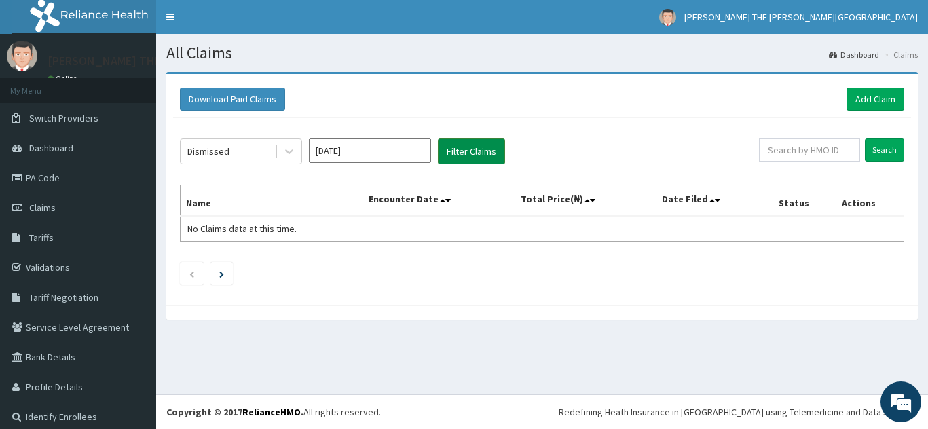
click at [472, 145] on button "Filter Claims" at bounding box center [471, 152] width 67 height 26
click at [288, 153] on icon at bounding box center [289, 152] width 8 height 5
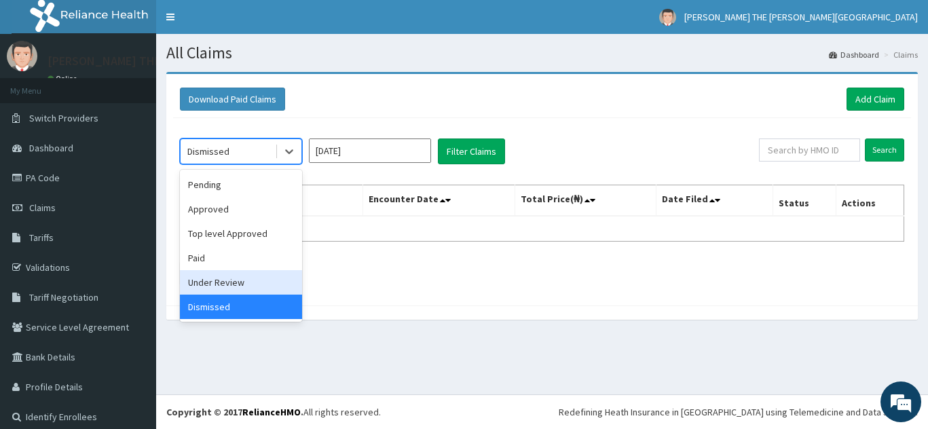
click at [245, 270] on div "Under Review" at bounding box center [241, 282] width 122 height 24
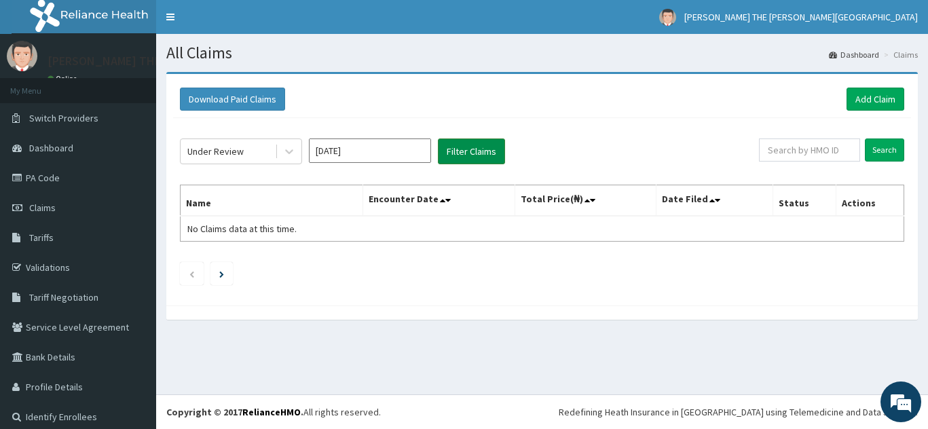
click at [463, 149] on button "Filter Claims" at bounding box center [471, 152] width 67 height 26
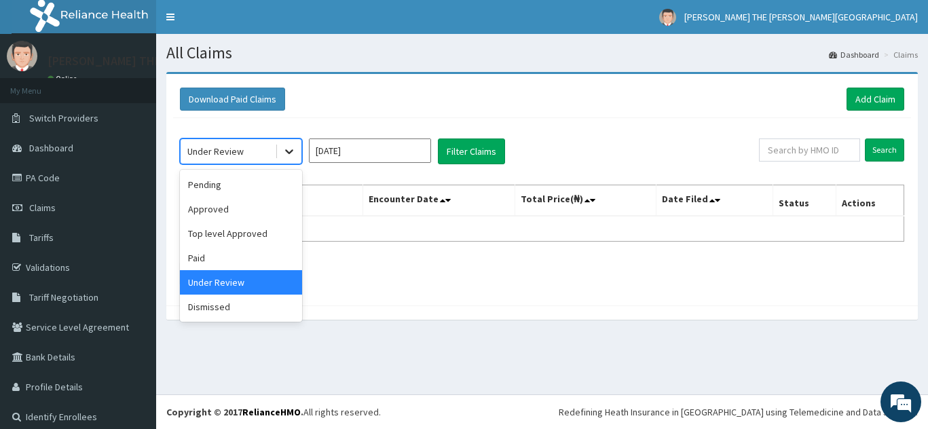
click at [287, 147] on icon at bounding box center [290, 152] width 14 height 14
click at [221, 261] on div "Paid" at bounding box center [241, 258] width 122 height 24
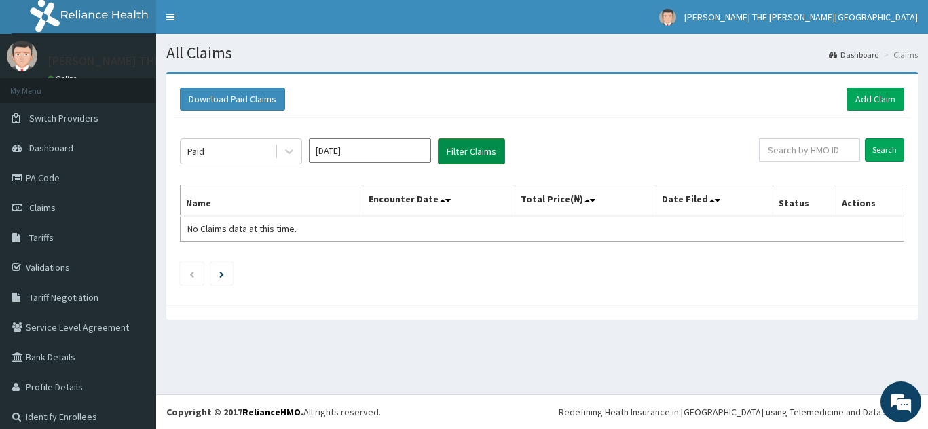
click at [463, 150] on button "Filter Claims" at bounding box center [471, 152] width 67 height 26
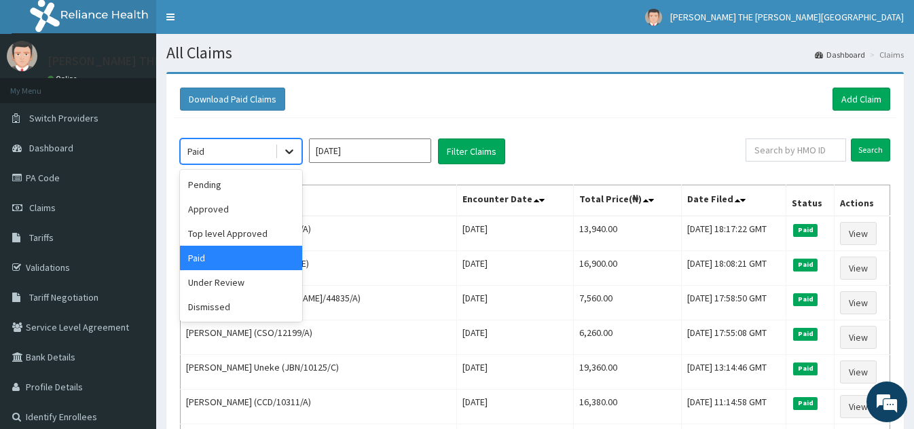
click at [287, 153] on icon at bounding box center [290, 152] width 14 height 14
click at [248, 183] on div "Pending" at bounding box center [241, 185] width 122 height 24
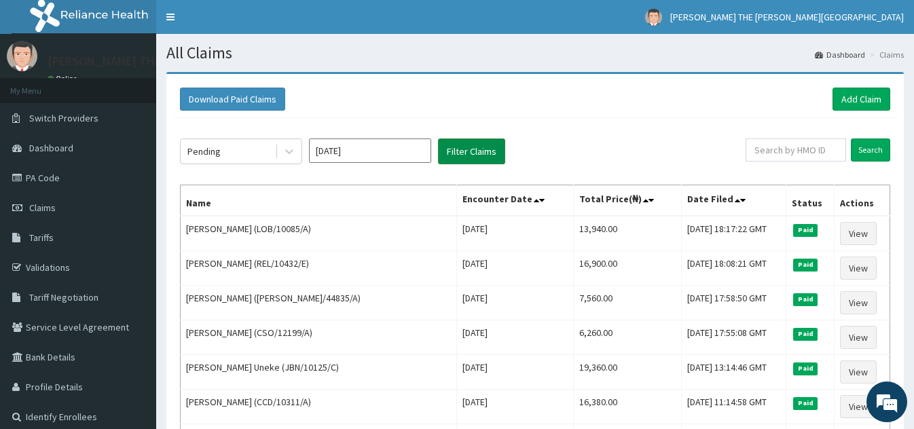
click at [463, 160] on button "Filter Claims" at bounding box center [471, 152] width 67 height 26
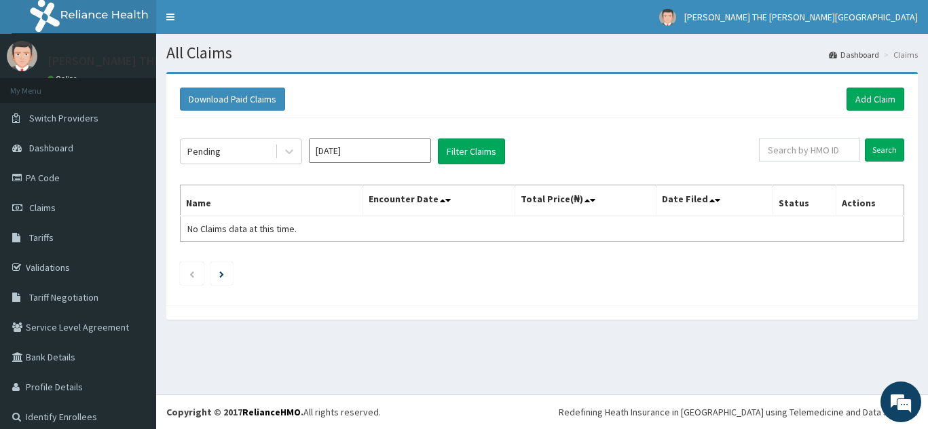
click at [385, 153] on input "[DATE]" at bounding box center [370, 151] width 122 height 24
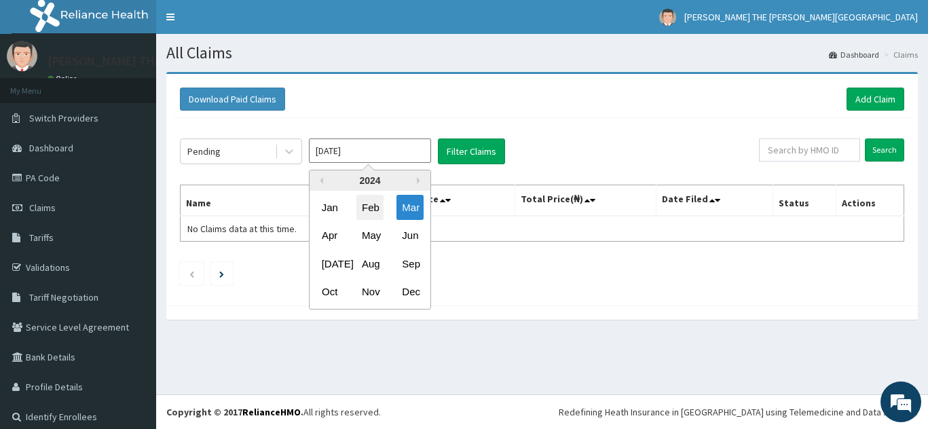
click at [375, 207] on div "Feb" at bounding box center [370, 207] width 27 height 25
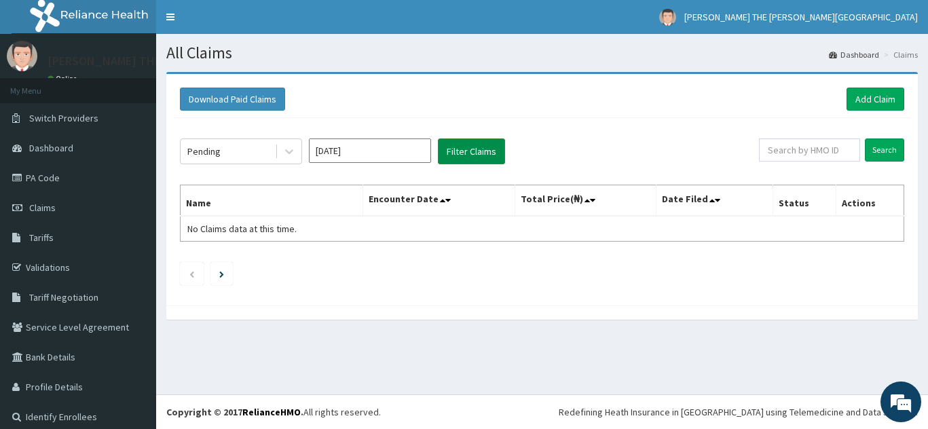
click at [465, 147] on button "Filter Claims" at bounding box center [471, 152] width 67 height 26
click at [291, 149] on icon at bounding box center [290, 152] width 14 height 14
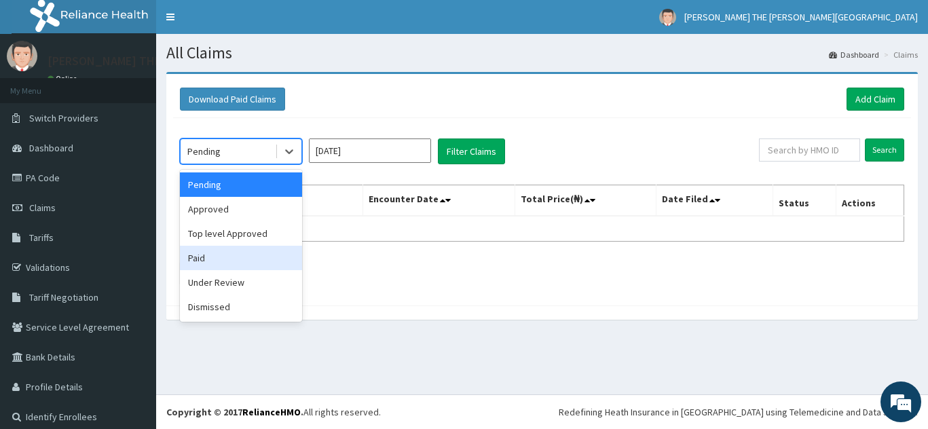
click at [245, 256] on div "Paid" at bounding box center [241, 258] width 122 height 24
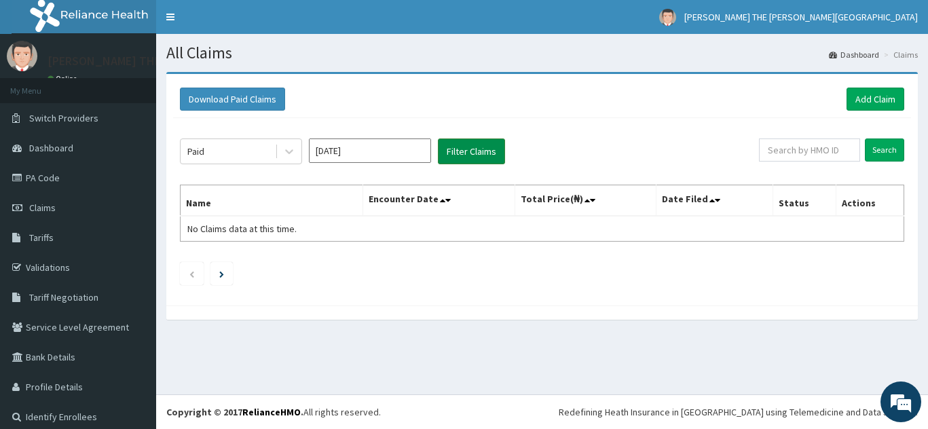
click at [467, 143] on button "Filter Claims" at bounding box center [471, 152] width 67 height 26
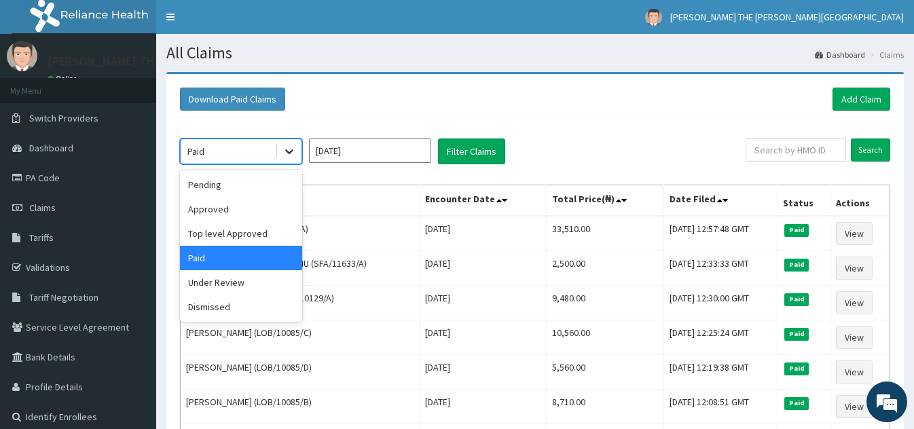
click at [291, 149] on icon at bounding box center [290, 152] width 14 height 14
click at [251, 279] on div "Under Review" at bounding box center [241, 282] width 122 height 24
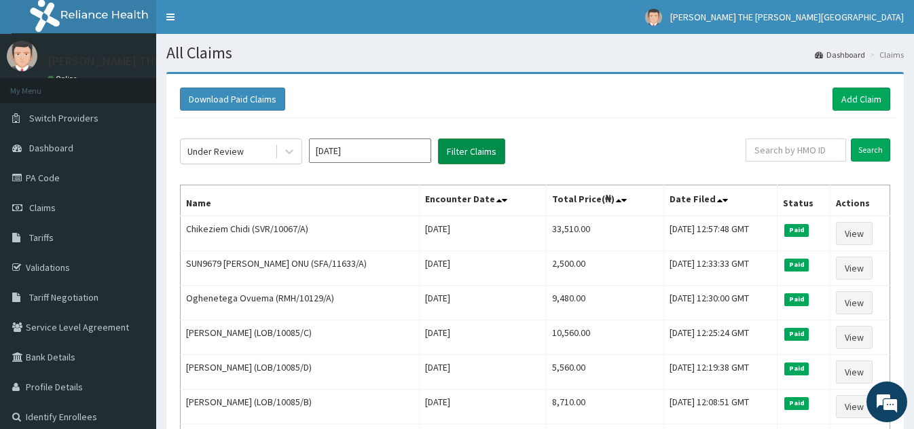
click at [480, 151] on button "Filter Claims" at bounding box center [471, 152] width 67 height 26
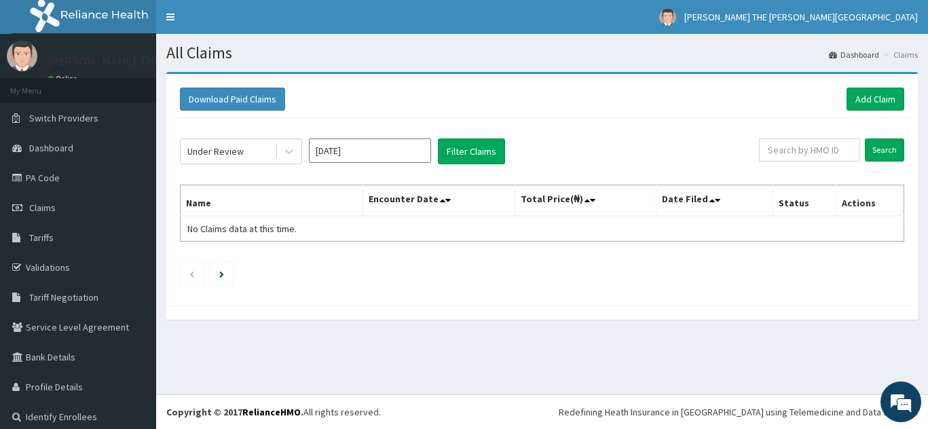
click at [355, 147] on input "[DATE]" at bounding box center [370, 151] width 122 height 24
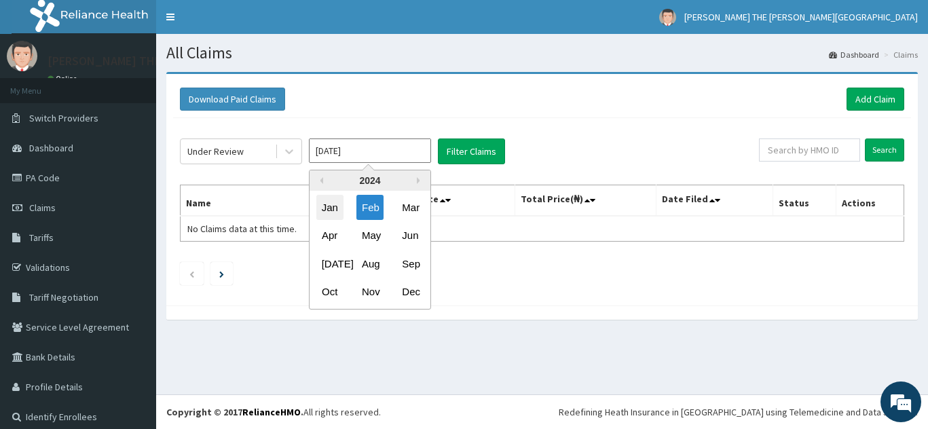
click at [325, 210] on div "Jan" at bounding box center [330, 207] width 27 height 25
type input "[DATE]"
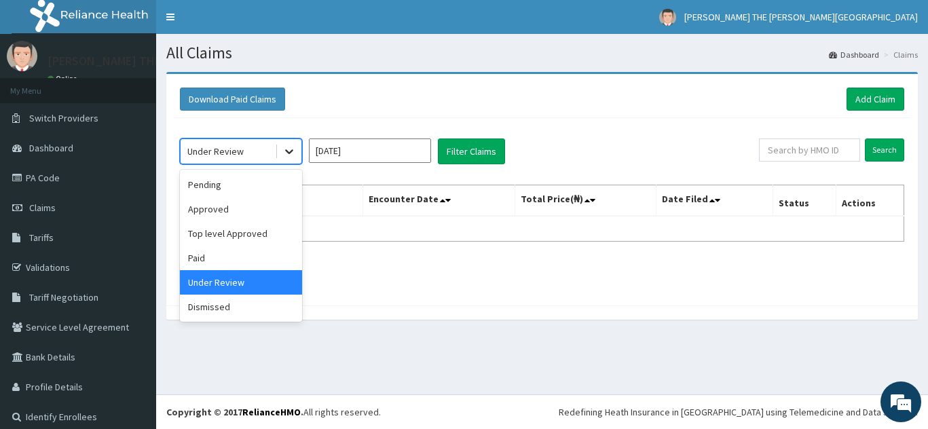
click at [288, 150] on icon at bounding box center [290, 152] width 14 height 14
click at [261, 257] on div "Paid" at bounding box center [241, 258] width 122 height 24
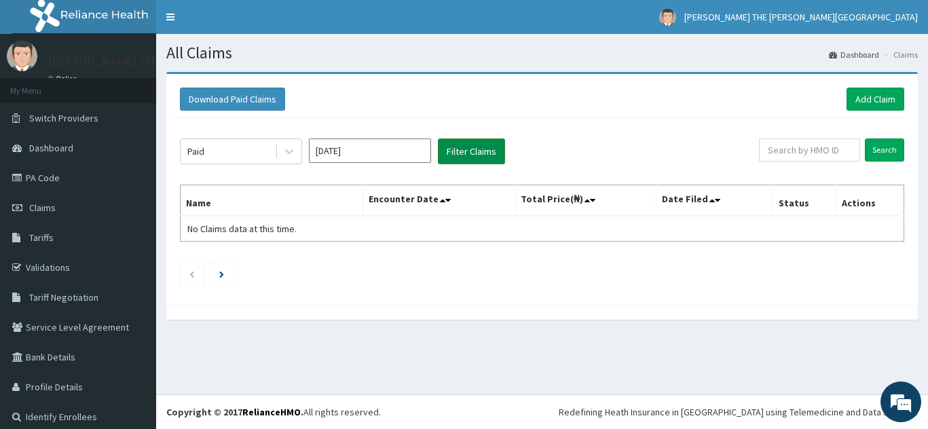
click at [468, 145] on button "Filter Claims" at bounding box center [471, 152] width 67 height 26
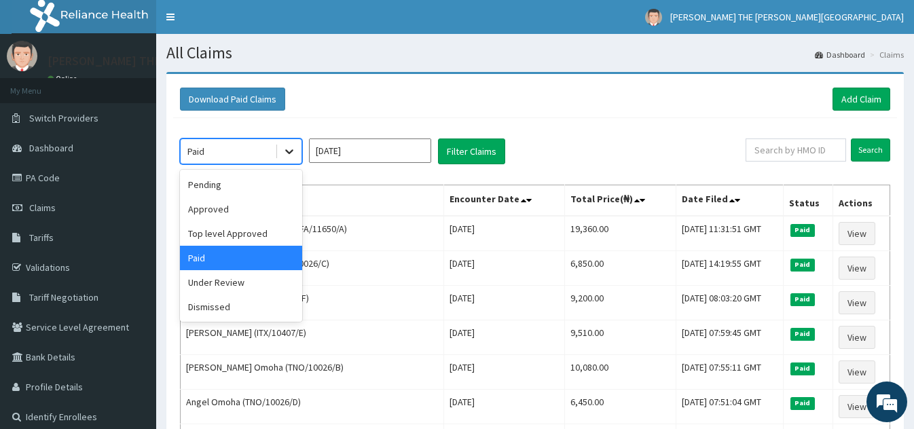
click at [294, 149] on icon at bounding box center [290, 152] width 14 height 14
click at [238, 306] on div "Dismissed" at bounding box center [241, 307] width 122 height 24
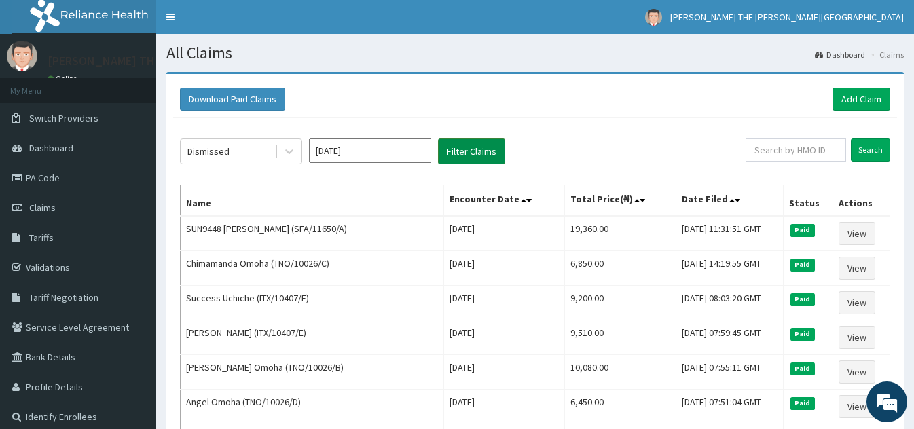
click at [478, 153] on button "Filter Claims" at bounding box center [471, 152] width 67 height 26
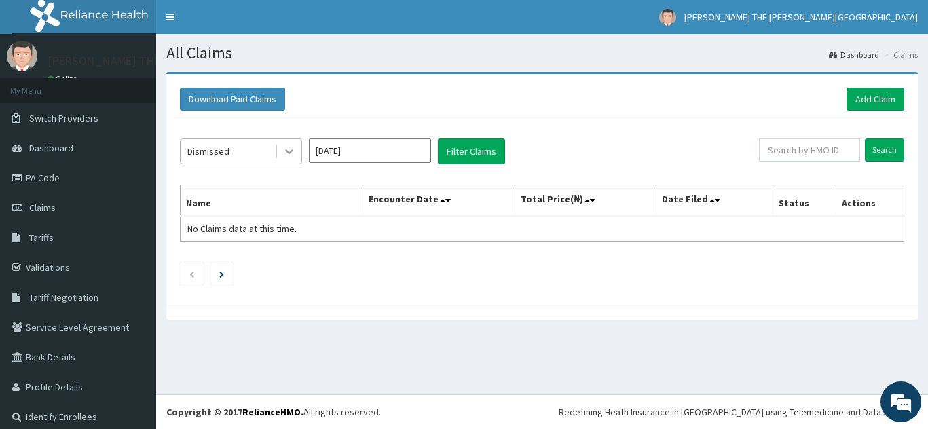
click at [289, 150] on icon at bounding box center [290, 152] width 14 height 14
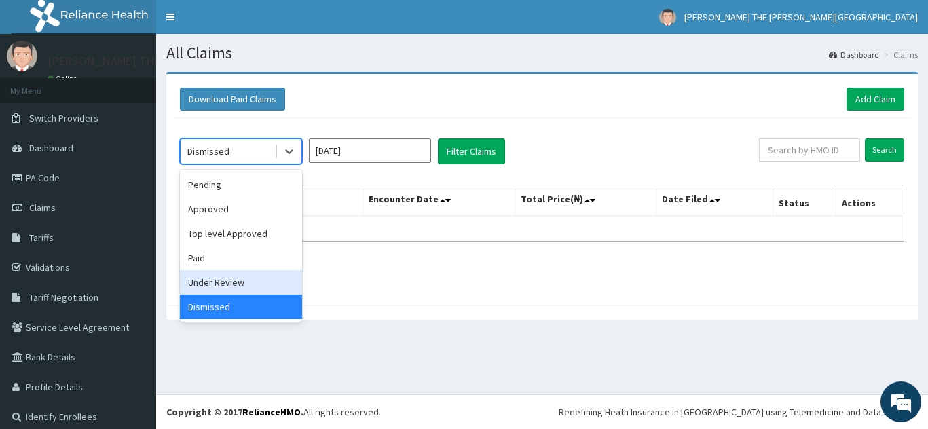
click at [268, 271] on div "Under Review" at bounding box center [241, 282] width 122 height 24
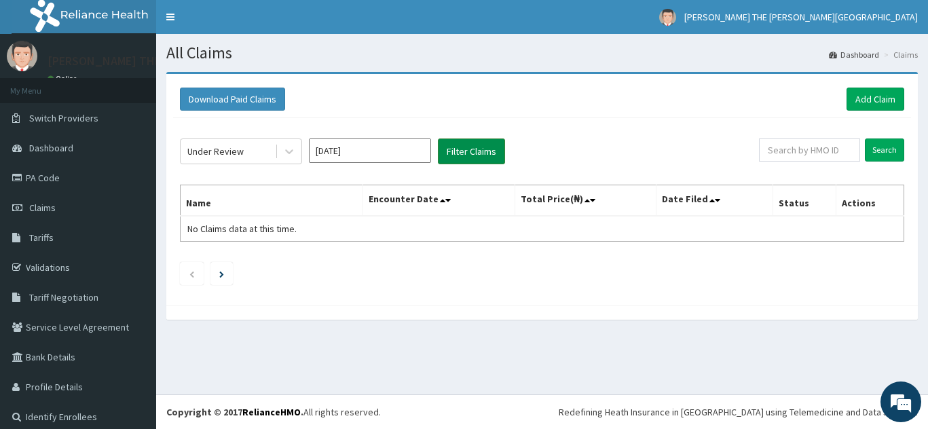
click at [467, 147] on button "Filter Claims" at bounding box center [471, 152] width 67 height 26
